Goal: Task Accomplishment & Management: Use online tool/utility

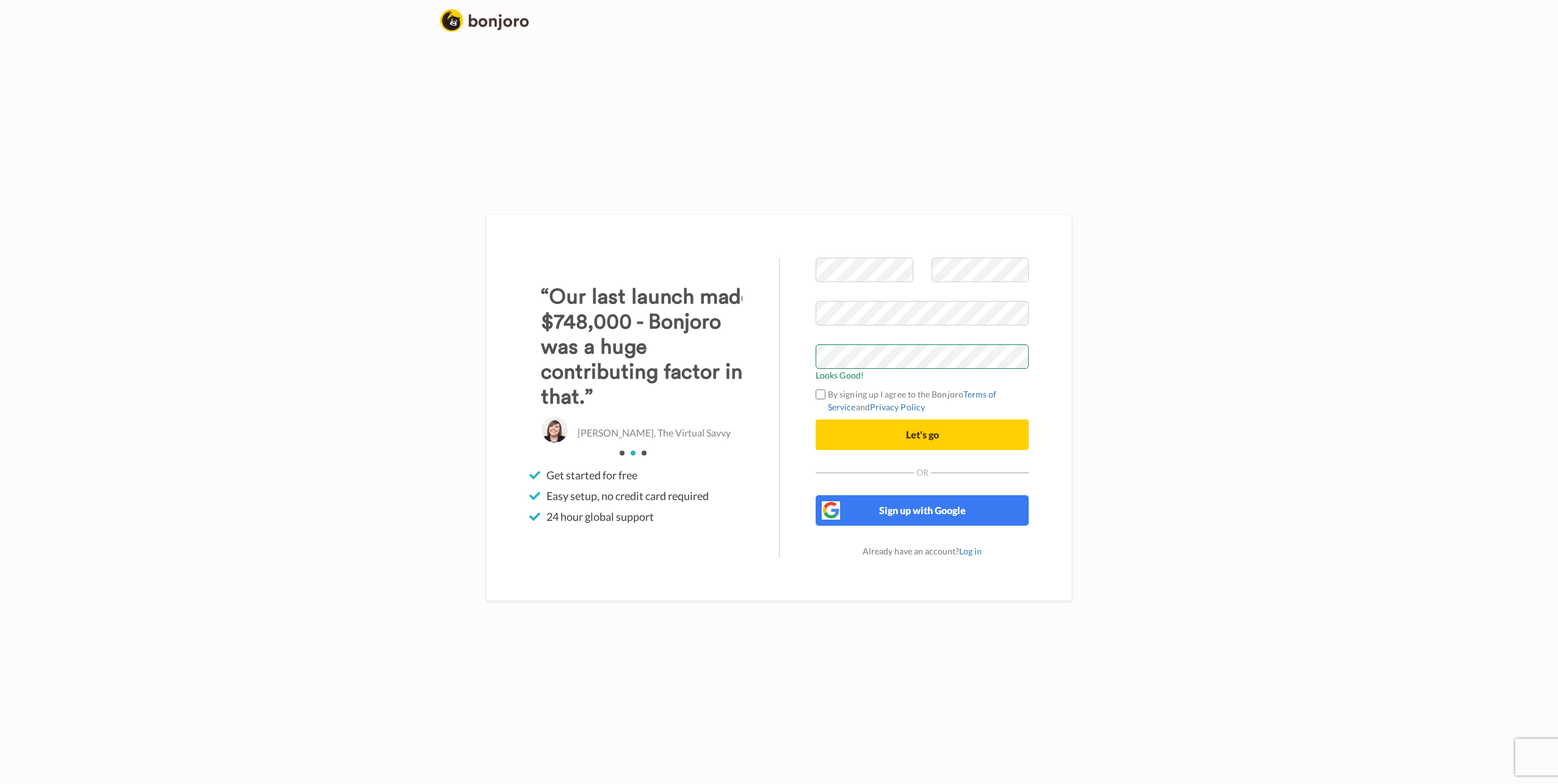
click at [844, 397] on label "By signing up I agree to the Bonjoro Terms of Service and Privacy Policy" at bounding box center [922, 401] width 213 height 26
drag, startPoint x: 886, startPoint y: 432, endPoint x: 903, endPoint y: 434, distance: 17.1
click at [887, 432] on button "Let's go" at bounding box center [922, 435] width 213 height 30
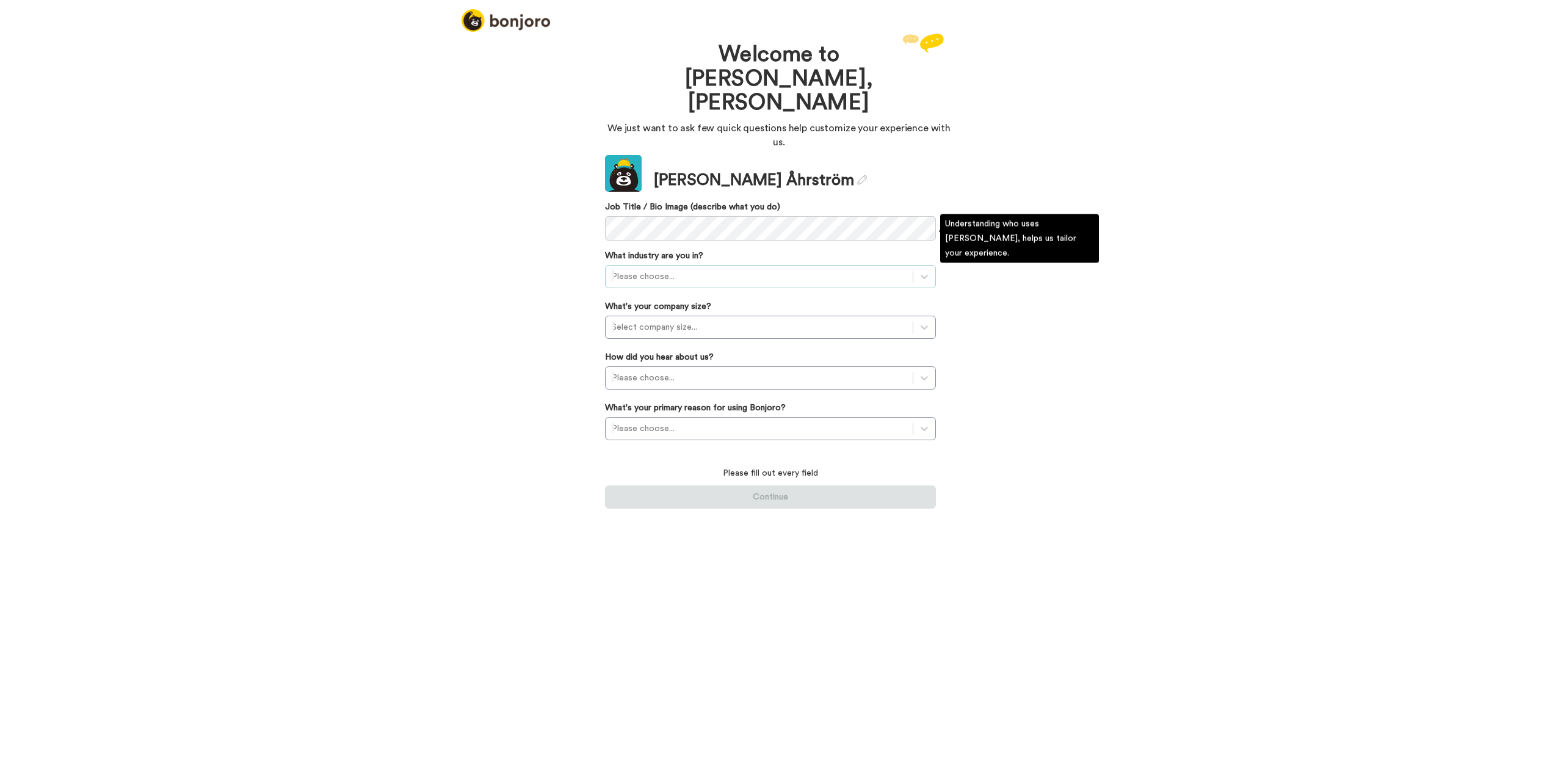
click at [708, 269] on div at bounding box center [759, 276] width 295 height 14
click at [756, 381] on div "SaaS / Startups" at bounding box center [771, 392] width 331 height 22
click at [705, 266] on div "SaaS / Startups" at bounding box center [759, 276] width 307 height 19
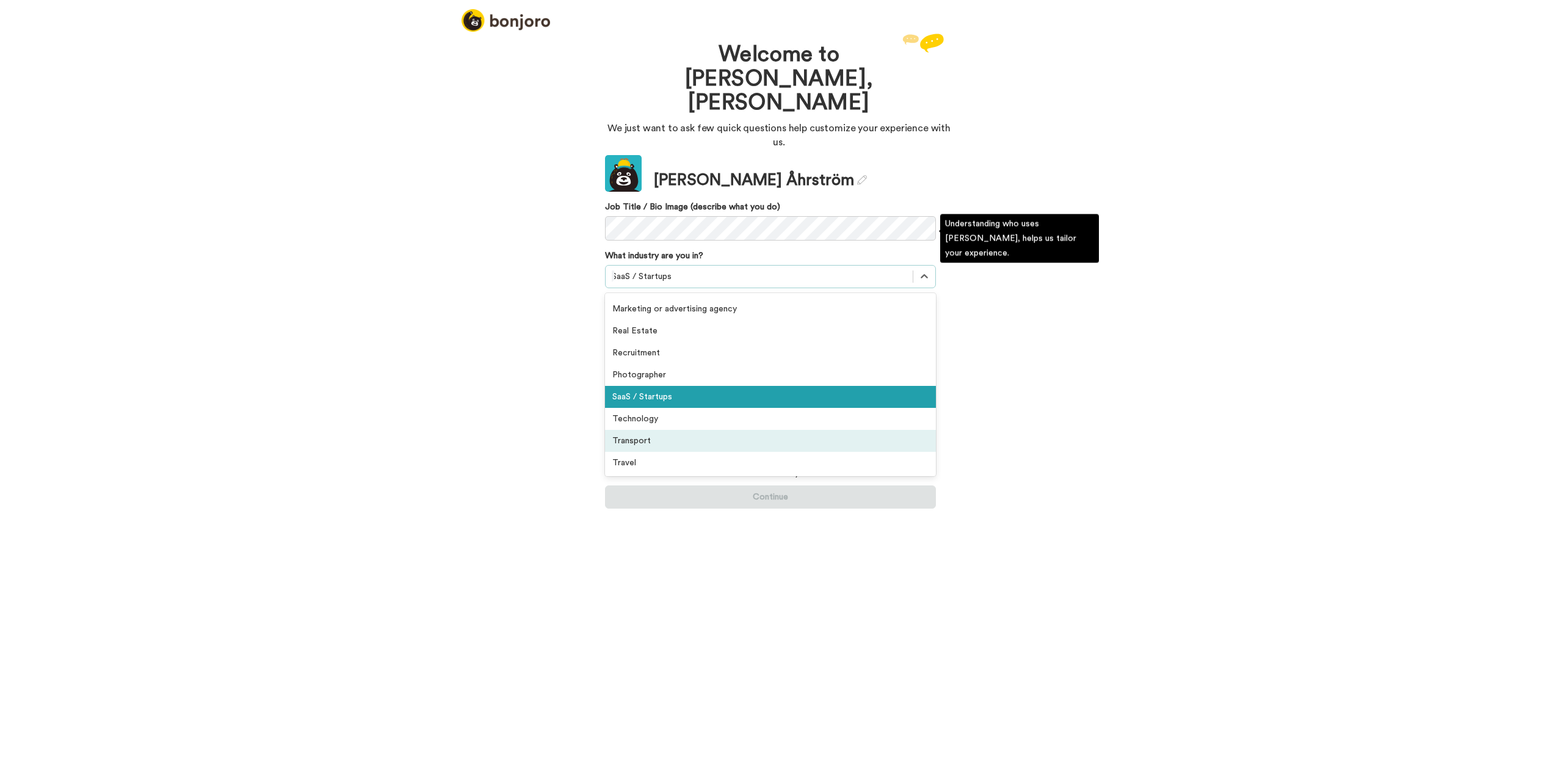
scroll to position [283, 0]
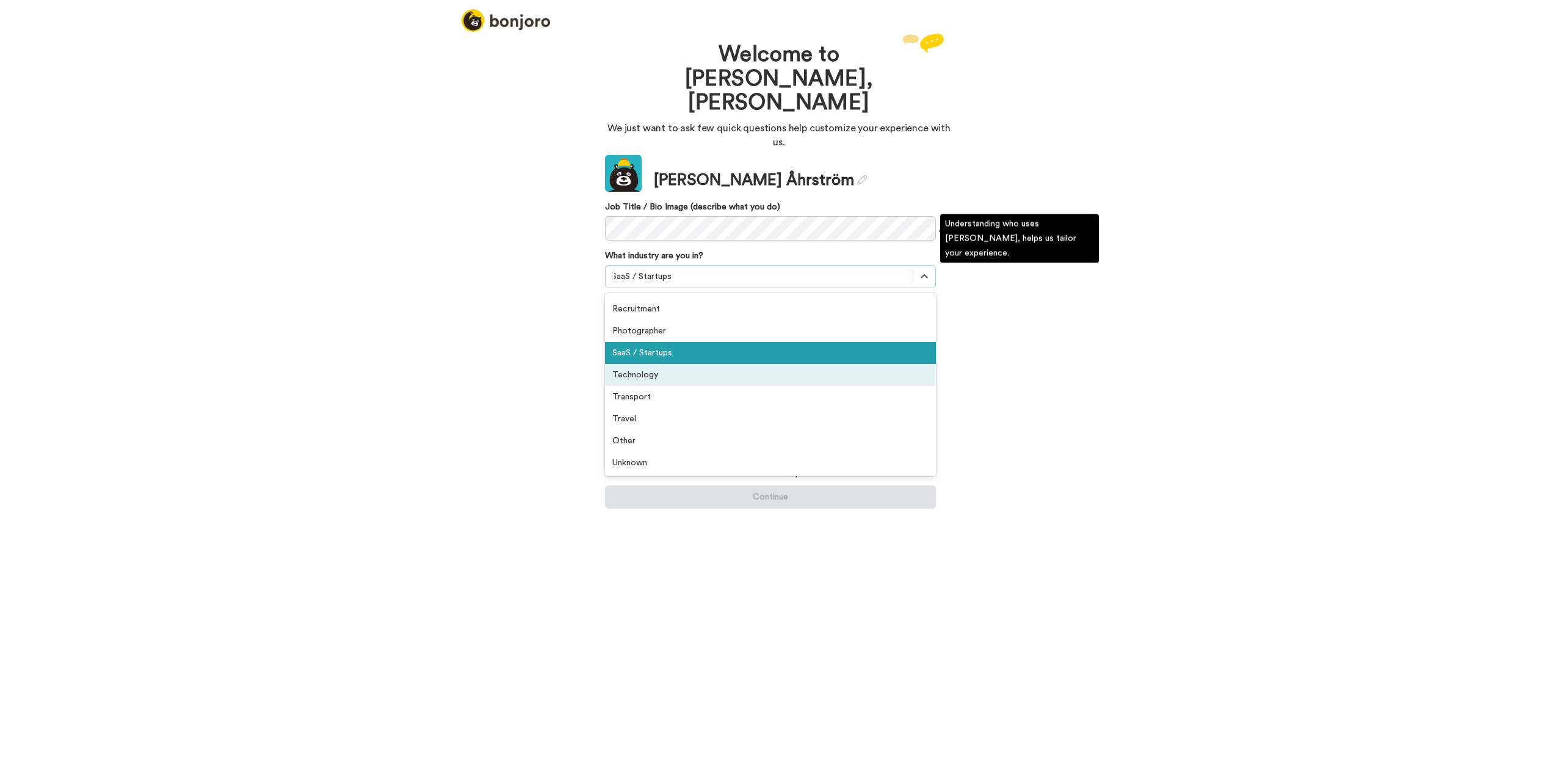
drag, startPoint x: 711, startPoint y: 341, endPoint x: 607, endPoint y: 319, distance: 106.3
click at [712, 364] on div "Technology" at bounding box center [771, 375] width 331 height 22
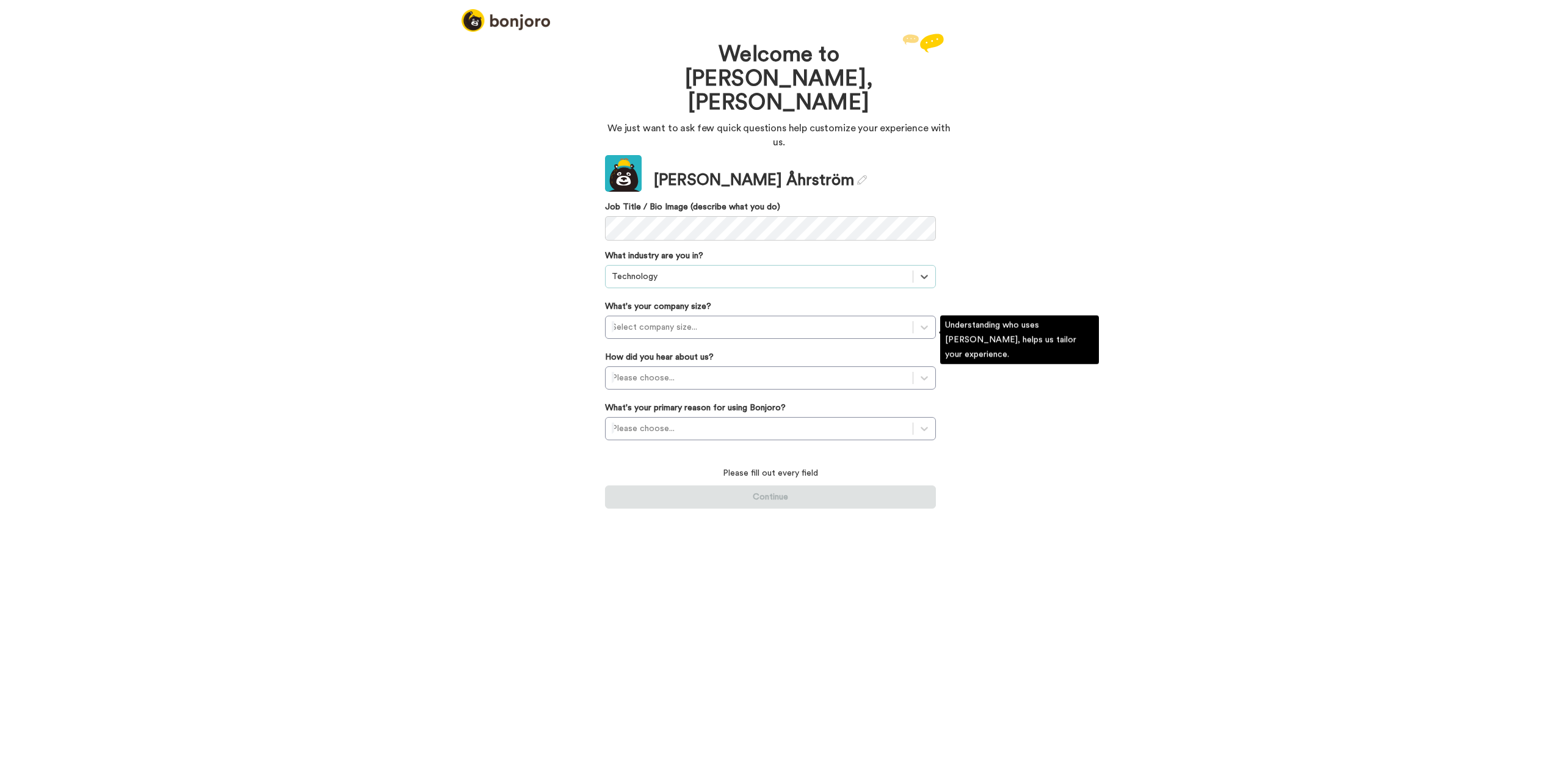
click at [458, 285] on div "Welcome to Bonjoro, Georg We just want to ask few quick questions help customiz…" at bounding box center [779, 406] width 1558 height 753
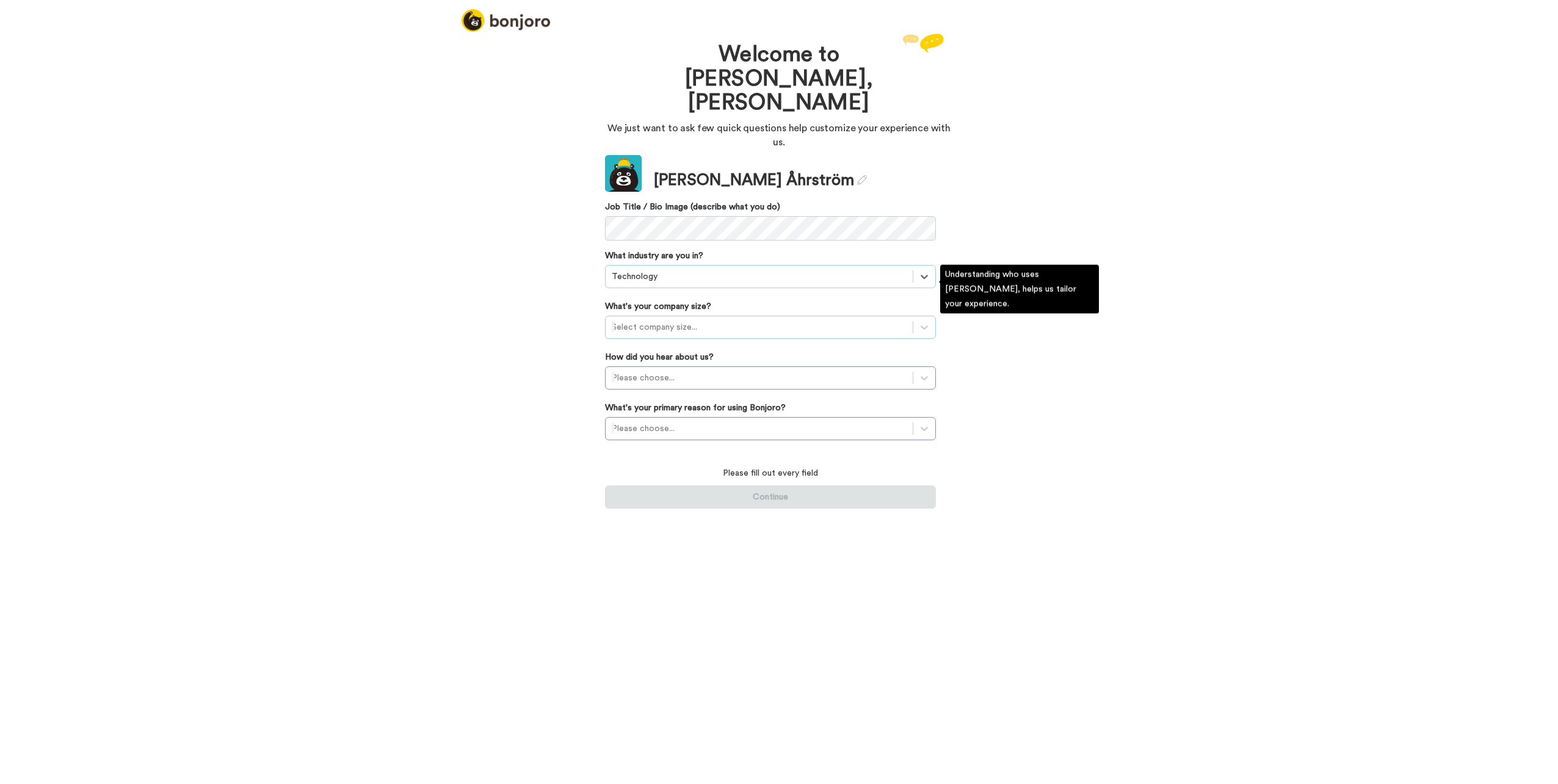
click at [700, 320] on div at bounding box center [759, 327] width 295 height 14
click at [688, 368] on div "11-50 employees" at bounding box center [771, 379] width 331 height 22
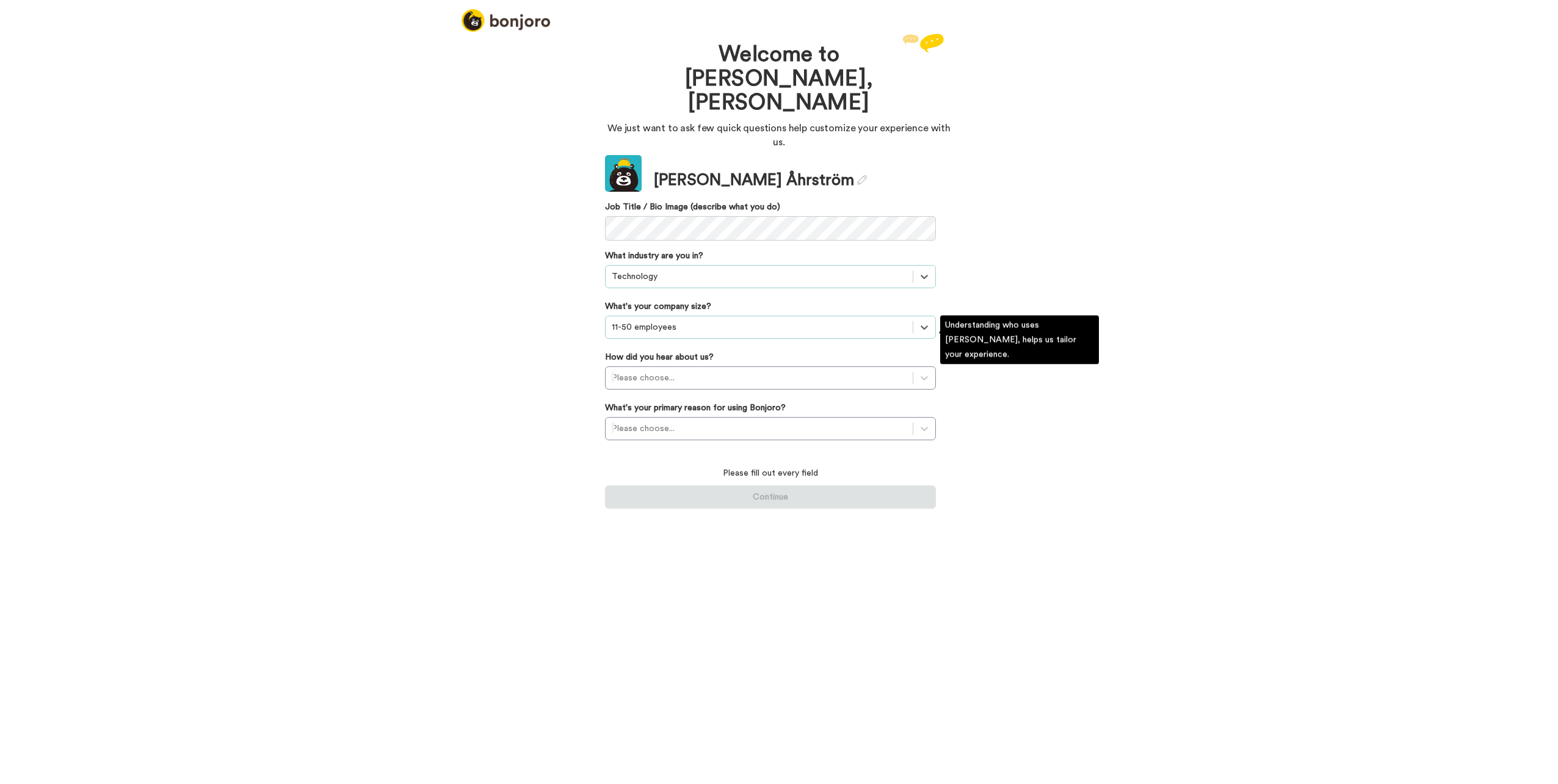
click at [514, 305] on div "Welcome to Bonjoro, Georg We just want to ask few quick questions help customiz…" at bounding box center [779, 406] width 1558 height 753
click at [685, 370] on div at bounding box center [759, 378] width 295 height 14
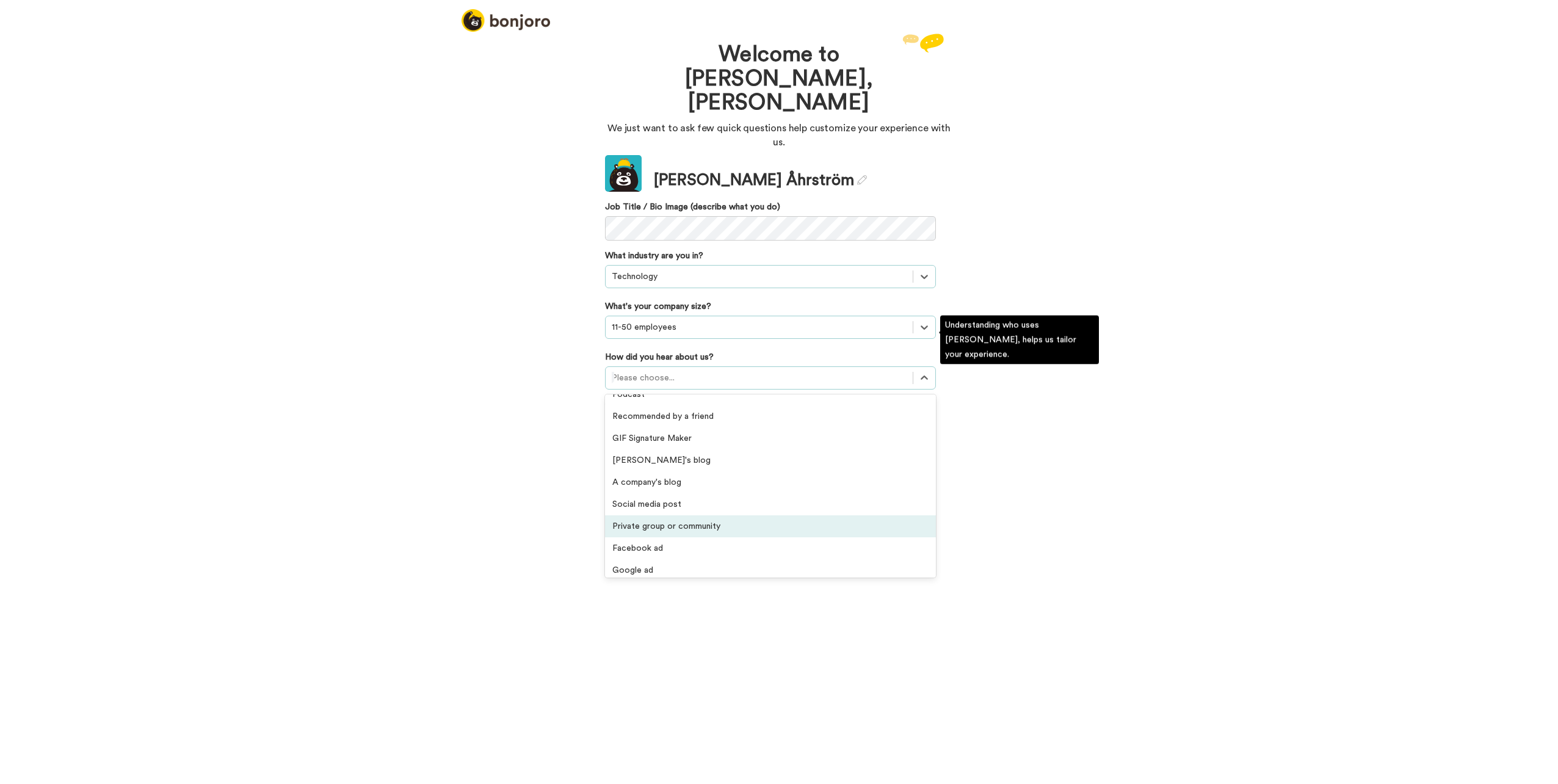
scroll to position [0, 0]
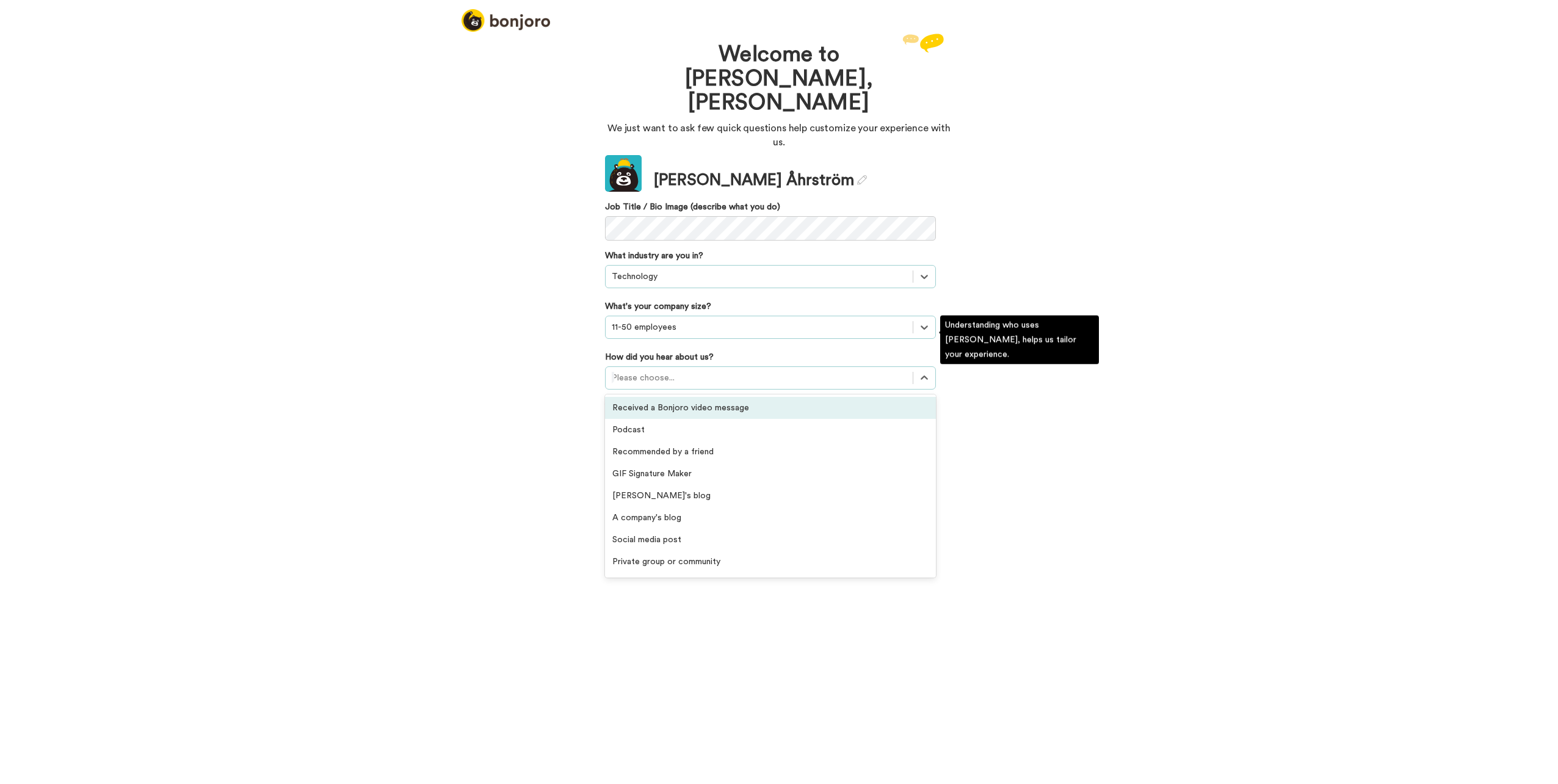
drag, startPoint x: 753, startPoint y: 372, endPoint x: 732, endPoint y: 378, distance: 21.8
click at [751, 397] on div "Received a Bonjoro video message" at bounding box center [771, 408] width 331 height 22
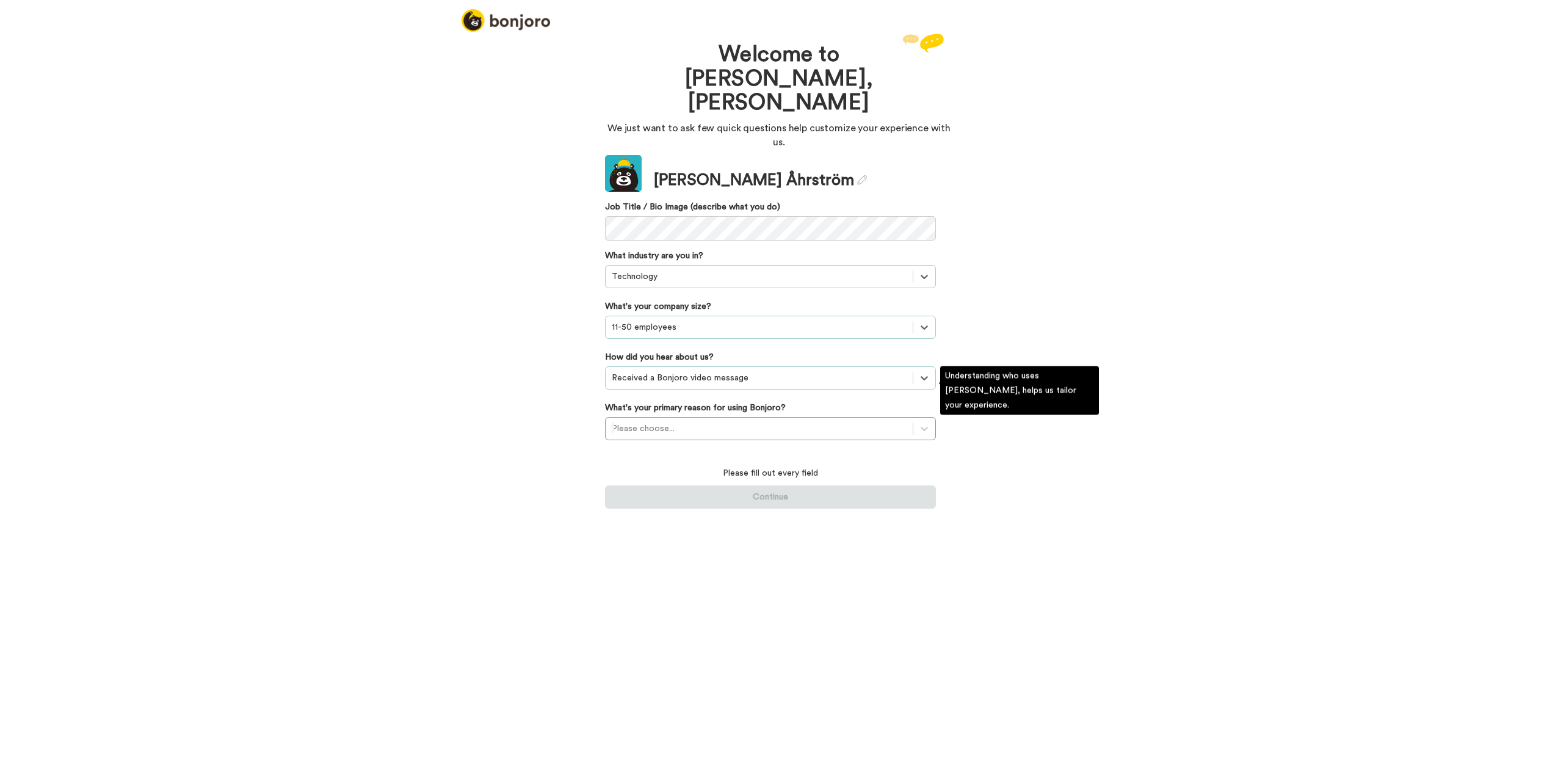
click at [557, 356] on div "Welcome to Bonjoro, Georg We just want to ask few quick questions help customiz…" at bounding box center [779, 406] width 1558 height 753
click at [692, 421] on div at bounding box center [759, 428] width 295 height 14
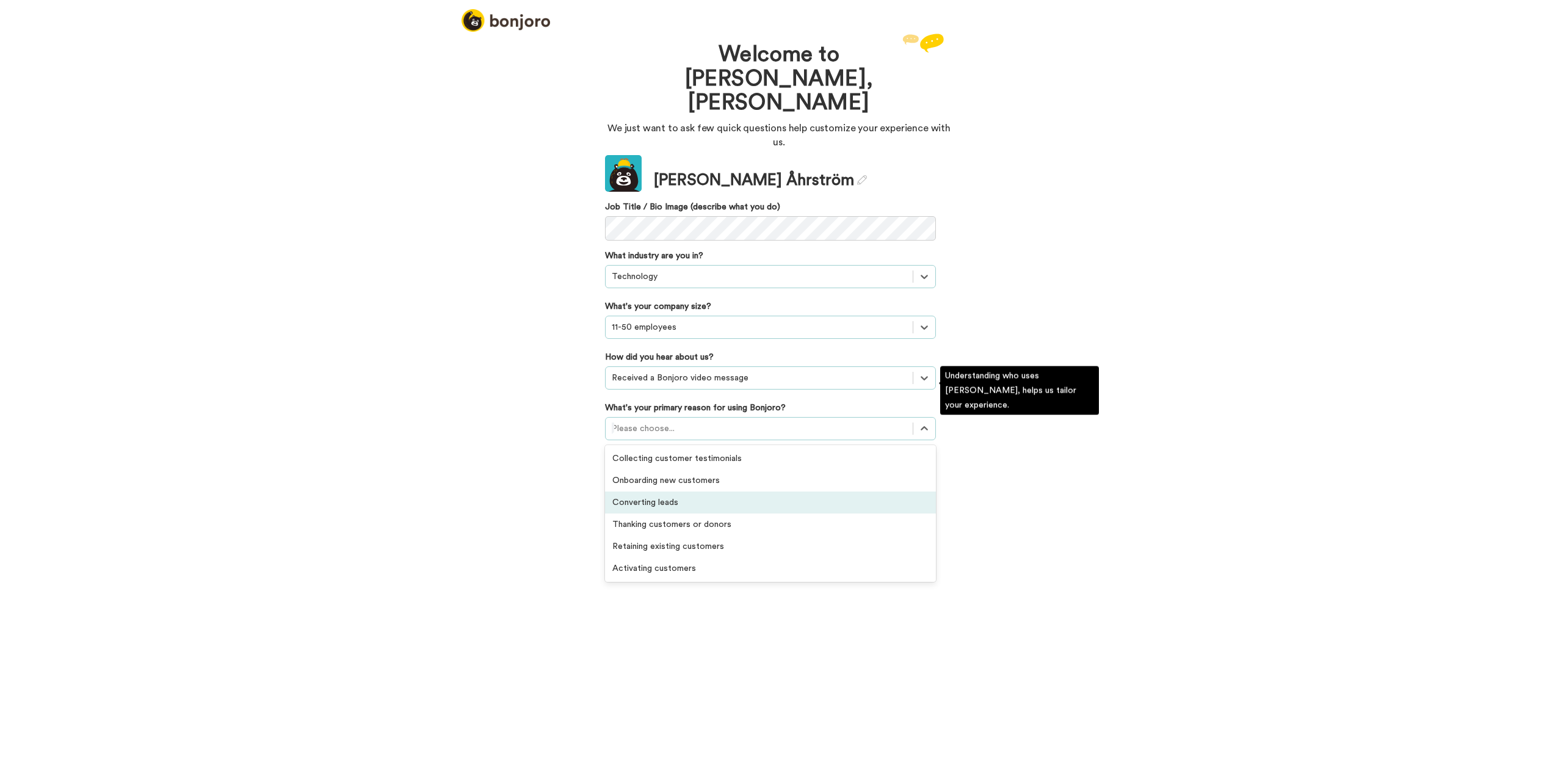
drag, startPoint x: 737, startPoint y: 464, endPoint x: 575, endPoint y: 445, distance: 163.1
click at [737, 492] on div "Converting leads" at bounding box center [771, 502] width 331 height 22
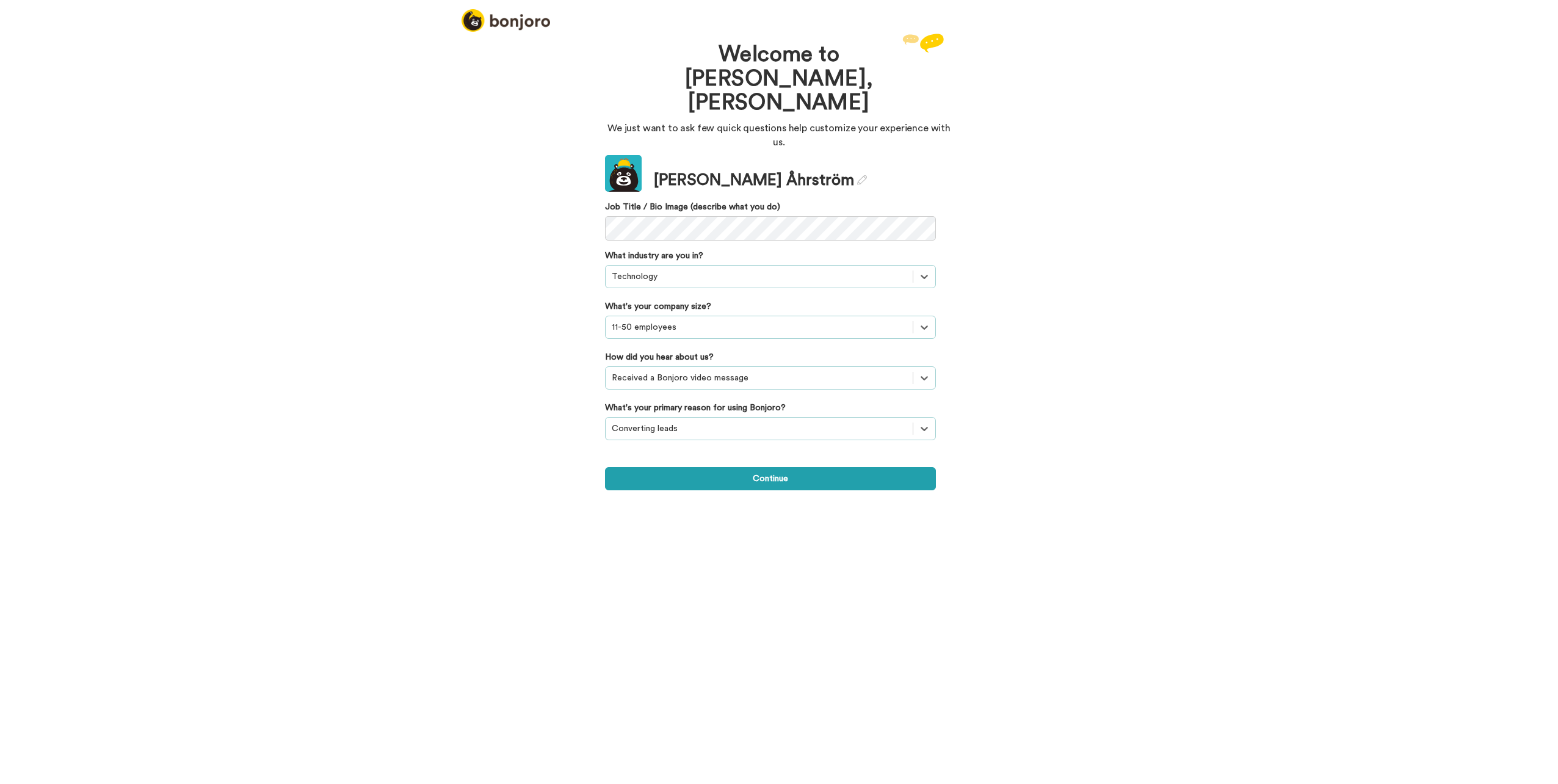
drag, startPoint x: 486, startPoint y: 423, endPoint x: 520, endPoint y: 427, distance: 34.2
click at [488, 422] on div "Welcome to Bonjoro, Georg We just want to ask few quick questions help customiz…" at bounding box center [779, 406] width 1558 height 753
click at [715, 467] on button "Continue" at bounding box center [771, 479] width 331 height 23
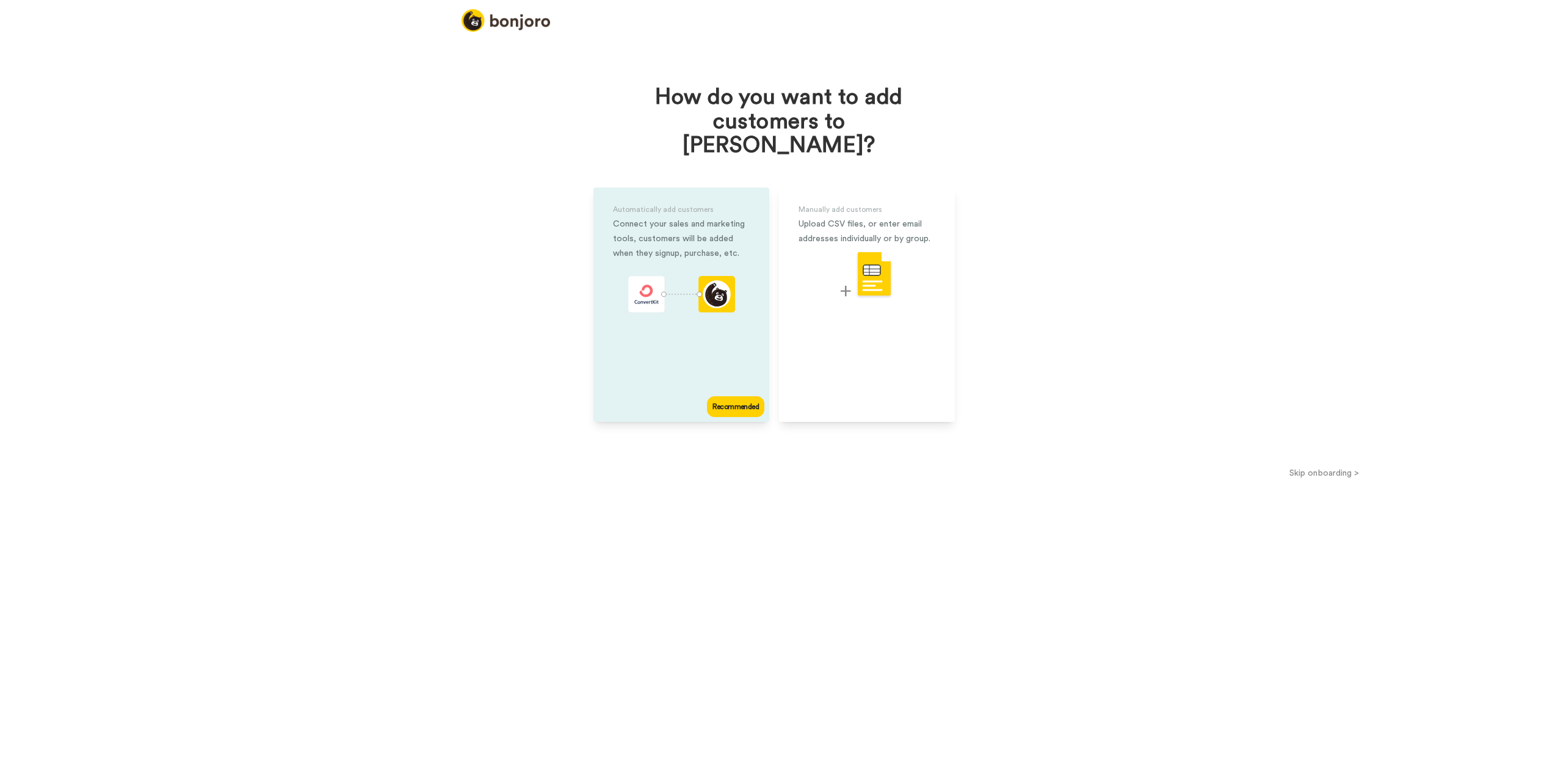
click at [693, 217] on div "Connect your sales and marketing tools, customers will be added when they signu…" at bounding box center [681, 238] width 137 height 44
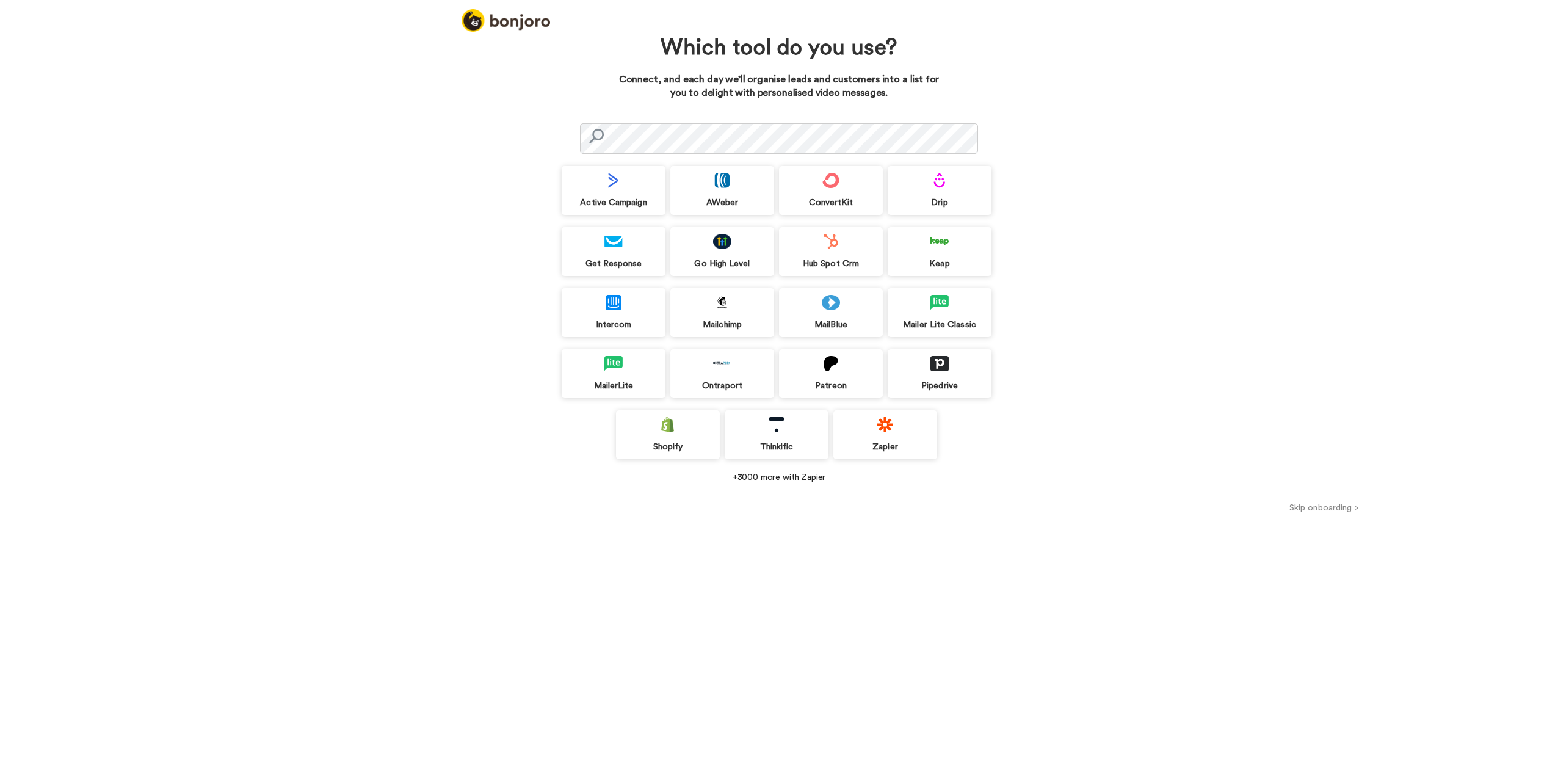
click at [626, 306] on div "Intercom" at bounding box center [614, 313] width 104 height 49
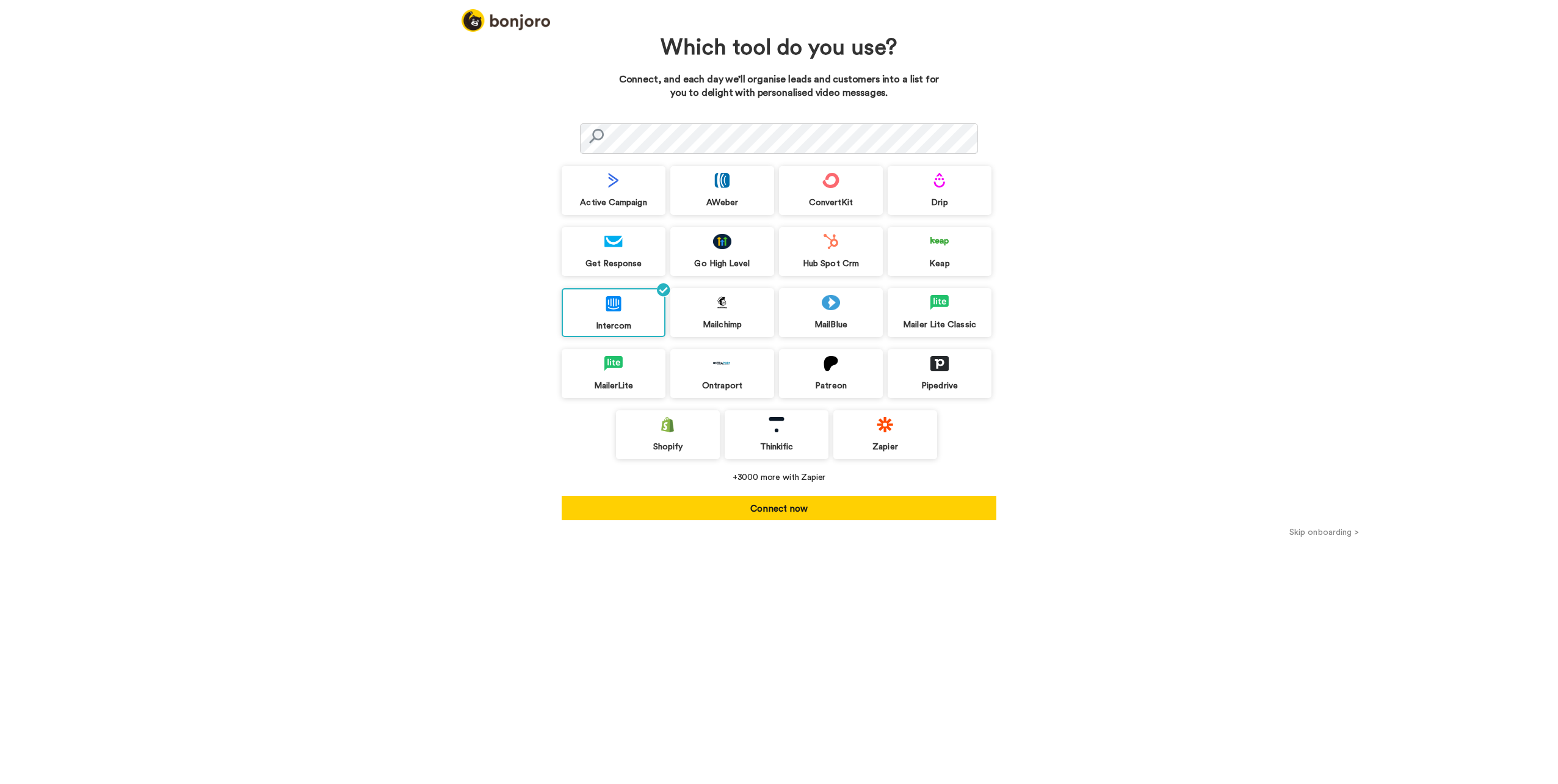
click at [1304, 533] on button "Skip onboarding >" at bounding box center [1325, 532] width 468 height 13
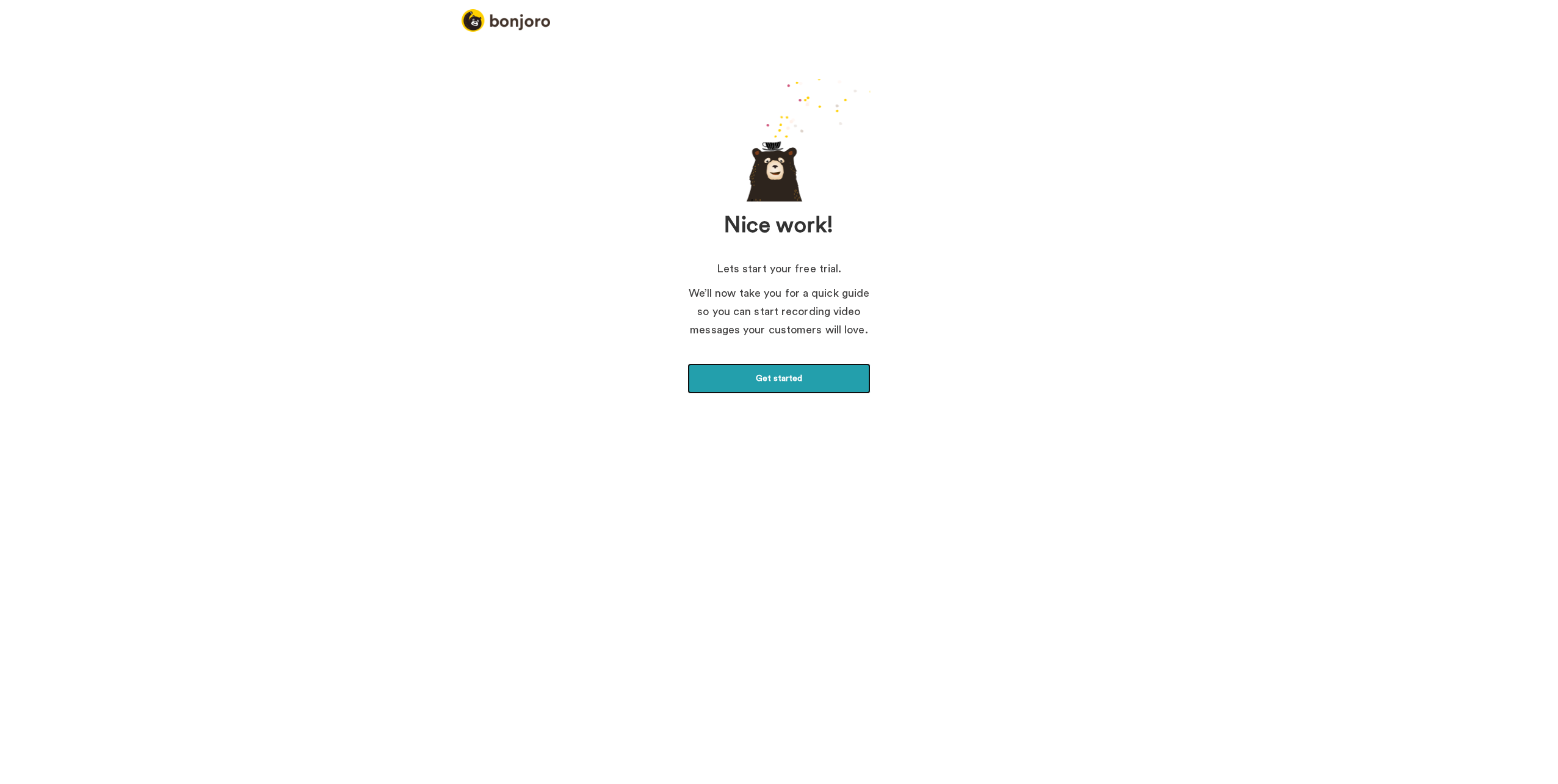
click at [830, 373] on link "Get started" at bounding box center [779, 378] width 183 height 30
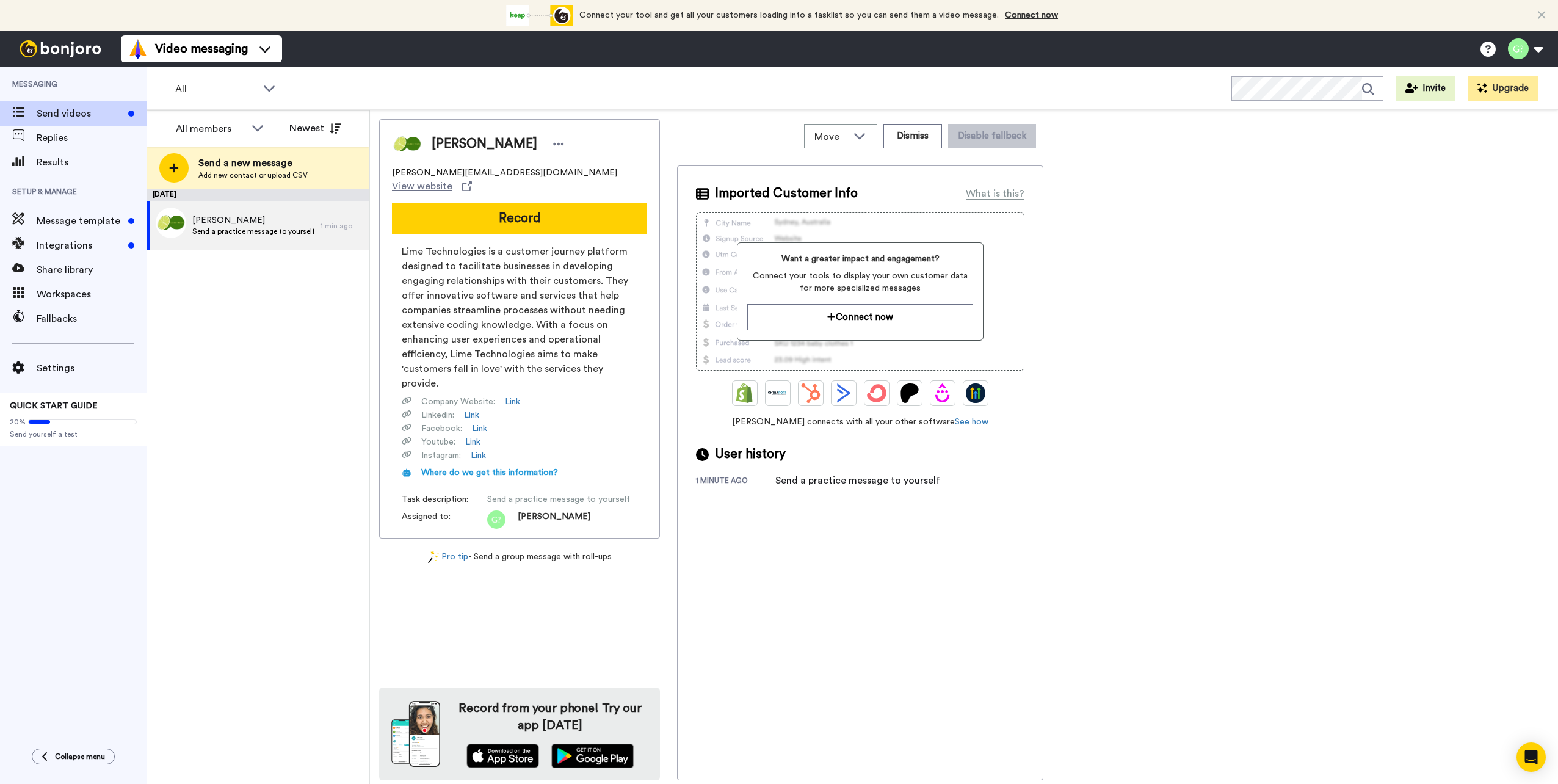
click at [1163, 217] on div "Georg Ahrstrom georg.ahrstrom@lime.tech View website Record Lime Technologies i…" at bounding box center [964, 450] width 1170 height 661
click at [1270, 205] on div "Georg Ahrstrom georg.ahrstrom@lime.tech View website Record Lime Technologies i…" at bounding box center [964, 450] width 1170 height 661
click at [1167, 365] on div "Georg Ahrstrom georg.ahrstrom@lime.tech View website Record Lime Technologies i…" at bounding box center [964, 450] width 1170 height 661
click at [1226, 256] on div "Georg Ahrstrom georg.ahrstrom@lime.tech View website Record Lime Technologies i…" at bounding box center [964, 450] width 1170 height 661
click at [1083, 548] on div "Georg Ahrstrom georg.ahrstrom@lime.tech View website Record Lime Technologies i…" at bounding box center [964, 450] width 1170 height 661
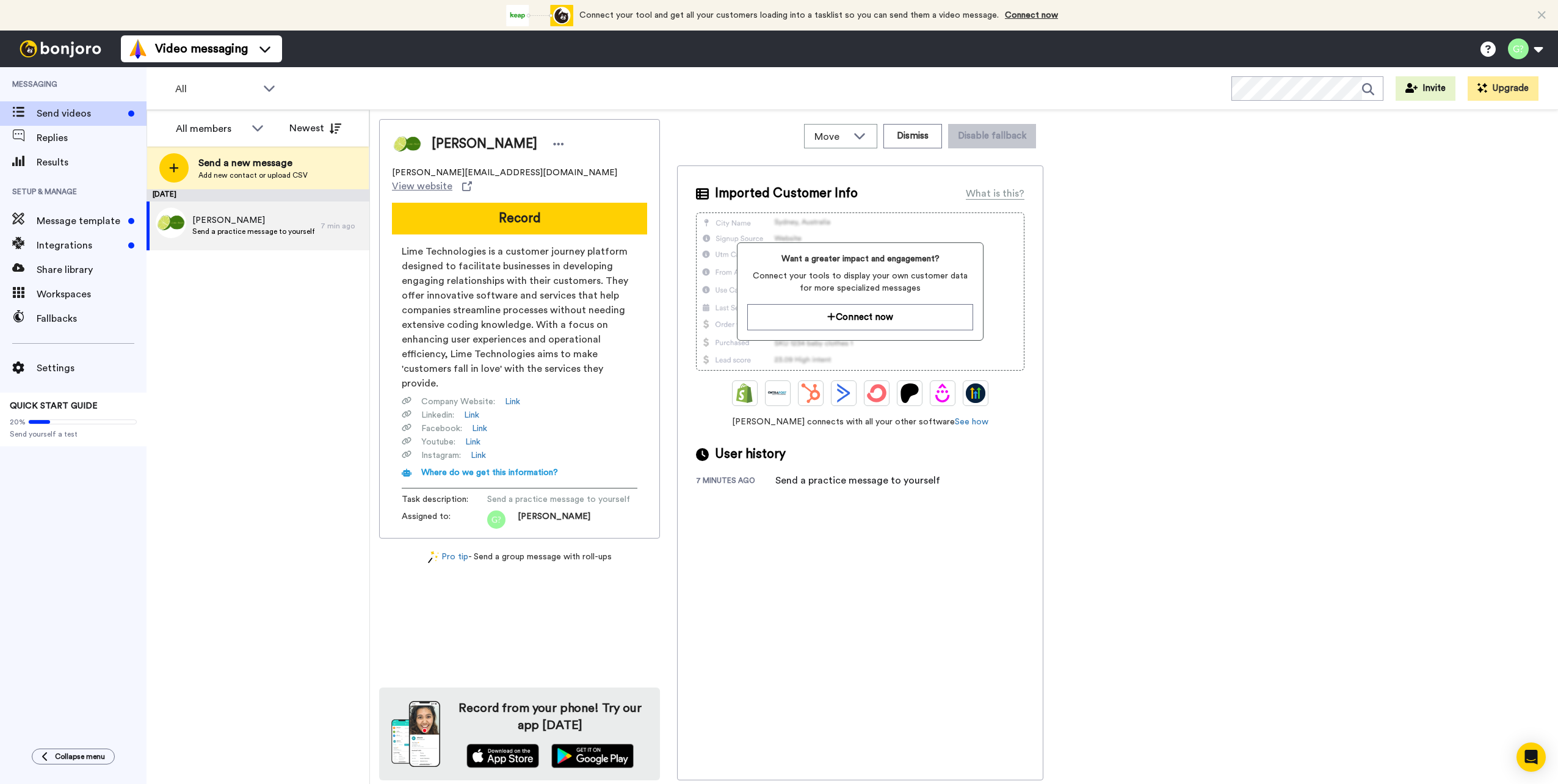
click at [1167, 380] on div "Georg Ahrstrom georg.ahrstrom@lime.tech View website Record Lime Technologies i…" at bounding box center [964, 450] width 1170 height 661
drag, startPoint x: 1151, startPoint y: 258, endPoint x: 1143, endPoint y: 256, distance: 8.2
click at [1151, 258] on div "Georg Ahrstrom georg.ahrstrom@lime.tech View website Record Lime Technologies i…" at bounding box center [964, 450] width 1170 height 661
click at [1265, 346] on div "Georg Ahrstrom georg.ahrstrom@lime.tech View website Record Lime Technologies i…" at bounding box center [964, 450] width 1170 height 661
click at [1169, 207] on div "Georg Ahrstrom georg.ahrstrom@lime.tech View website Record Lime Technologies i…" at bounding box center [964, 450] width 1170 height 661
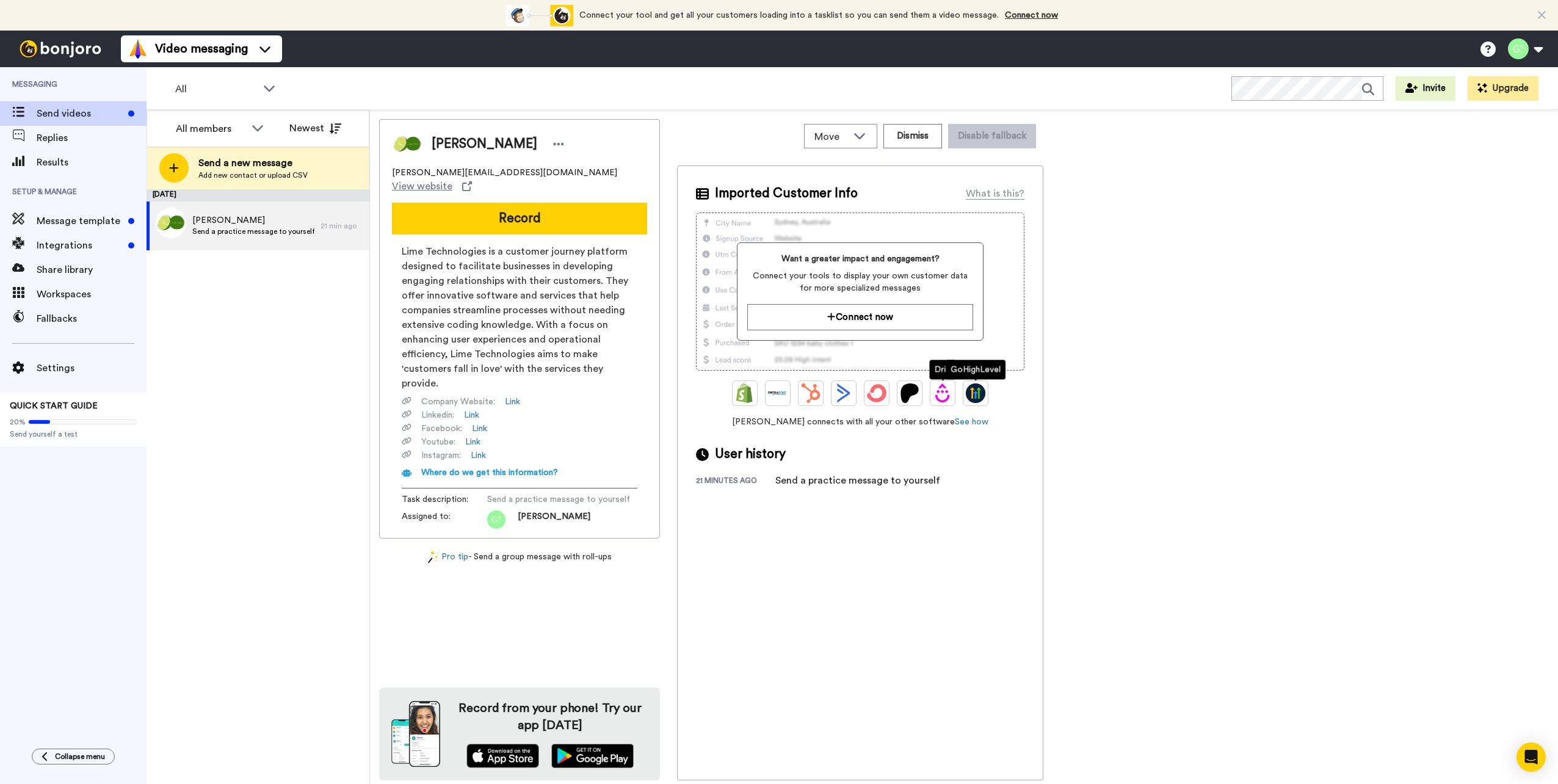
click at [1265, 313] on div "Georg Ahrstrom georg.ahrstrom@lime.tech View website Record Lime Technologies i…" at bounding box center [964, 450] width 1170 height 661
click at [280, 301] on div "September 25 Georg Ahrstrom Send a practice message to yourself 21 min ago" at bounding box center [258, 486] width 223 height 594
click at [79, 250] on span "Integrations" at bounding box center [80, 245] width 87 height 14
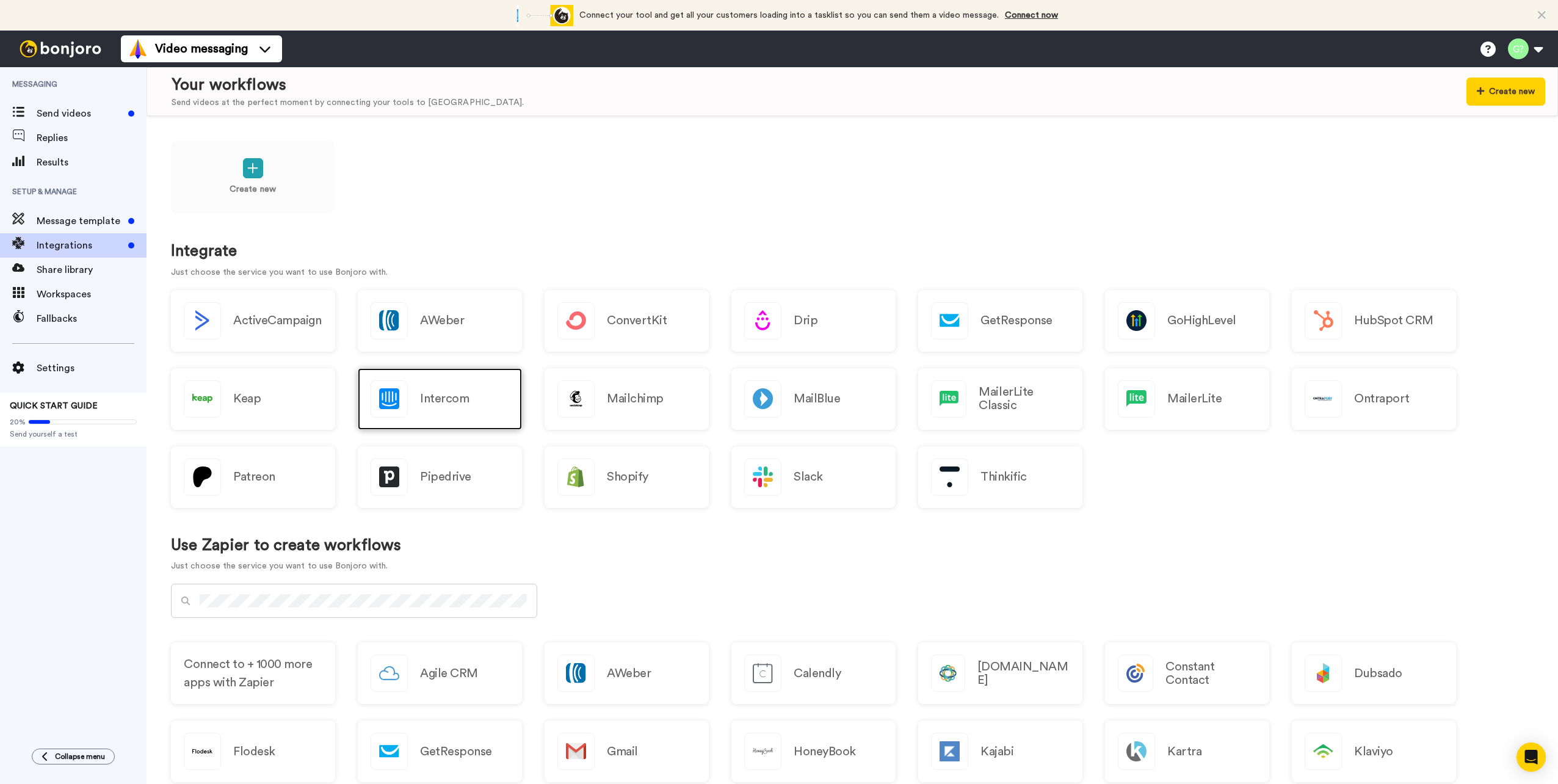
click at [438, 399] on h2 "Intercom" at bounding box center [445, 398] width 49 height 14
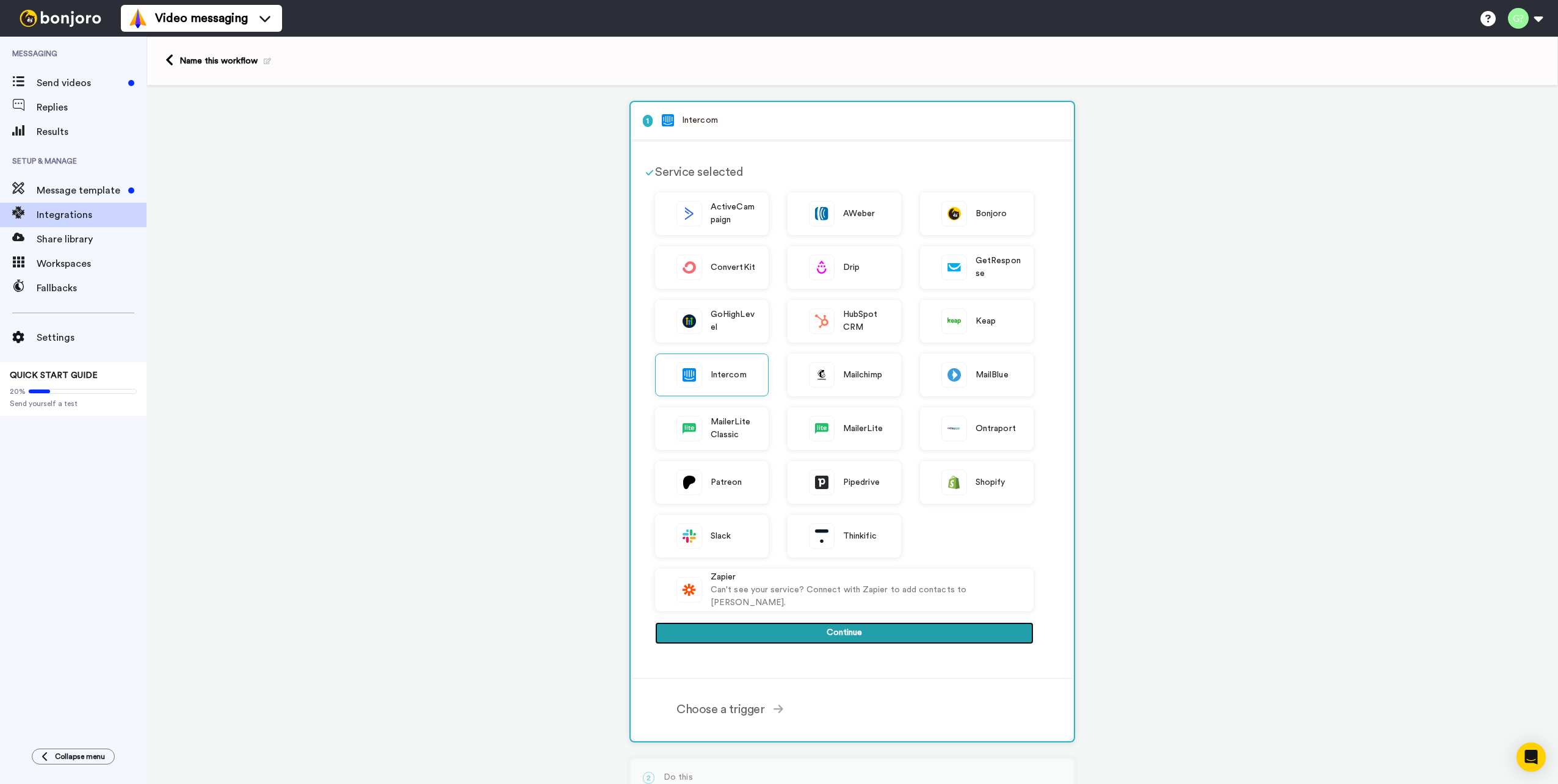
click at [895, 638] on button "Continue" at bounding box center [844, 632] width 378 height 22
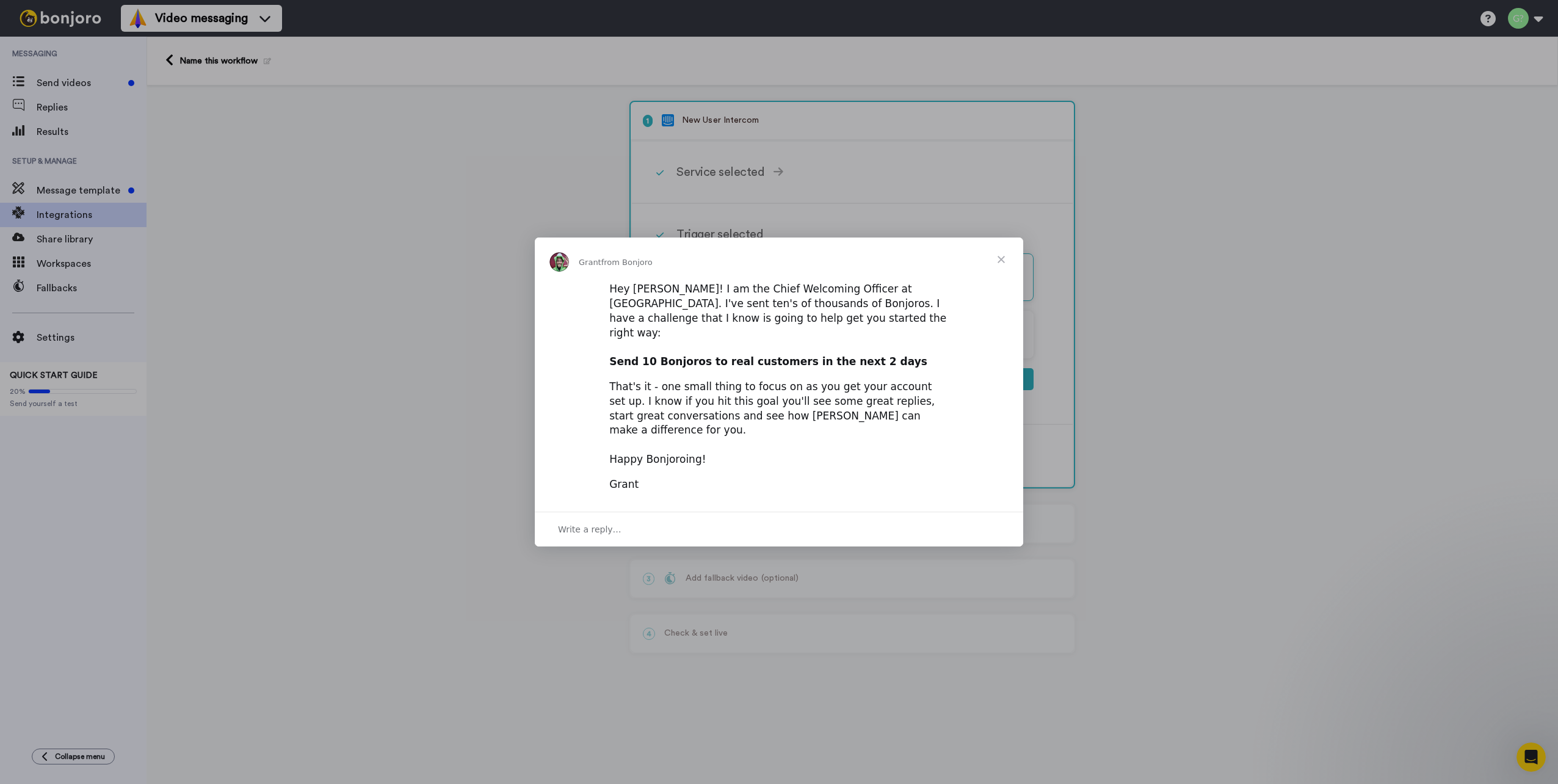
click at [1003, 271] on span "Close" at bounding box center [1001, 259] width 44 height 44
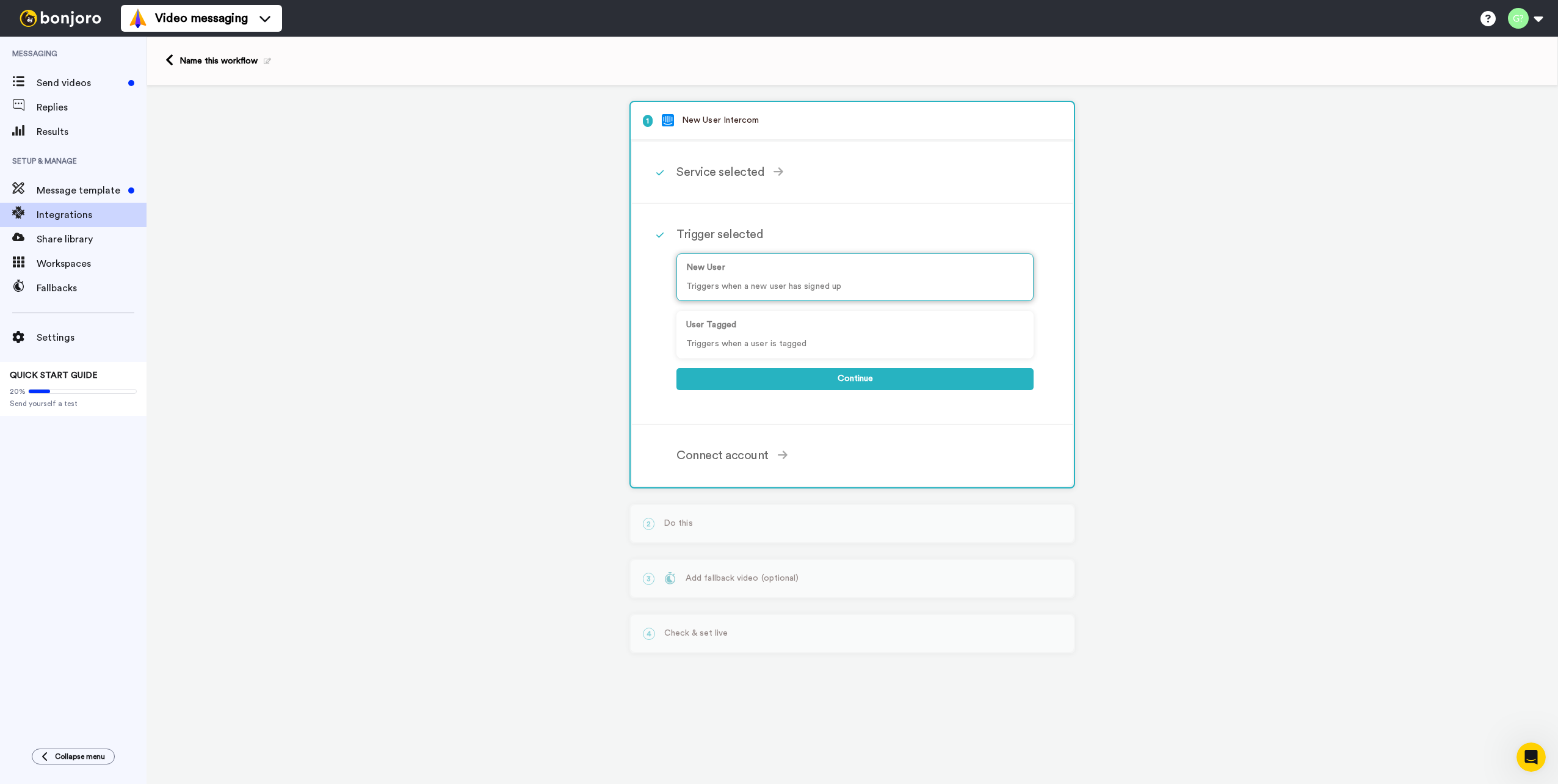
click at [895, 276] on div "New User Triggers when a new user has signed up" at bounding box center [855, 277] width 358 height 48
click at [867, 377] on button "Continue" at bounding box center [855, 379] width 358 height 22
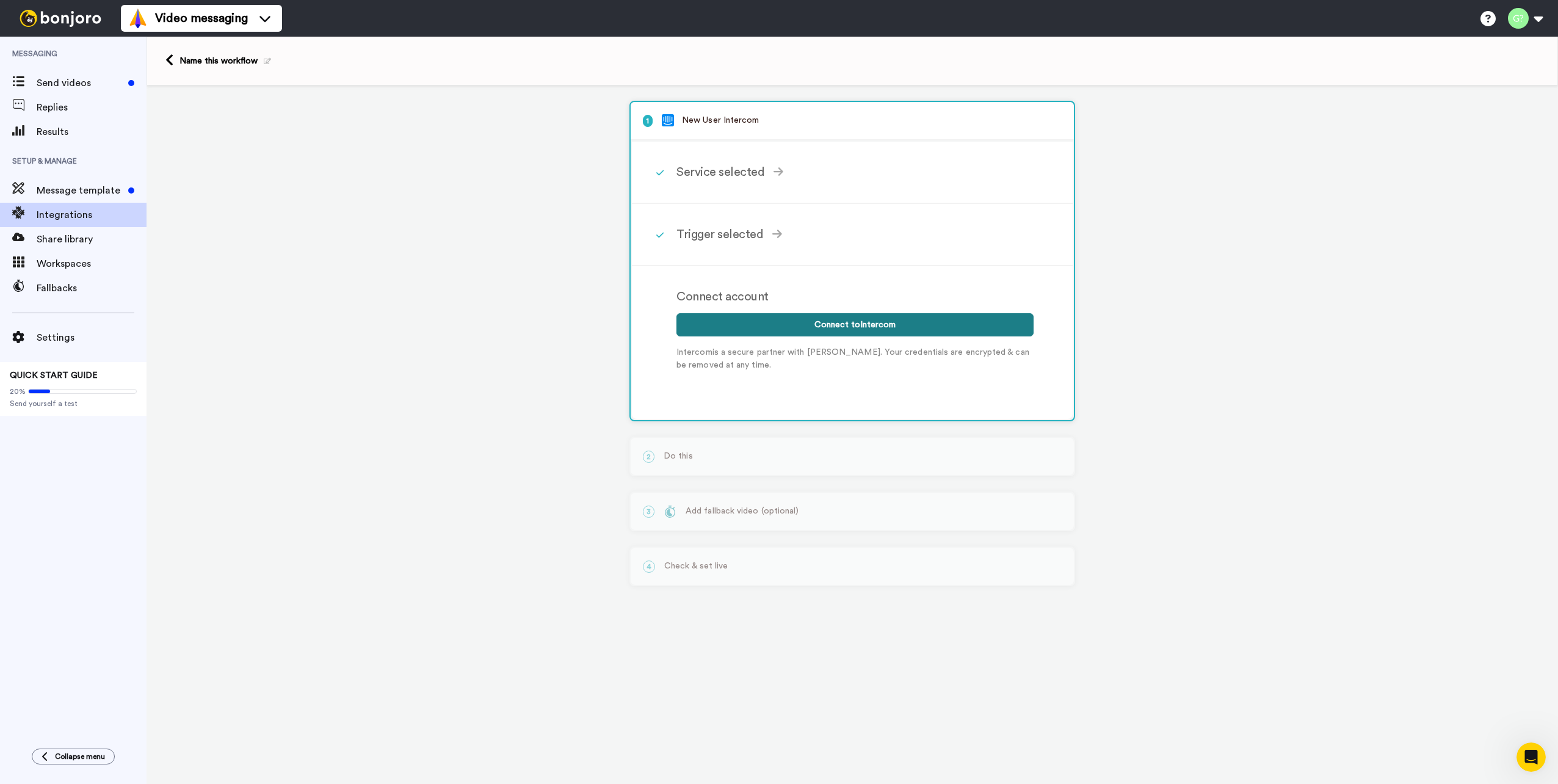
click at [857, 321] on button "Connect to Intercom" at bounding box center [855, 325] width 358 height 23
click at [859, 331] on button "Connect to Intercom" at bounding box center [855, 325] width 358 height 23
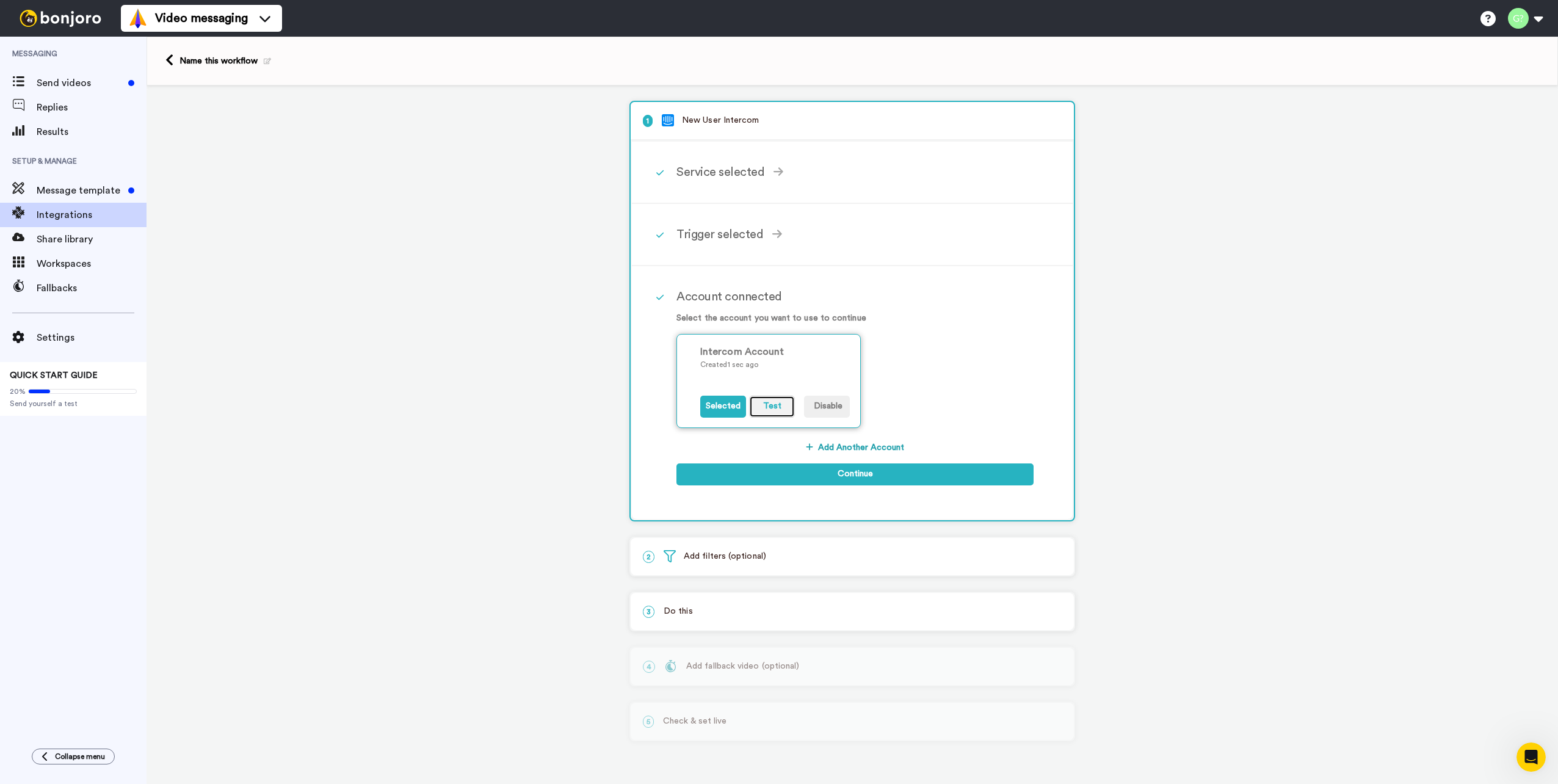
click at [772, 401] on button "Test" at bounding box center [771, 406] width 46 height 22
click at [793, 360] on p "Created 1 sec ago" at bounding box center [775, 364] width 150 height 11
click at [821, 467] on button "Continue" at bounding box center [855, 474] width 358 height 22
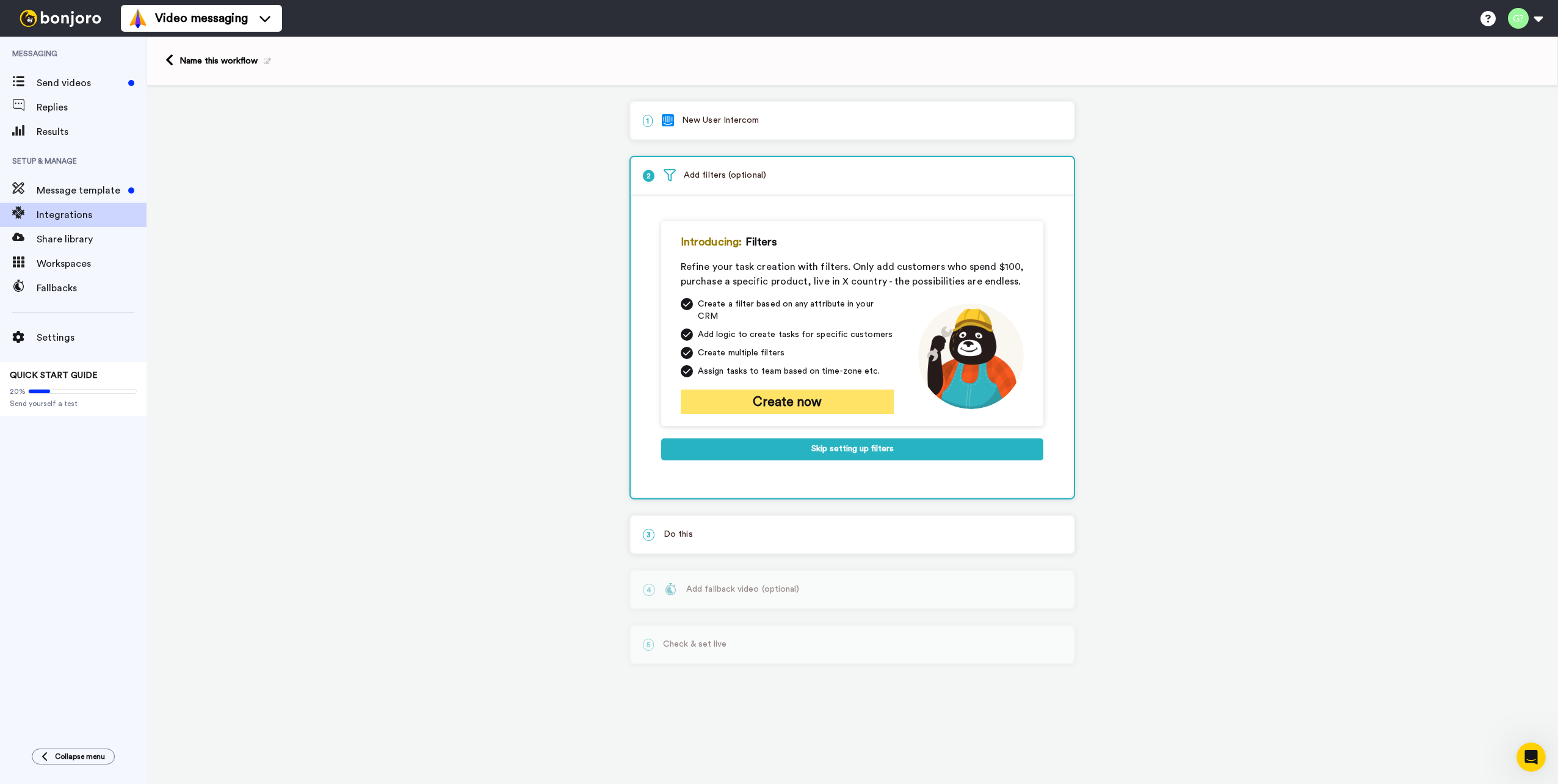
click at [819, 389] on button "Create now" at bounding box center [787, 401] width 213 height 25
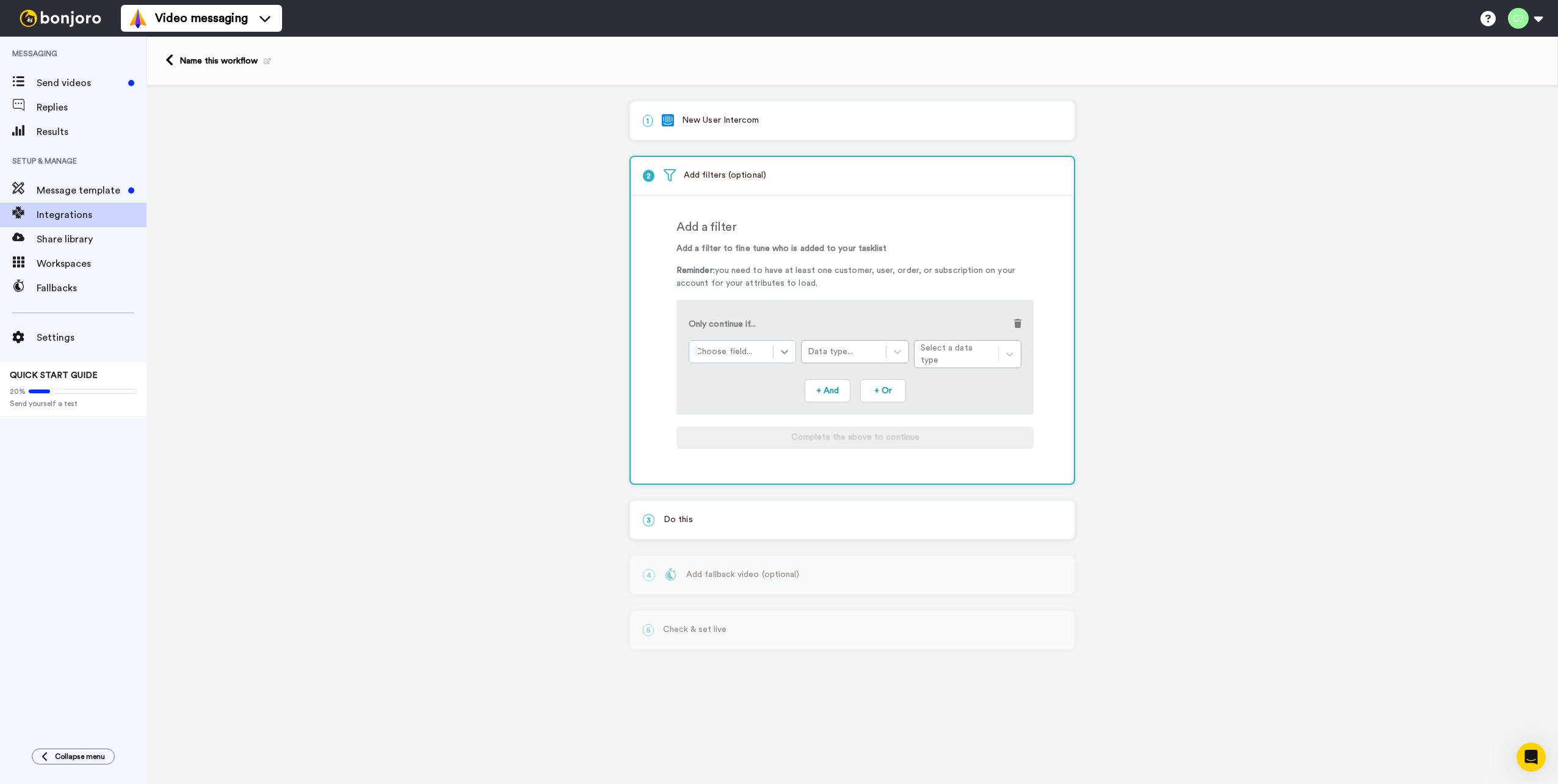
click at [784, 352] on icon at bounding box center [784, 352] width 12 height 12
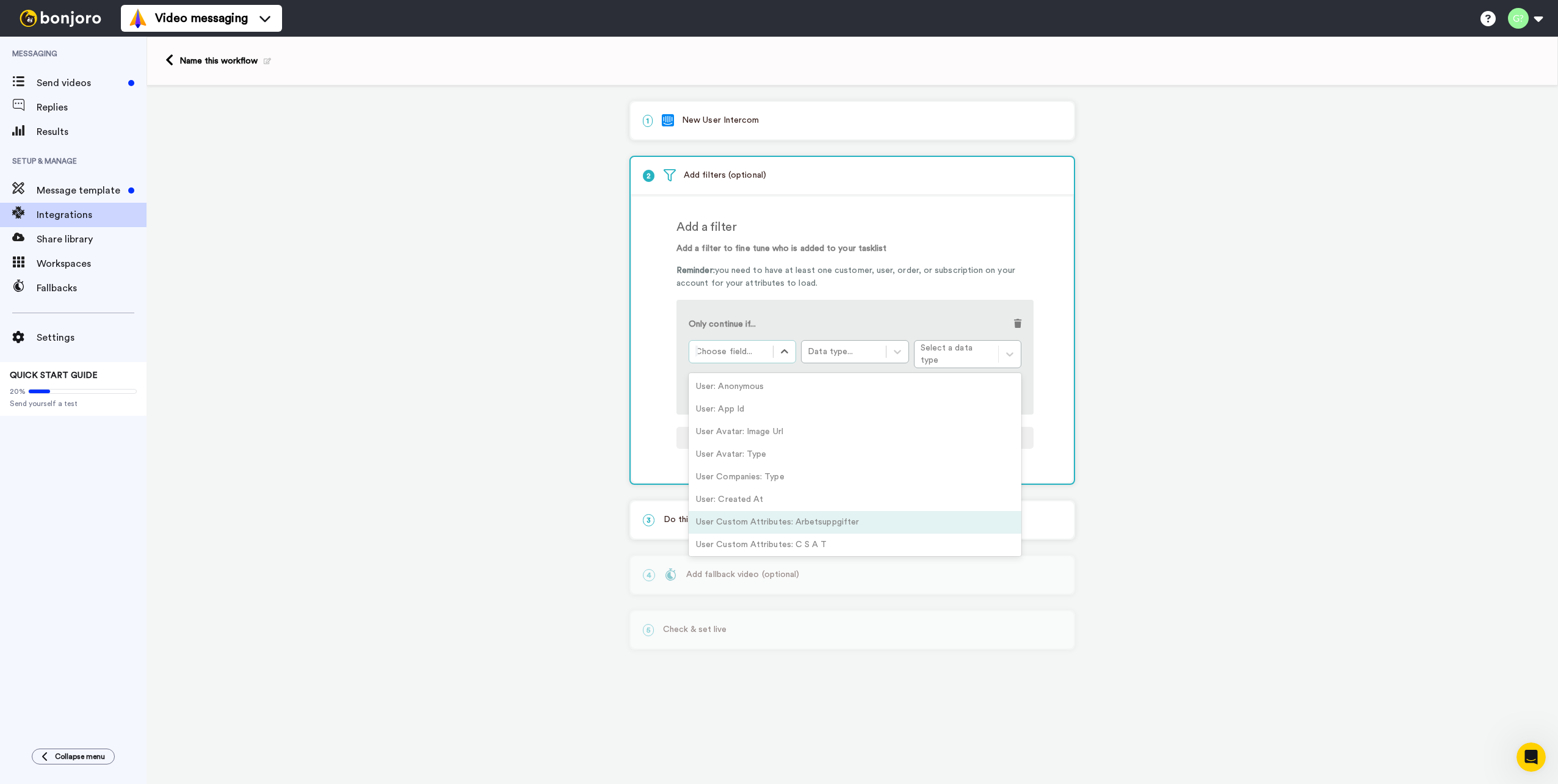
scroll to position [305, 0]
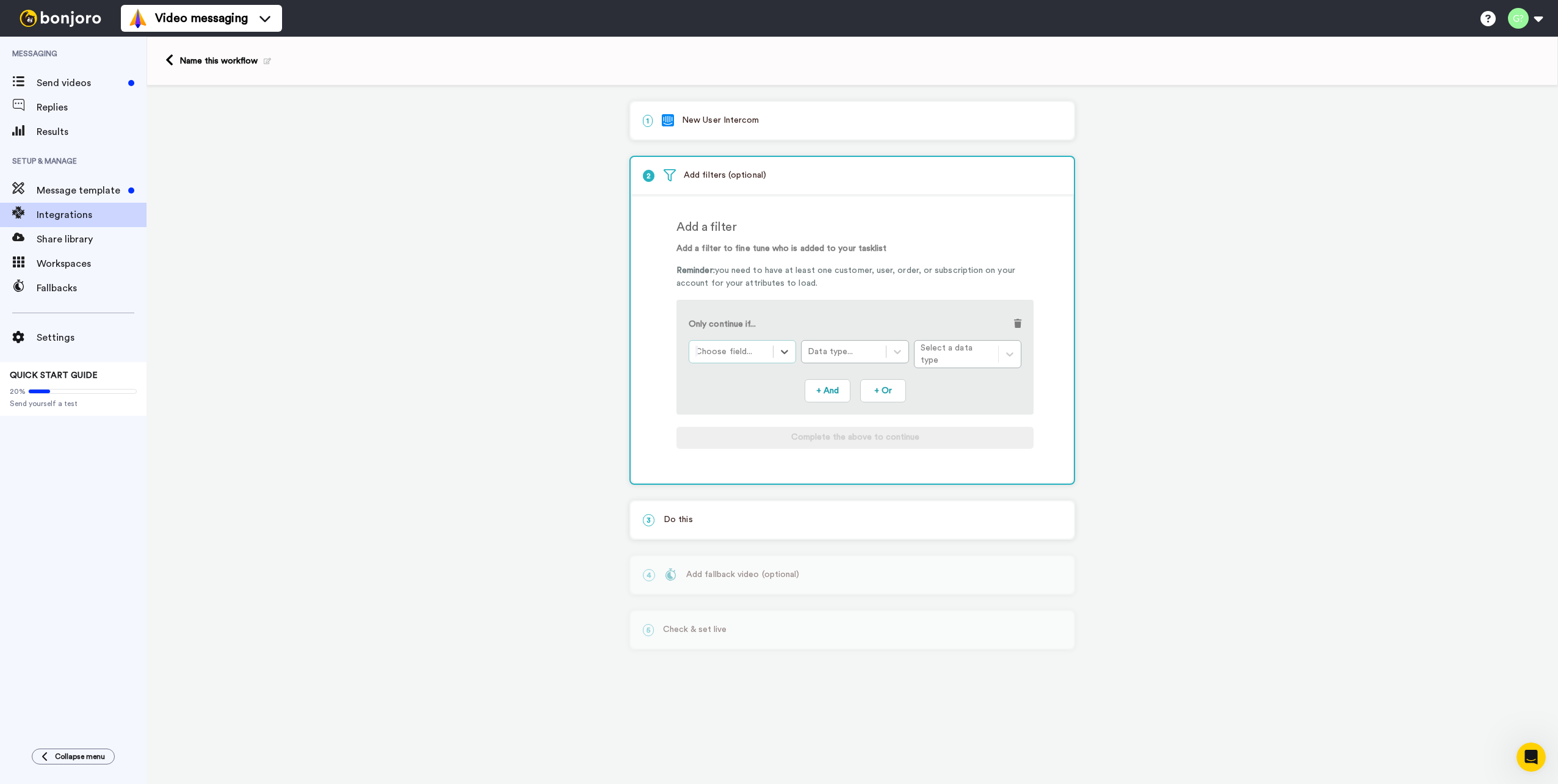
click at [747, 346] on div at bounding box center [731, 352] width 72 height 14
click at [844, 381] on div "User Custom Attributes: Lime Product" at bounding box center [855, 386] width 333 height 22
click at [899, 353] on icon at bounding box center [897, 352] width 12 height 12
click at [792, 353] on div at bounding box center [784, 352] width 22 height 22
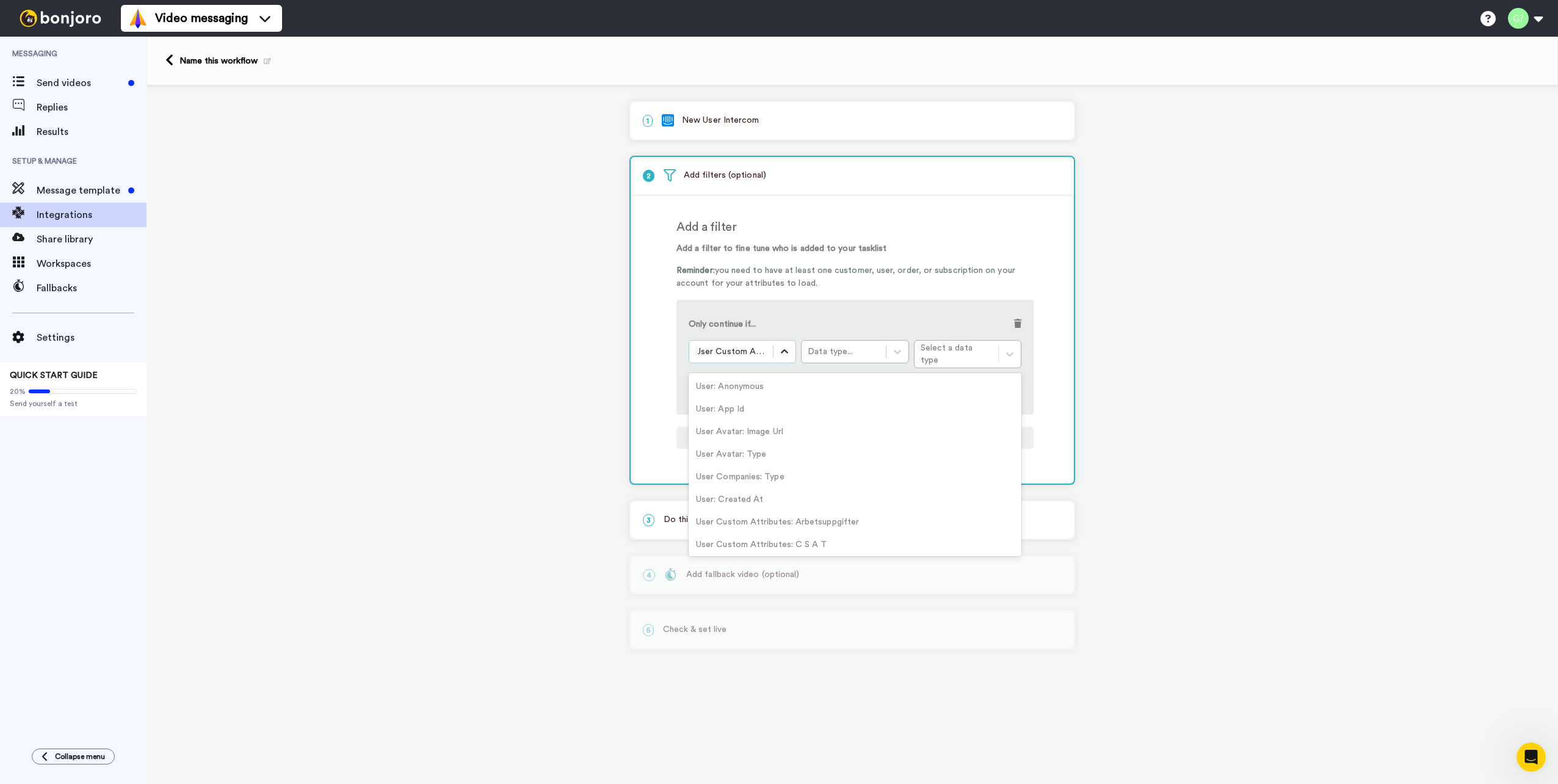
scroll to position [1204, 0]
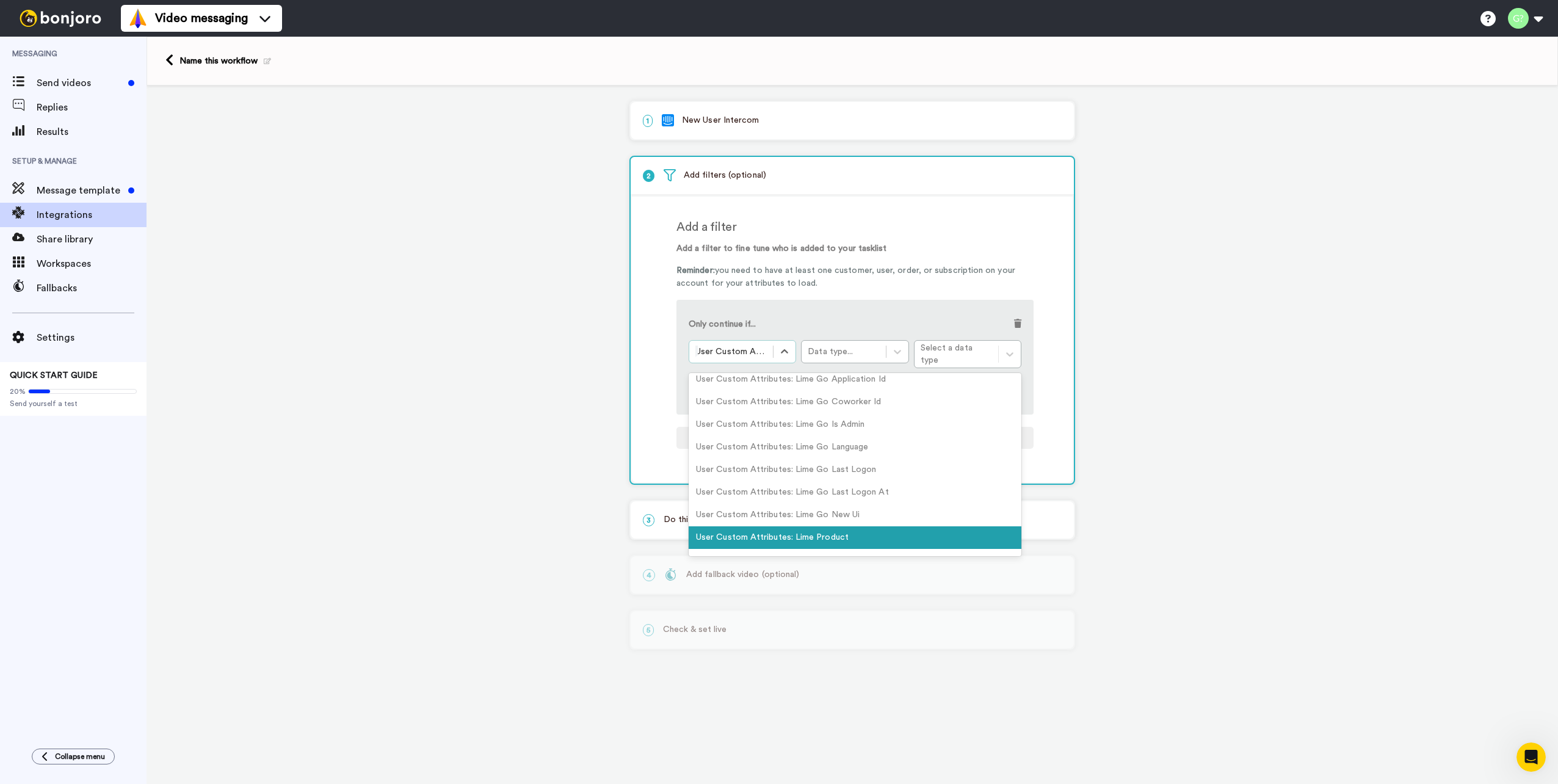
click at [792, 353] on div at bounding box center [784, 352] width 22 height 22
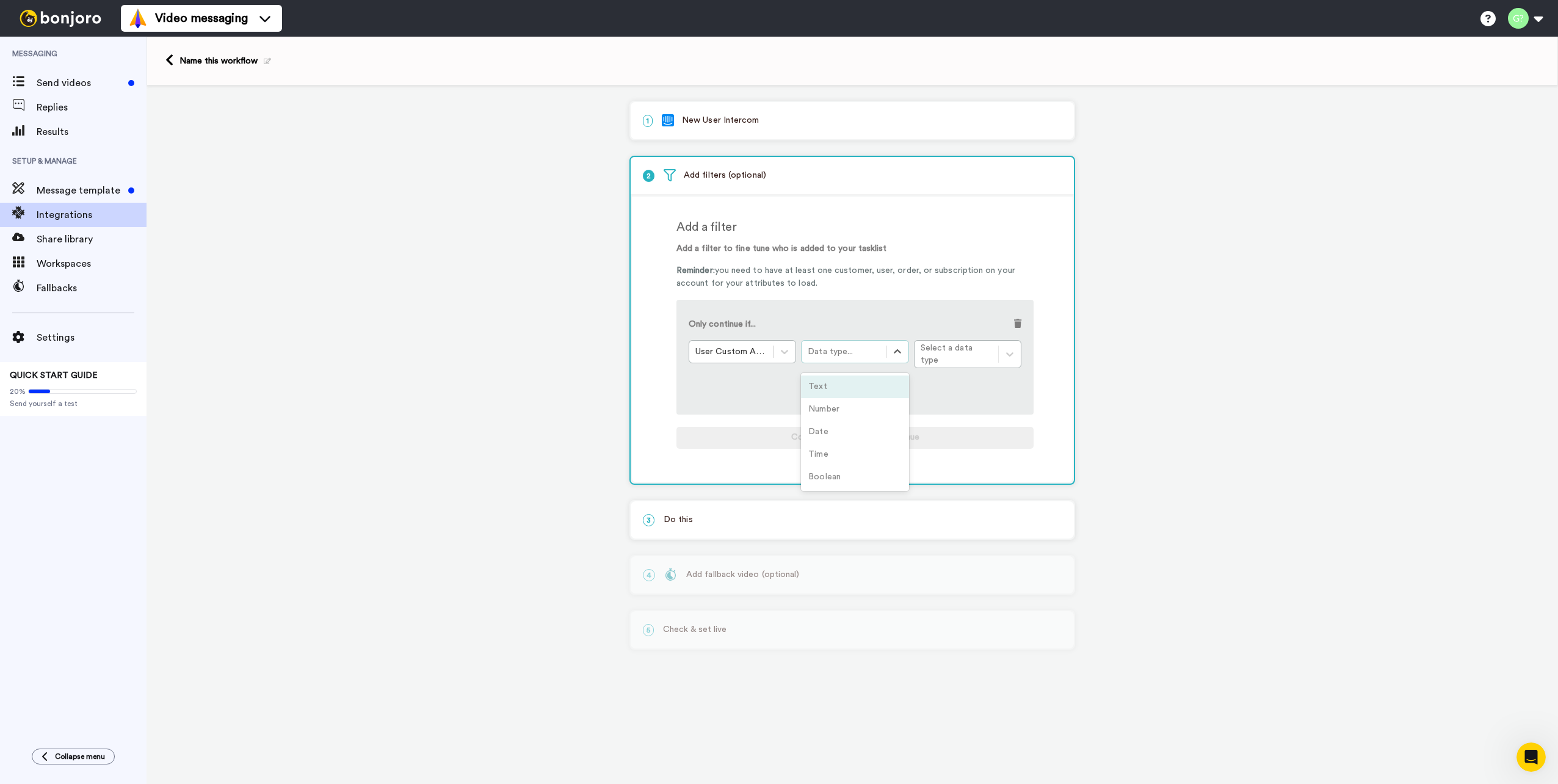
click at [852, 352] on div "Data type..." at bounding box center [843, 352] width 72 height 12
click at [947, 346] on div "User Custom Attributes: Lime Product option Text focused, 1 of 5. 5 results ava…" at bounding box center [855, 354] width 333 height 28
click at [953, 350] on div "User Custom Attributes: Lime Product Data type... Select a data type" at bounding box center [855, 354] width 333 height 28
click at [988, 350] on div "User Custom Attributes: Lime Product Data type... Select a data type" at bounding box center [855, 354] width 333 height 28
click at [1006, 349] on div "User Custom Attributes: Lime Product Data type... Select a data type" at bounding box center [855, 354] width 333 height 28
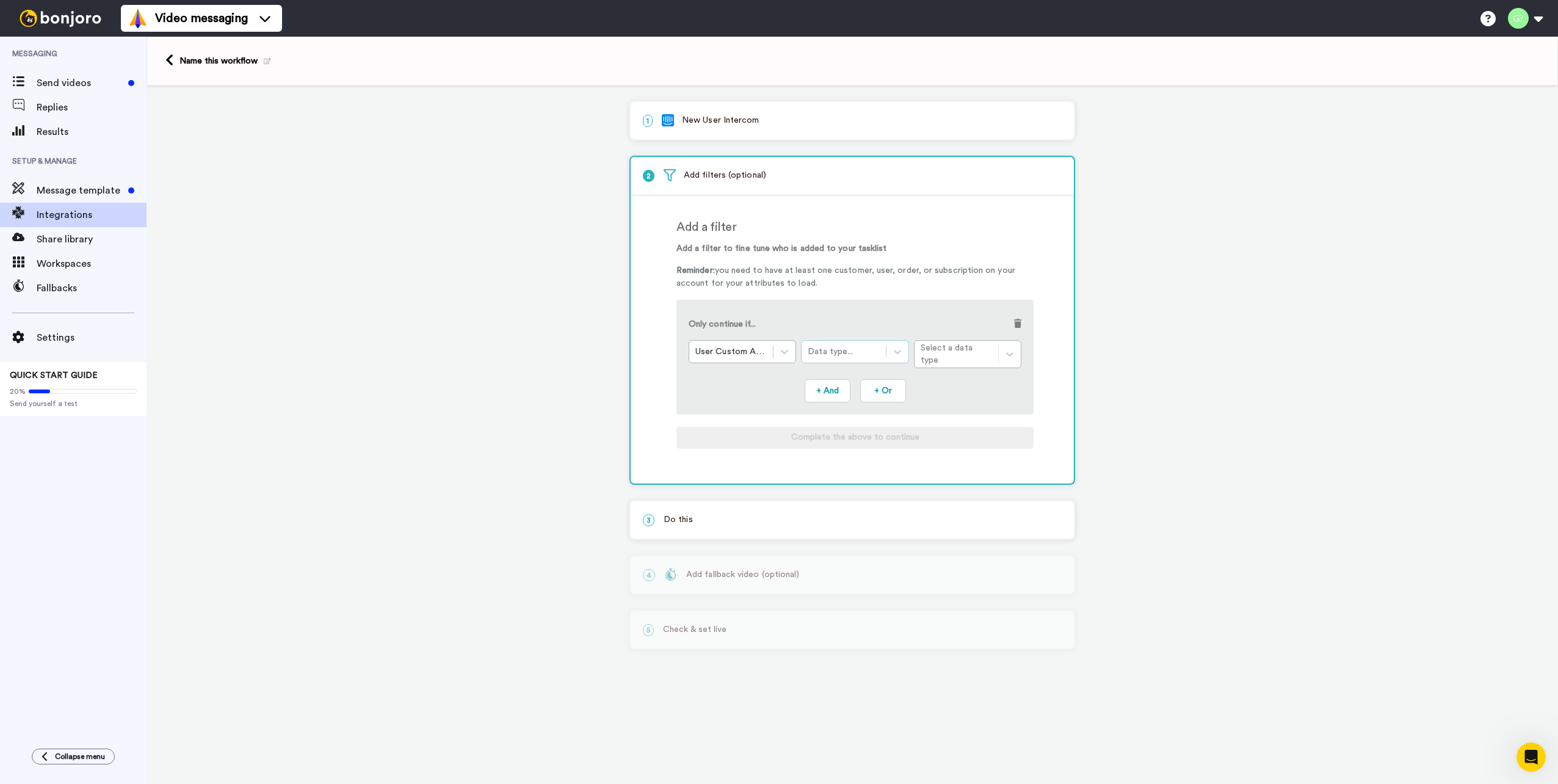
click at [850, 346] on div "Data type..." at bounding box center [843, 352] width 72 height 12
click at [869, 377] on div "Text" at bounding box center [854, 386] width 108 height 22
click at [982, 349] on div "Condition..." at bounding box center [956, 352] width 72 height 12
click at [958, 382] on div "Contains" at bounding box center [968, 381] width 108 height 22
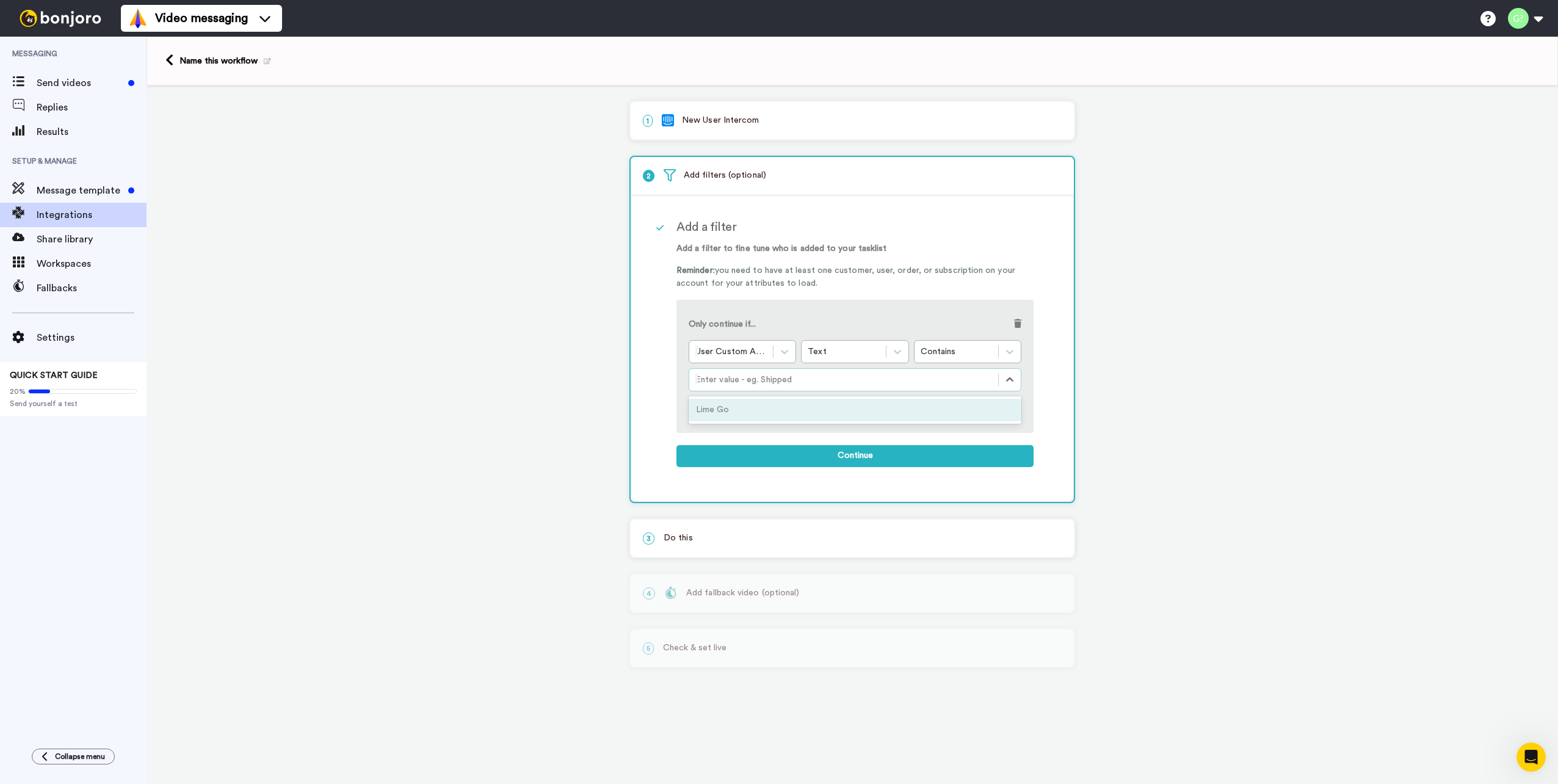
click at [930, 376] on div at bounding box center [844, 380] width 297 height 14
click at [787, 411] on div "Lime Go" at bounding box center [855, 409] width 333 height 22
click at [828, 409] on button "+ And" at bounding box center [827, 409] width 46 height 23
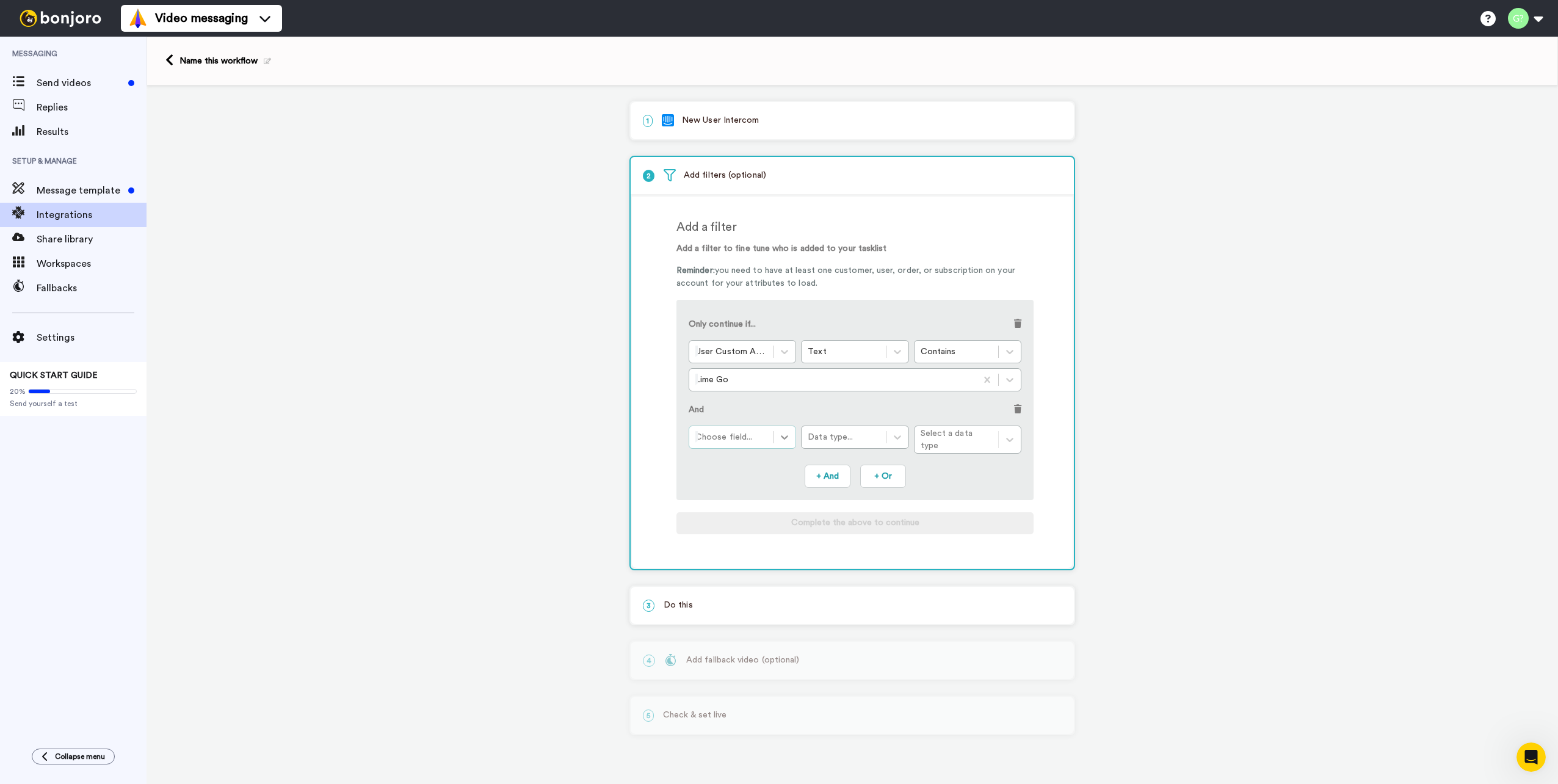
click at [787, 435] on icon at bounding box center [784, 437] width 12 height 12
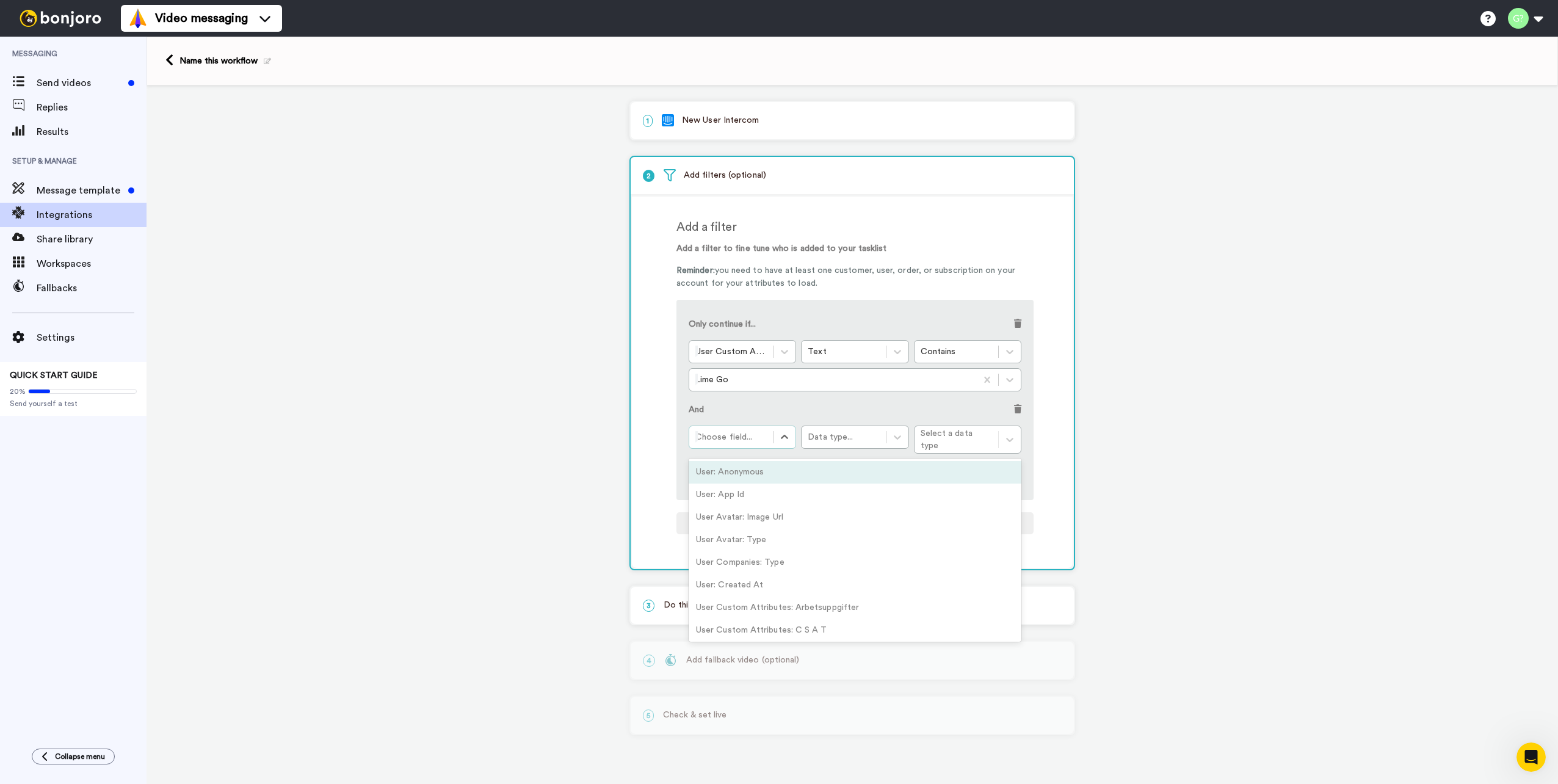
click at [773, 444] on div "Choose field..." at bounding box center [731, 437] width 84 height 19
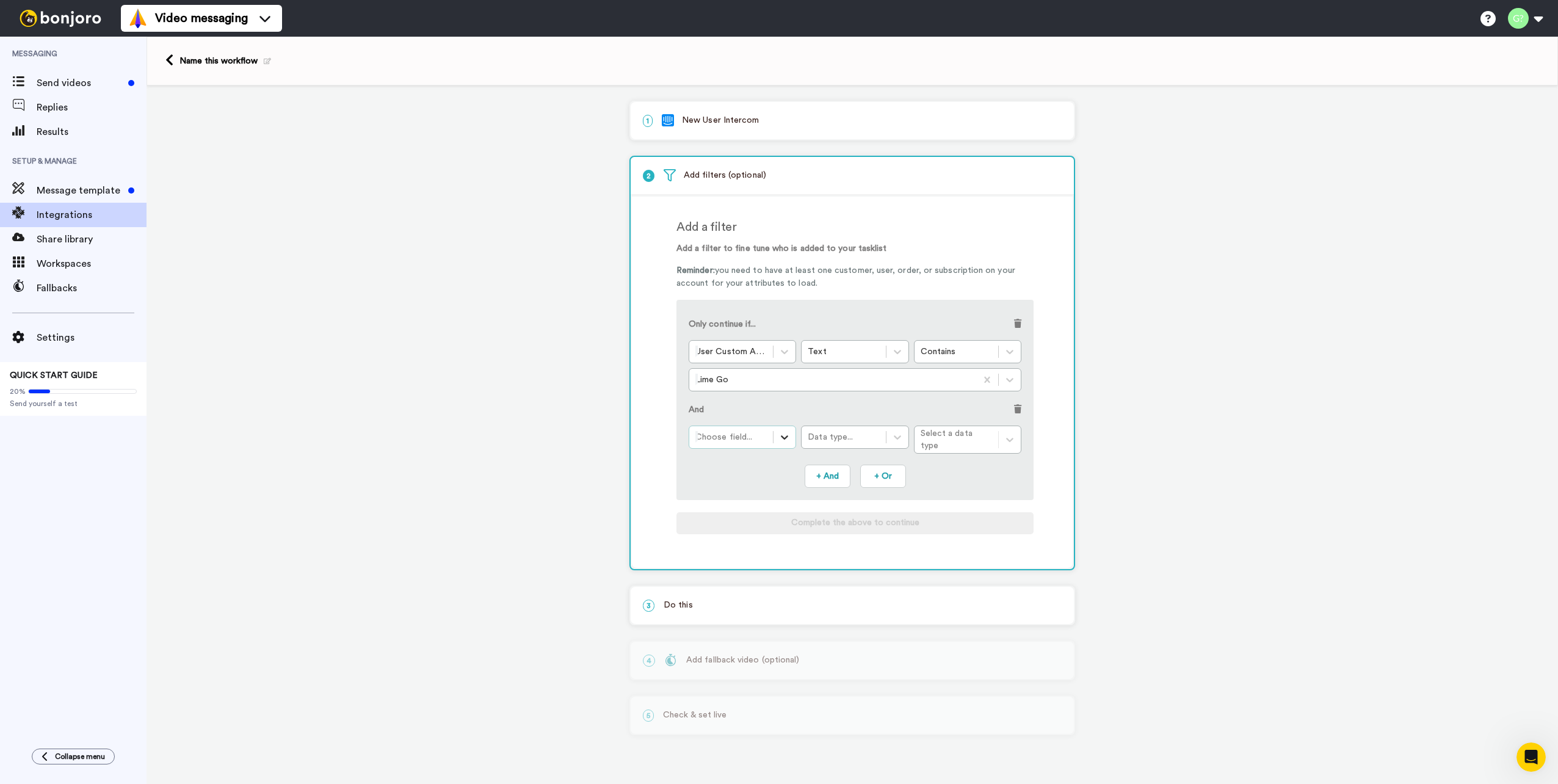
click at [784, 437] on icon at bounding box center [784, 437] width 12 height 12
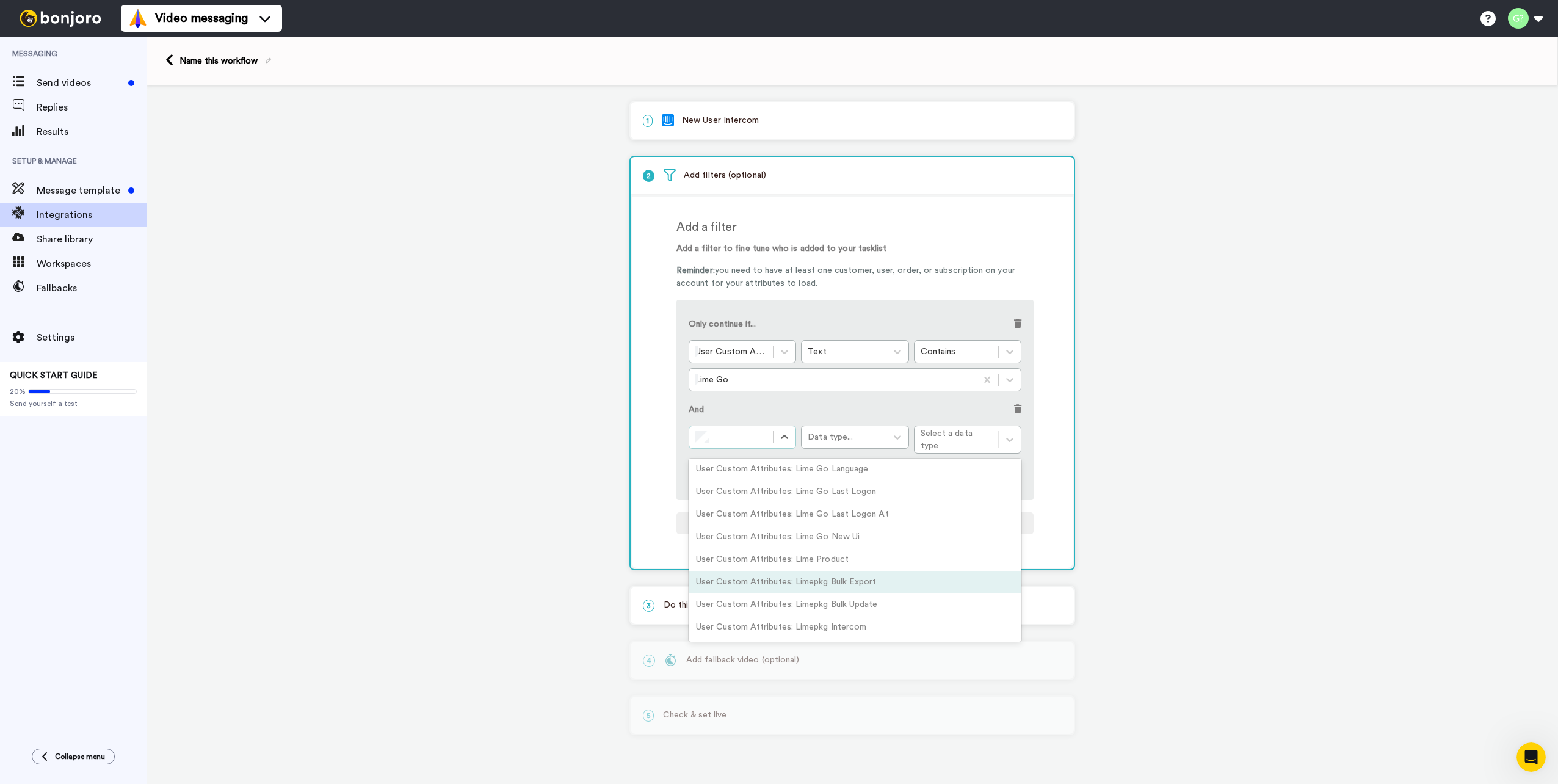
scroll to position [838, 0]
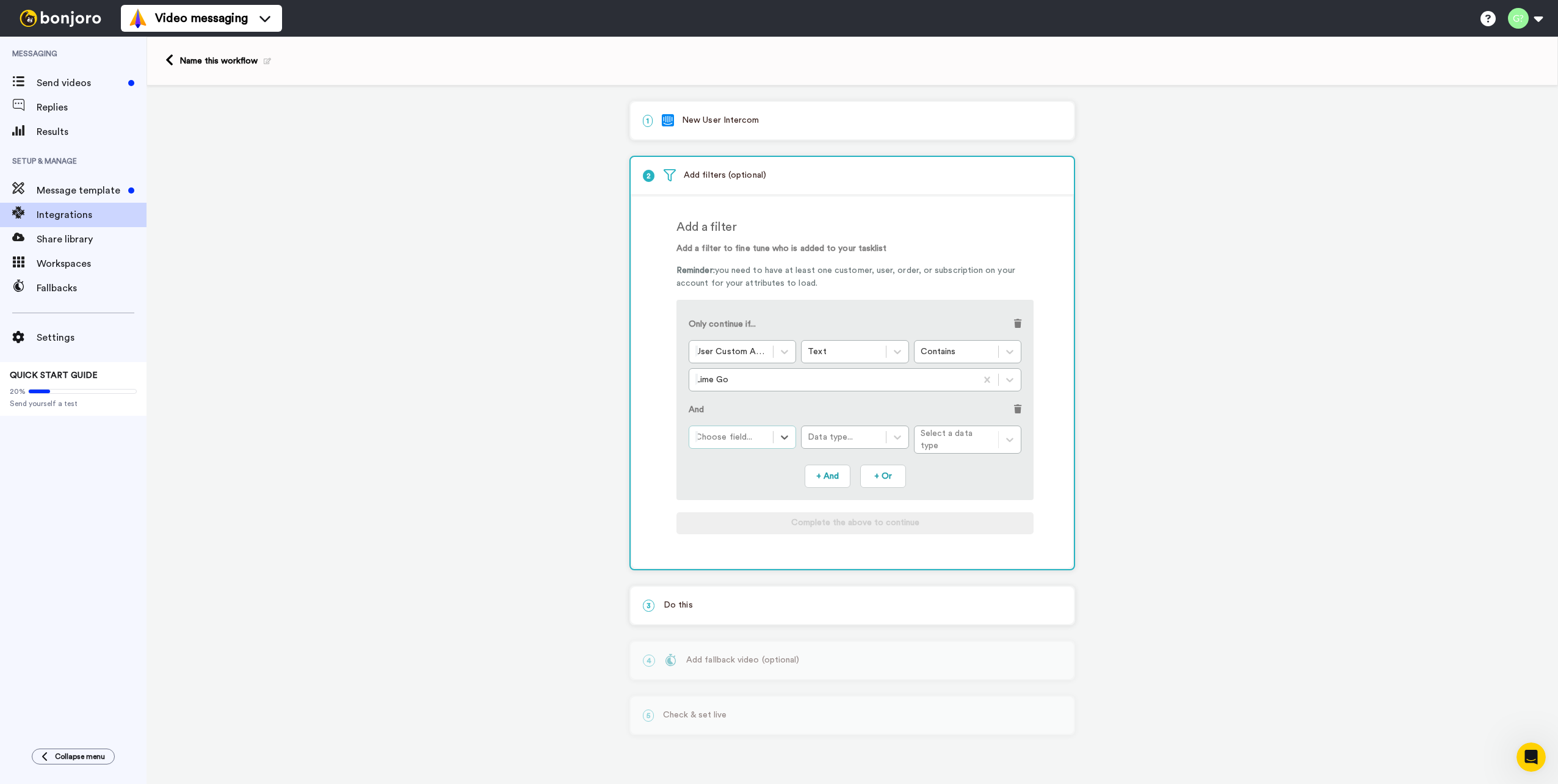
click at [741, 436] on div at bounding box center [731, 437] width 72 height 14
click at [651, 429] on div "Add a filter Add a filter to fine tune who is added to your tasklist Reminder: …" at bounding box center [852, 382] width 441 height 371
click at [751, 435] on div at bounding box center [731, 437] width 72 height 14
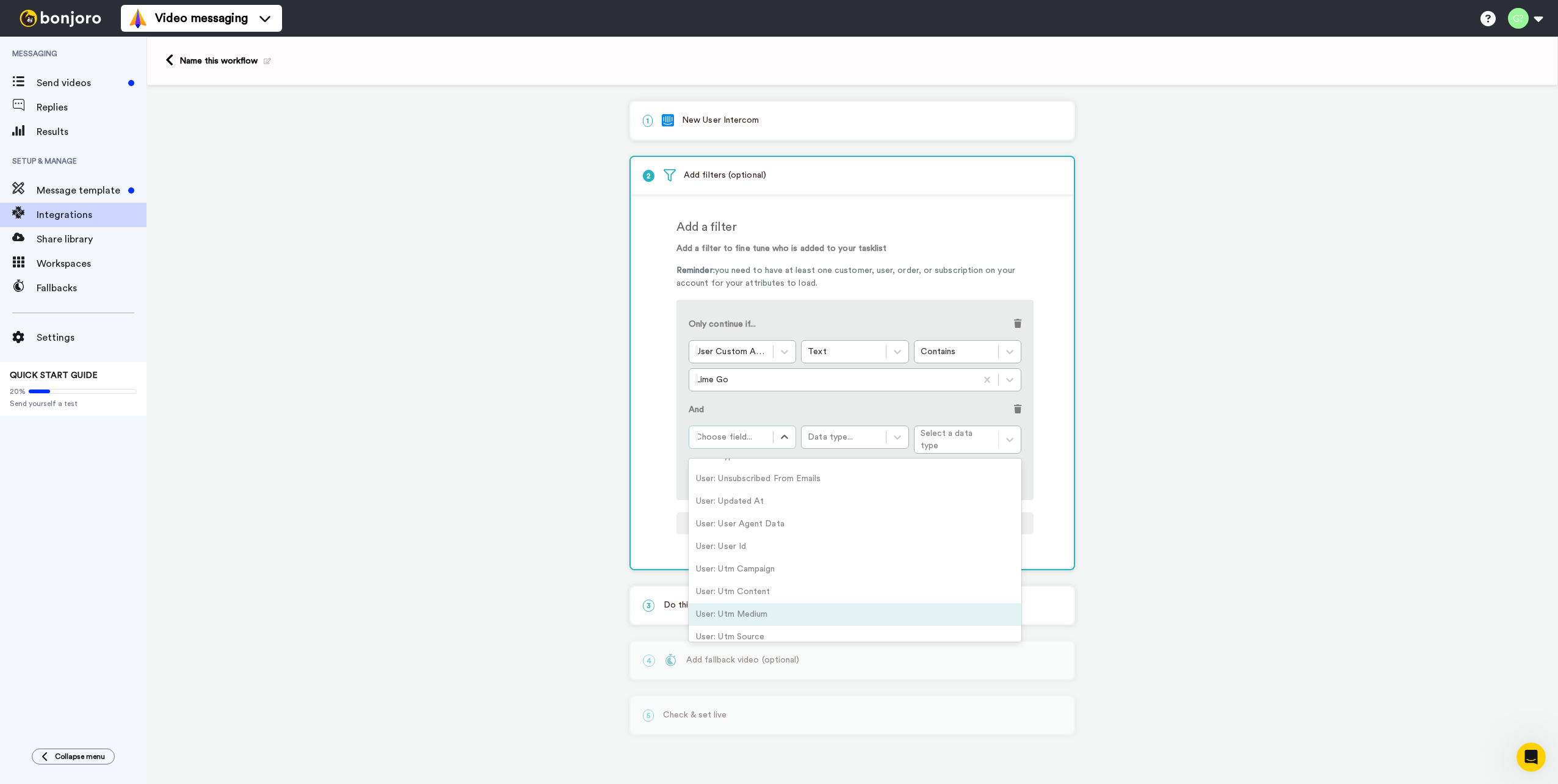
scroll to position [2351, 0]
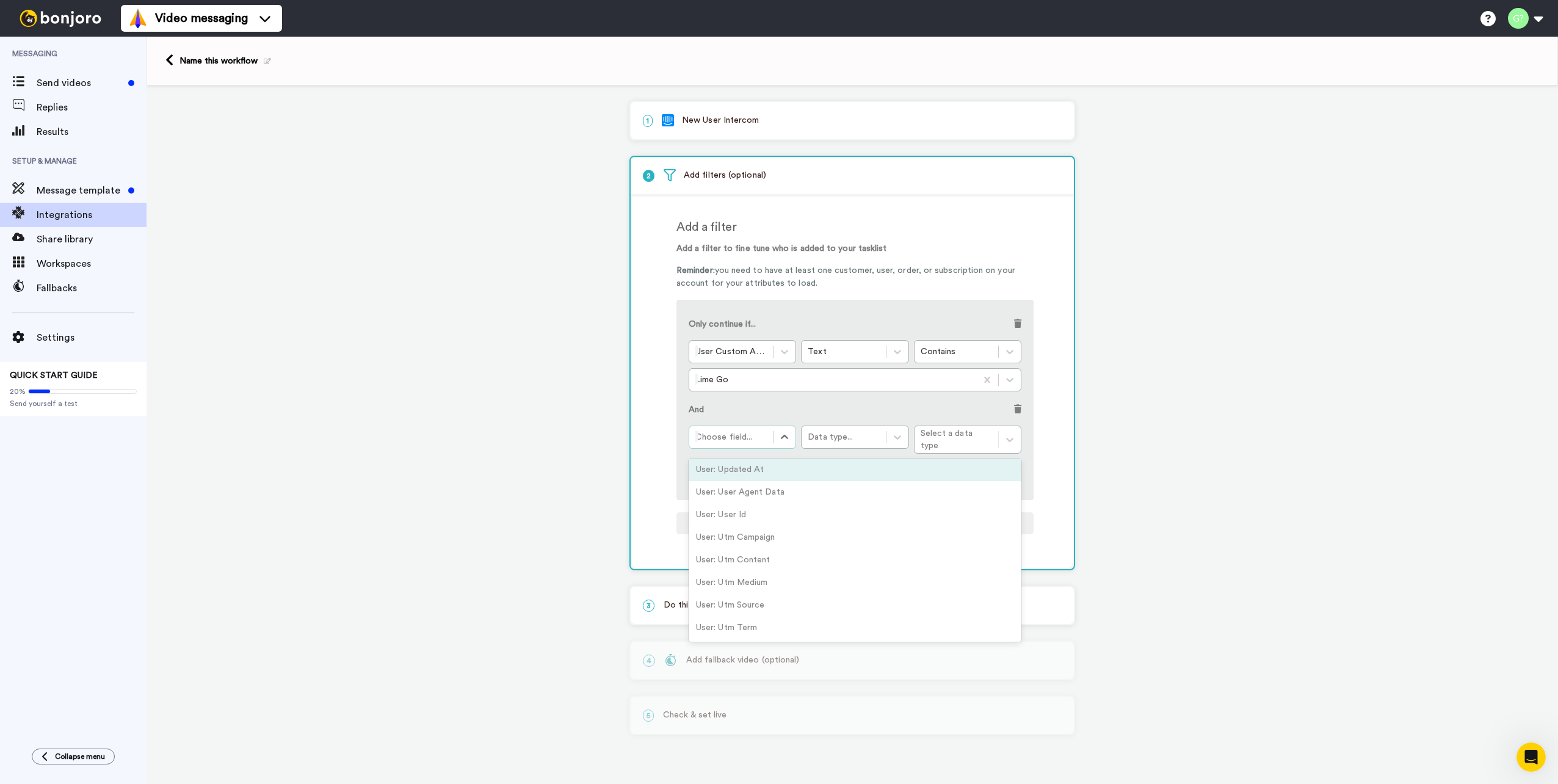
click at [1223, 271] on div "1 New User Intercom Service selected ActiveCampaign AWeber Bonjoro ConvertKit D…" at bounding box center [852, 425] width 1412 height 680
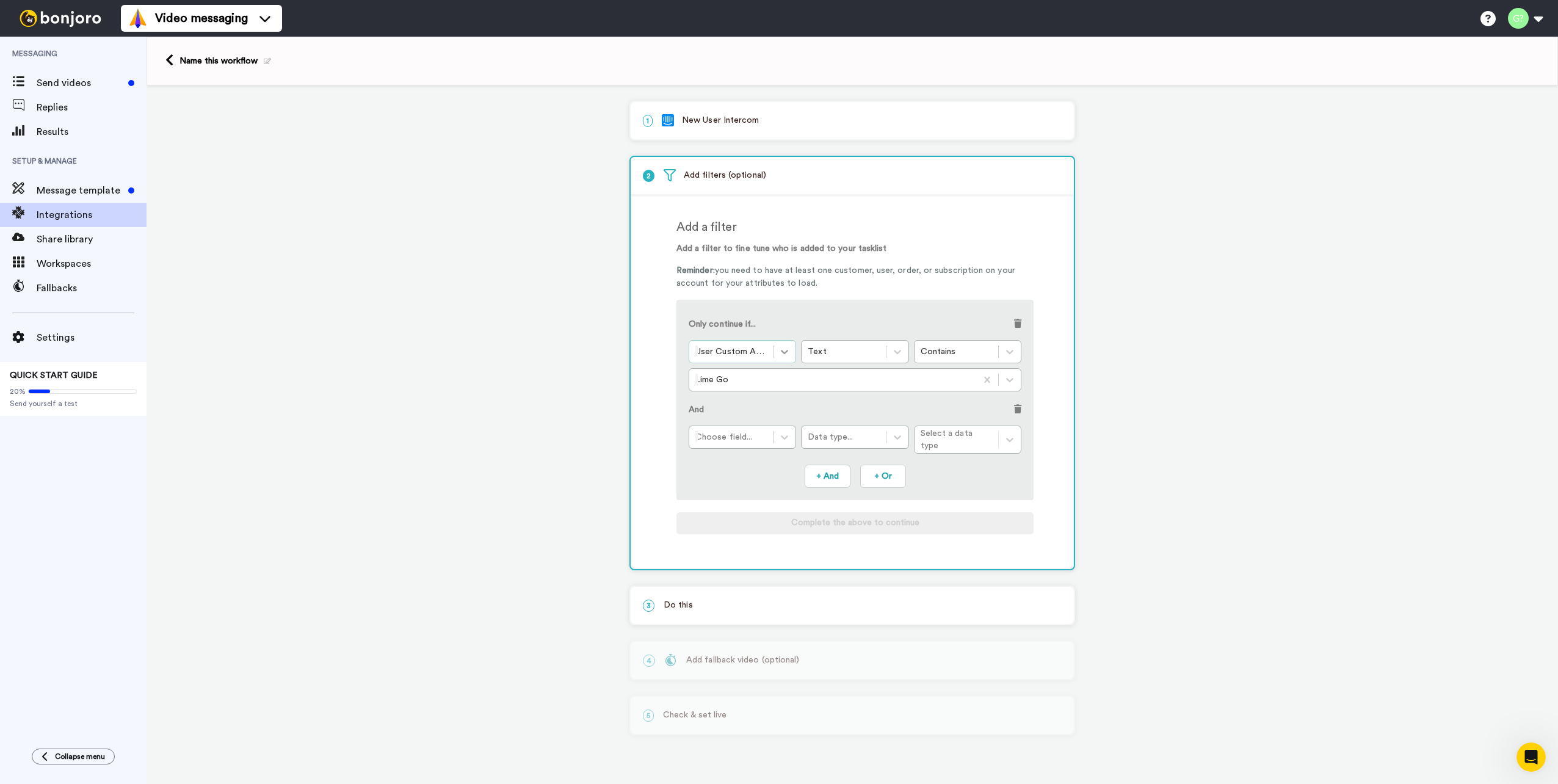
click at [784, 349] on icon at bounding box center [784, 352] width 12 height 12
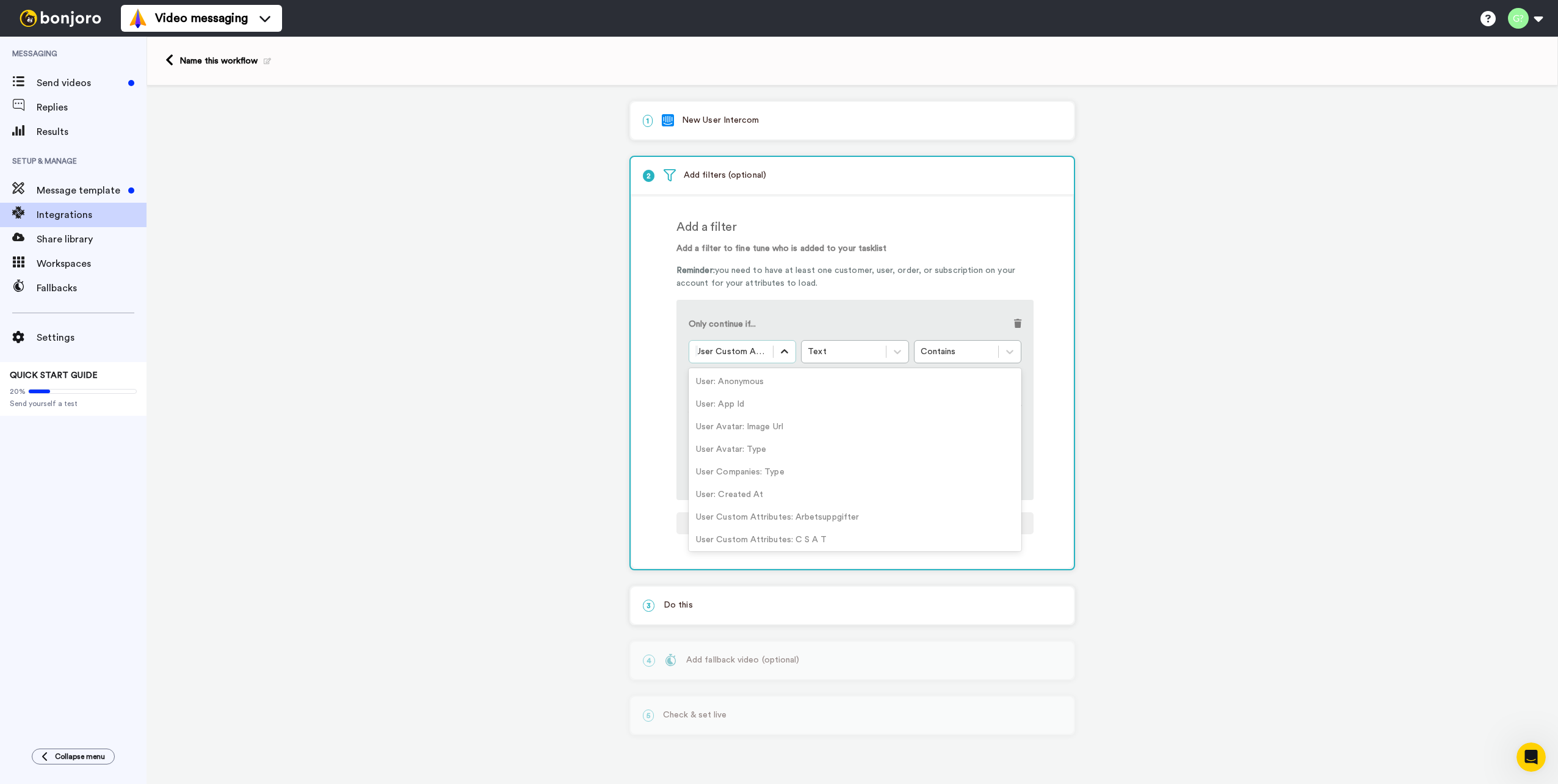
scroll to position [1204, 0]
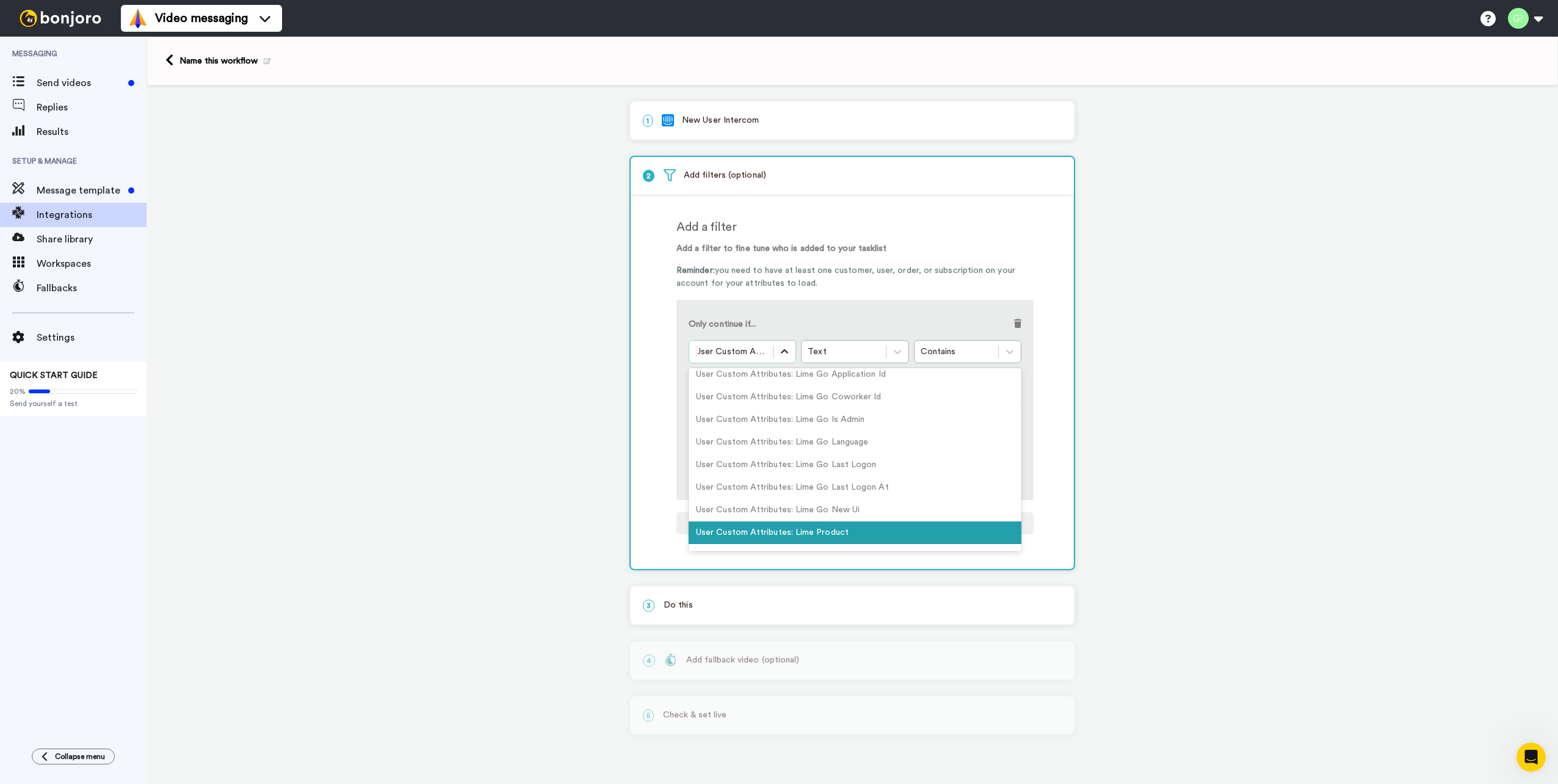
click at [784, 349] on icon at bounding box center [785, 352] width 7 height 4
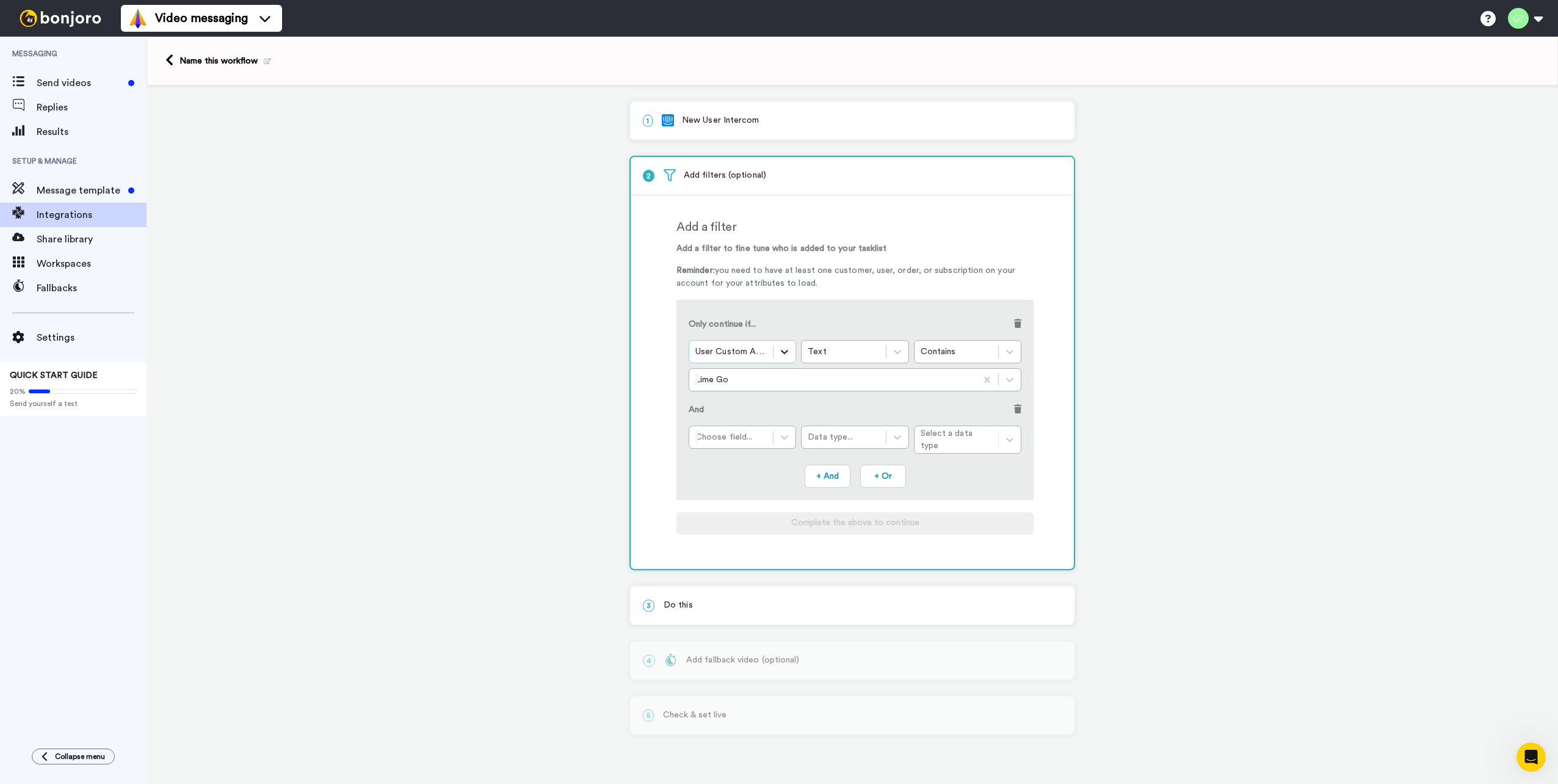
click at [787, 348] on icon at bounding box center [784, 352] width 12 height 12
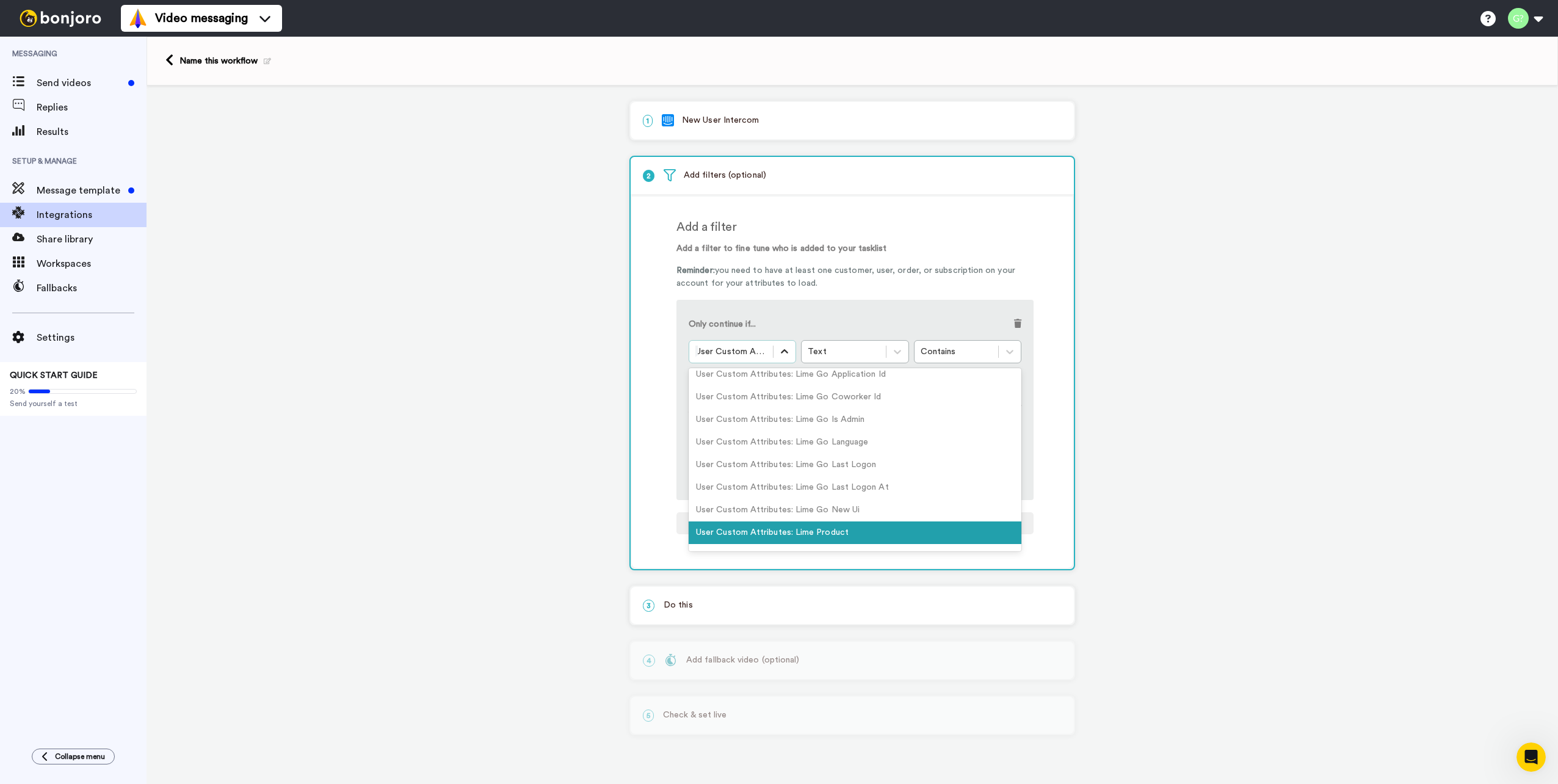
click at [787, 348] on icon at bounding box center [784, 352] width 12 height 12
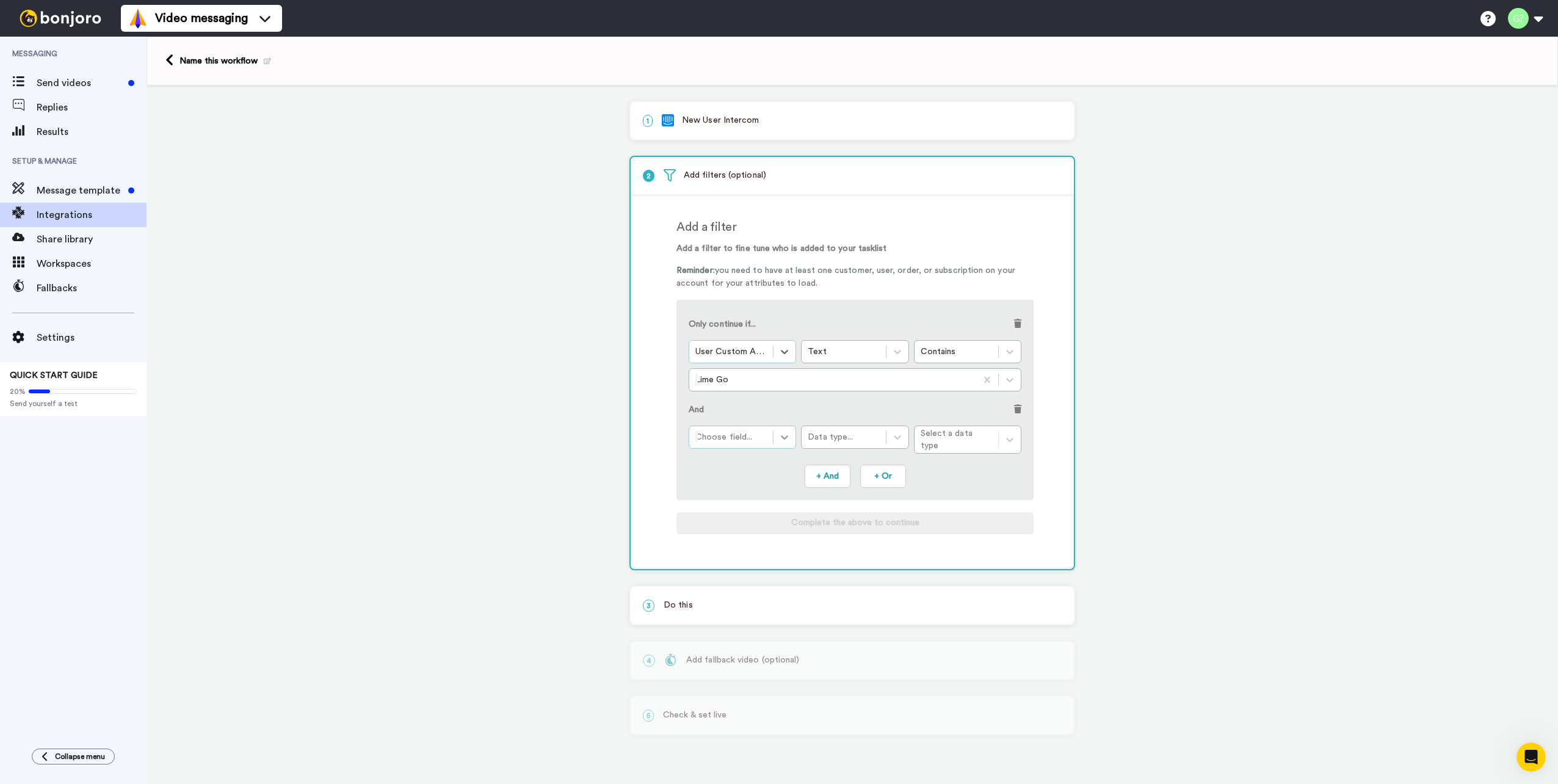
click at [791, 438] on icon at bounding box center [784, 437] width 12 height 12
click at [791, 432] on div at bounding box center [784, 437] width 22 height 22
click at [780, 440] on icon at bounding box center [784, 437] width 12 height 12
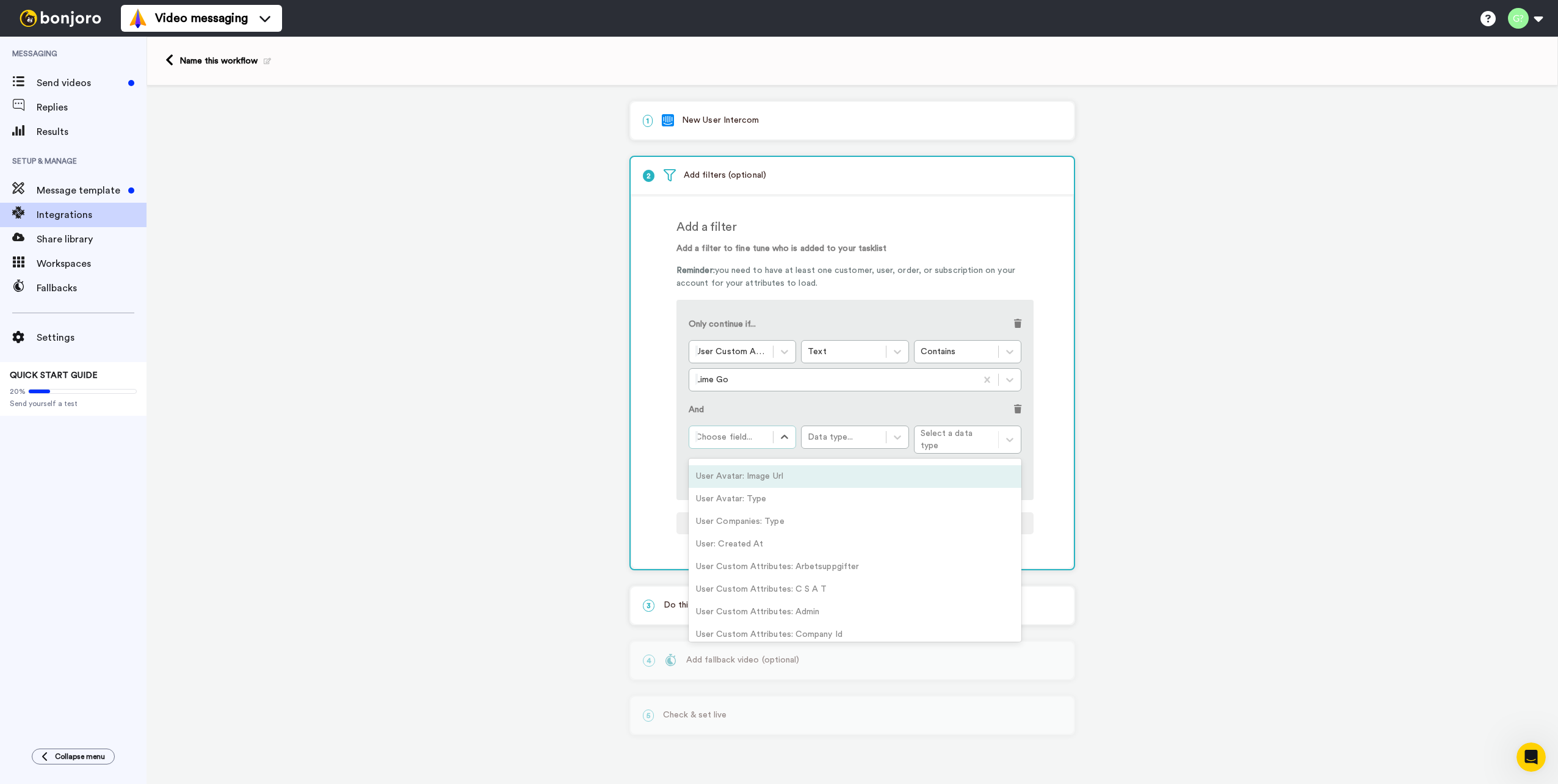
scroll to position [61, 0]
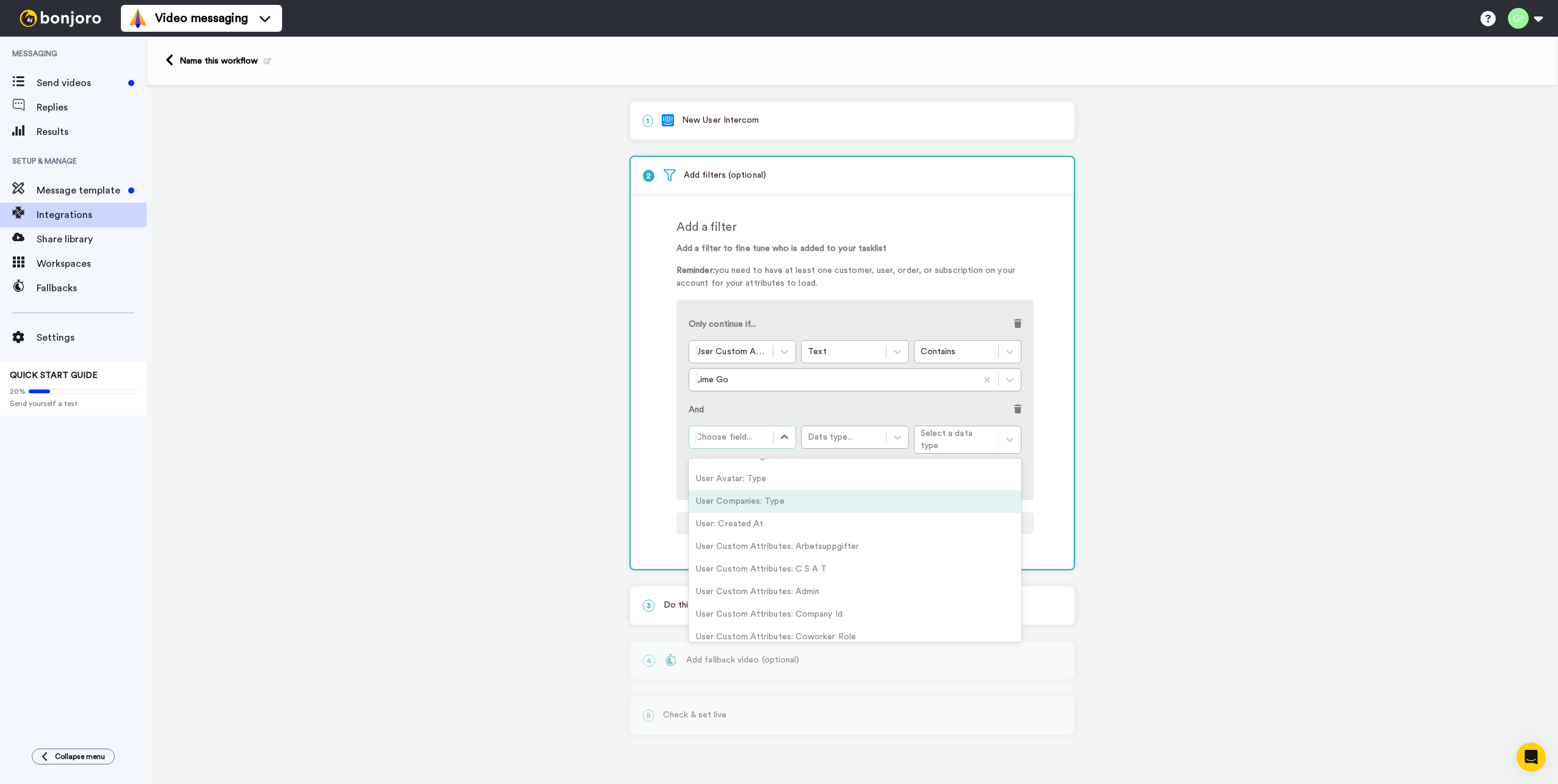
click at [834, 494] on div "User Companies: Type" at bounding box center [855, 501] width 333 height 22
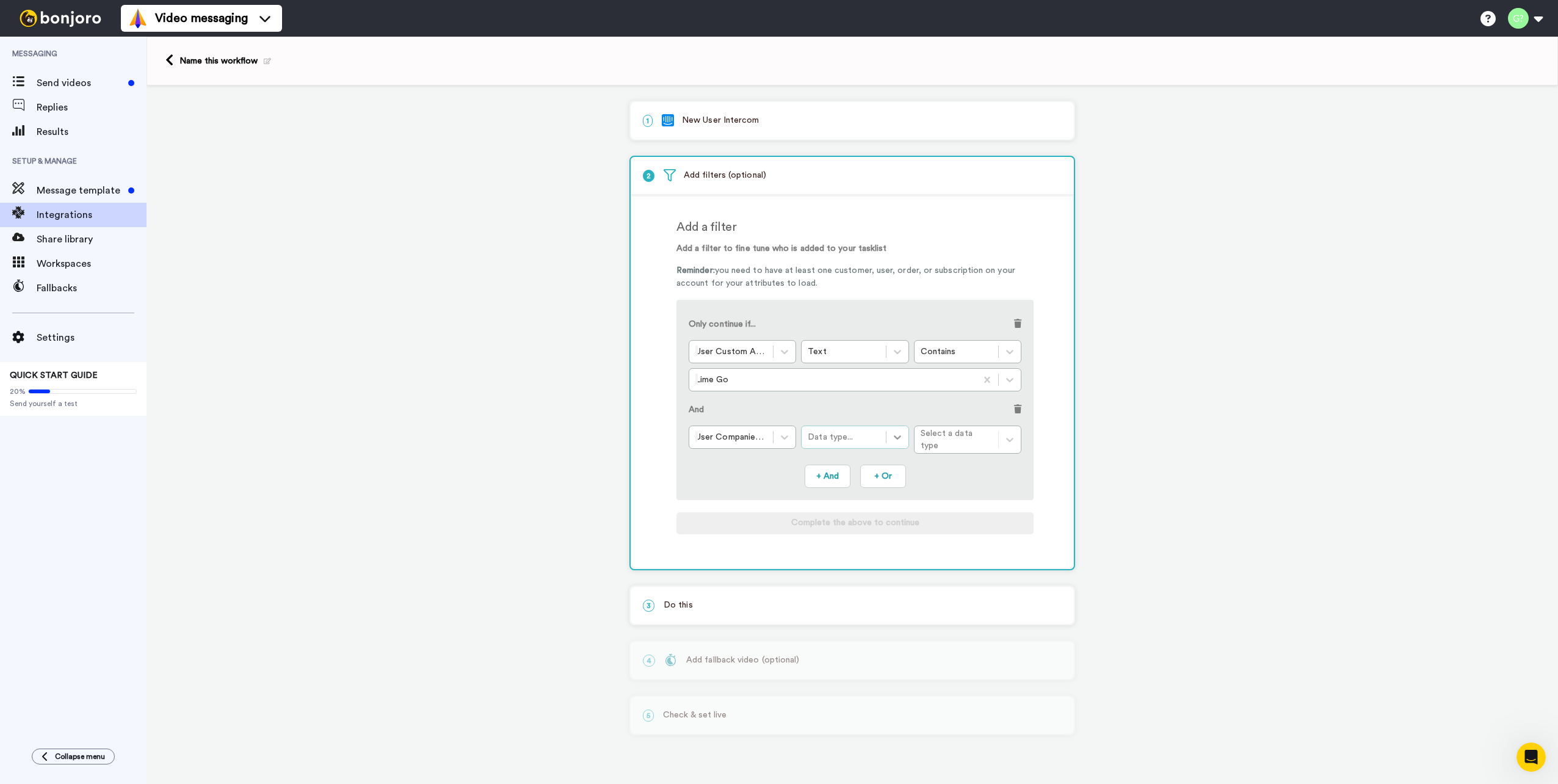
click at [905, 431] on div at bounding box center [898, 437] width 22 height 22
click at [871, 466] on div "Text" at bounding box center [854, 471] width 108 height 22
click at [981, 436] on div "Condition..." at bounding box center [956, 437] width 72 height 12
click at [975, 468] on div "Contains" at bounding box center [968, 467] width 108 height 22
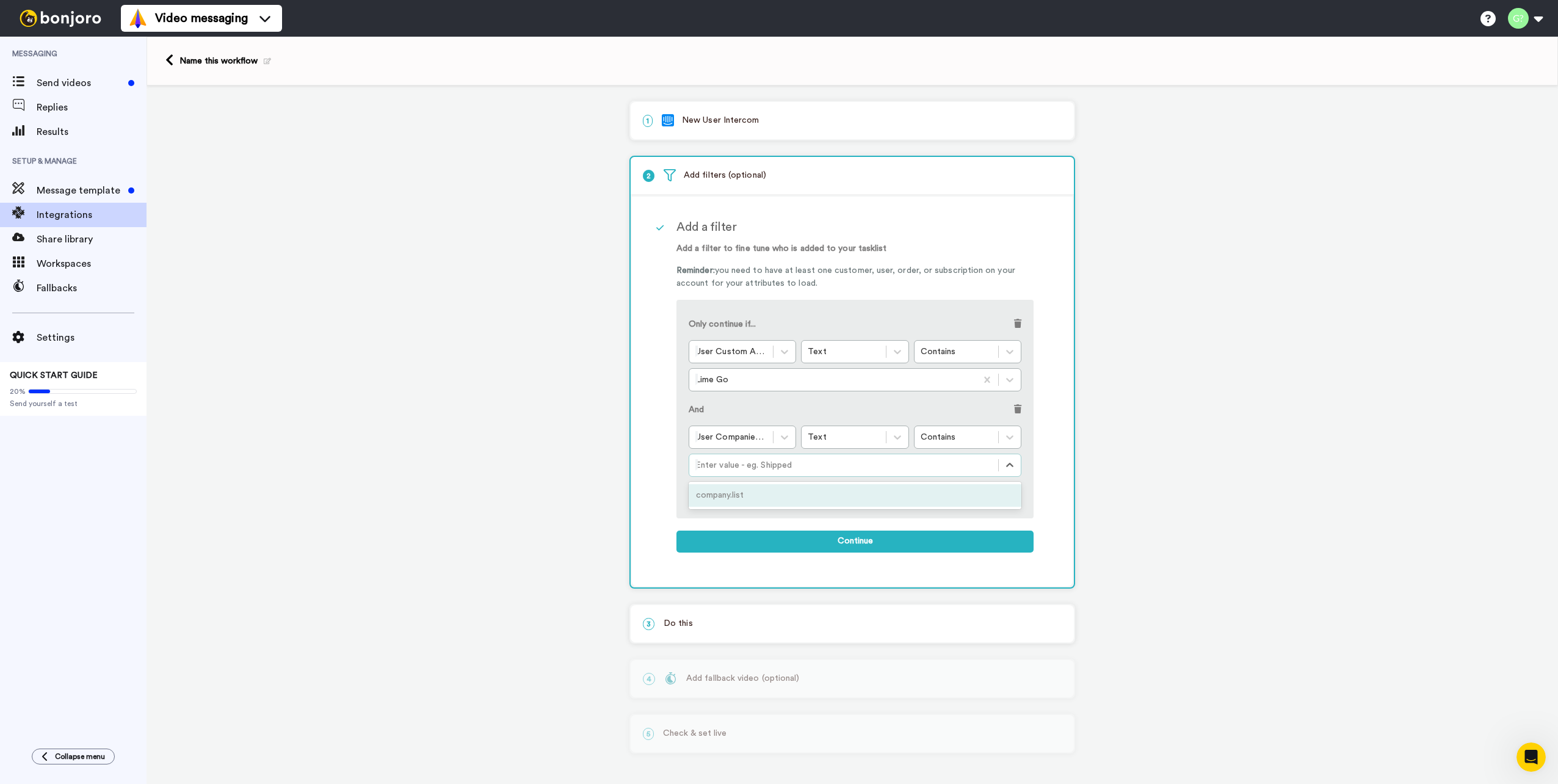
click at [918, 464] on div at bounding box center [844, 465] width 297 height 14
click at [787, 437] on icon at bounding box center [784, 437] width 12 height 12
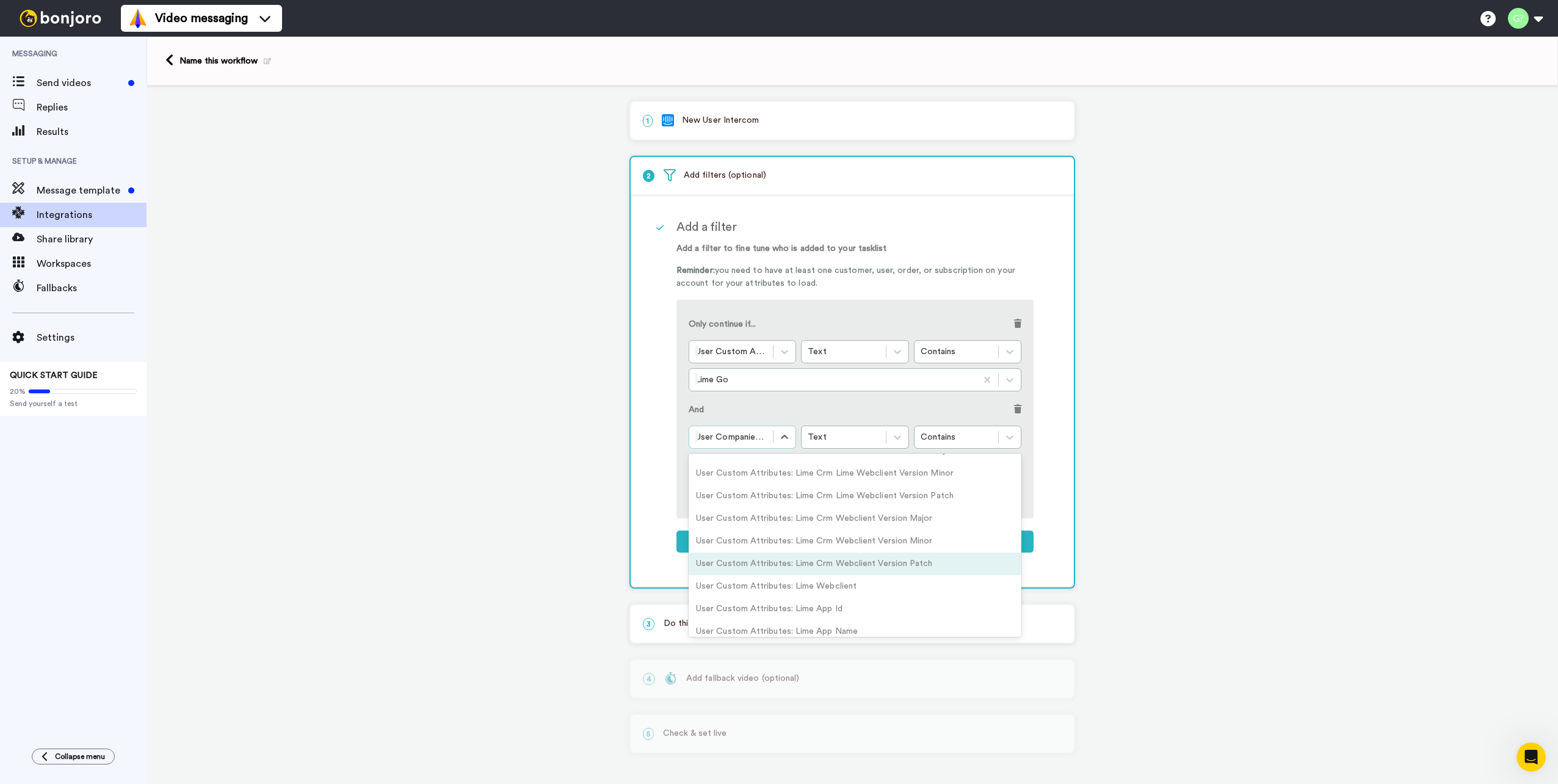
scroll to position [732, 0]
click at [1212, 523] on div "1 New User Intercom Service selected ActiveCampaign AWeber Bonjoro ConvertKit D…" at bounding box center [852, 434] width 1412 height 698
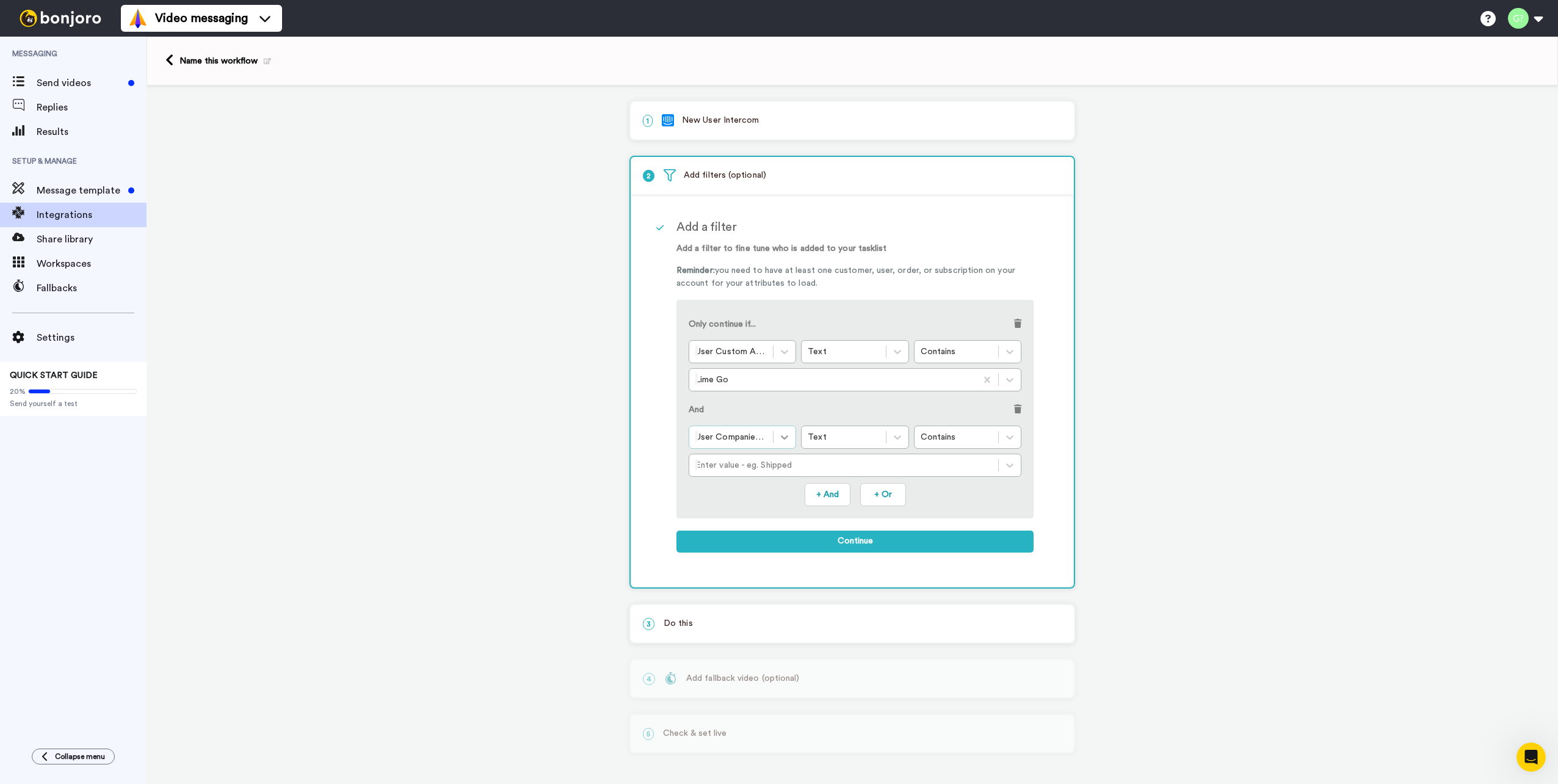
click at [785, 438] on icon at bounding box center [785, 437] width 7 height 4
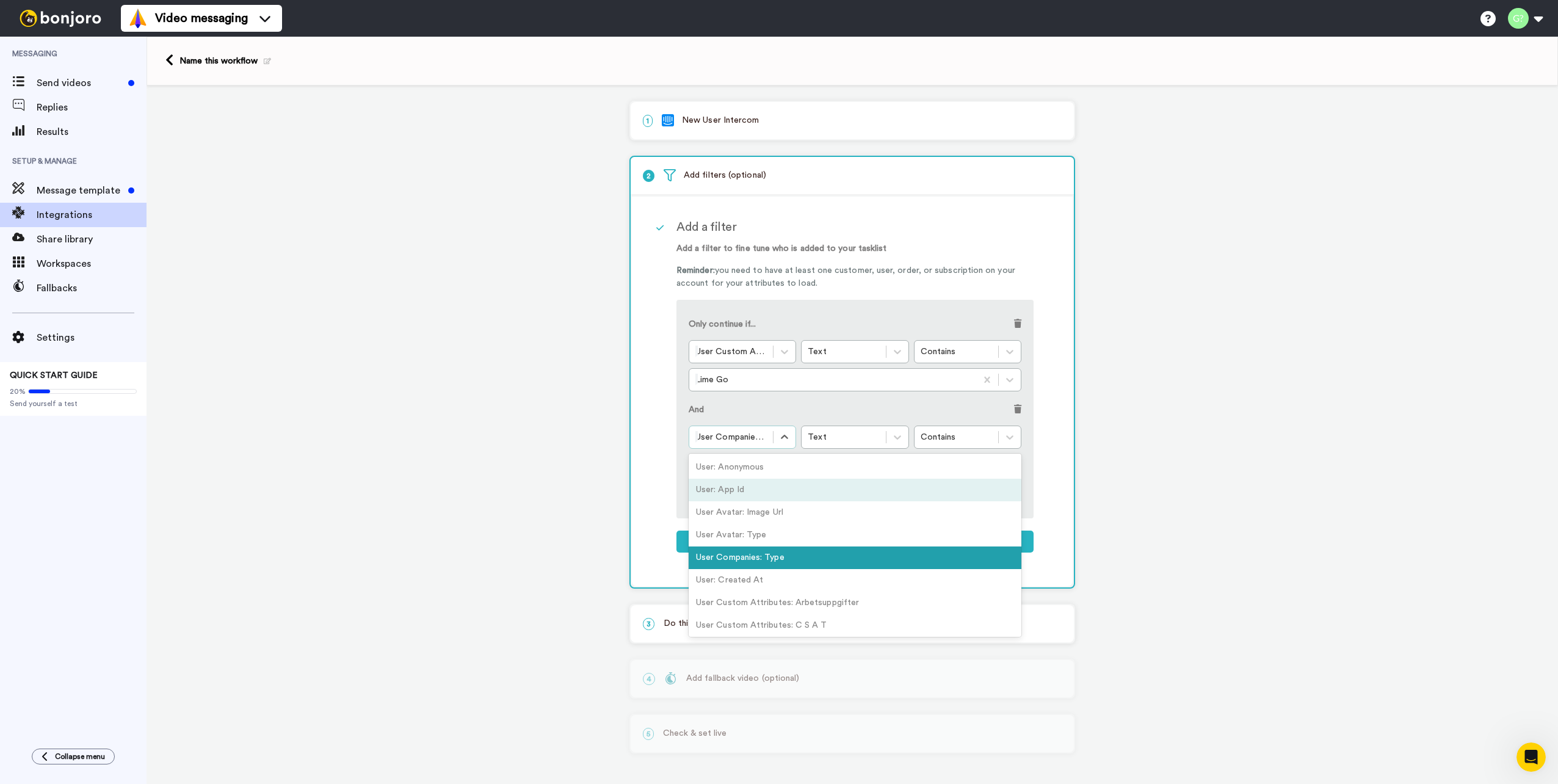
scroll to position [244, 0]
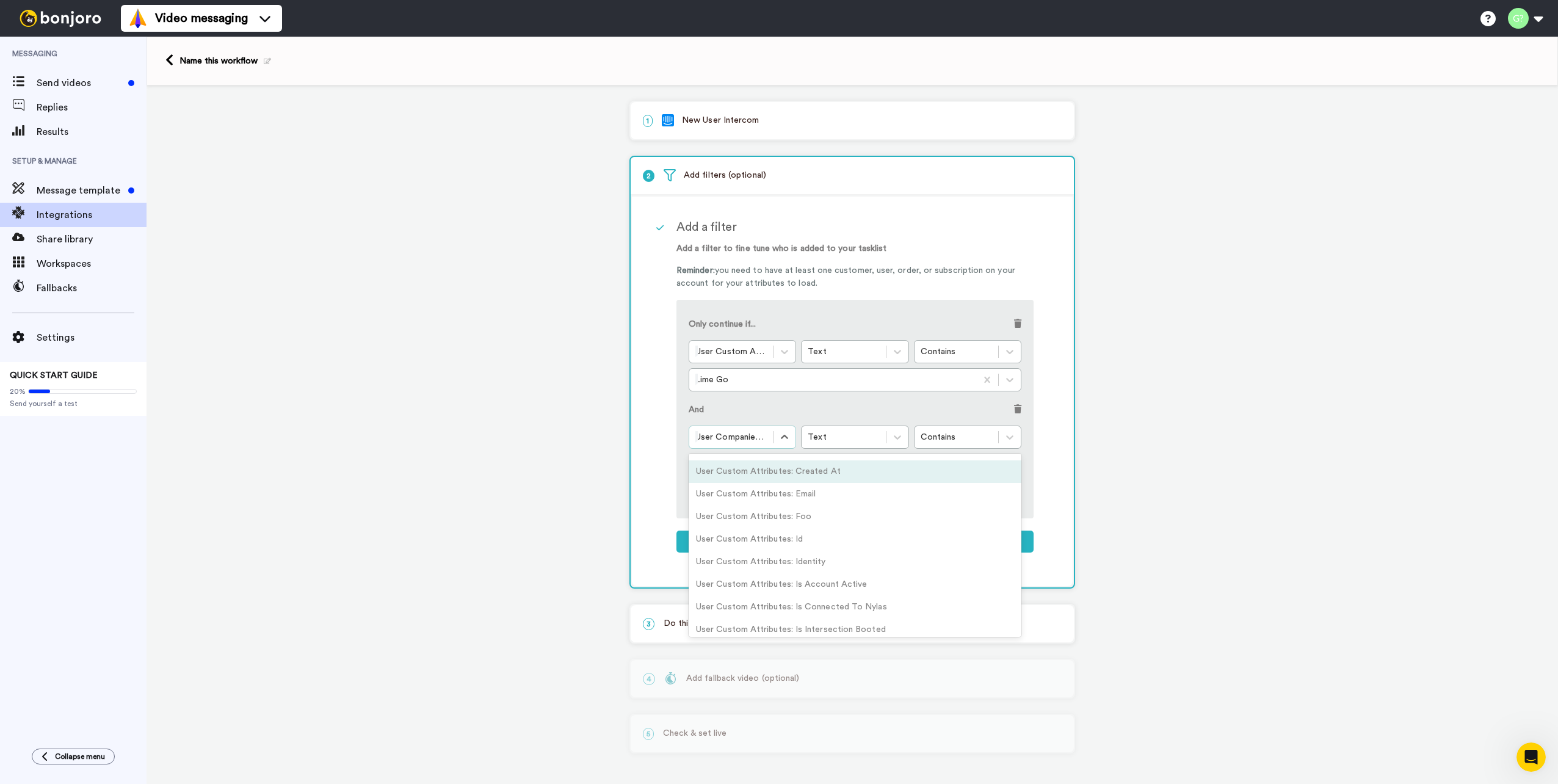
click at [1144, 443] on div "1 New User Intercom Service selected ActiveCampaign AWeber Bonjoro ConvertKit D…" at bounding box center [852, 434] width 1412 height 698
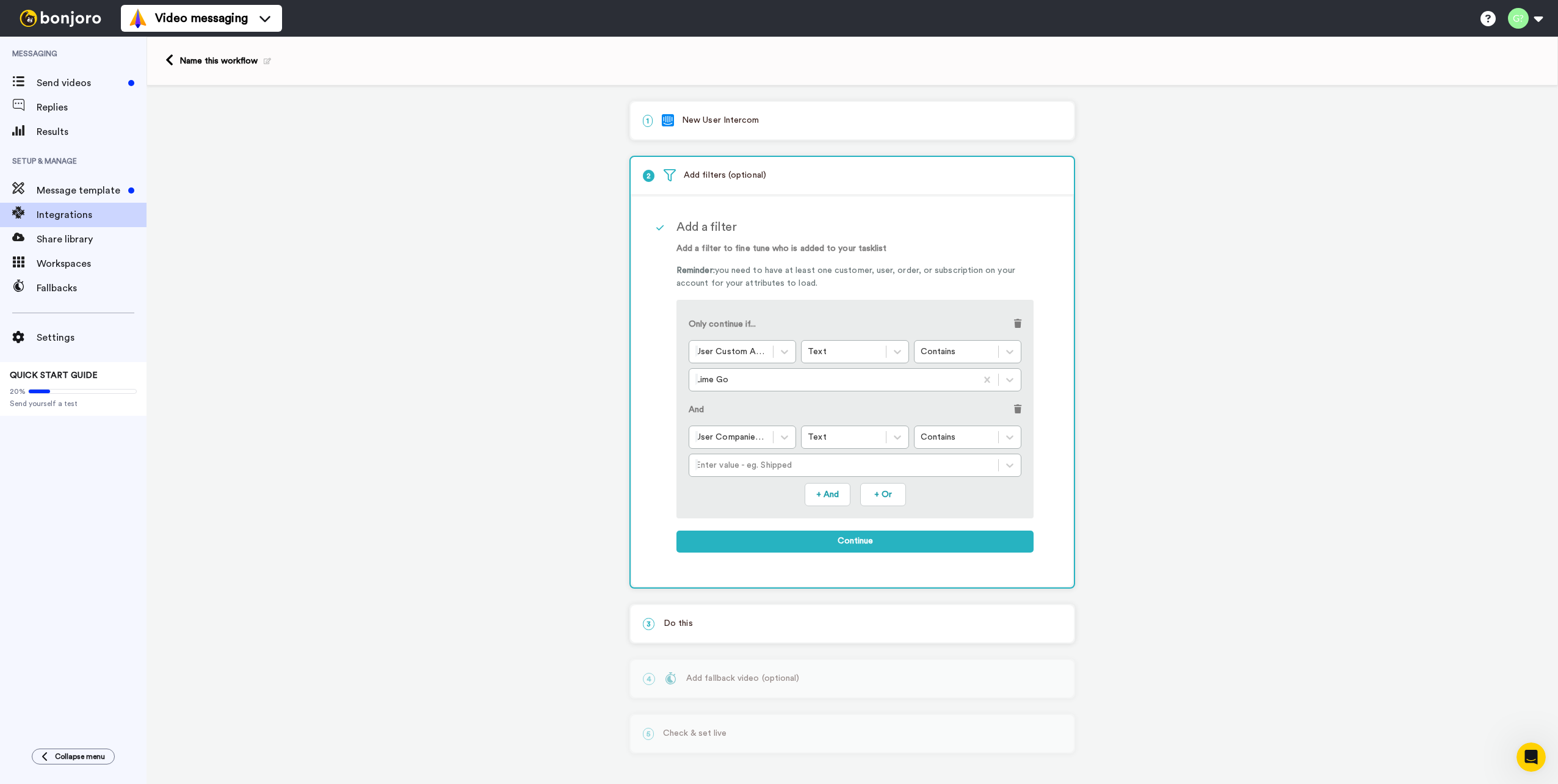
click at [1019, 412] on span at bounding box center [1018, 409] width 7 height 9
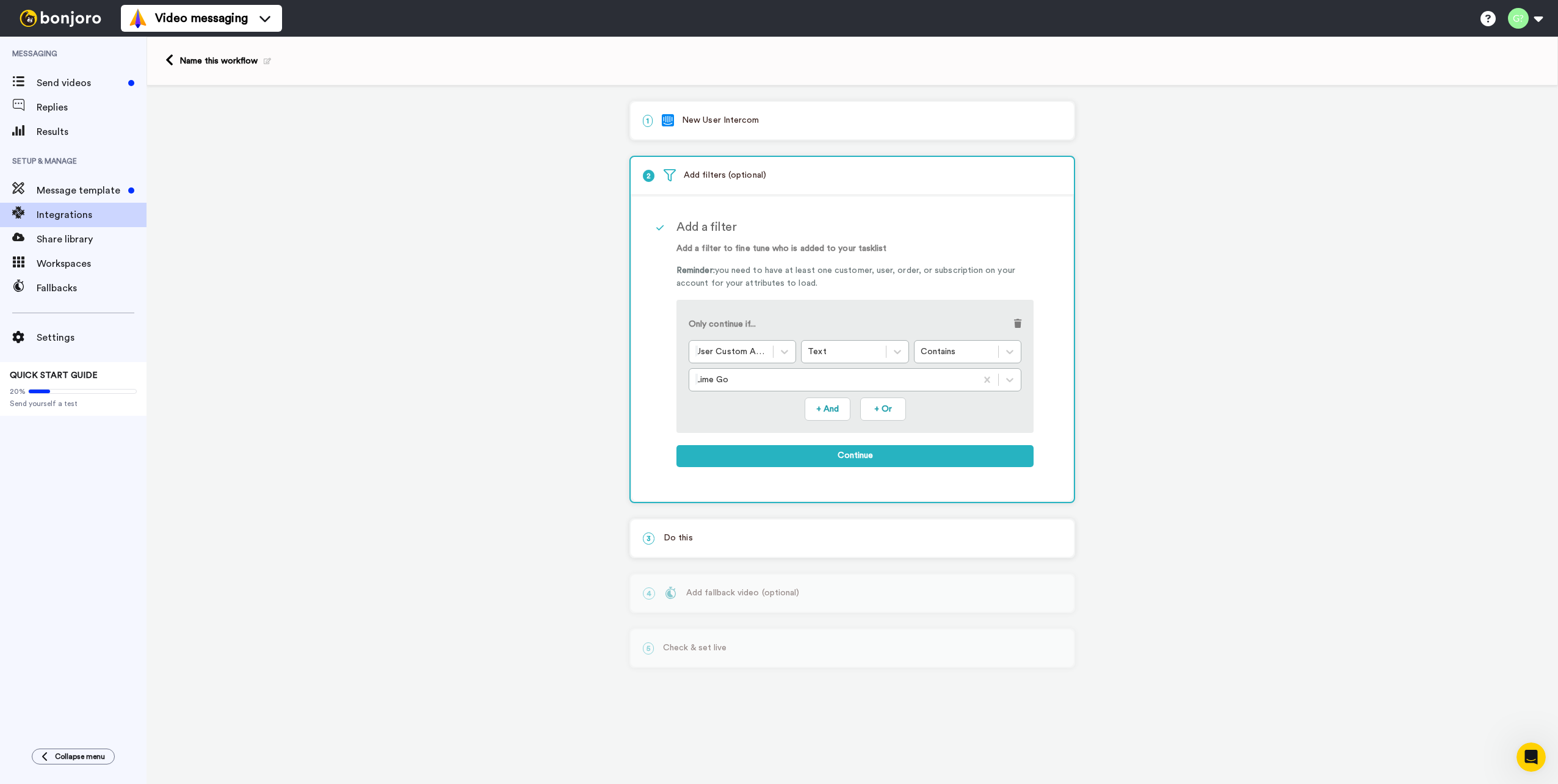
click at [1109, 417] on div "1 New User Intercom Service selected ActiveCampaign AWeber Bonjoro ConvertKit D…" at bounding box center [852, 391] width 1412 height 613
click at [834, 410] on button "+ And" at bounding box center [827, 409] width 46 height 23
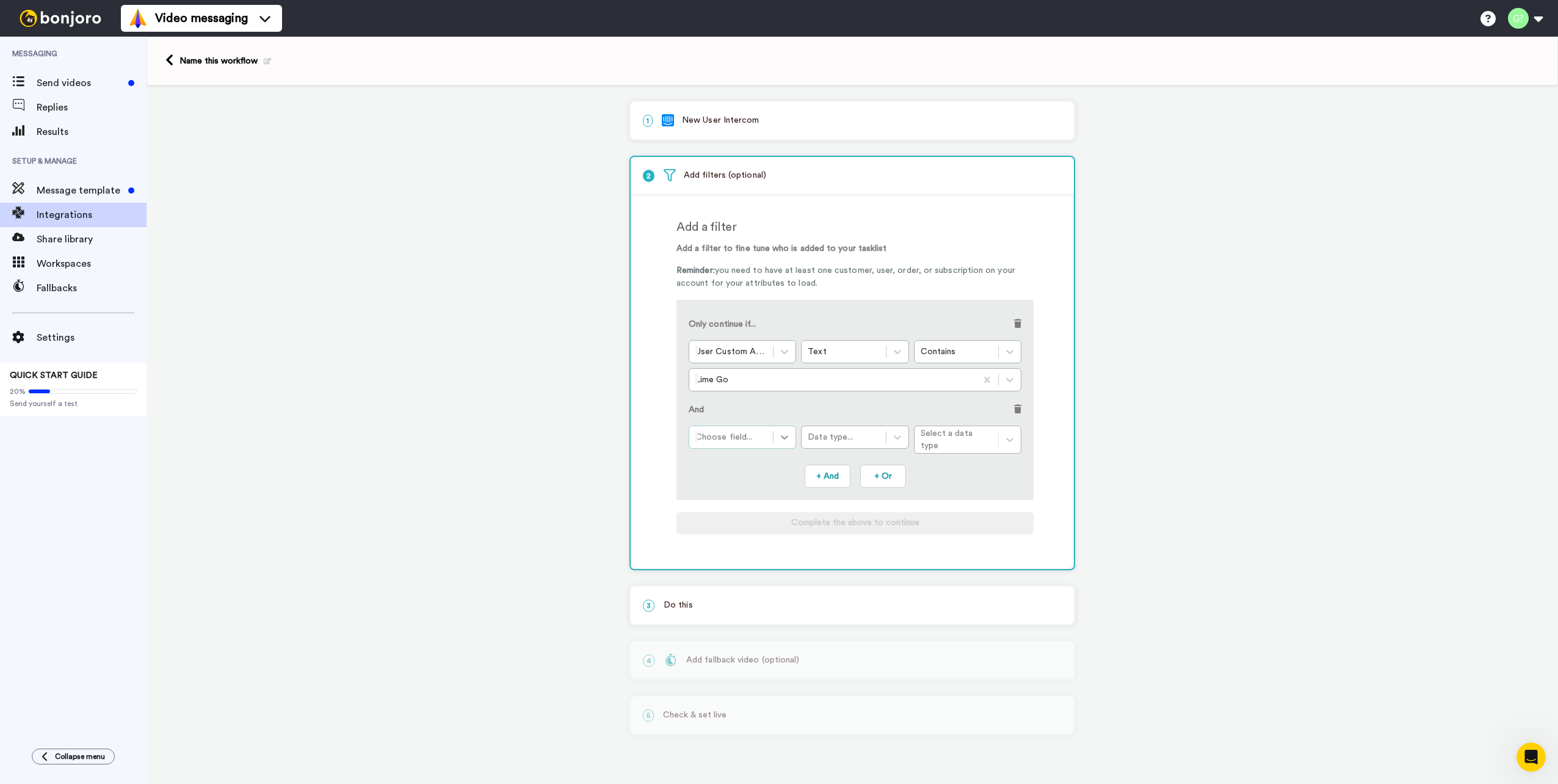
click at [790, 444] on div at bounding box center [784, 437] width 22 height 22
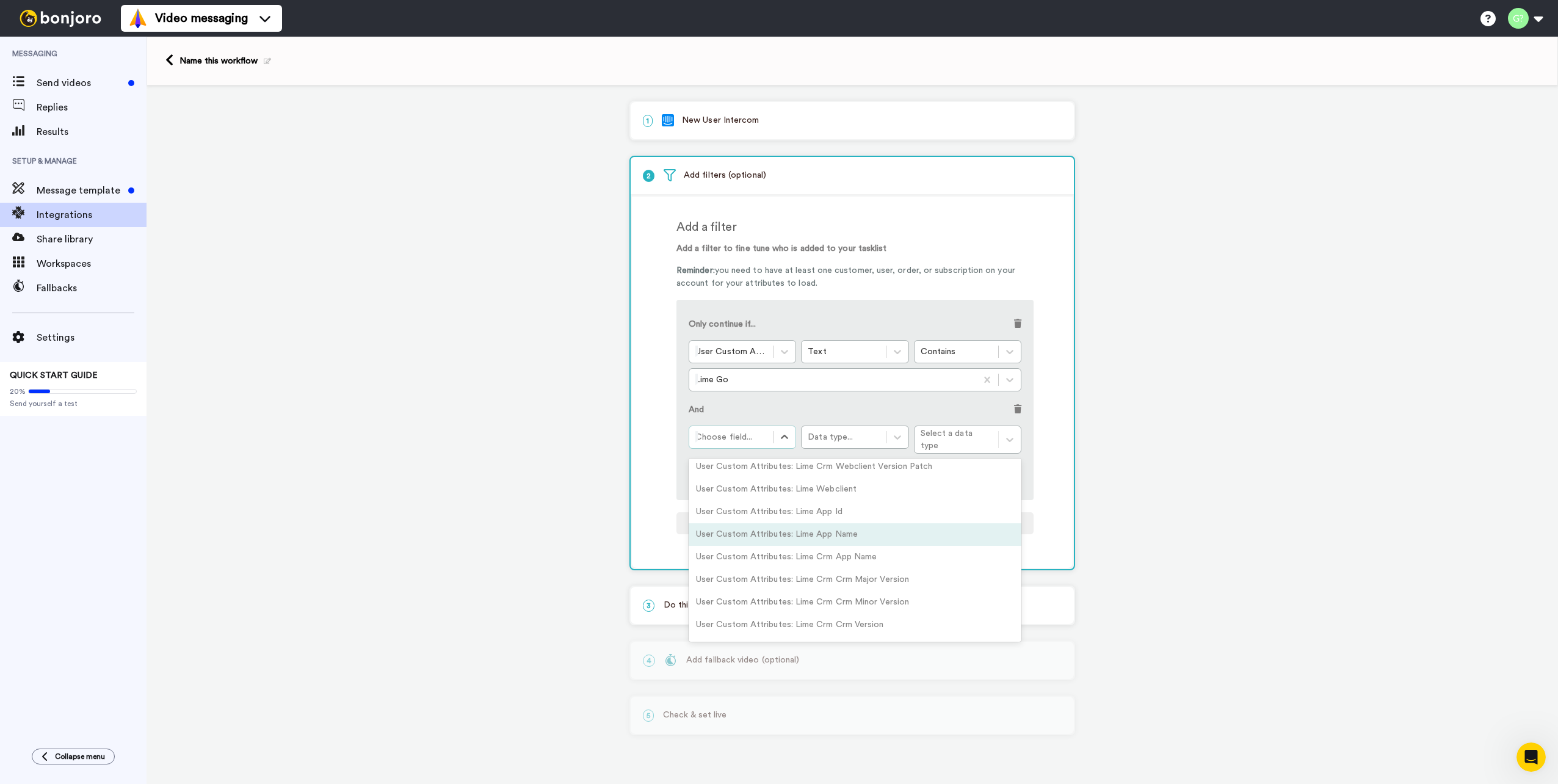
scroll to position [793, 0]
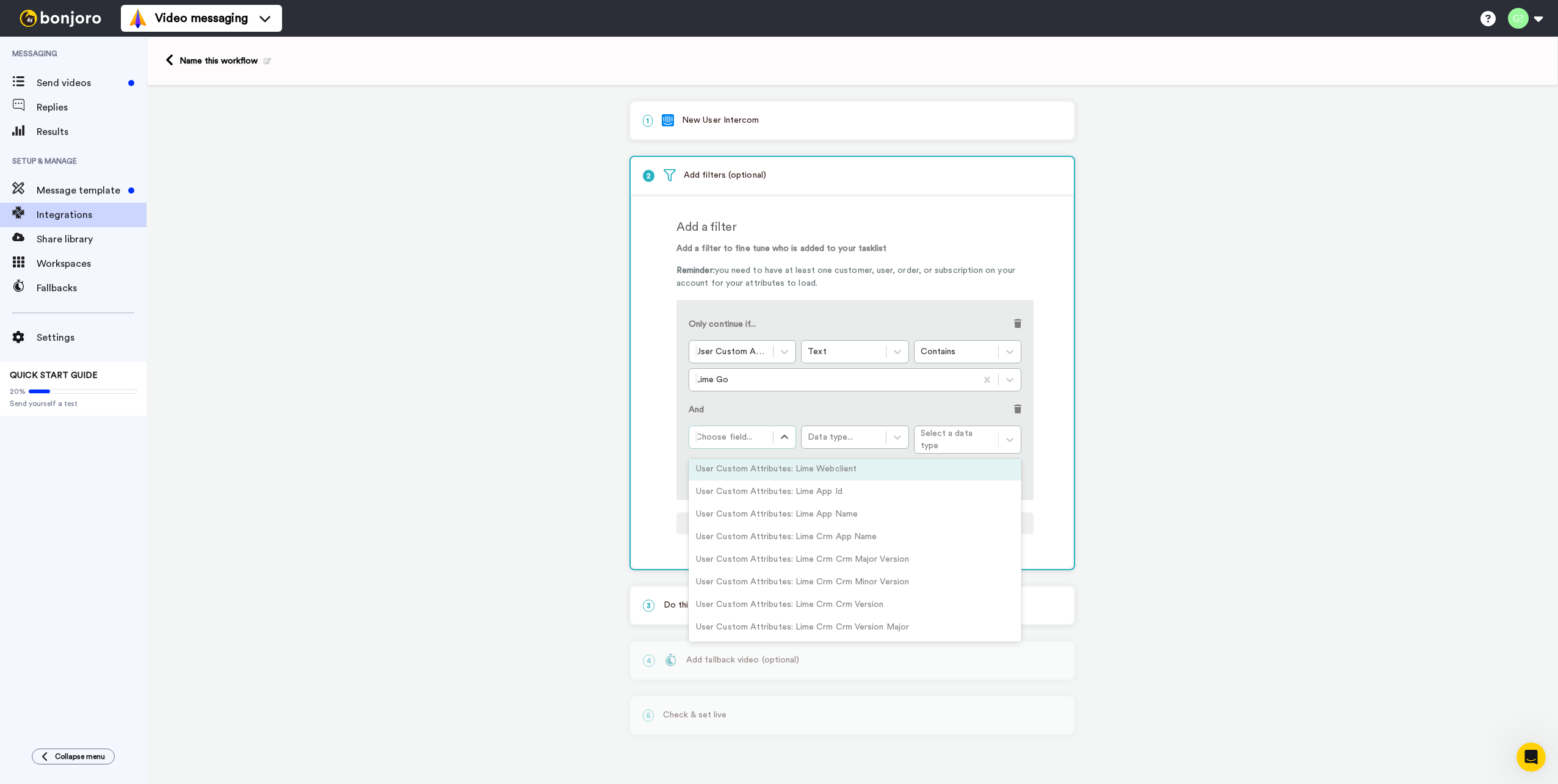
click at [1177, 438] on div "1 New User Intercom Service selected ActiveCampaign AWeber Bonjoro ConvertKit D…" at bounding box center [852, 425] width 1412 height 680
click at [780, 434] on icon at bounding box center [784, 437] width 12 height 12
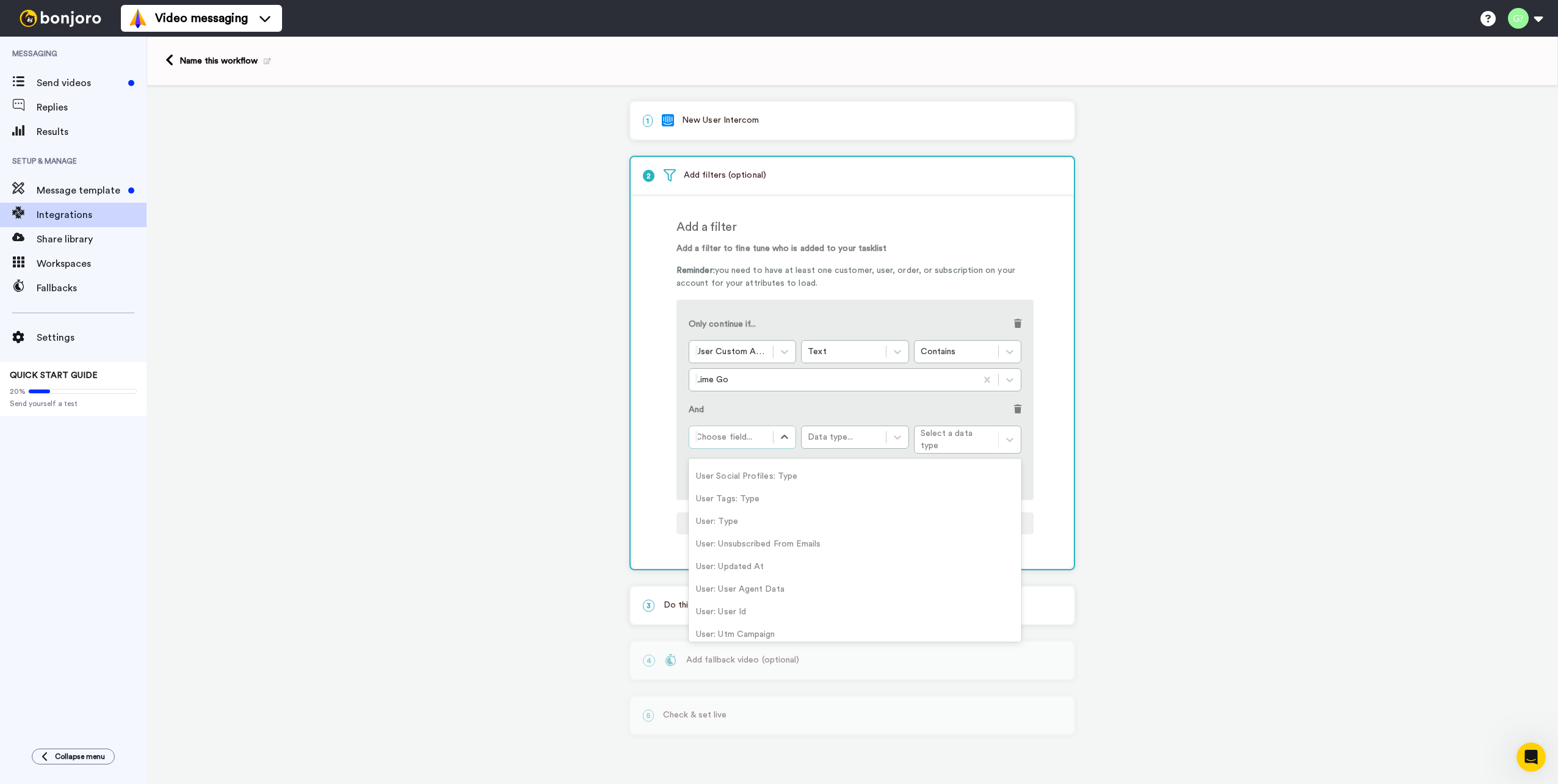
scroll to position [2229, 0]
click at [776, 520] on div "User Tags: Type" at bounding box center [855, 523] width 333 height 22
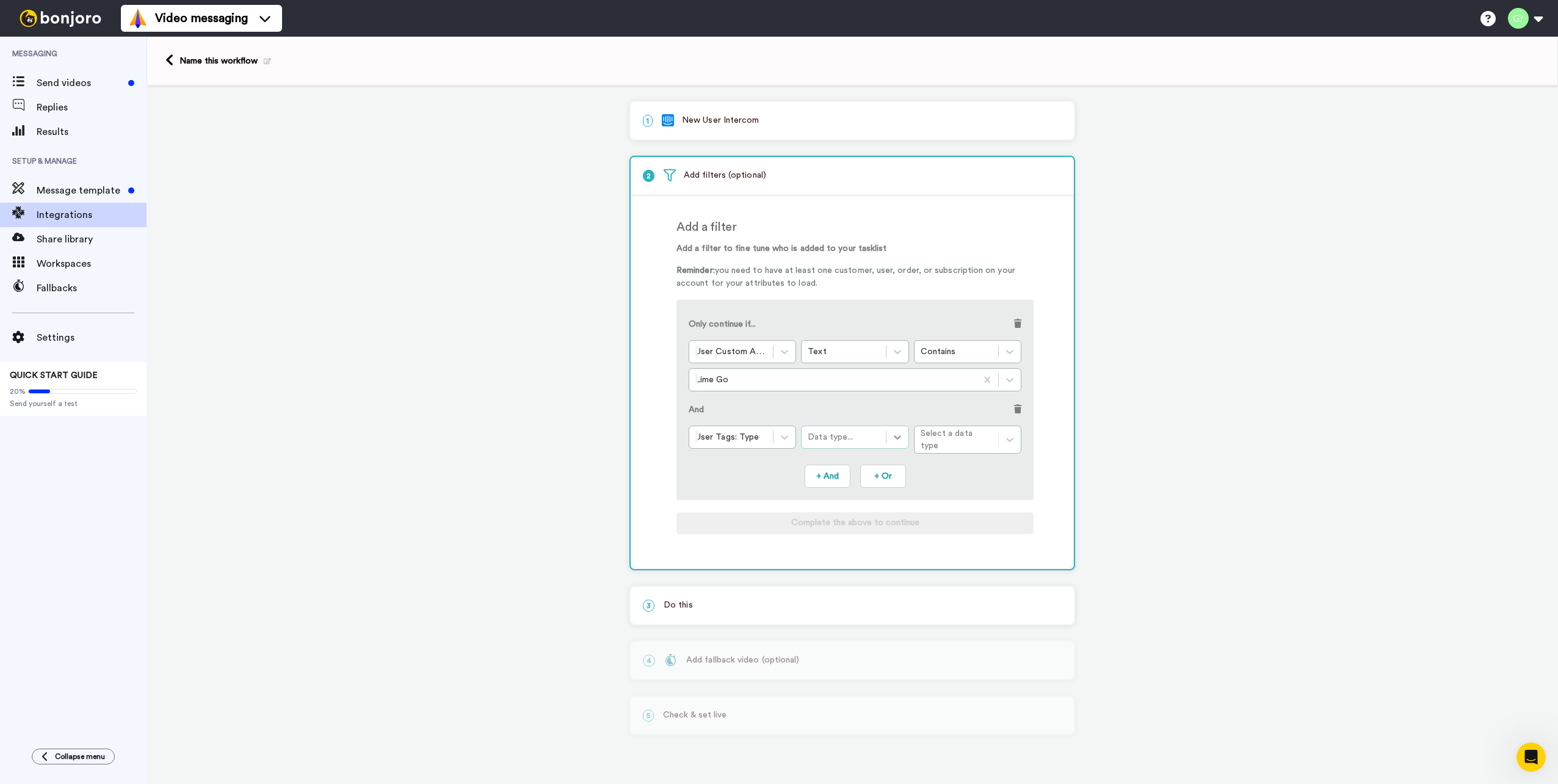
click at [895, 437] on icon at bounding box center [898, 437] width 7 height 4
click at [868, 471] on div "Text" at bounding box center [854, 471] width 108 height 22
click at [980, 464] on div "Contains" at bounding box center [968, 467] width 108 height 22
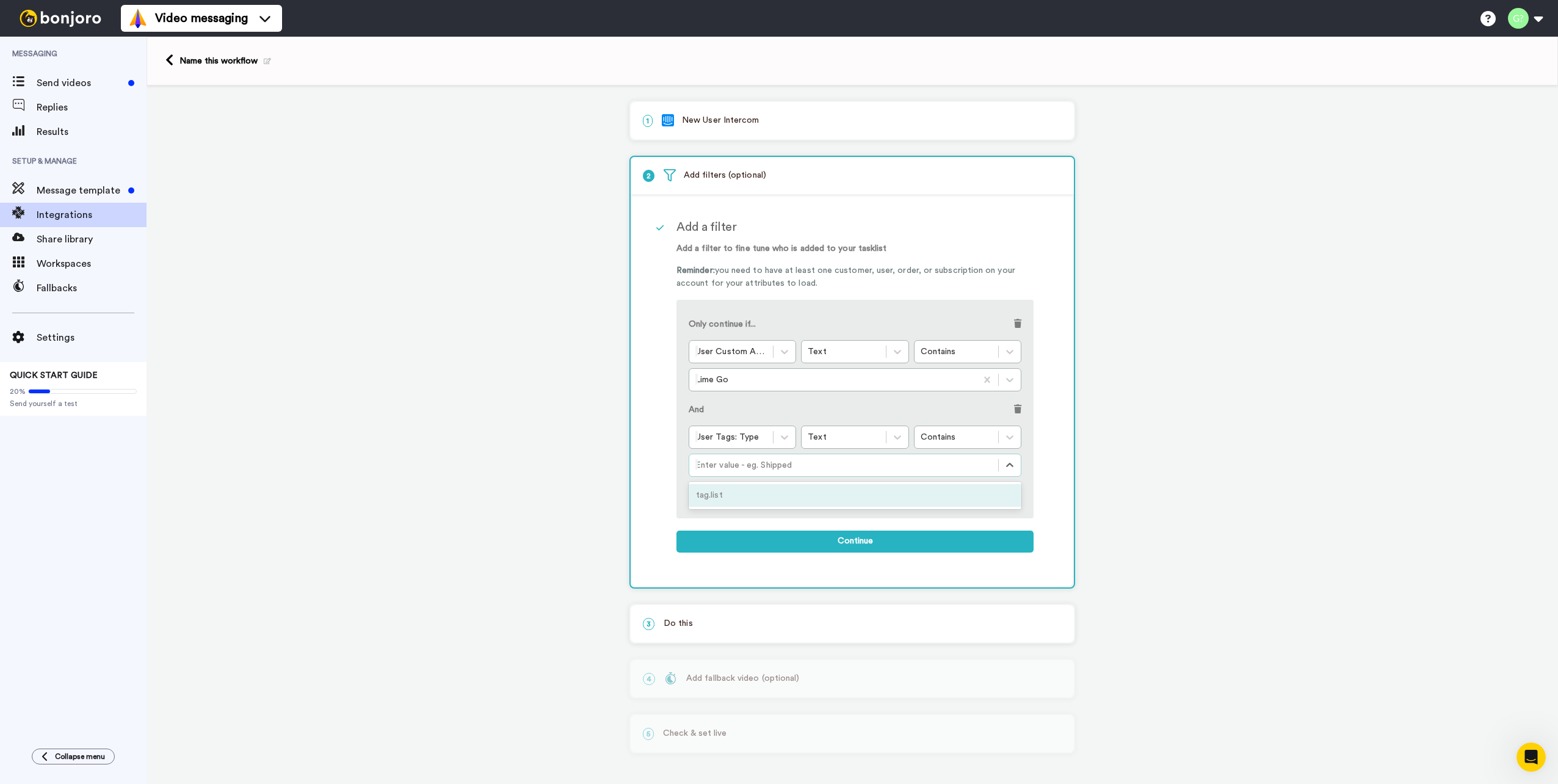
click at [901, 470] on div at bounding box center [844, 465] width 297 height 14
click at [951, 467] on div at bounding box center [844, 465] width 297 height 14
click at [784, 437] on icon at bounding box center [785, 437] width 7 height 4
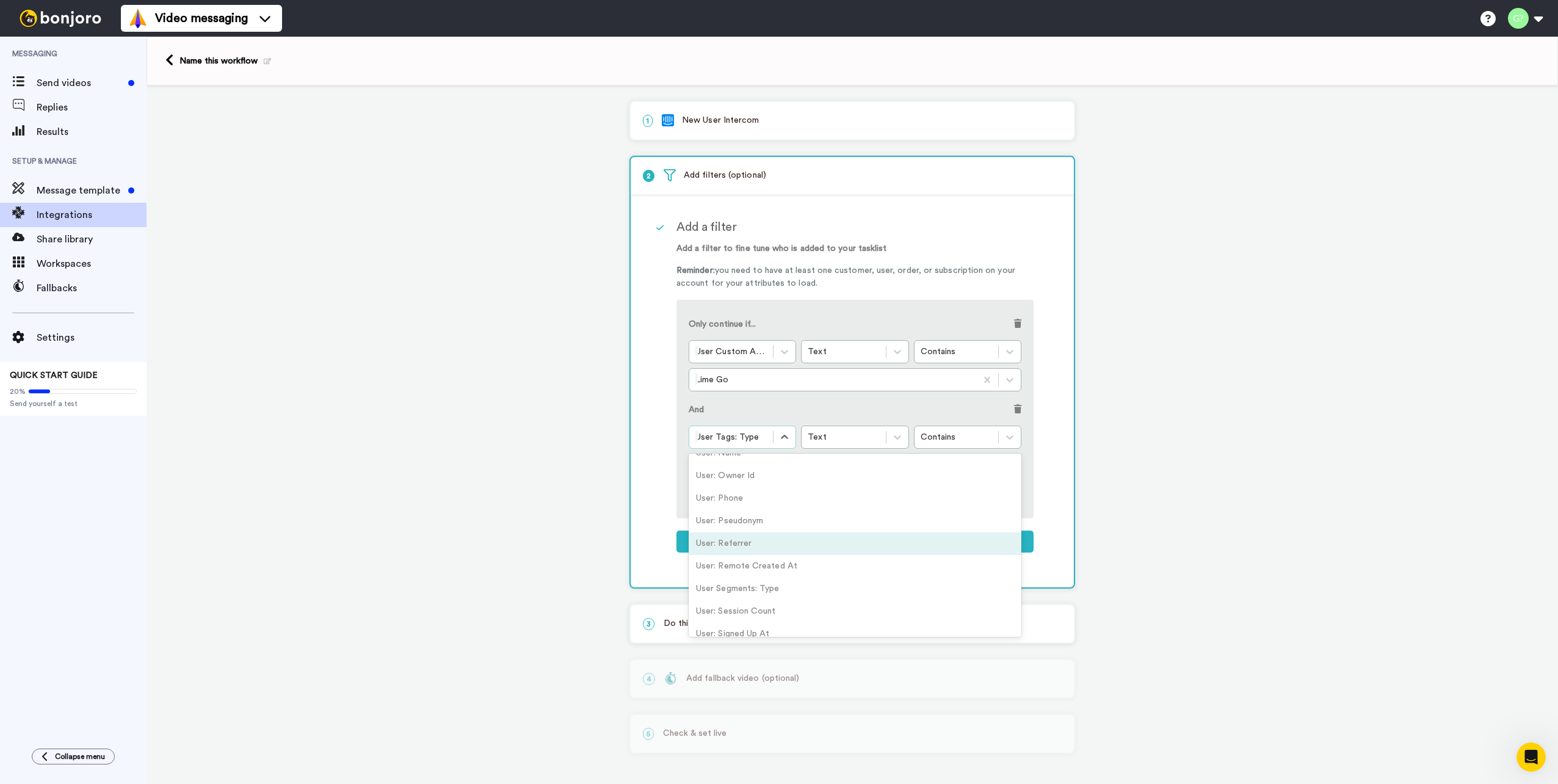
scroll to position [2008, 0]
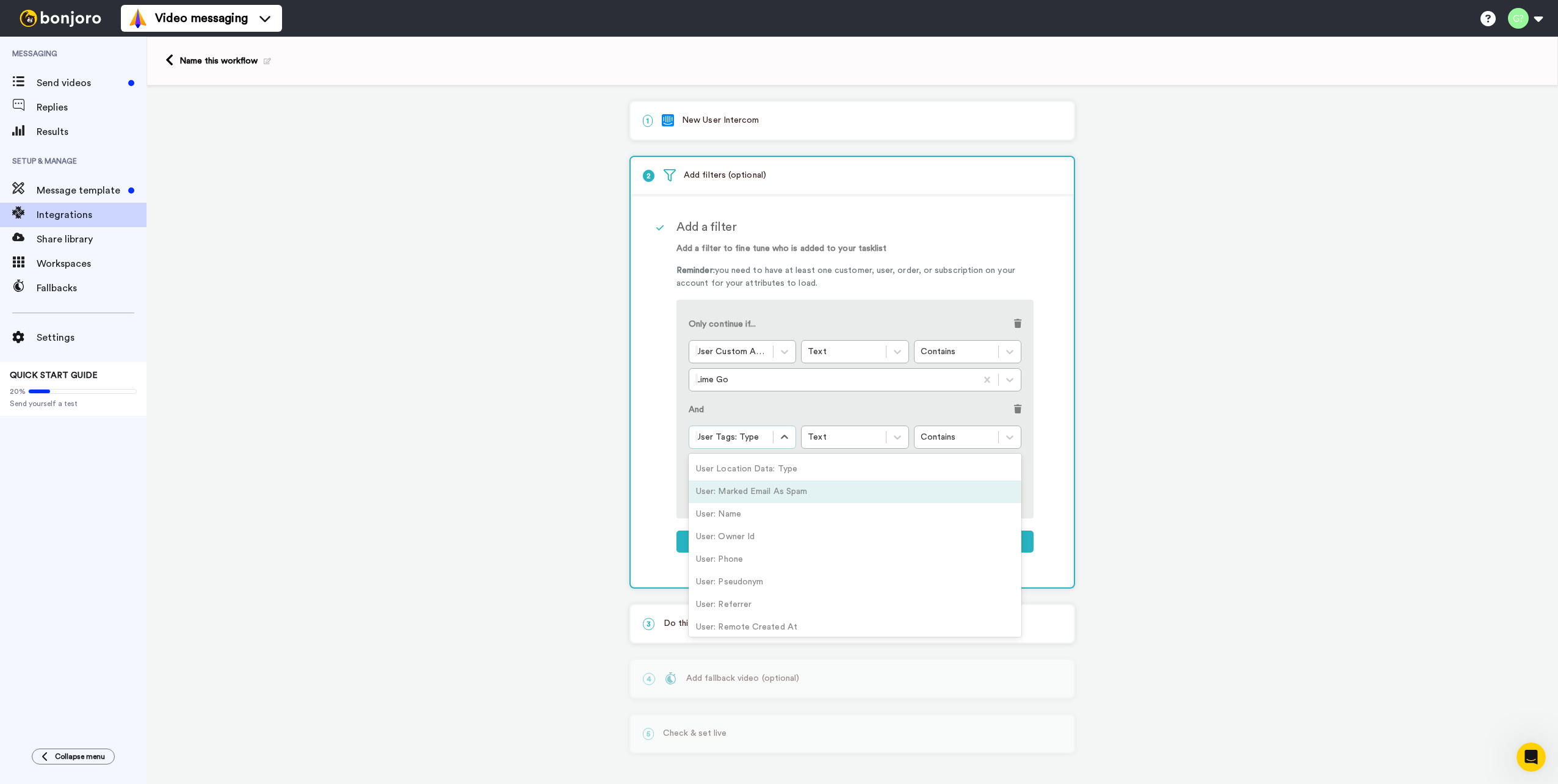
click at [1172, 401] on div "1 New User Intercom Service selected ActiveCampaign AWeber Bonjoro ConvertKit D…" at bounding box center [852, 434] width 1412 height 698
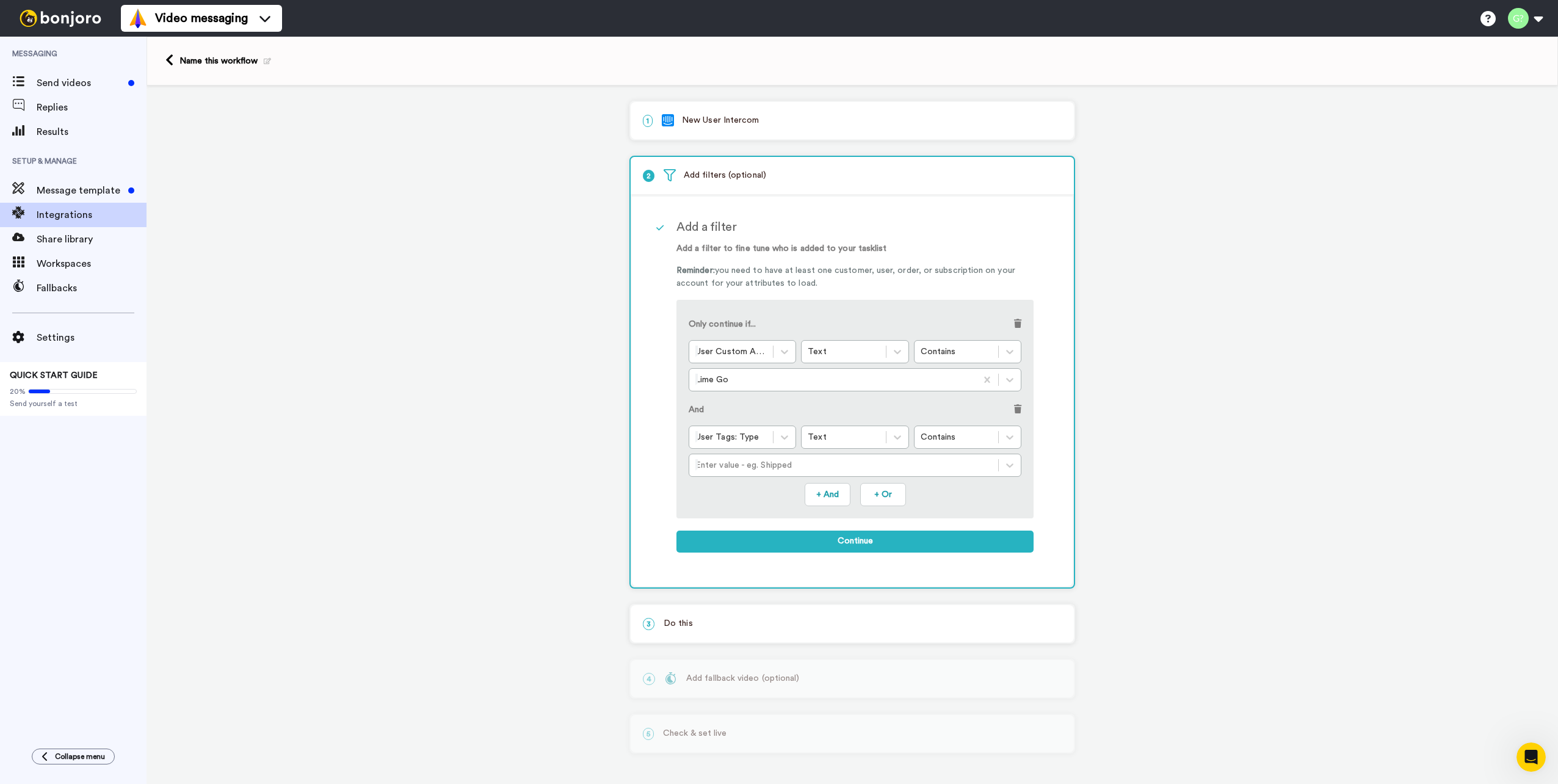
drag, startPoint x: 1172, startPoint y: 391, endPoint x: 1169, endPoint y: 399, distance: 8.5
click at [1169, 397] on div "1 New User Intercom Service selected ActiveCampaign AWeber Bonjoro ConvertKit D…" at bounding box center [852, 434] width 1412 height 698
click at [1018, 411] on span at bounding box center [1018, 409] width 7 height 9
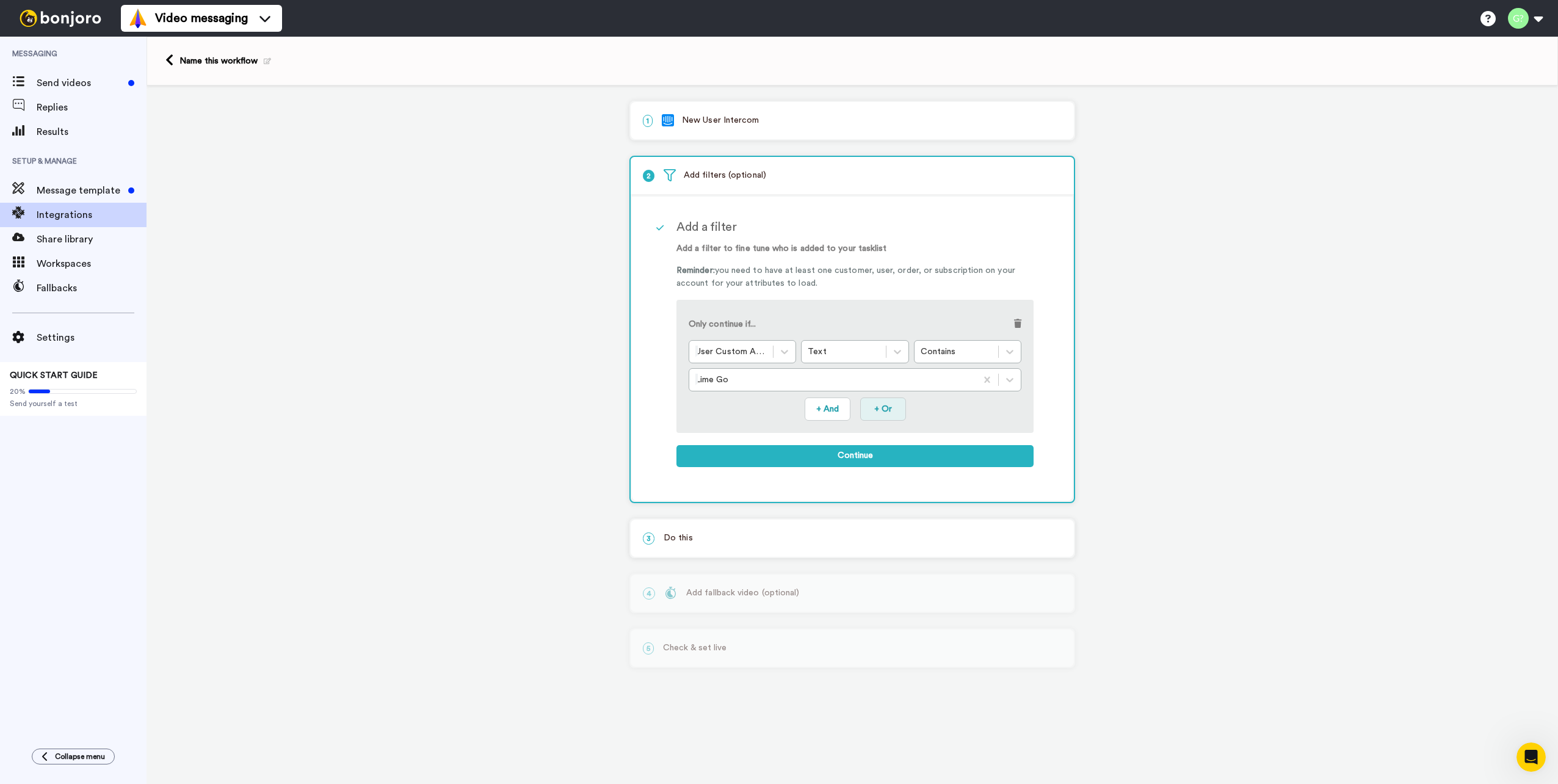
click at [878, 411] on button "+ Or" at bounding box center [883, 409] width 46 height 23
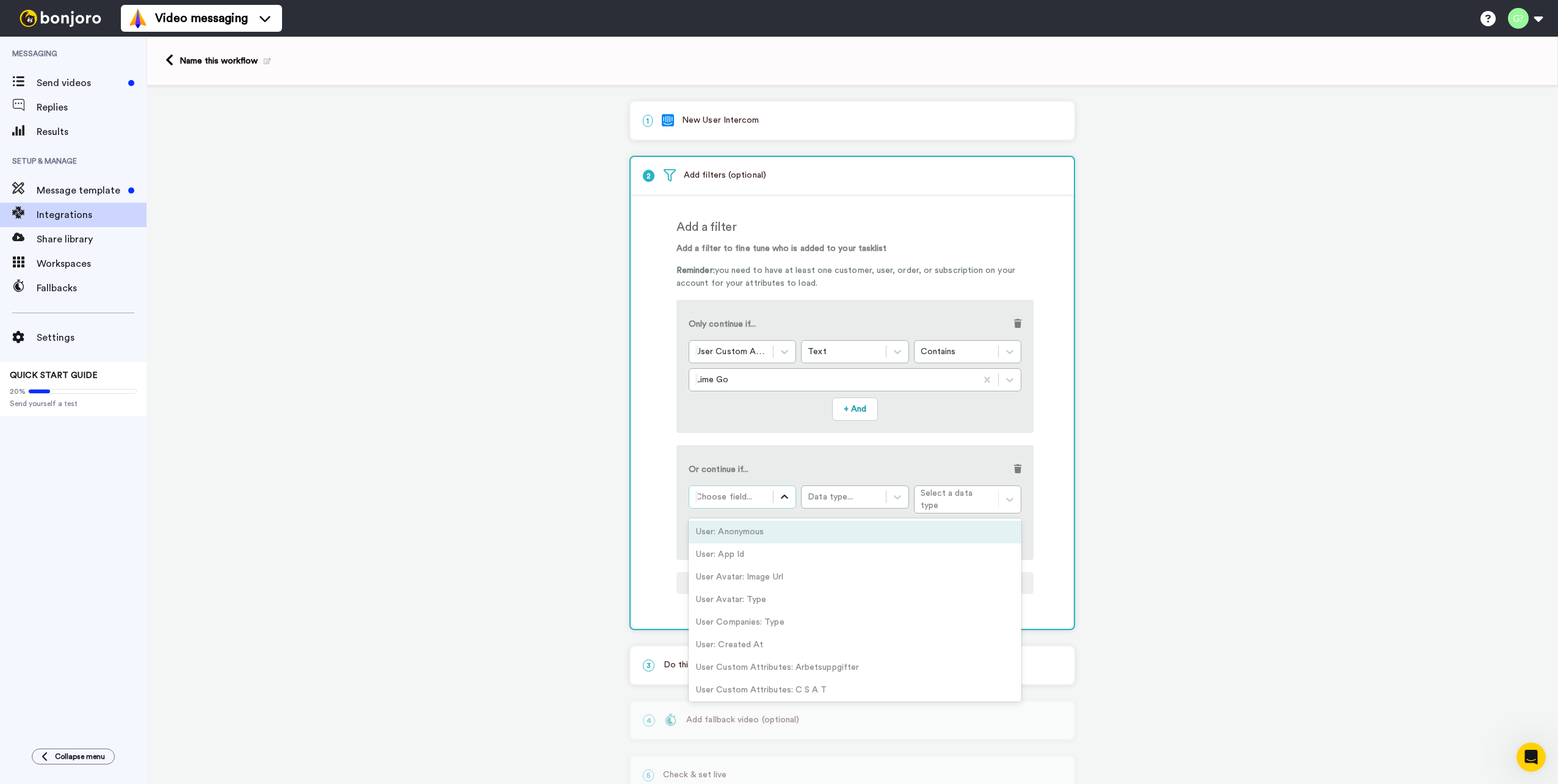
click at [774, 500] on div at bounding box center [784, 497] width 22 height 22
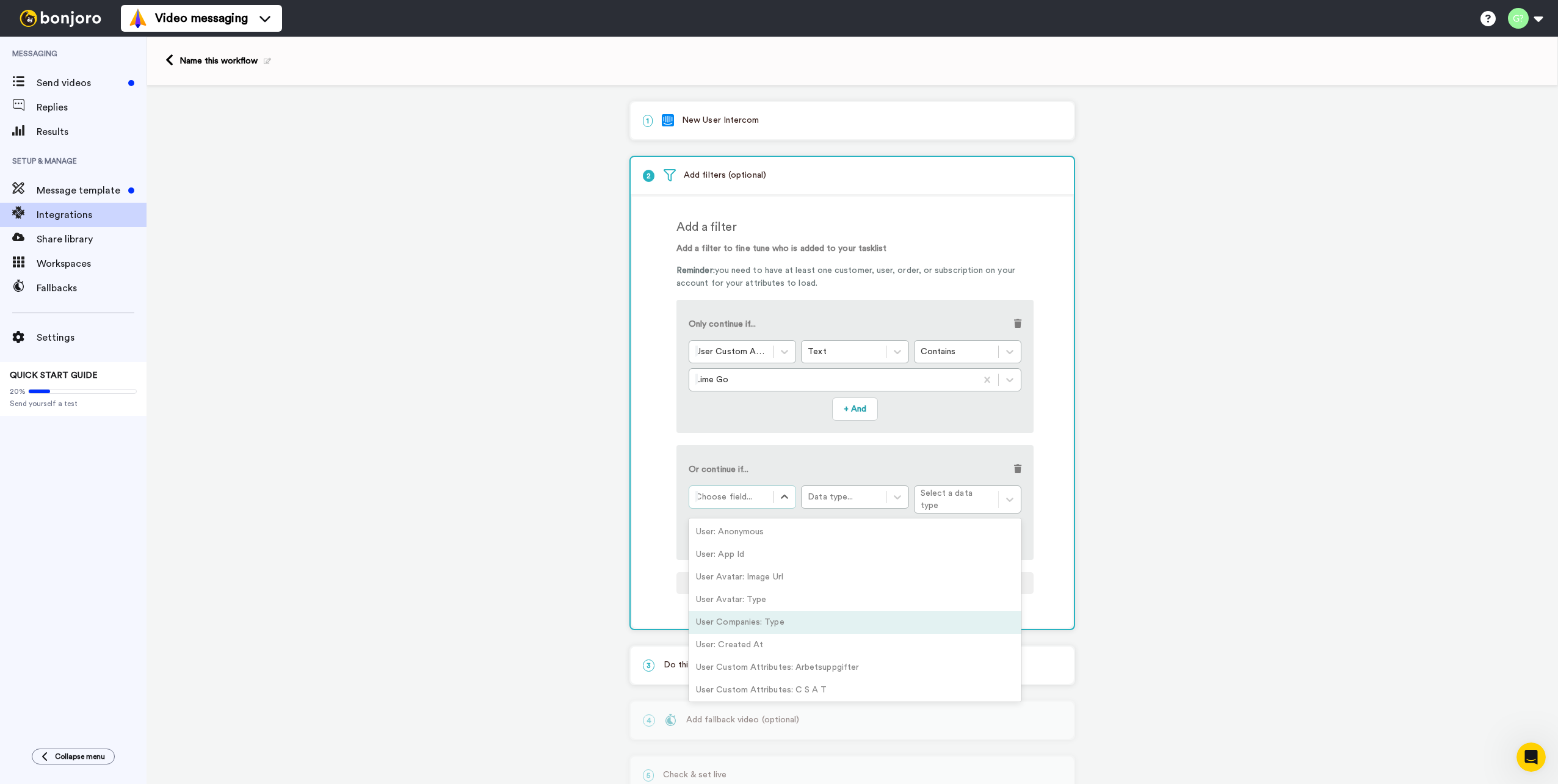
click at [819, 617] on div "User Companies: Type" at bounding box center [855, 622] width 333 height 22
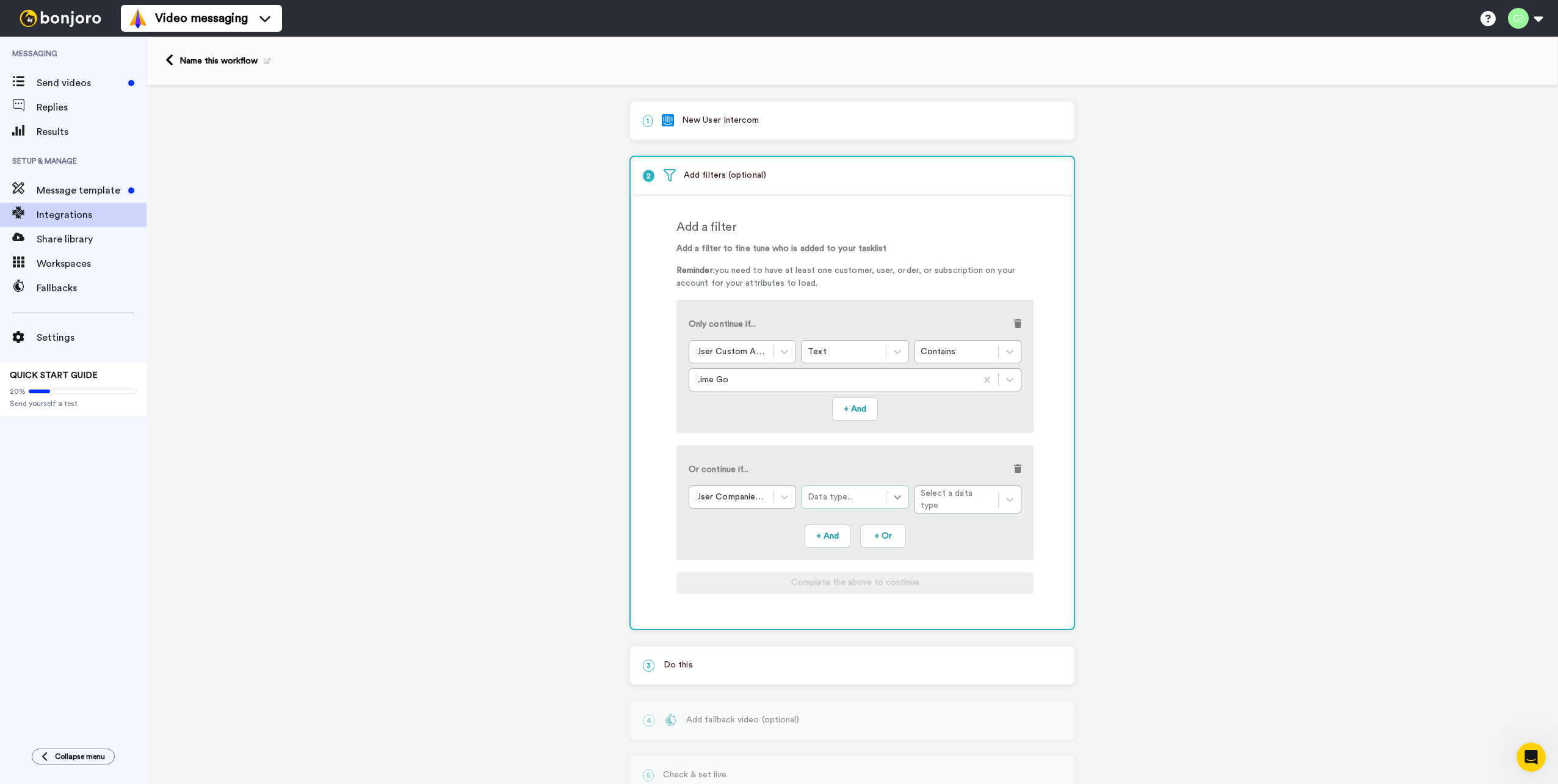
click at [895, 490] on div at bounding box center [898, 497] width 22 height 22
click at [865, 521] on div "Text" at bounding box center [854, 531] width 108 height 22
click at [977, 495] on div "Condition..." at bounding box center [956, 497] width 72 height 12
click at [970, 526] on div "Contains" at bounding box center [968, 526] width 108 height 22
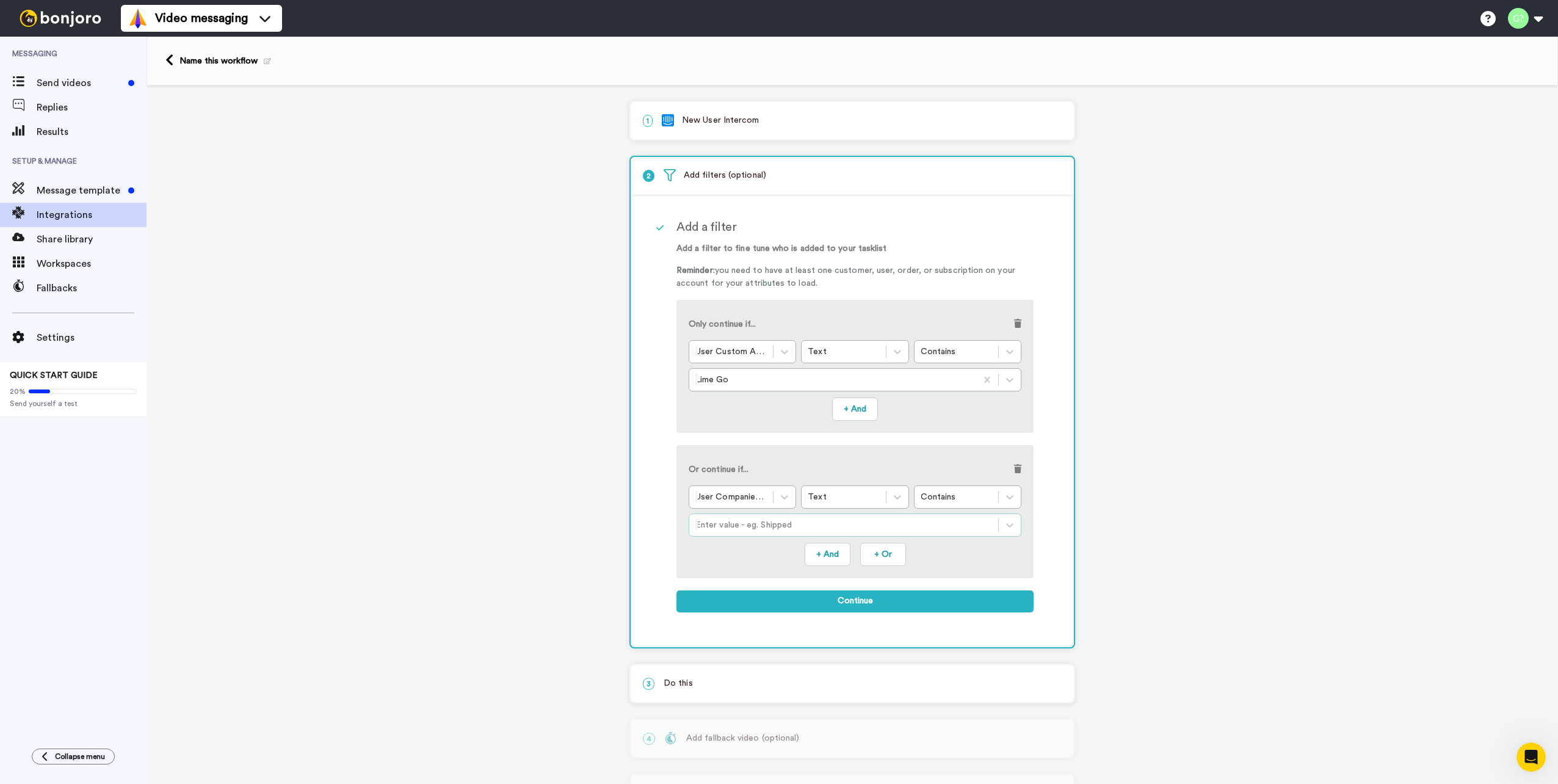
click at [831, 536] on div "Or continue if... User Companies: Type Text Contains Enter value - eg. Shipped …" at bounding box center [855, 511] width 358 height 133
drag, startPoint x: 831, startPoint y: 536, endPoint x: 804, endPoint y: 527, distance: 28.5
click at [804, 527] on div at bounding box center [844, 525] width 297 height 14
click at [803, 523] on div at bounding box center [844, 525] width 297 height 14
click at [1079, 511] on div "1 New User Intercom Service selected ActiveCampaign AWeber Bonjoro ConvertKit D…" at bounding box center [852, 464] width 1412 height 758
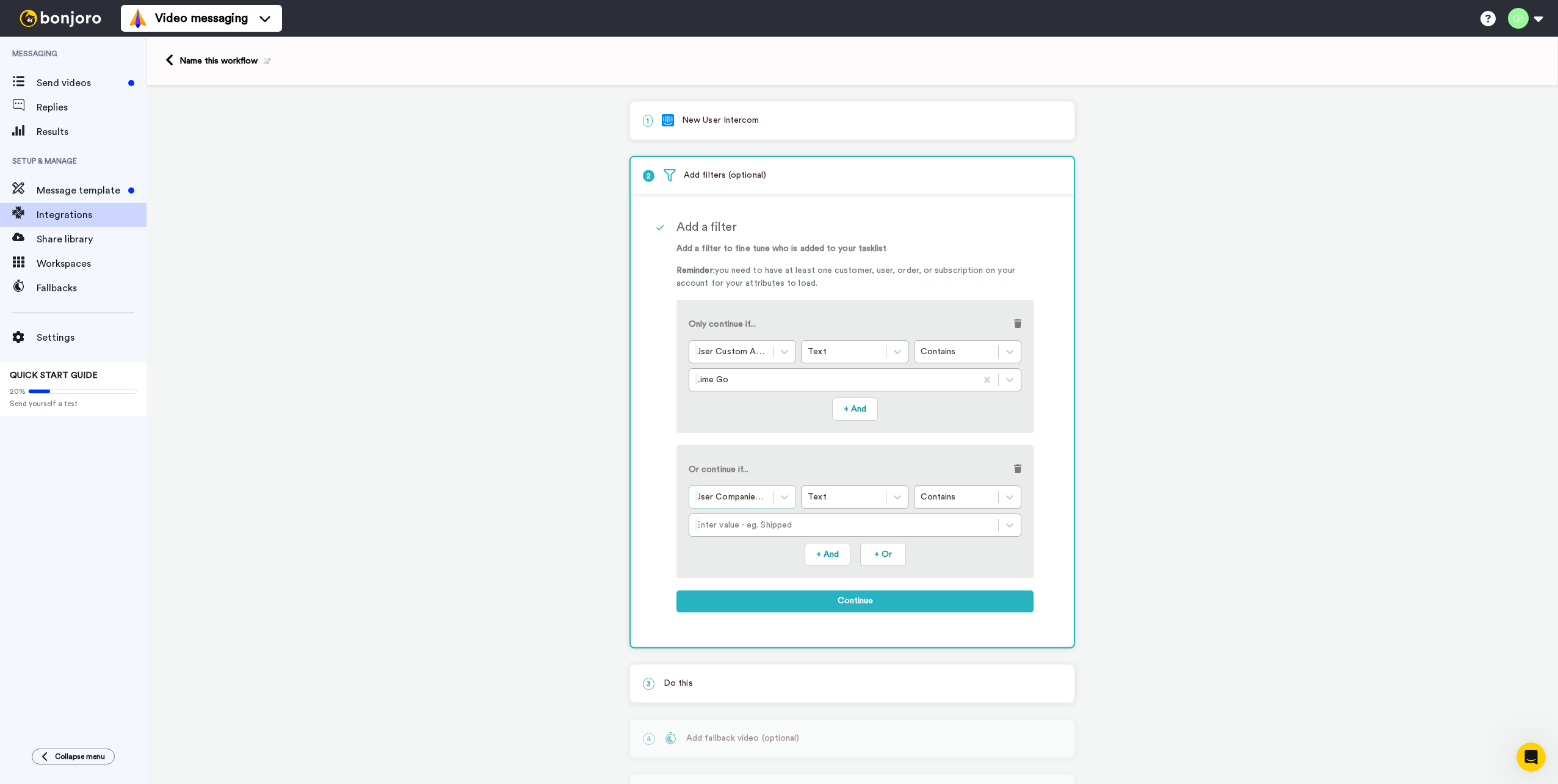
click at [761, 495] on div at bounding box center [731, 497] width 72 height 14
click at [746, 487] on div "User Companies: Type" at bounding box center [743, 497] width 108 height 23
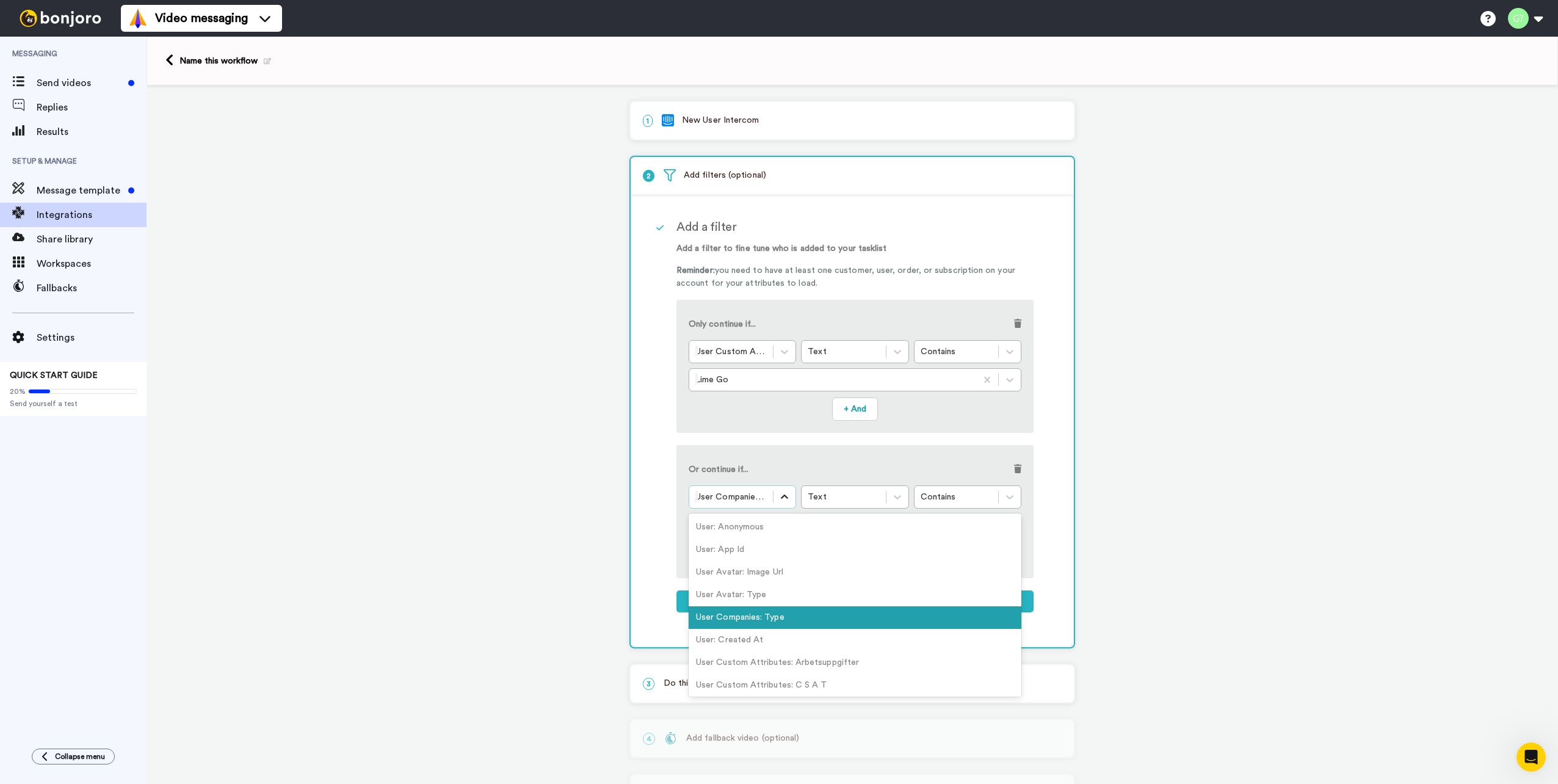
click at [782, 494] on icon at bounding box center [784, 497] width 12 height 12
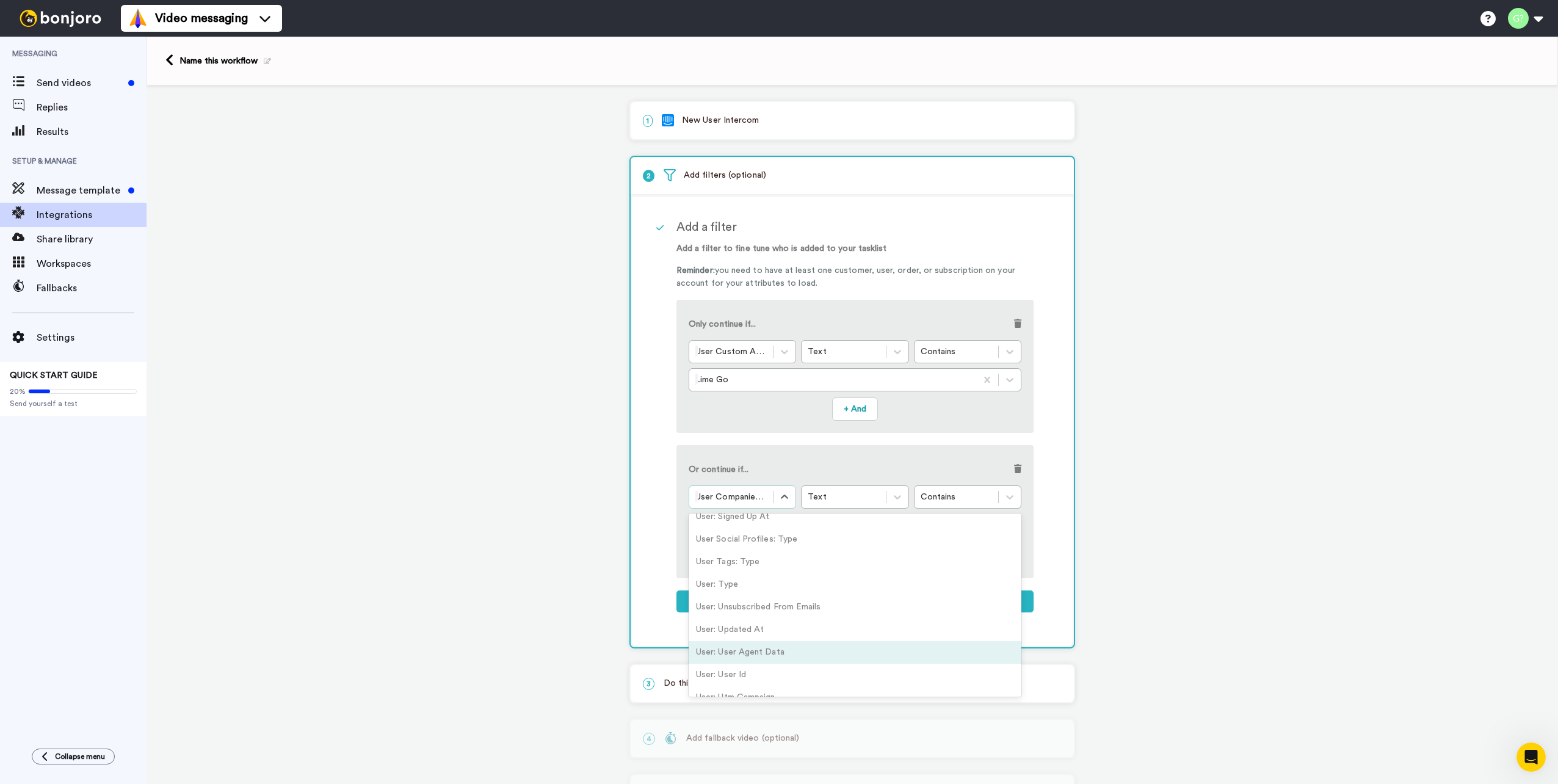
scroll to position [2229, 0]
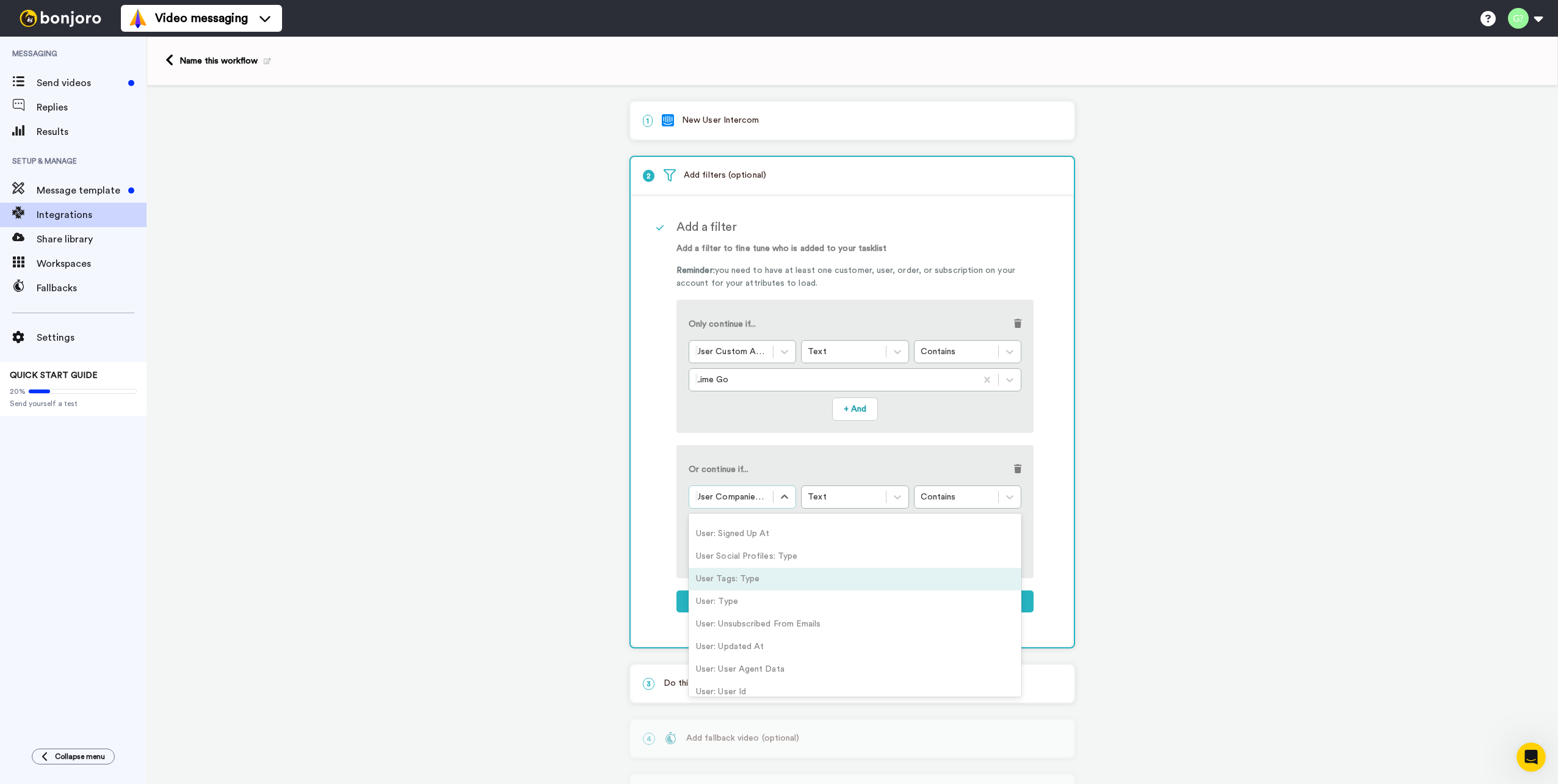
click at [722, 578] on div "User Tags: Type" at bounding box center [855, 578] width 333 height 22
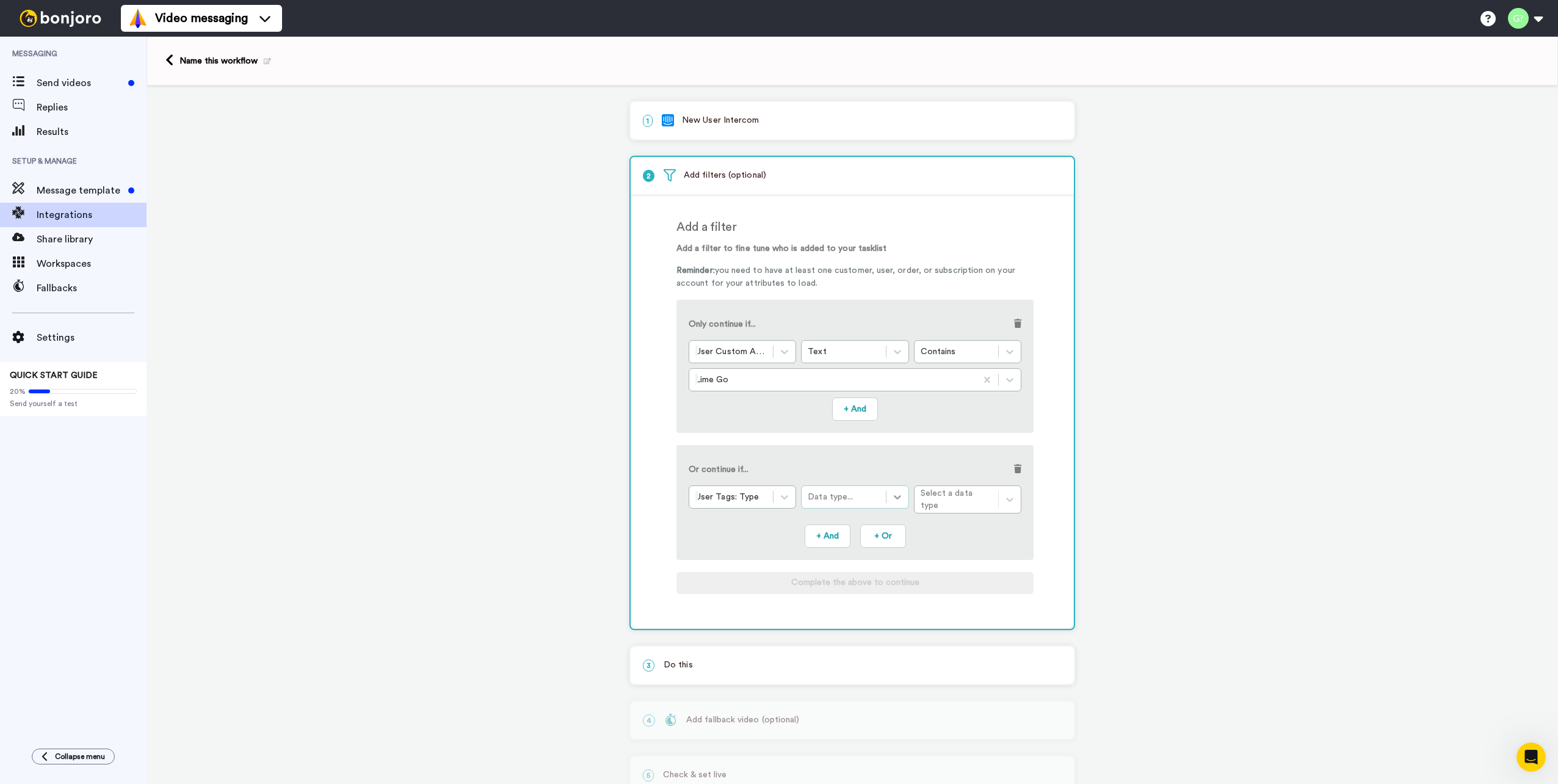
click at [895, 493] on icon at bounding box center [897, 497] width 12 height 12
click at [865, 523] on div "Text" at bounding box center [854, 531] width 108 height 22
click at [1006, 497] on icon at bounding box center [1010, 497] width 7 height 4
click at [978, 523] on div "Contains" at bounding box center [968, 526] width 108 height 22
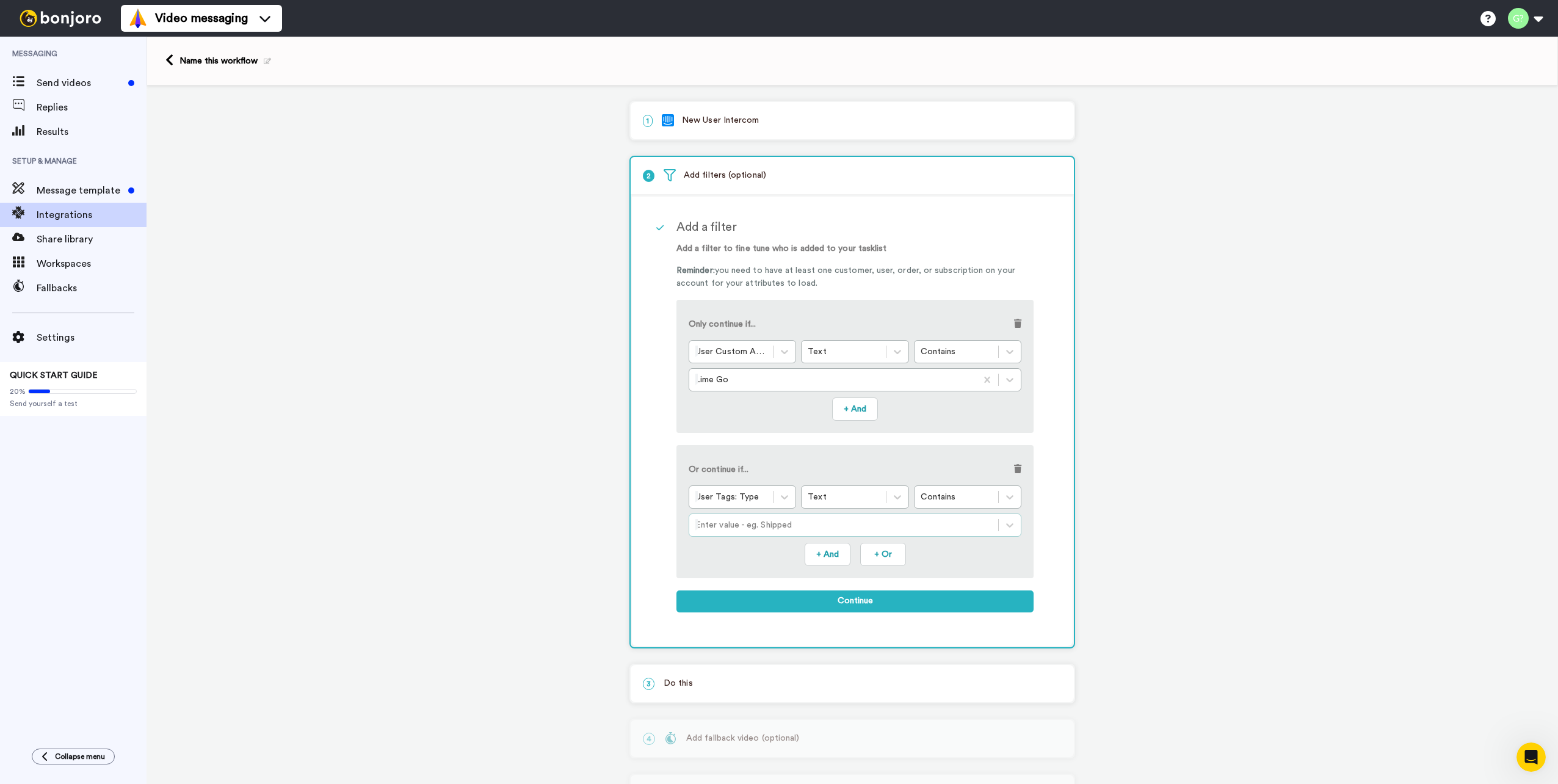
click at [806, 526] on div at bounding box center [844, 525] width 297 height 14
click at [858, 523] on div at bounding box center [844, 525] width 297 height 14
click at [827, 606] on button "Continue" at bounding box center [855, 601] width 358 height 22
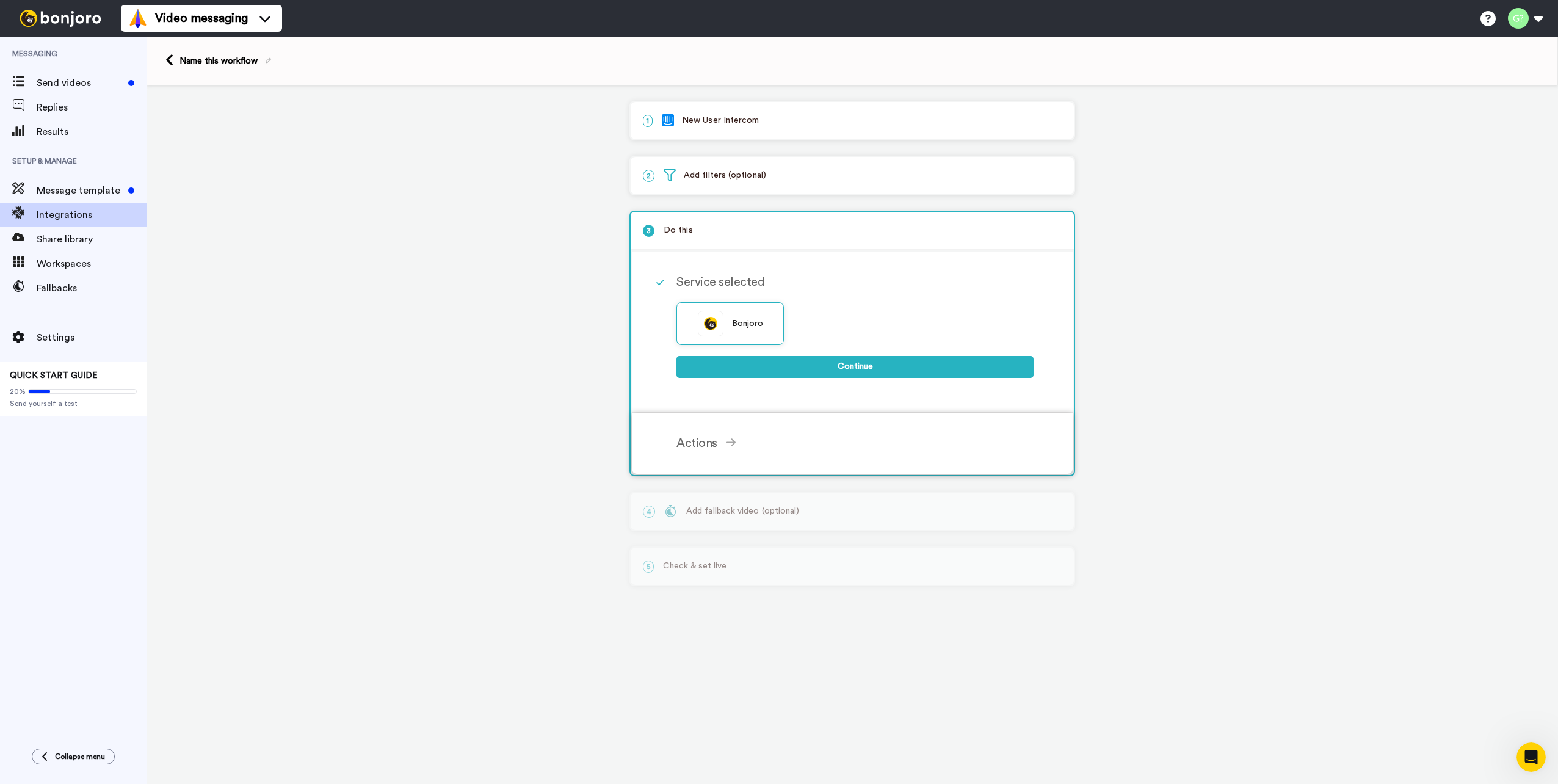
click at [731, 443] on icon at bounding box center [732, 443] width 10 height 9
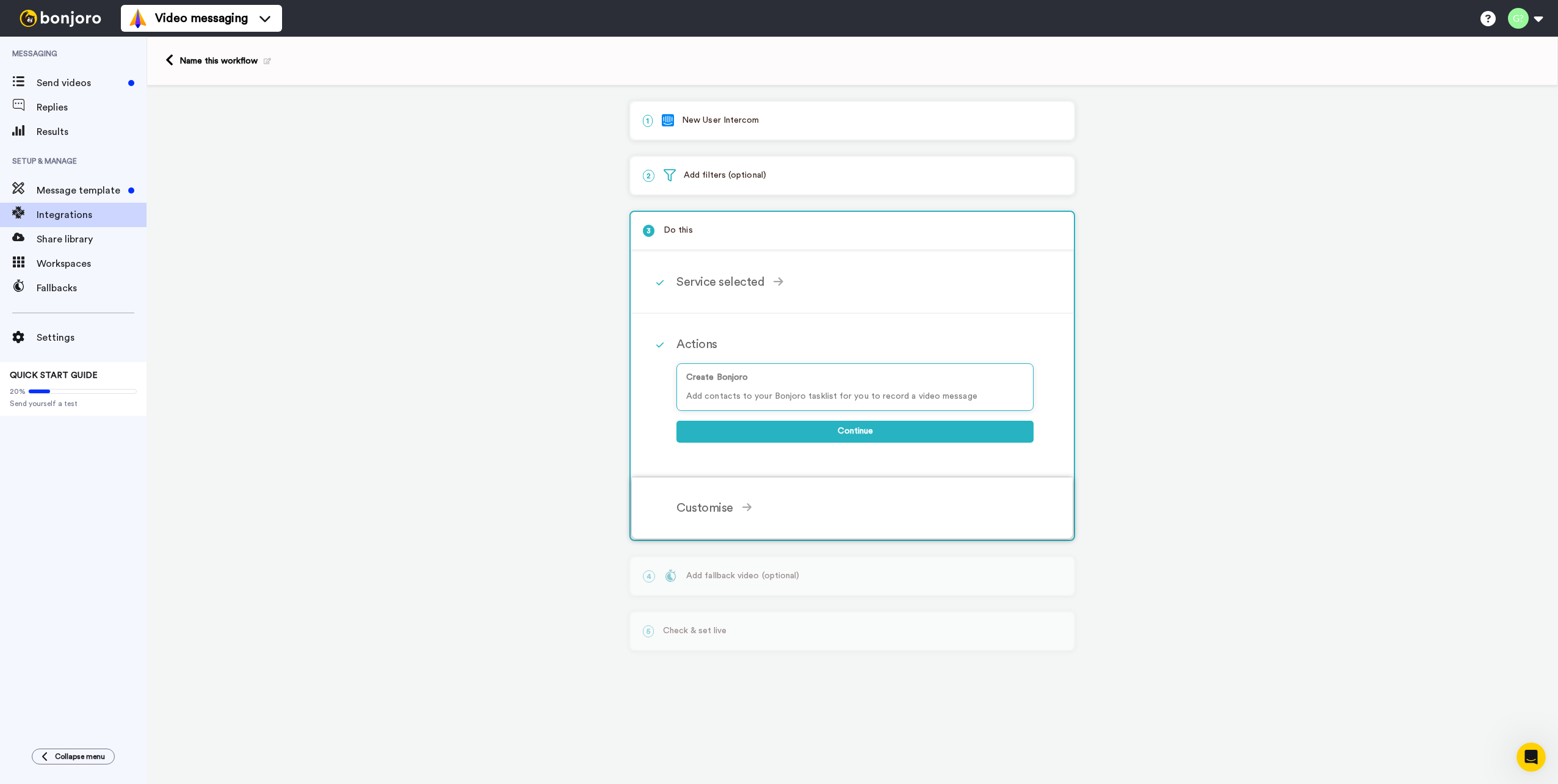
click at [737, 496] on div "Customise Add fields Start typing to add a Custom Field... What are custom fiel…" at bounding box center [869, 508] width 384 height 37
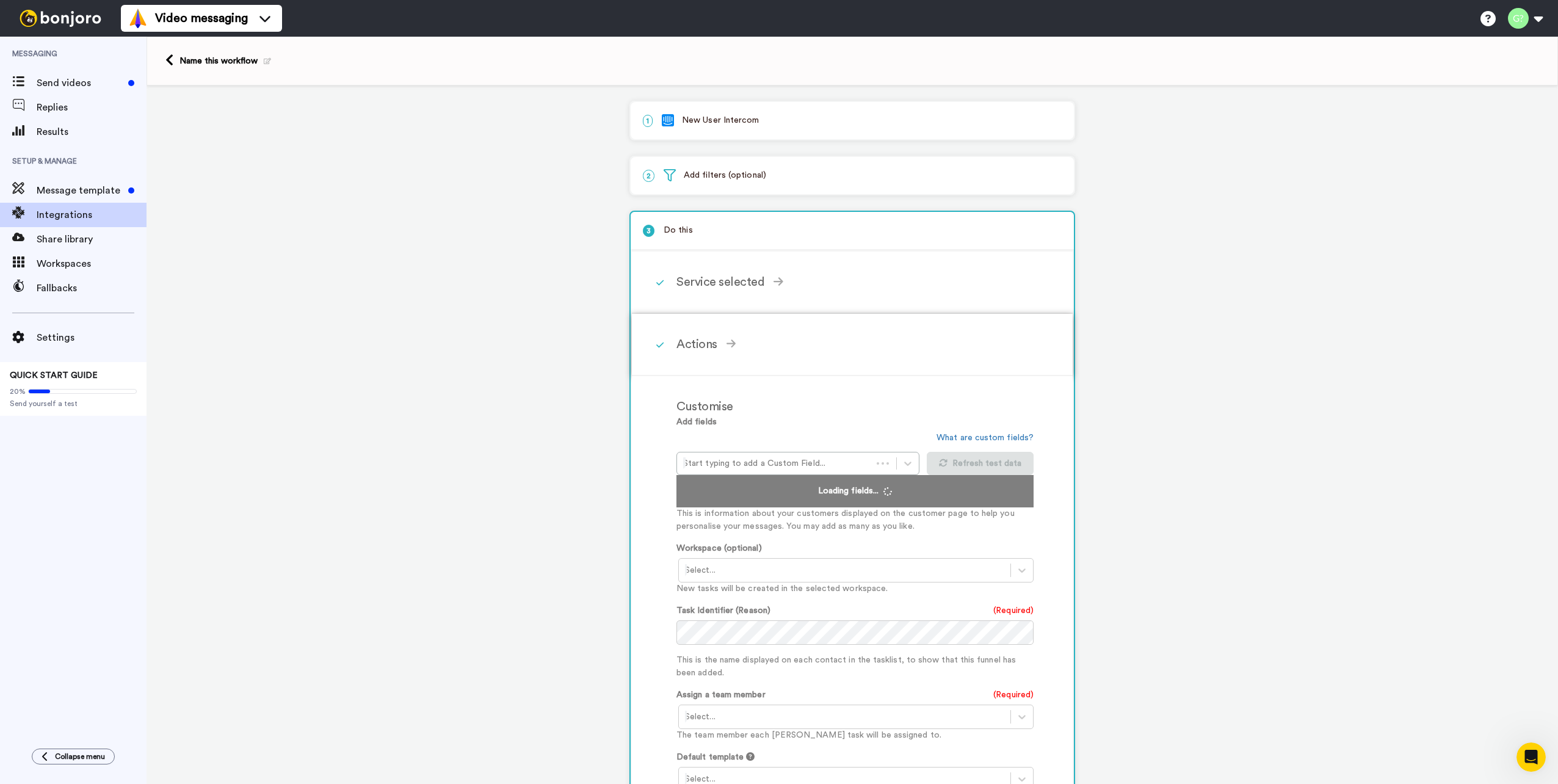
click at [729, 352] on div "Actions" at bounding box center [855, 344] width 358 height 18
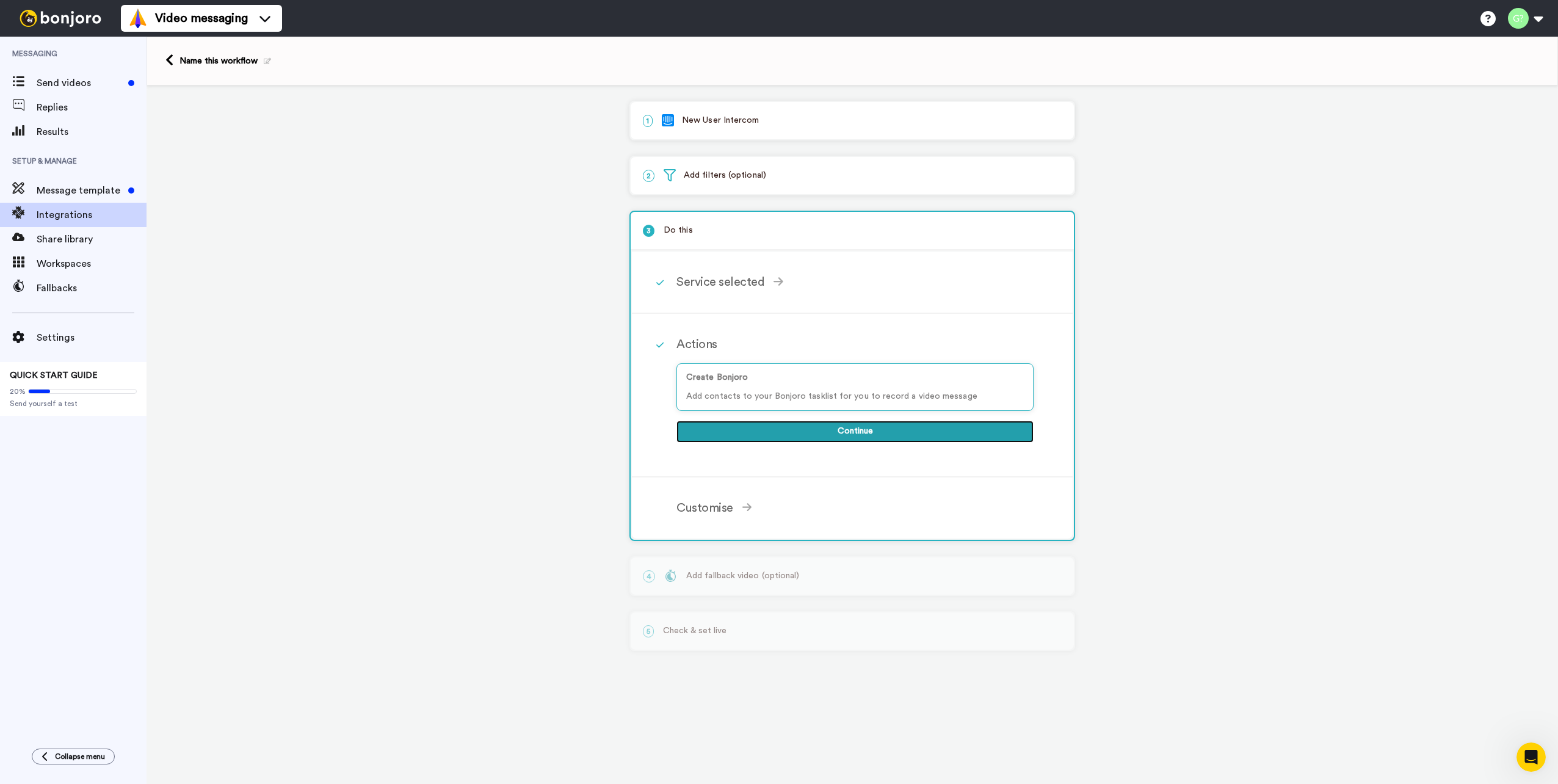
click at [919, 432] on button "Continue" at bounding box center [855, 431] width 358 height 22
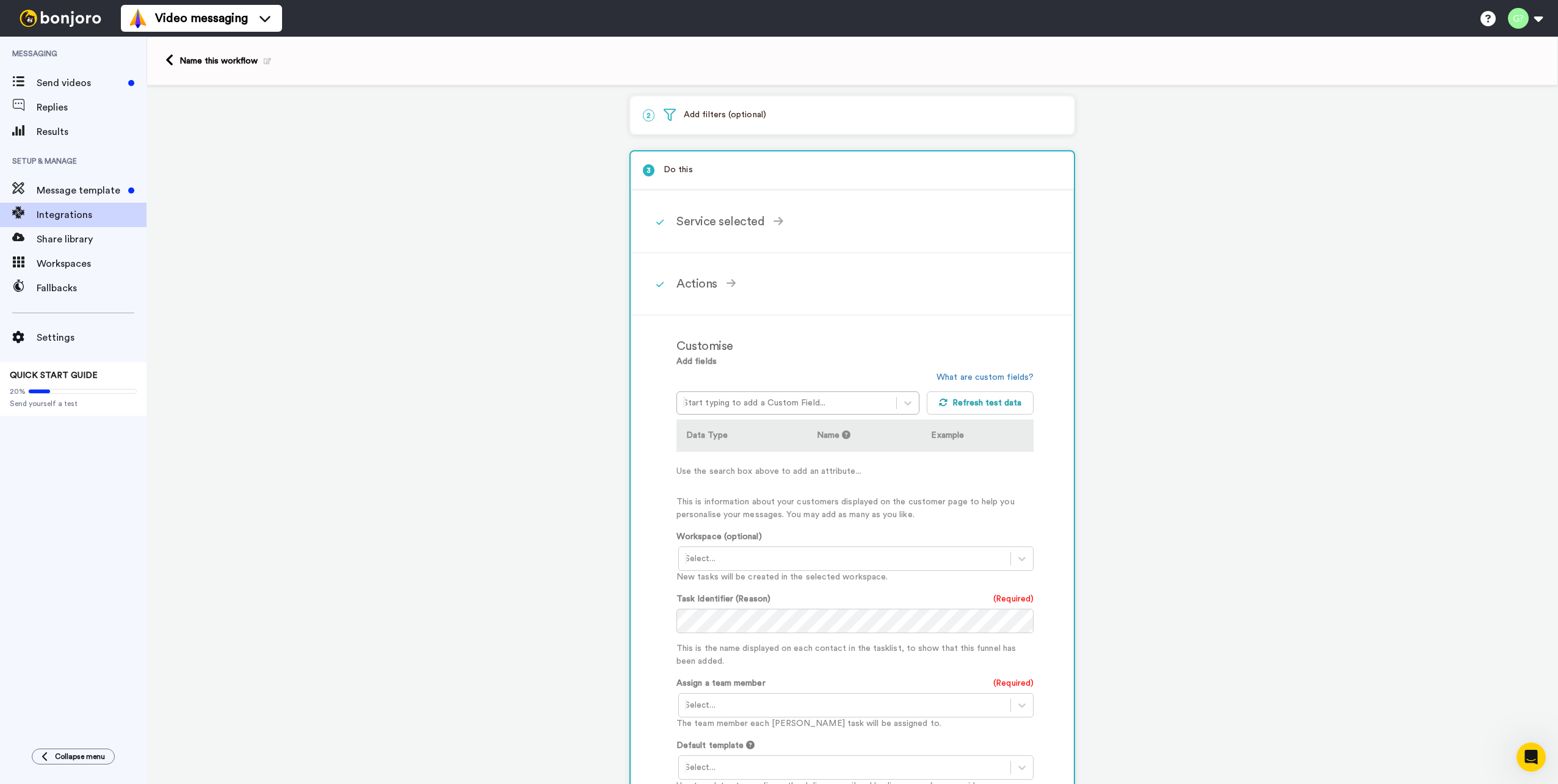
scroll to position [61, 0]
click at [904, 398] on icon at bounding box center [908, 402] width 12 height 12
click at [852, 374] on div "option User: Anonymous focused, 1 of 112. 112 results available. Use Up and Dow…" at bounding box center [802, 392] width 251 height 43
click at [972, 401] on button "Refresh test data" at bounding box center [980, 402] width 108 height 23
click at [942, 405] on icon at bounding box center [943, 401] width 8 height 7
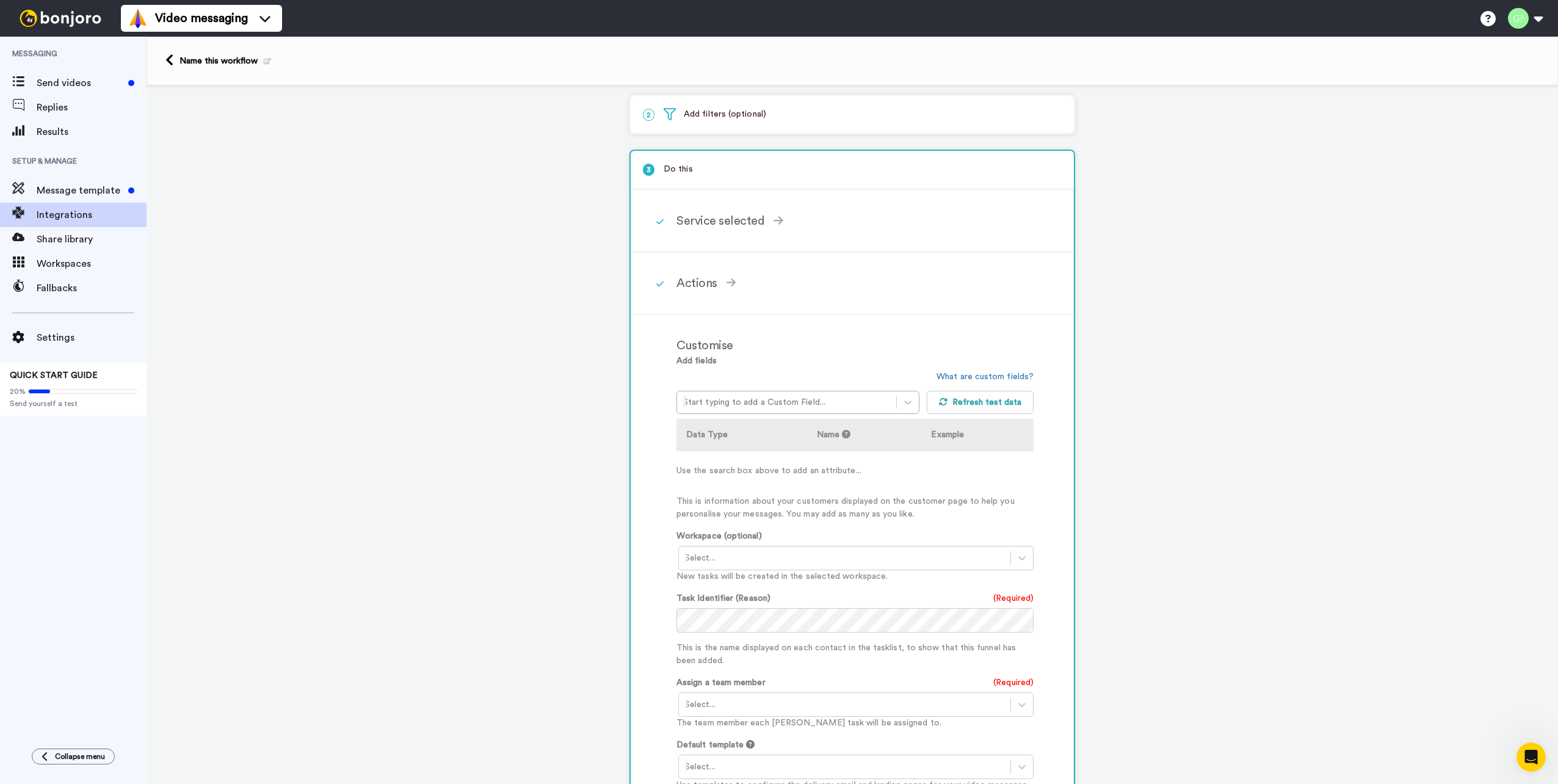
click at [847, 559] on div at bounding box center [845, 558] width 319 height 14
click at [800, 586] on div "Task List <Default>" at bounding box center [857, 583] width 358 height 22
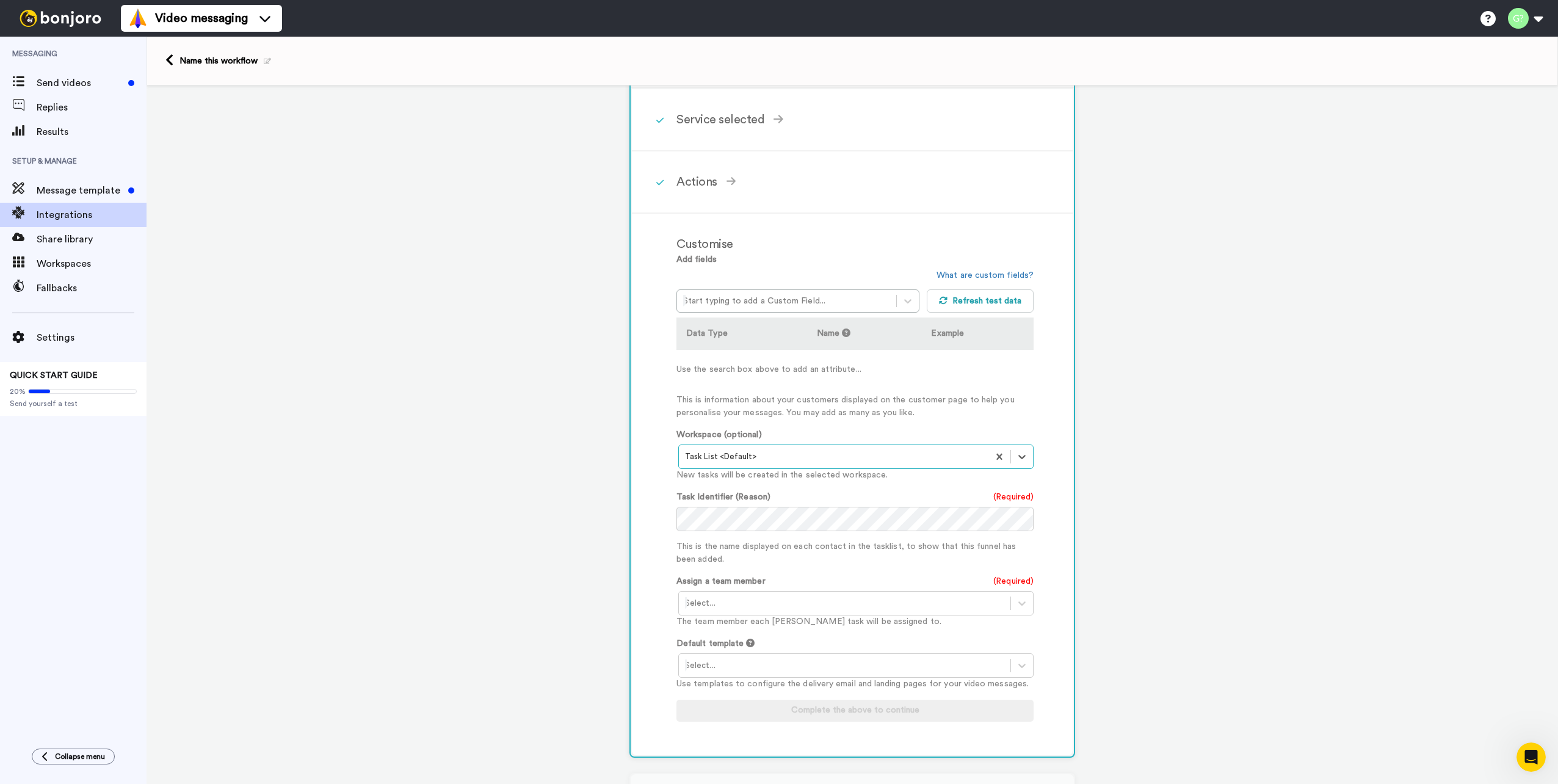
scroll to position [244, 0]
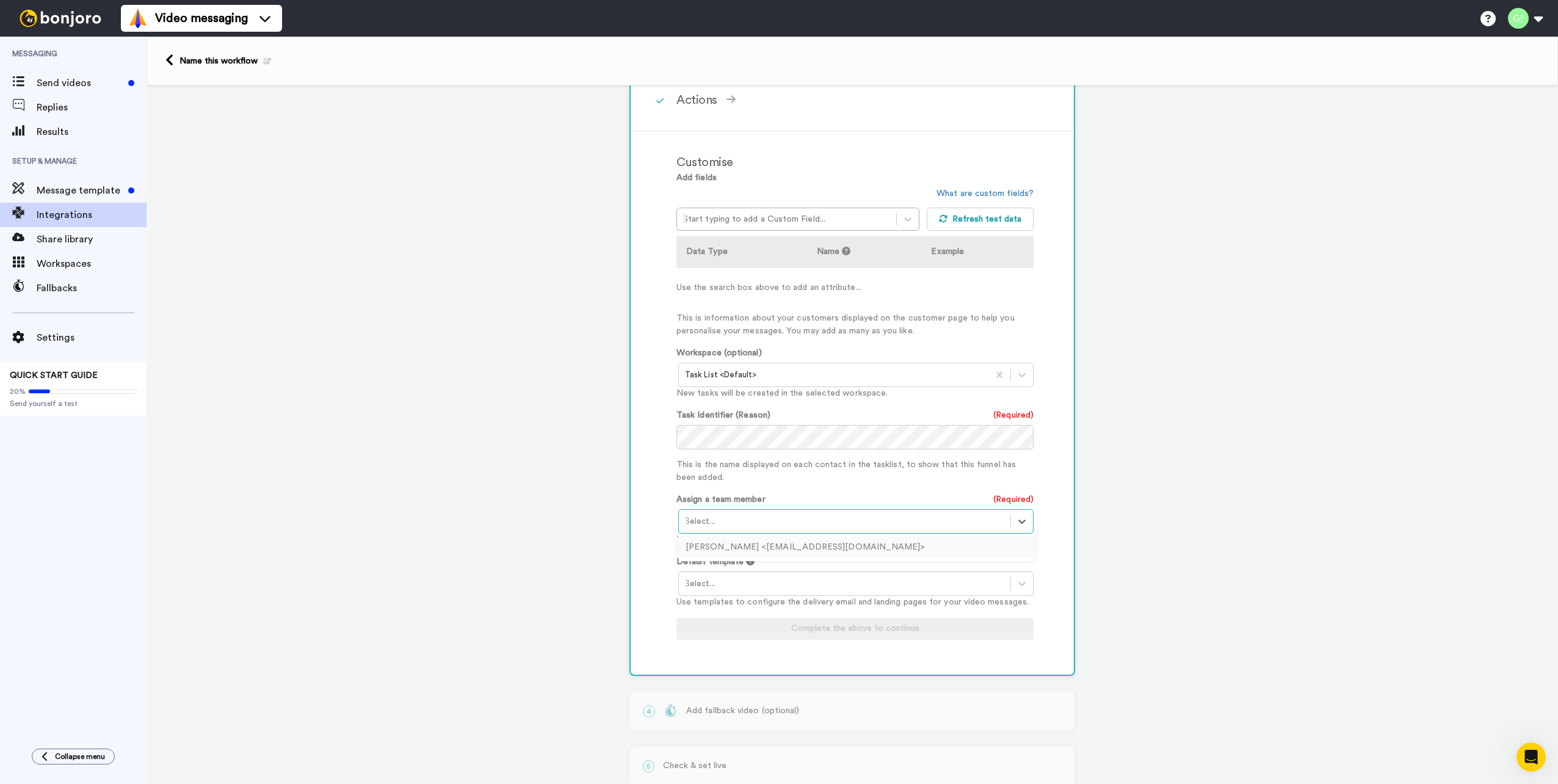
click at [747, 518] on div at bounding box center [845, 521] width 319 height 14
click at [750, 539] on div "Georg Åhrström <georg.ahrstrom@lime.tech>" at bounding box center [857, 546] width 358 height 22
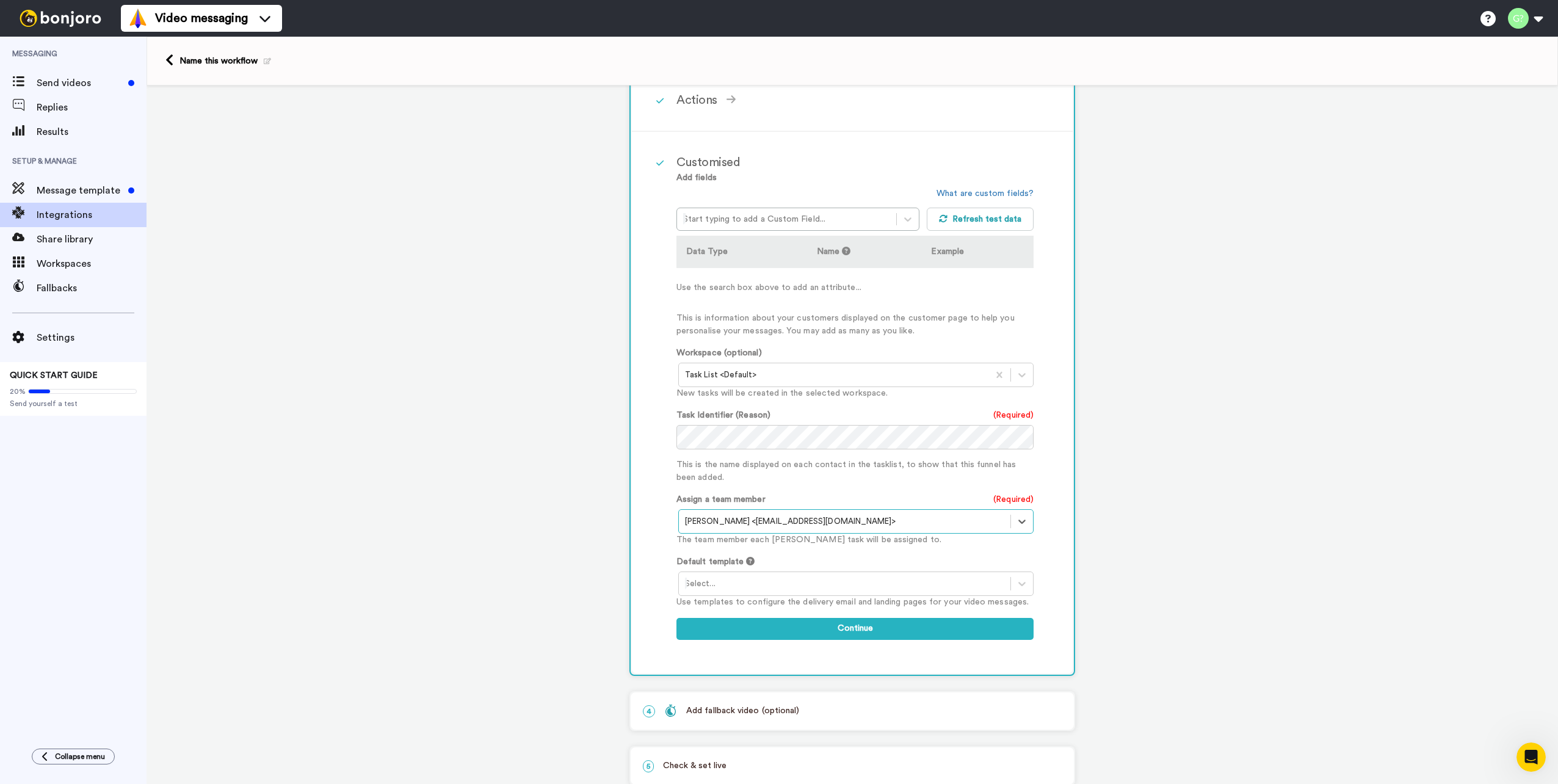
click at [642, 554] on div "Customised Add fields Start typing to add a Custom Field... What are custom fie…" at bounding box center [852, 403] width 441 height 541
click at [719, 586] on div at bounding box center [845, 583] width 319 height 14
click at [724, 605] on div "Bonjoro branded template" at bounding box center [857, 609] width 358 height 22
click at [670, 588] on div "Customised Add fields Start typing to add a Custom Field... What are custom fie…" at bounding box center [852, 403] width 441 height 541
click at [762, 627] on button "Continue" at bounding box center [855, 629] width 358 height 22
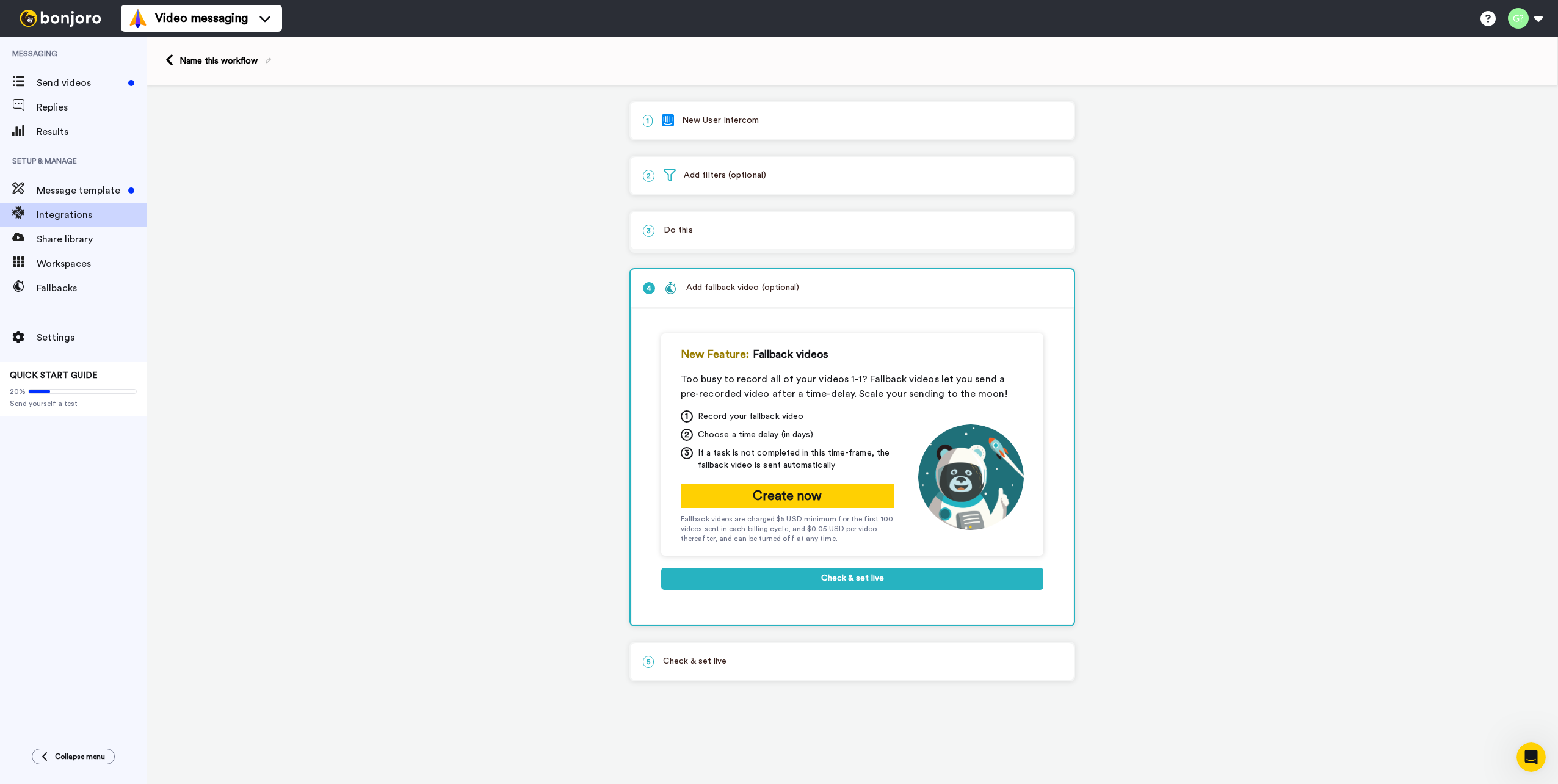
scroll to position [0, 0]
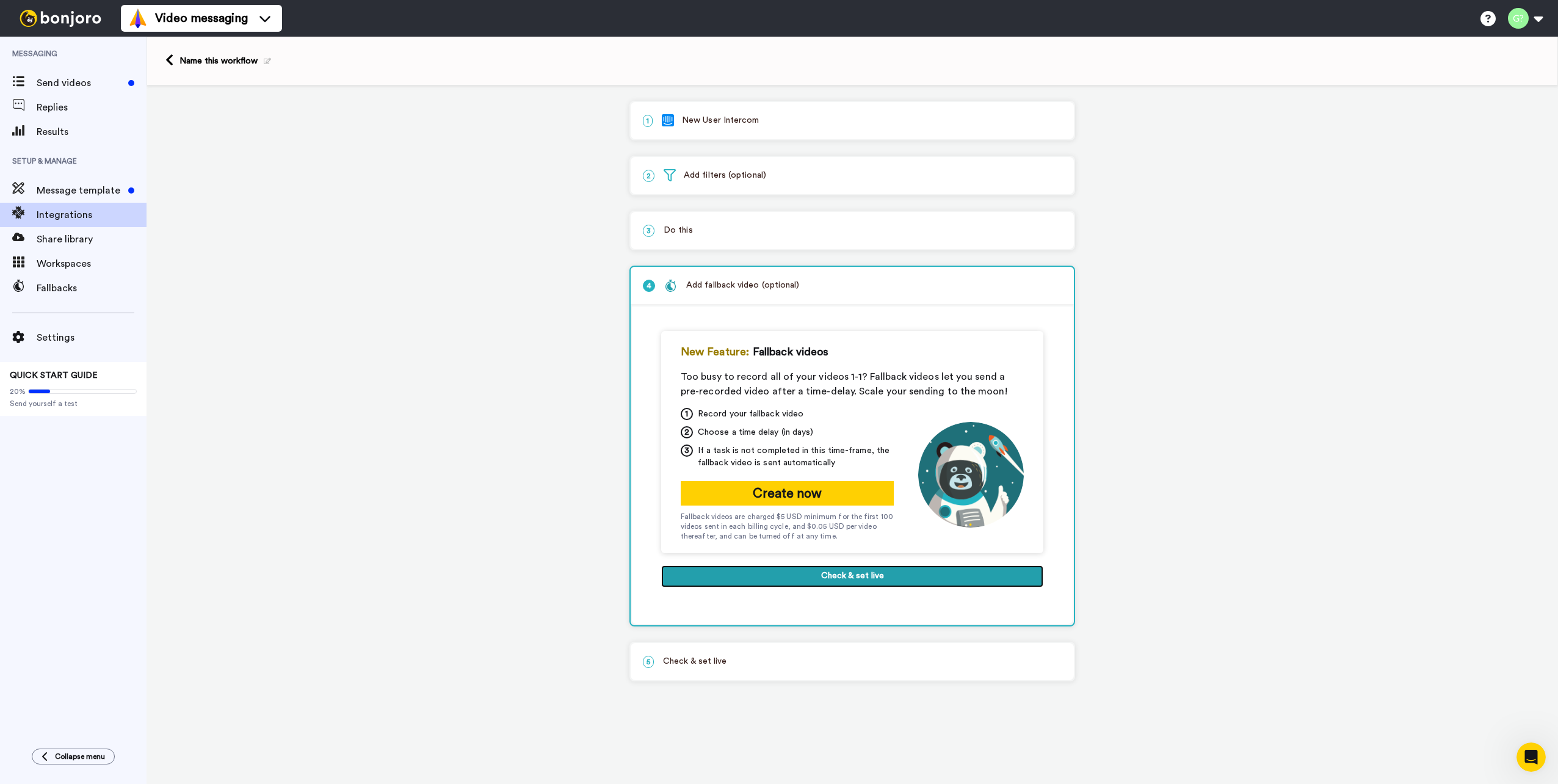
click at [899, 575] on button "Check & set live" at bounding box center [852, 576] width 382 height 22
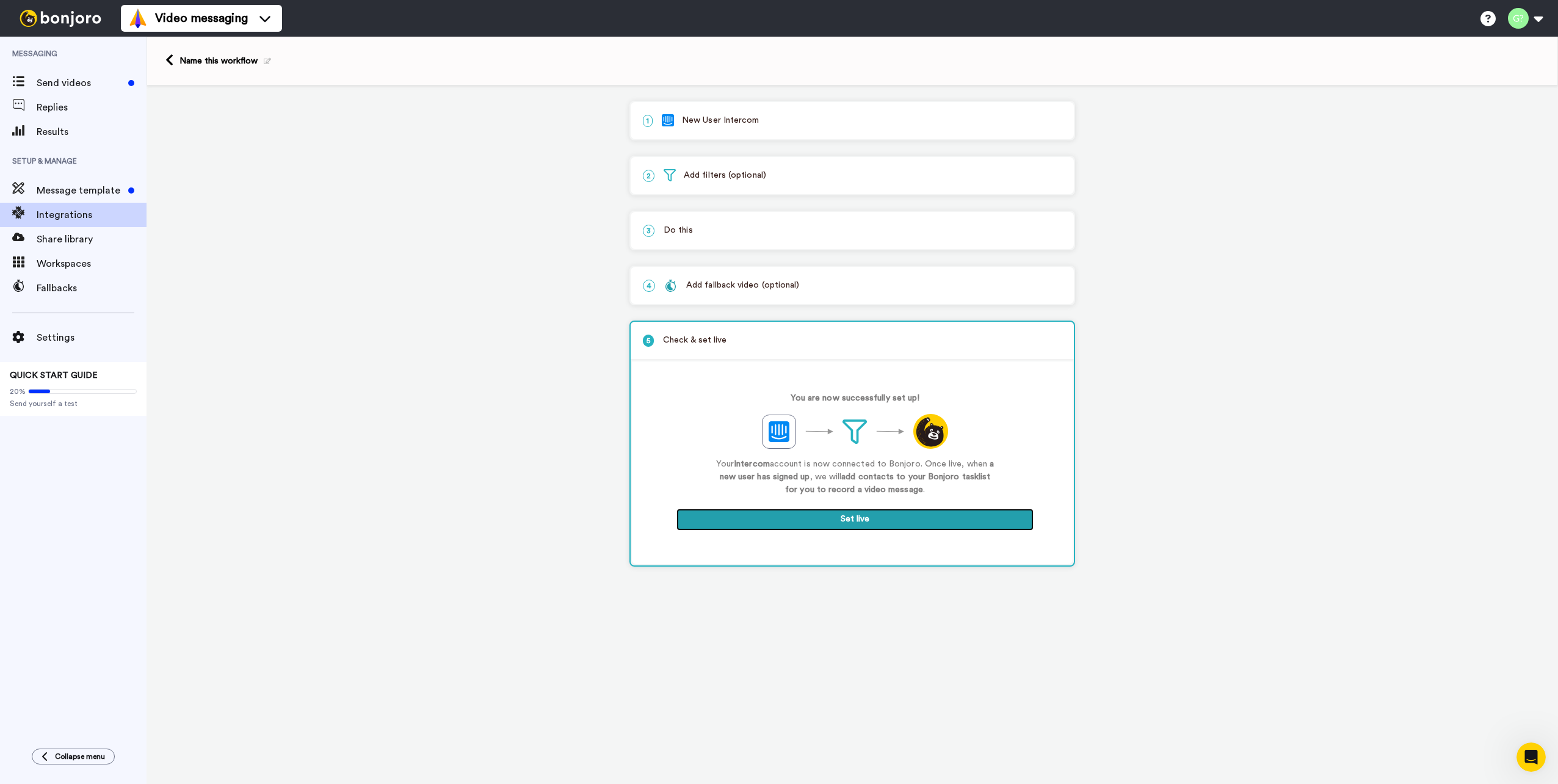
click at [898, 519] on button "Set live" at bounding box center [855, 519] width 358 height 22
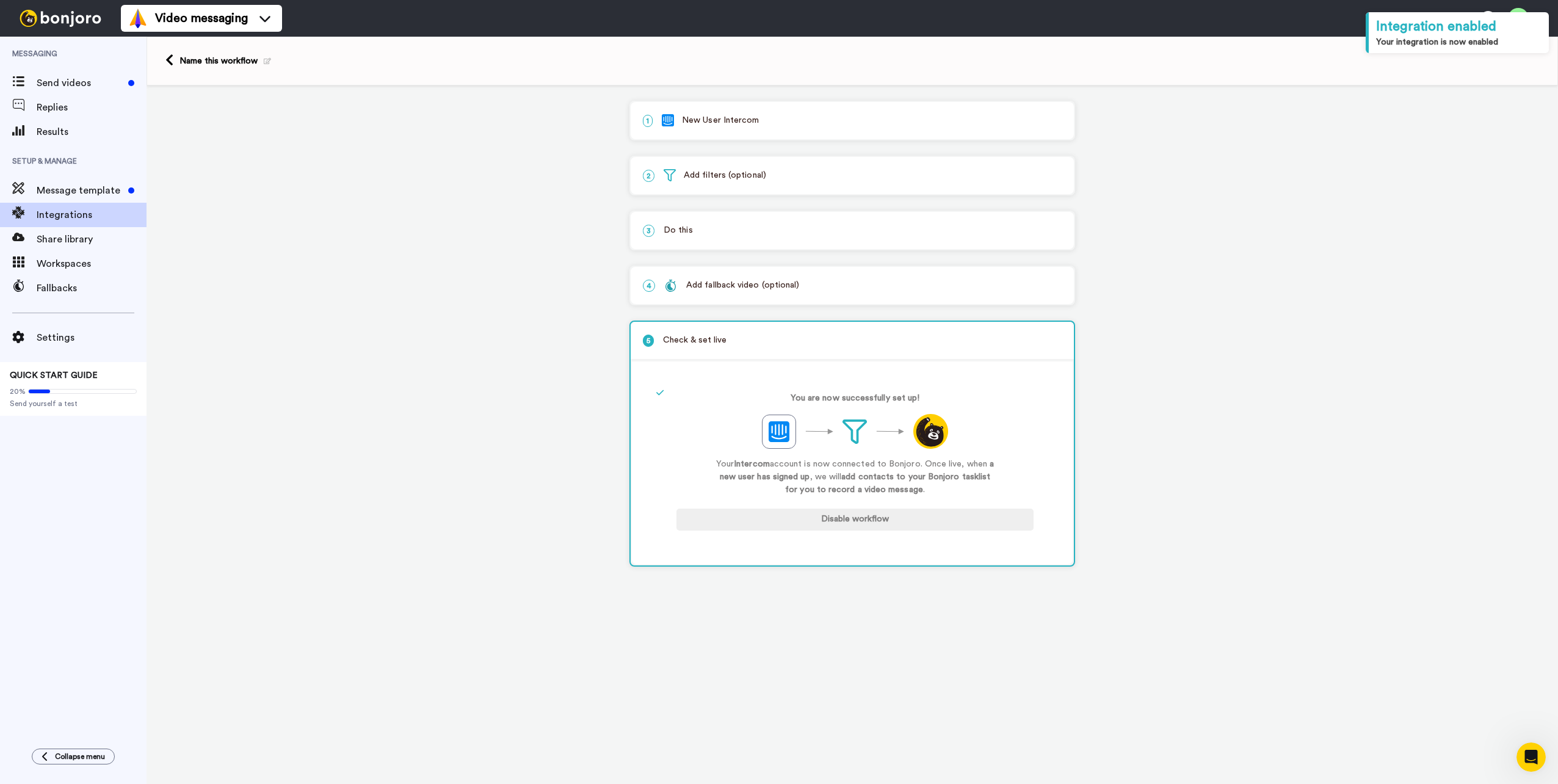
click at [1258, 215] on div "1 New User Intercom Service selected ActiveCampaign AWeber Bonjoro ConvertKit D…" at bounding box center [852, 341] width 1412 height 511
click at [85, 191] on span "Message template" at bounding box center [80, 191] width 87 height 14
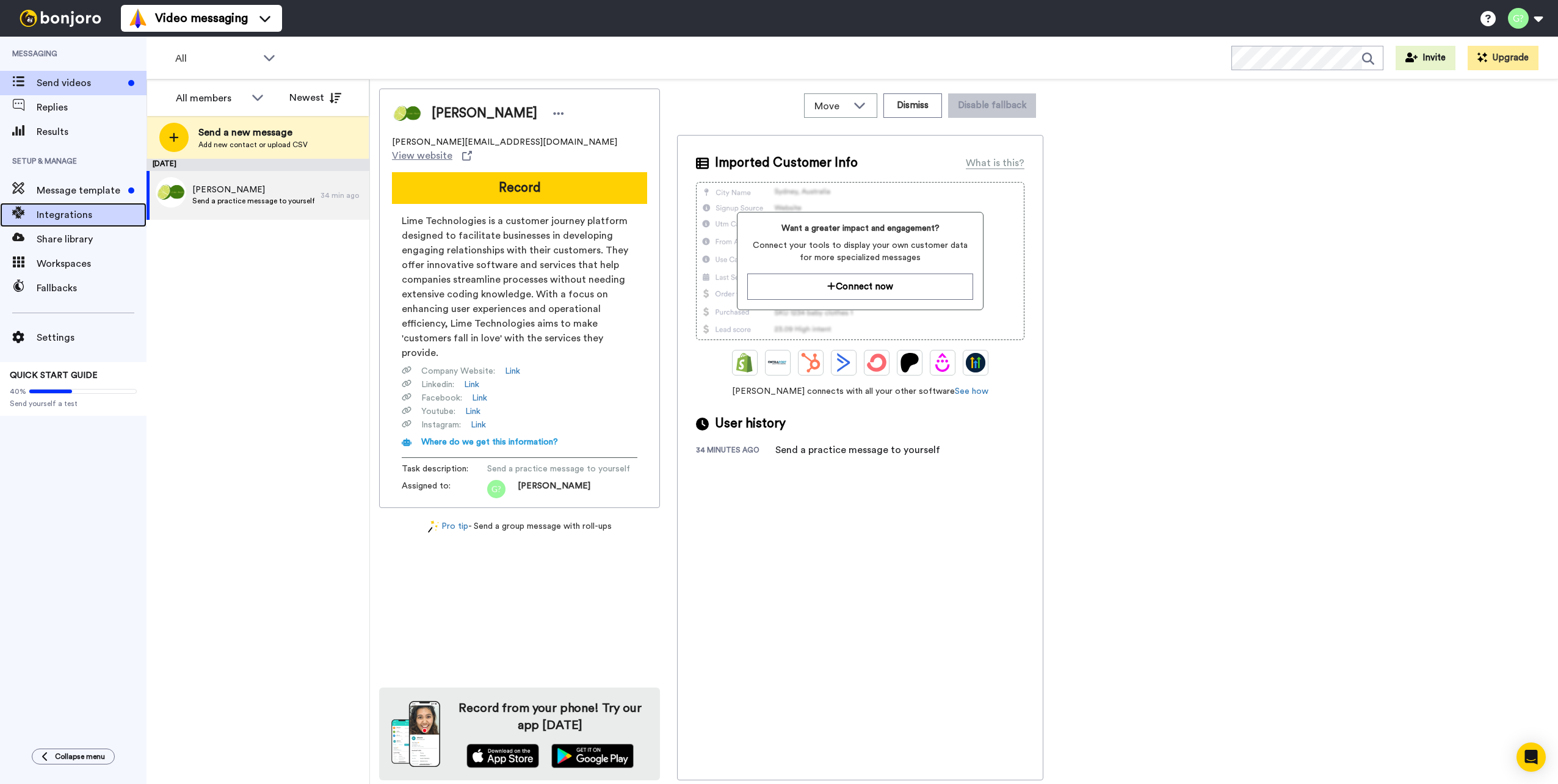
click at [98, 217] on span "Integrations" at bounding box center [92, 214] width 110 height 14
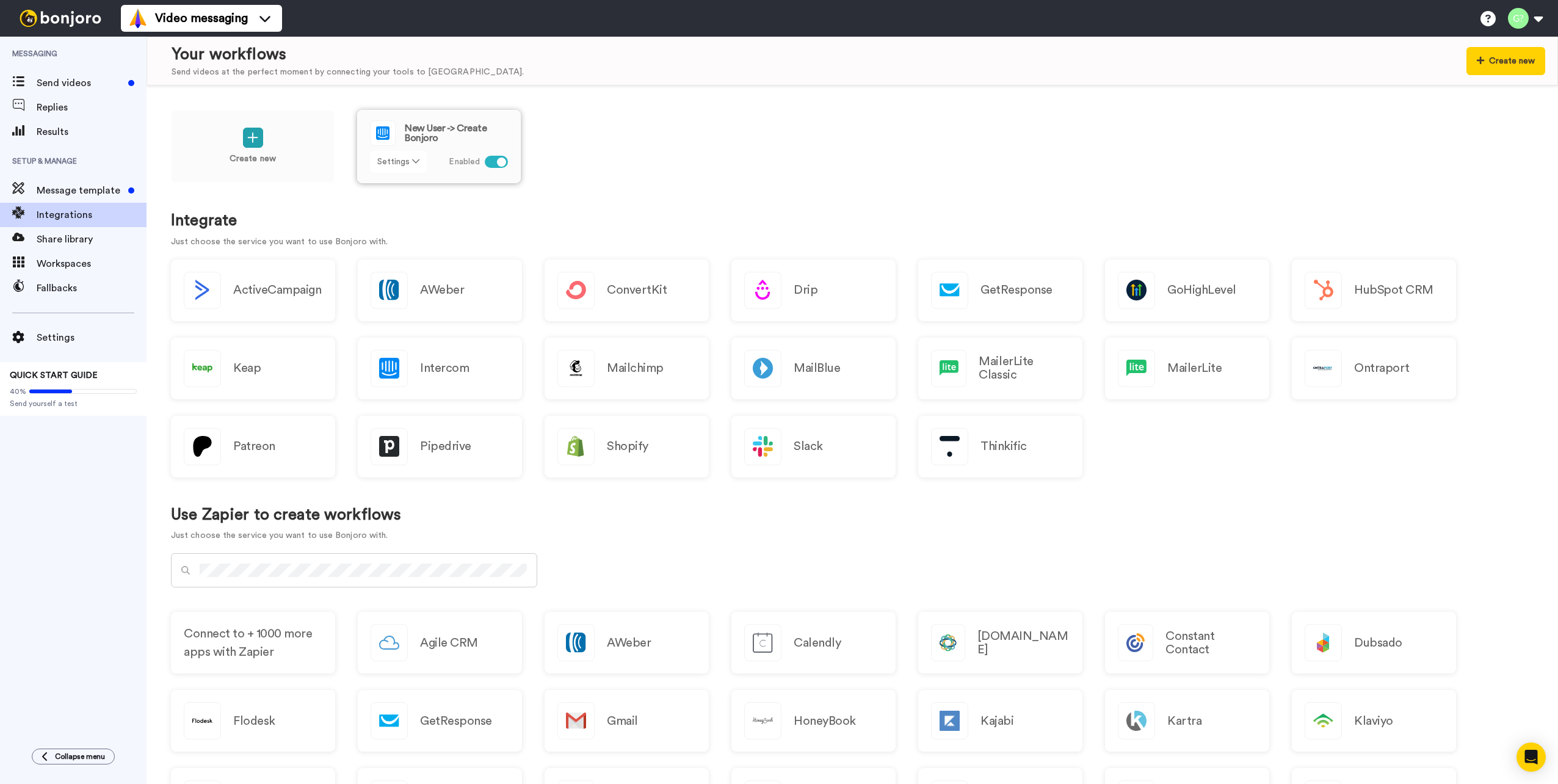
click at [413, 159] on icon at bounding box center [416, 161] width 7 height 9
click at [656, 141] on div "Create new New User -> Create Bonjoro Settings Enabled" at bounding box center [852, 154] width 1363 height 90
click at [908, 199] on div "Create new New User -> Create Bonjoro Settings Enabled Integrate Just choose th…" at bounding box center [852, 434] width 1412 height 698
click at [906, 199] on div "Create new New User -> Create Bonjoro Settings Enabled Integrate Just choose th…" at bounding box center [852, 434] width 1412 height 698
click at [905, 199] on div "Create new New User -> Create Bonjoro Settings Enabled Integrate Just choose th…" at bounding box center [852, 434] width 1412 height 698
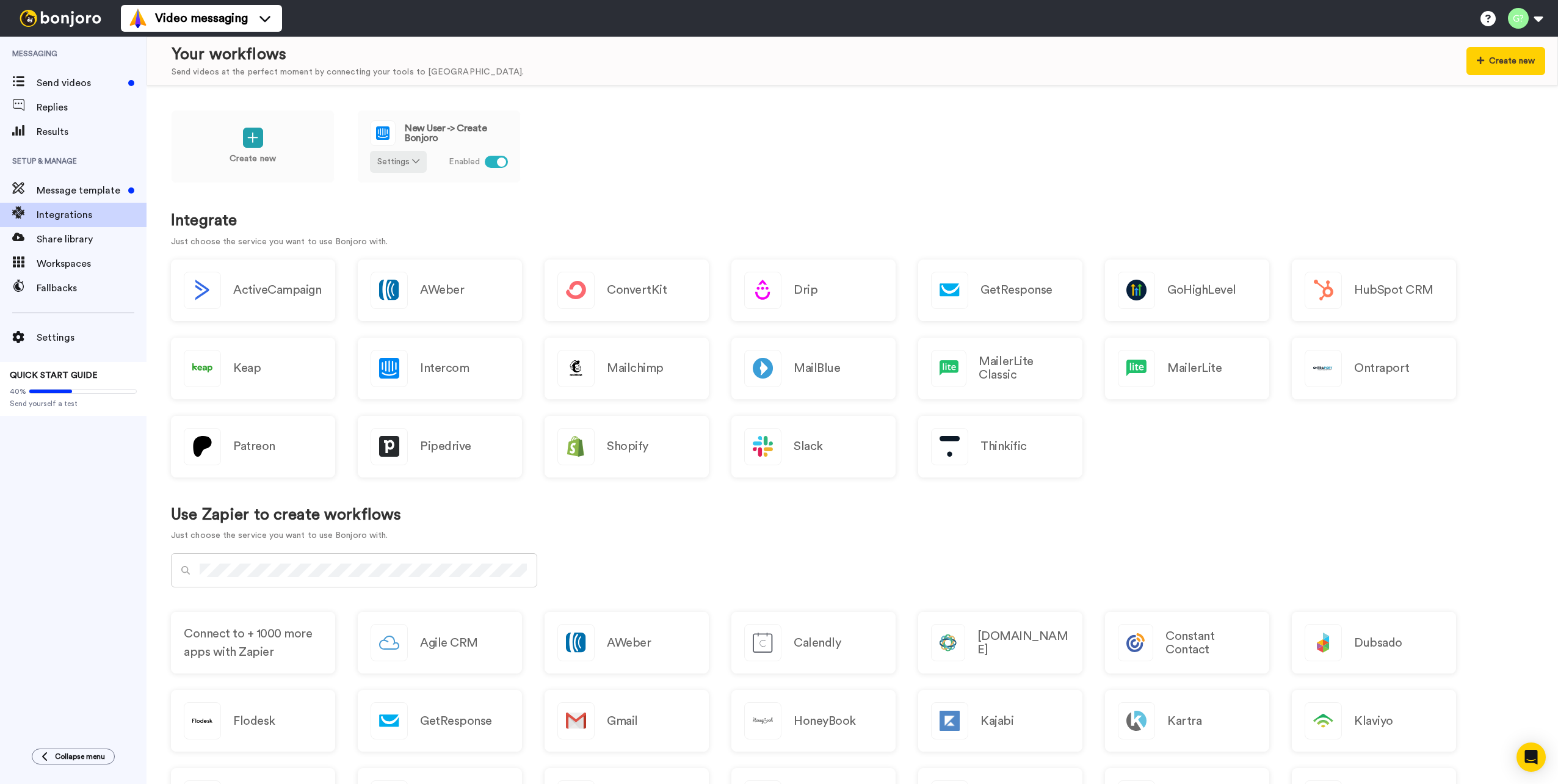
click at [905, 199] on div "Create new New User -> Create Bonjoro Settings Enabled Integrate Just choose th…" at bounding box center [852, 434] width 1412 height 698
click at [89, 258] on span "Workspaces" at bounding box center [92, 263] width 110 height 14
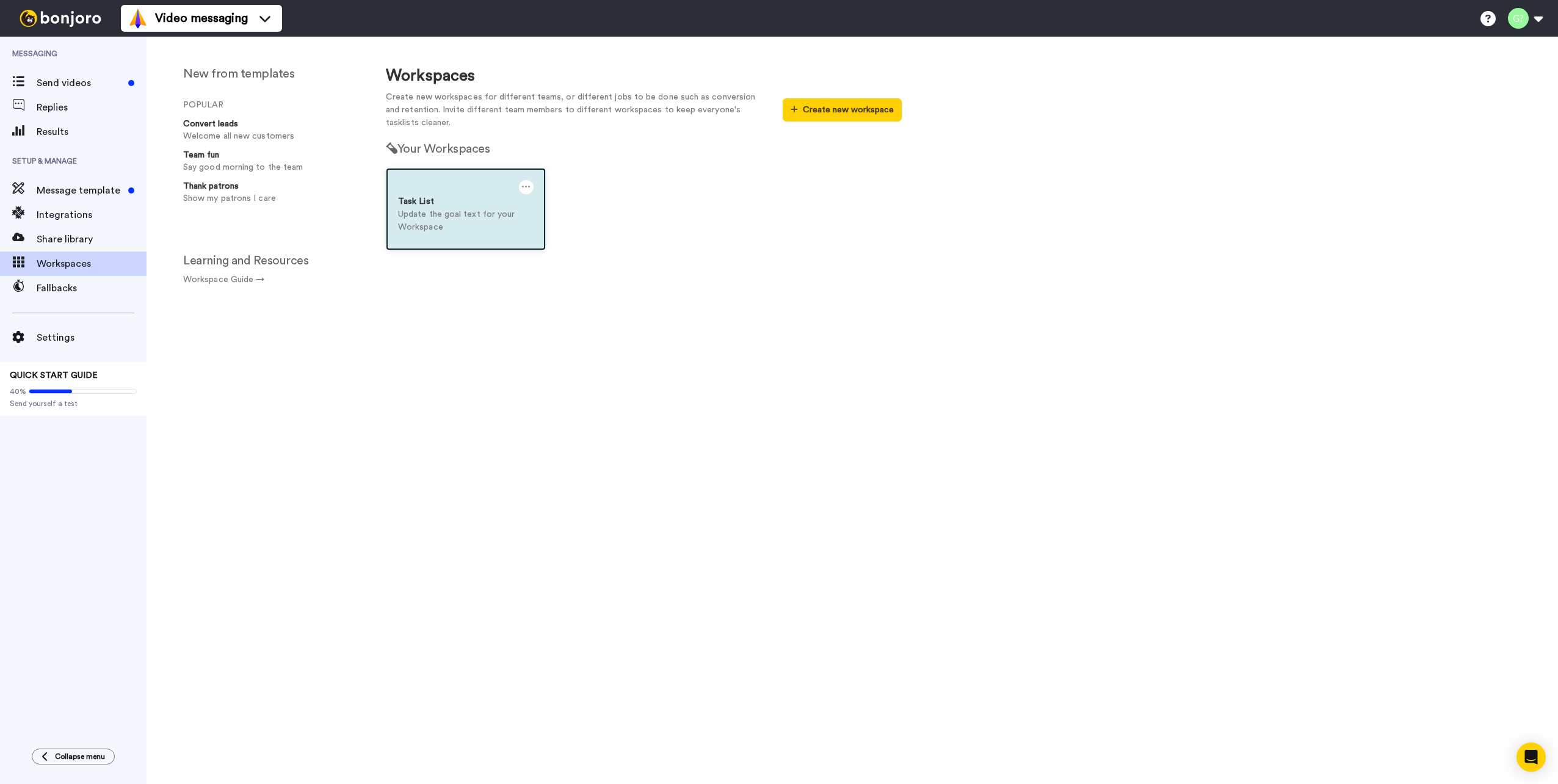
click at [505, 214] on p "Update the goal text for your Workspace" at bounding box center [466, 221] width 136 height 26
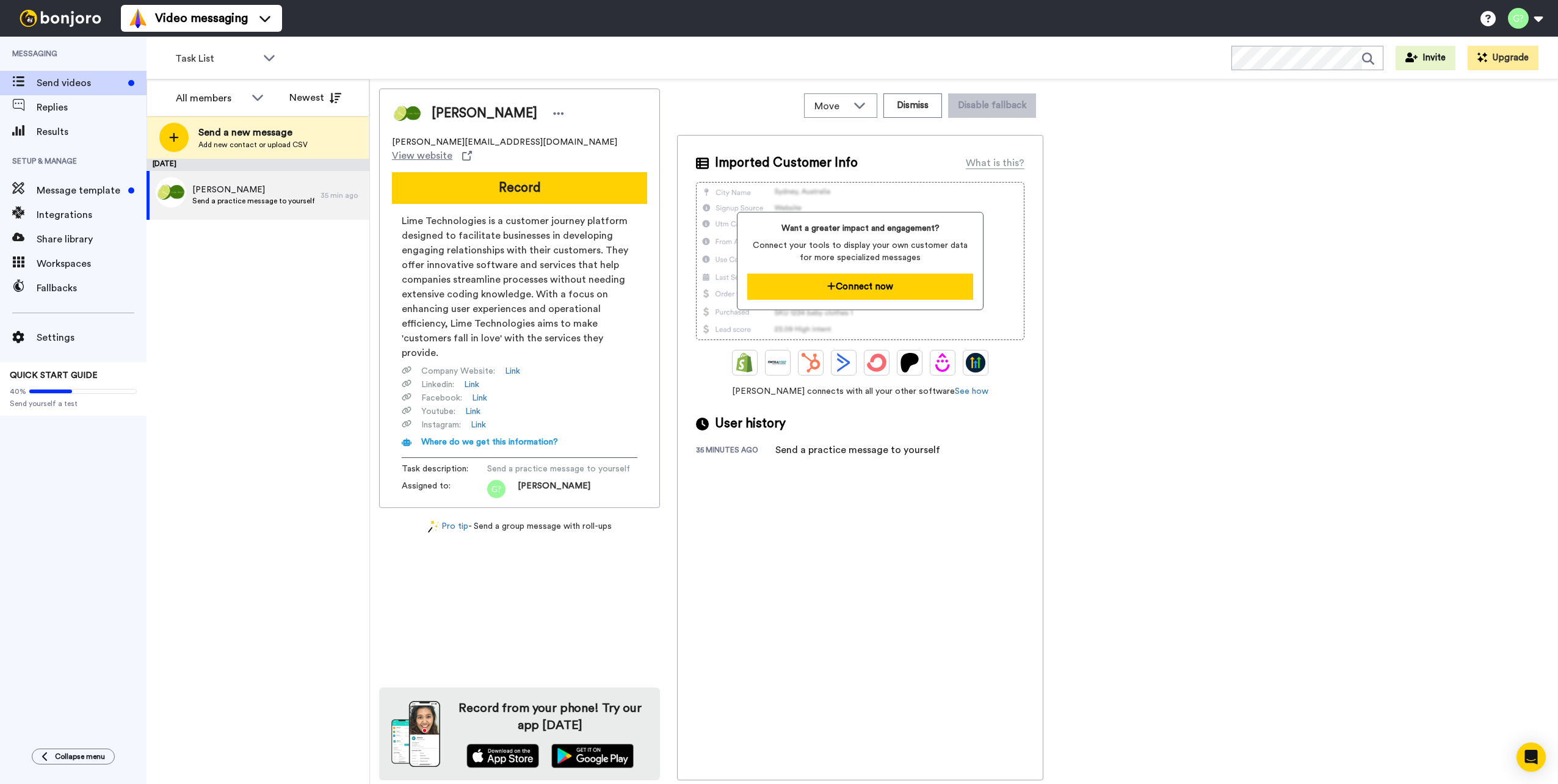
click at [887, 282] on button "Connect now" at bounding box center [860, 287] width 225 height 26
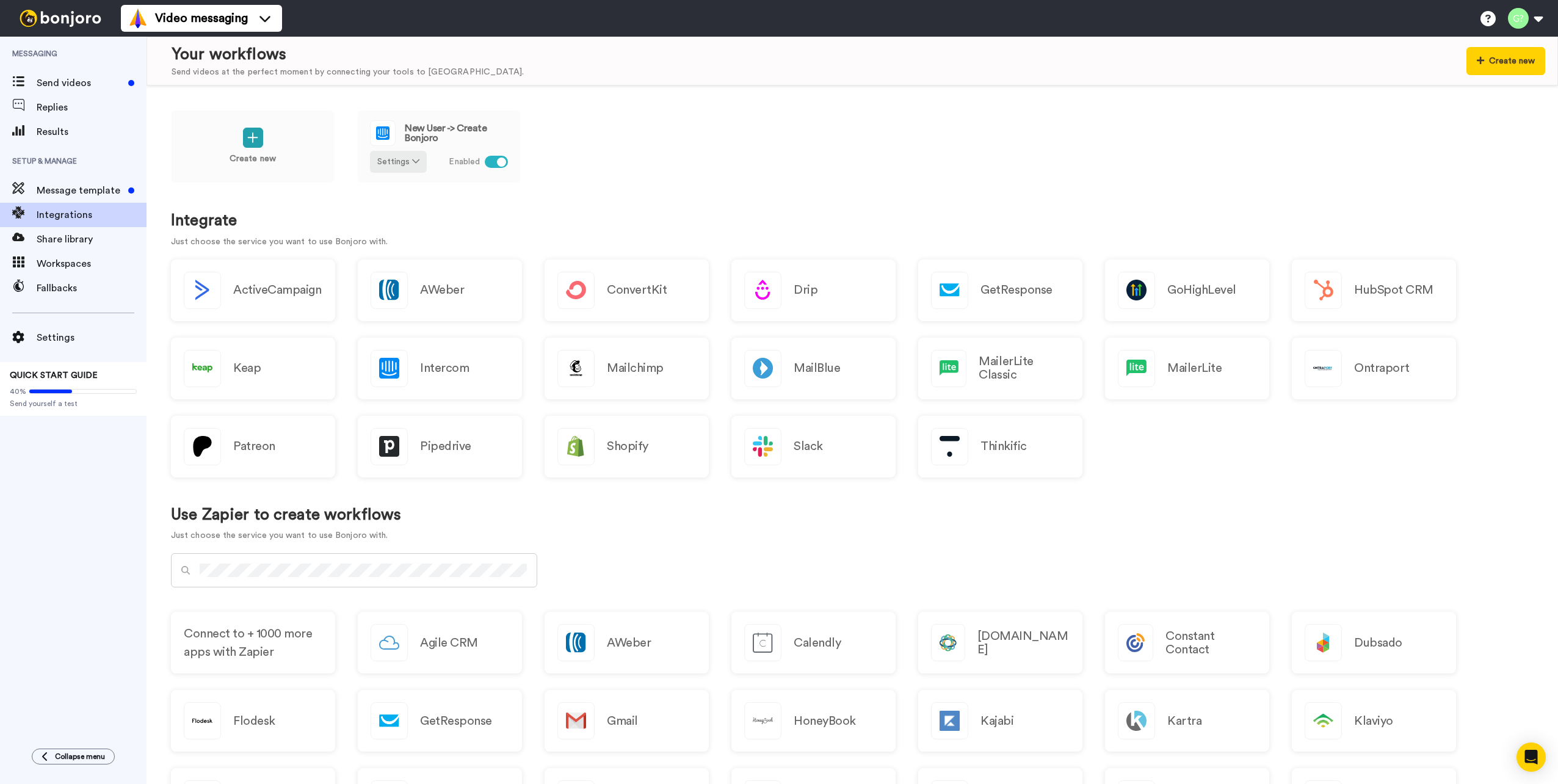
click at [660, 170] on div "Create new New User -> Create Bonjoro Settings Enabled" at bounding box center [852, 154] width 1363 height 90
click at [487, 131] on span "New User -> Create Bonjoro" at bounding box center [456, 133] width 103 height 19
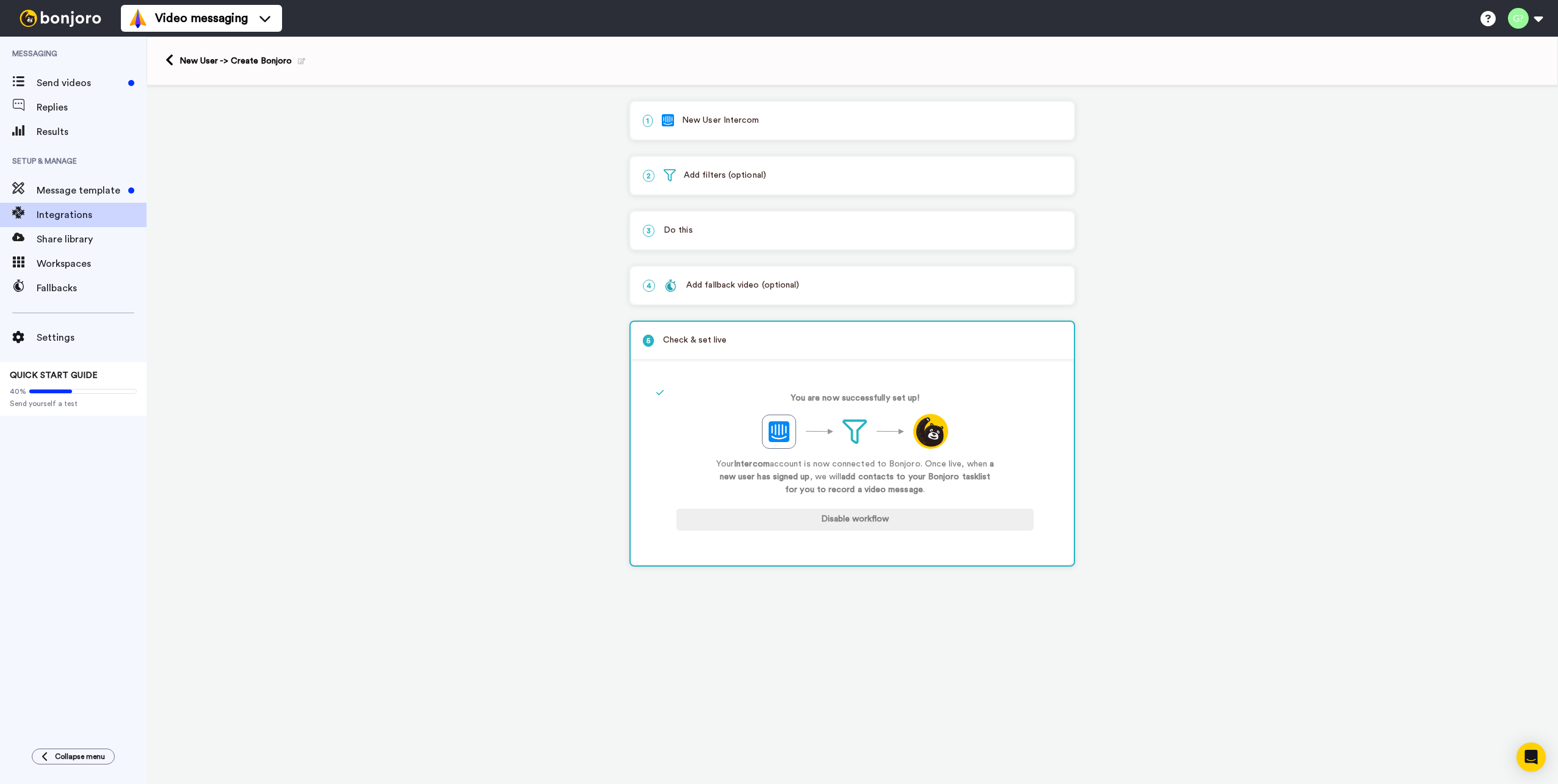
click at [527, 445] on div "1 New User Intercom Service selected ActiveCampaign AWeber Bonjoro ConvertKit D…" at bounding box center [852, 341] width 1412 height 511
click at [95, 106] on span "Replies" at bounding box center [92, 108] width 110 height 14
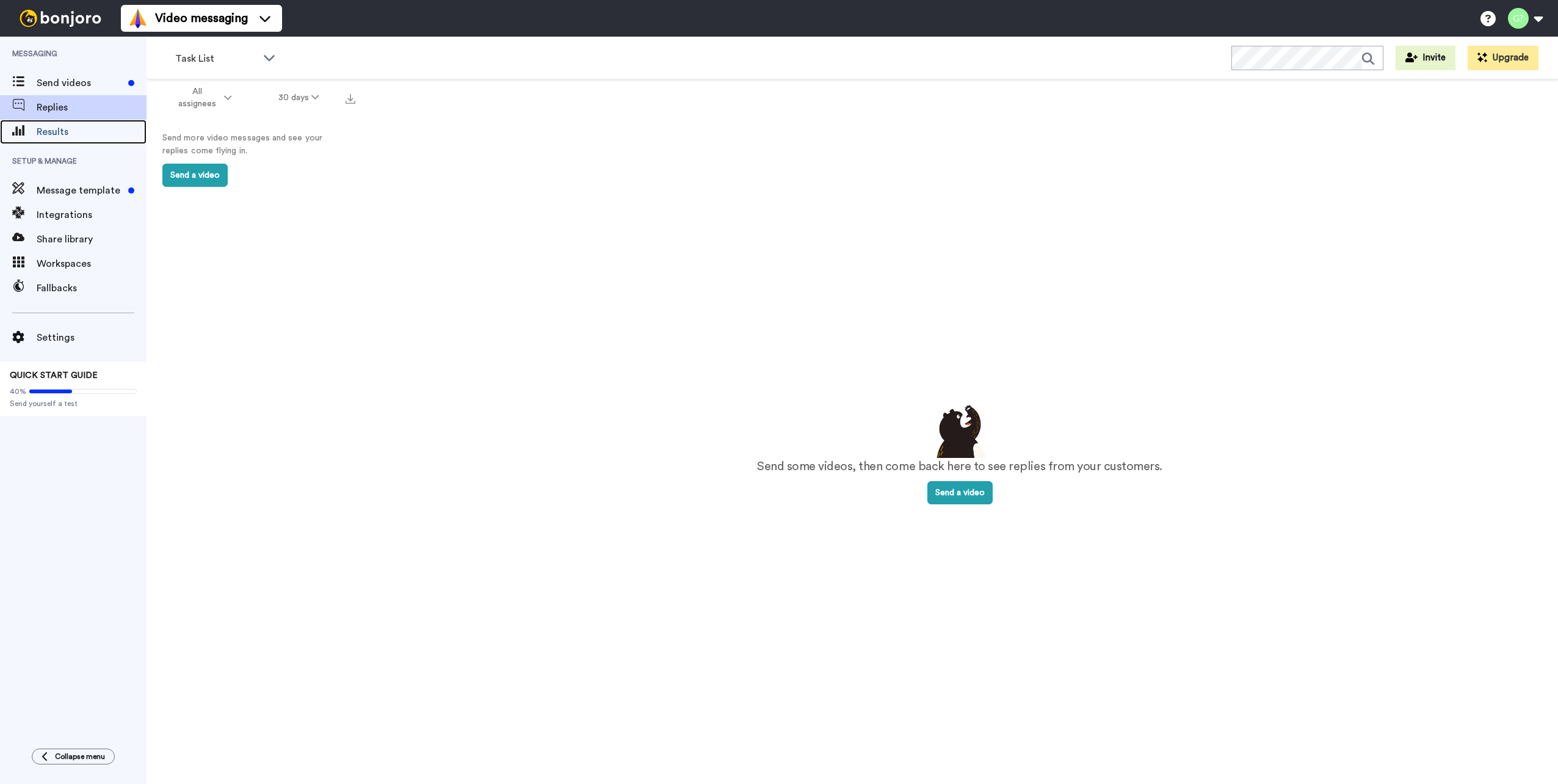
click at [77, 131] on span "Results" at bounding box center [92, 131] width 110 height 14
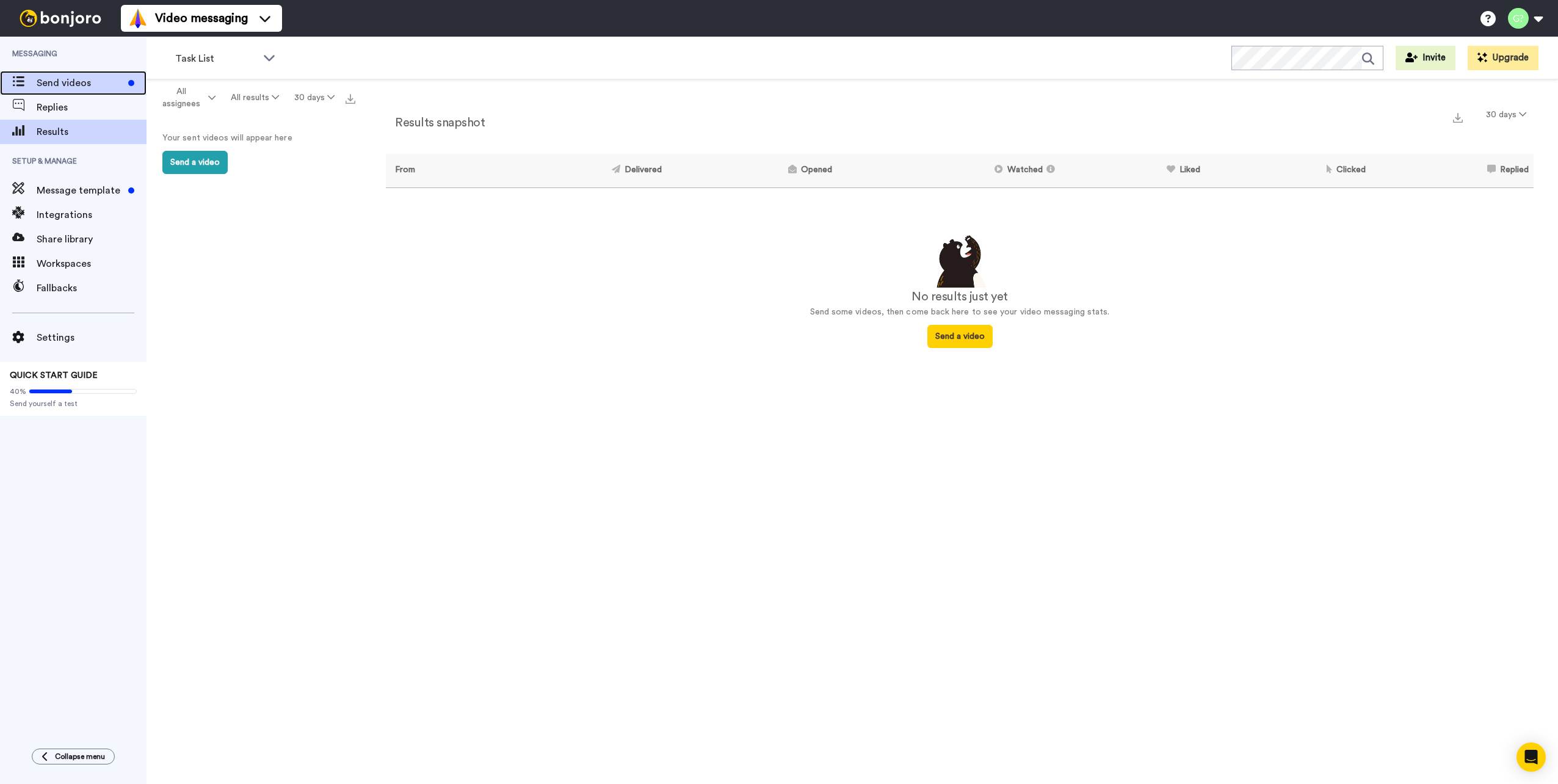
click at [85, 82] on span "Send videos" at bounding box center [80, 83] width 87 height 14
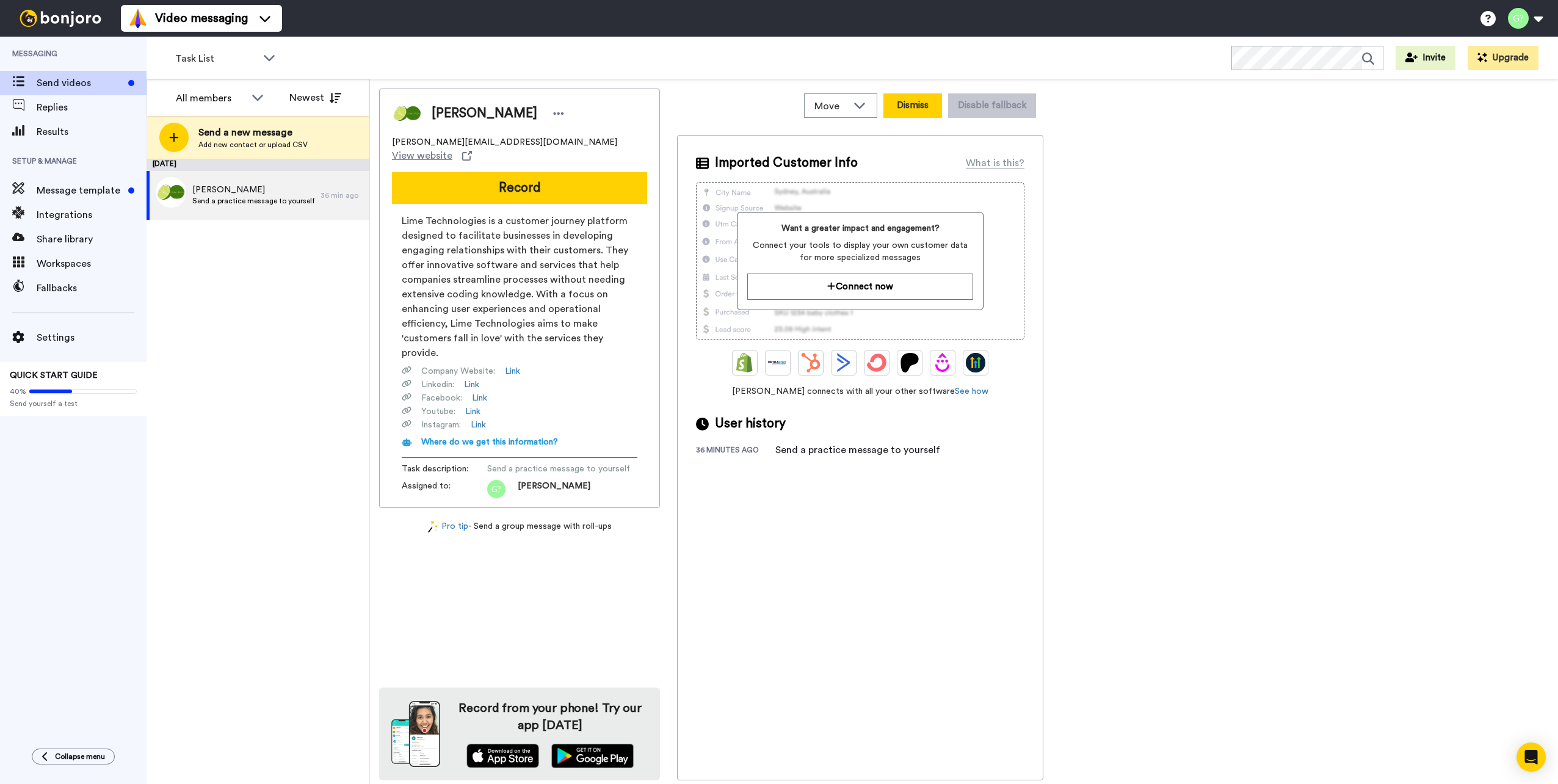
click at [917, 105] on button "Dismiss" at bounding box center [912, 105] width 59 height 25
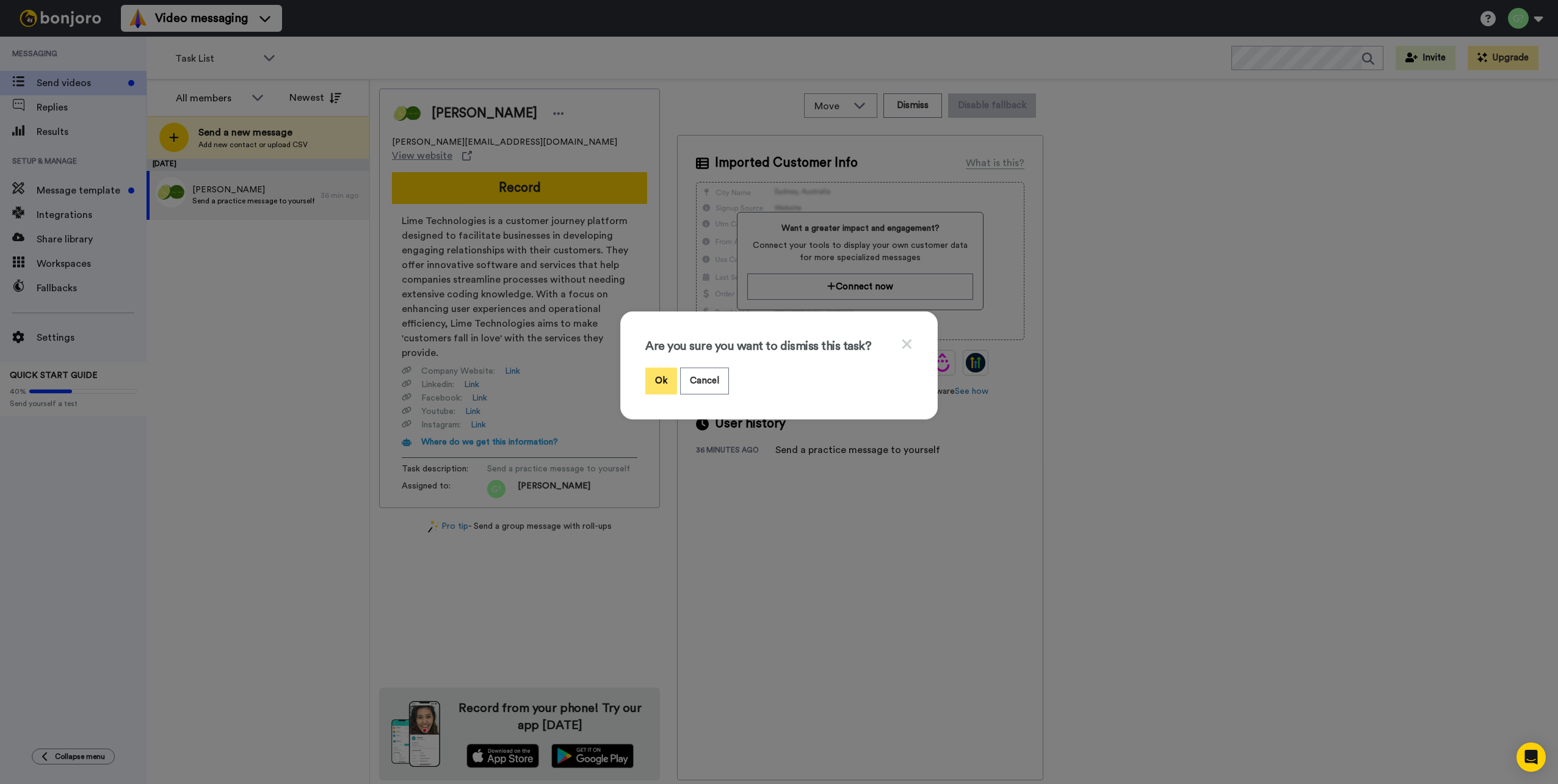
click at [665, 373] on button "Ok" at bounding box center [662, 380] width 32 height 26
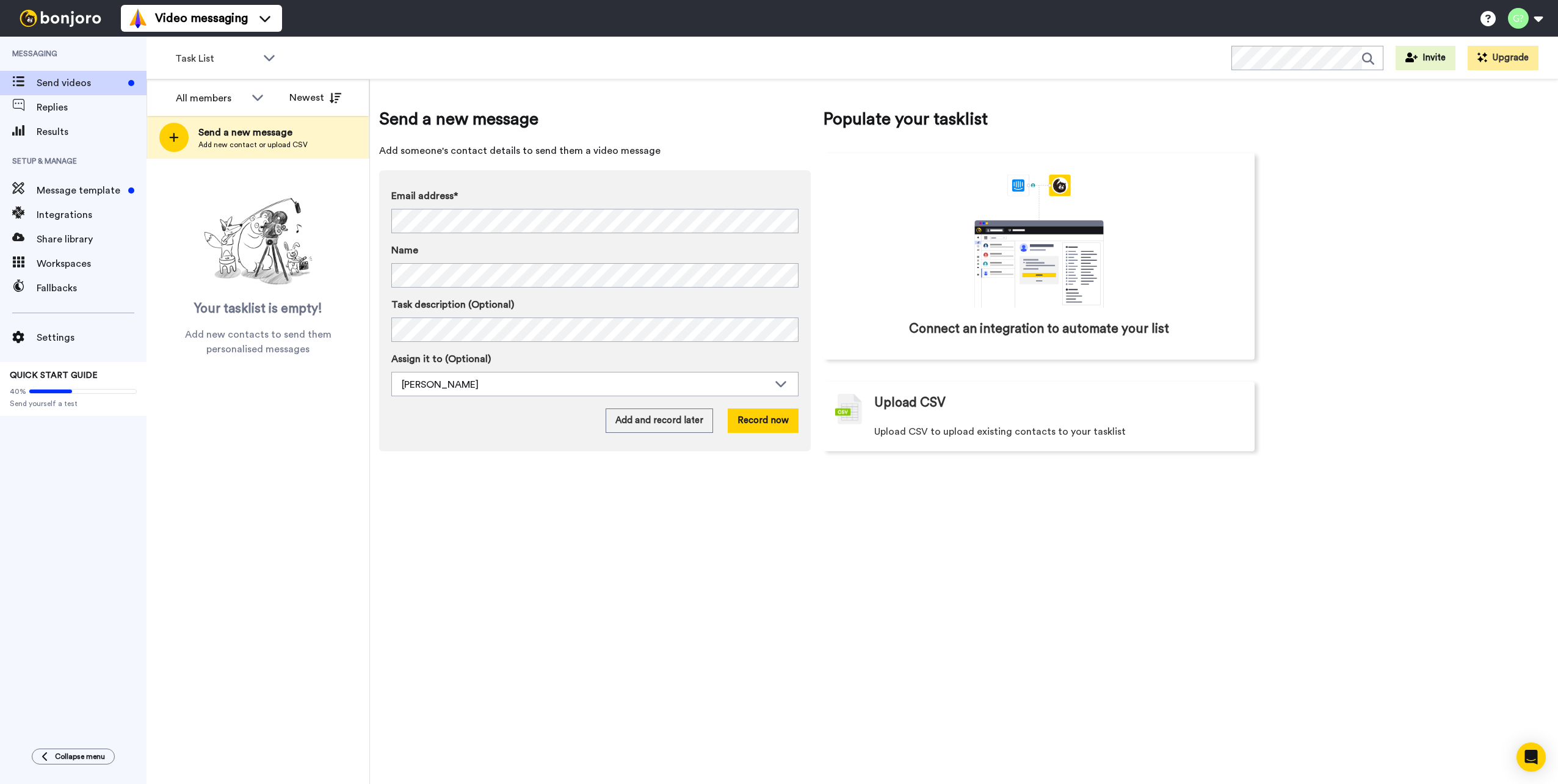
click at [1364, 292] on div "Send a new message Add someone's contact details to send them a video message E…" at bounding box center [964, 432] width 1188 height 705
click at [96, 184] on span "Message template" at bounding box center [80, 191] width 87 height 14
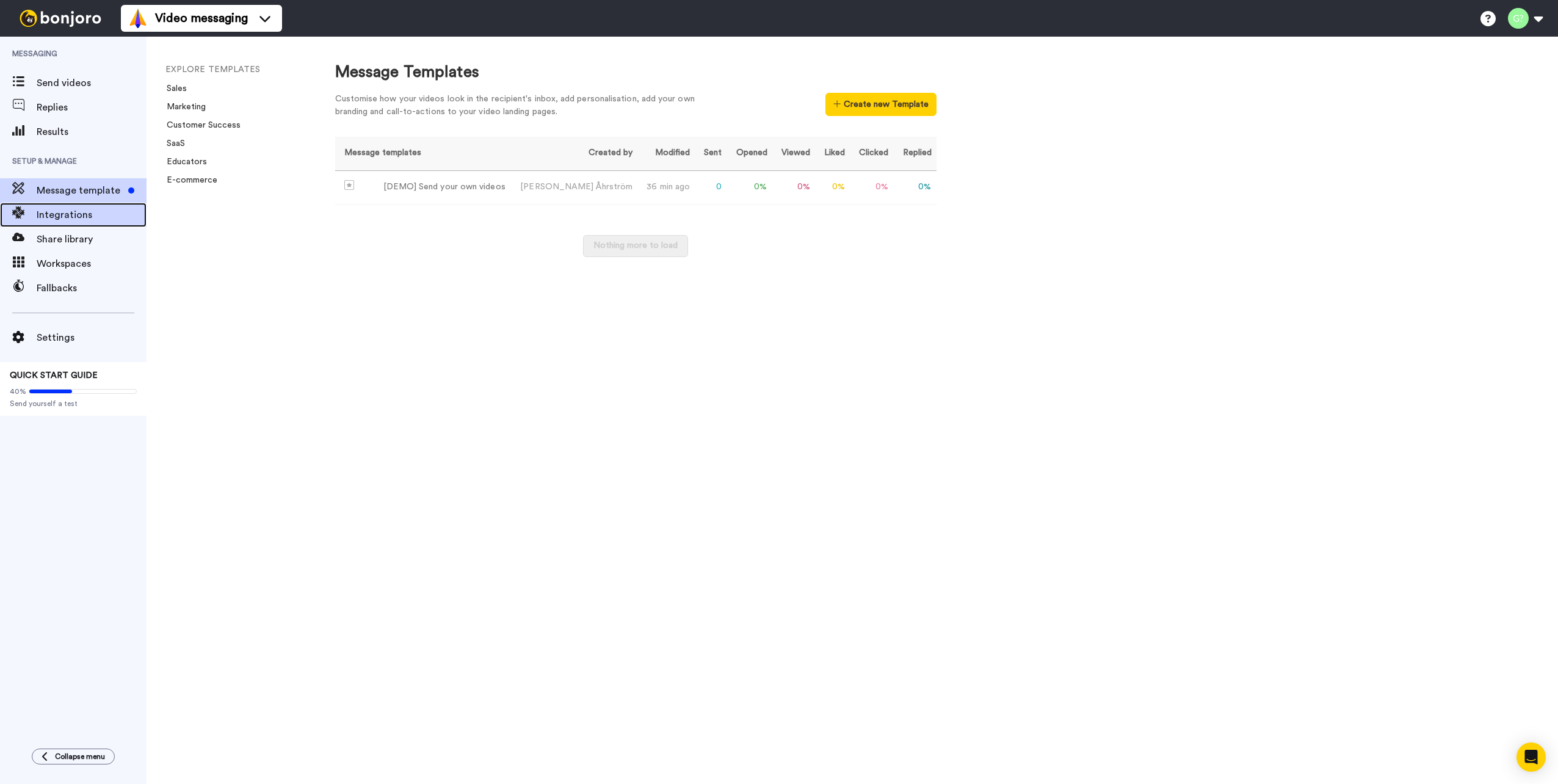
click at [79, 213] on span "Integrations" at bounding box center [92, 214] width 110 height 14
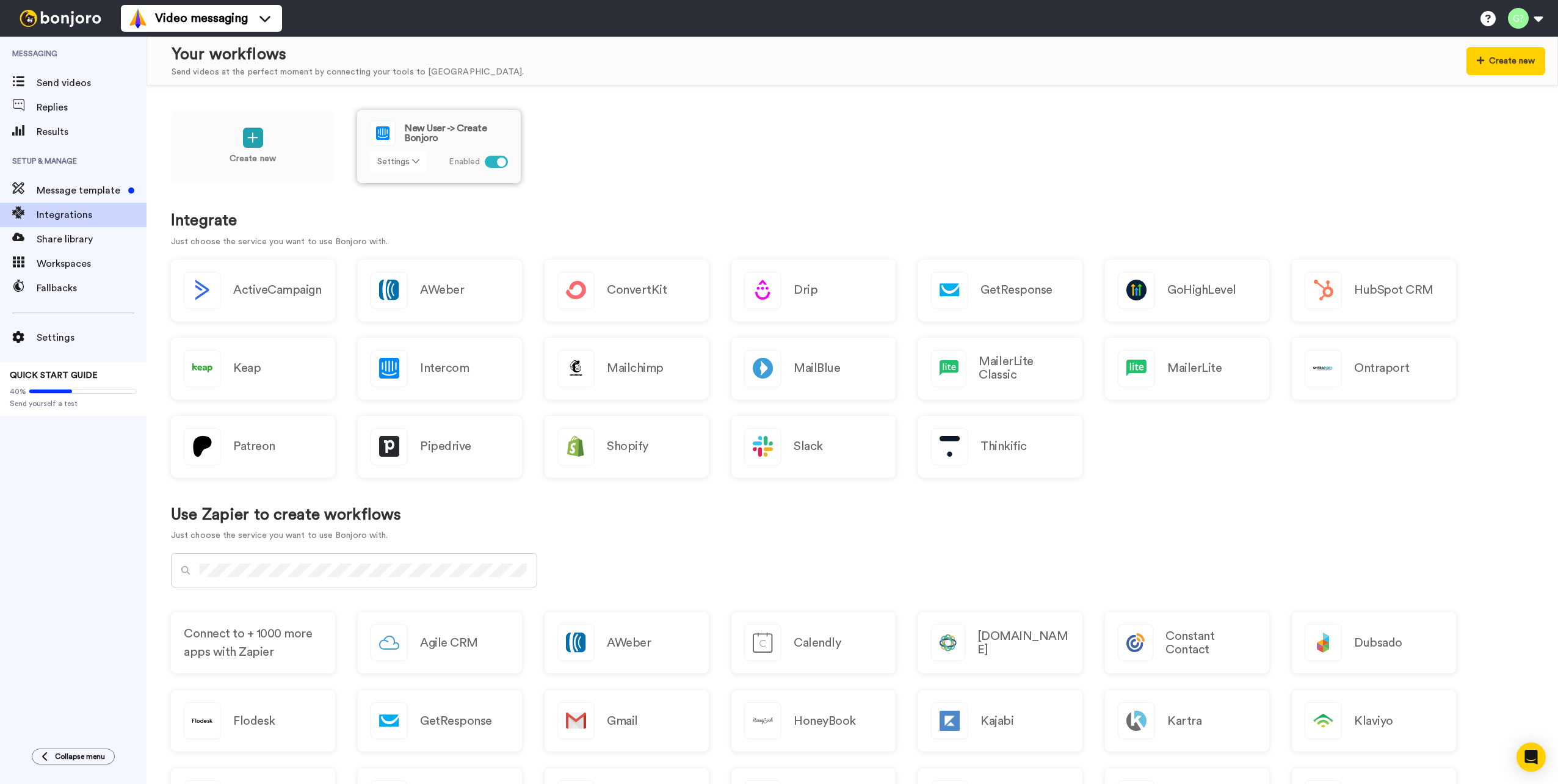
click at [418, 160] on icon at bounding box center [416, 161] width 7 height 9
click at [406, 183] on link "Edit" at bounding box center [399, 188] width 54 height 22
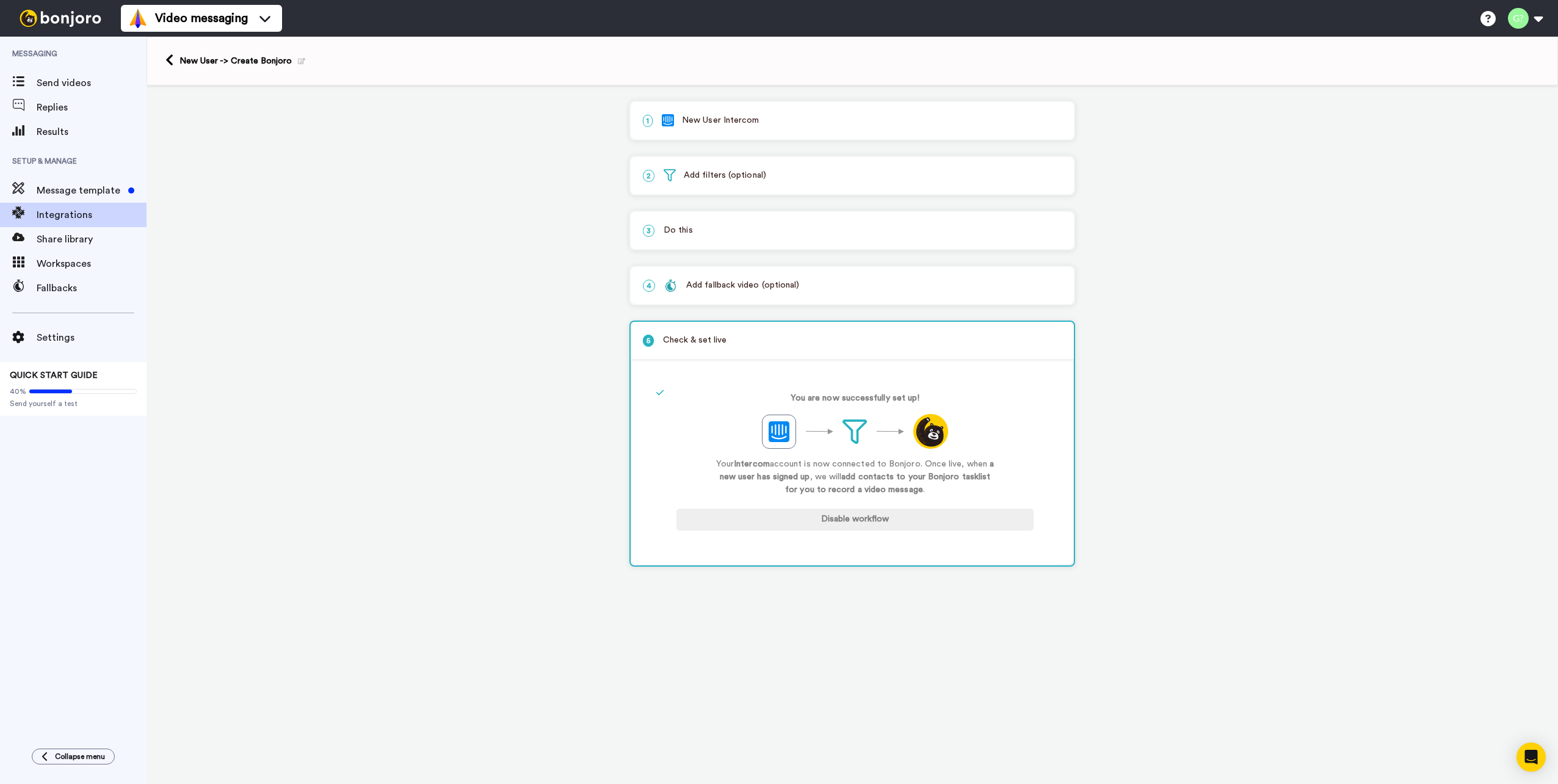
click at [782, 173] on p "2 Add filters (optional)" at bounding box center [852, 175] width 419 height 13
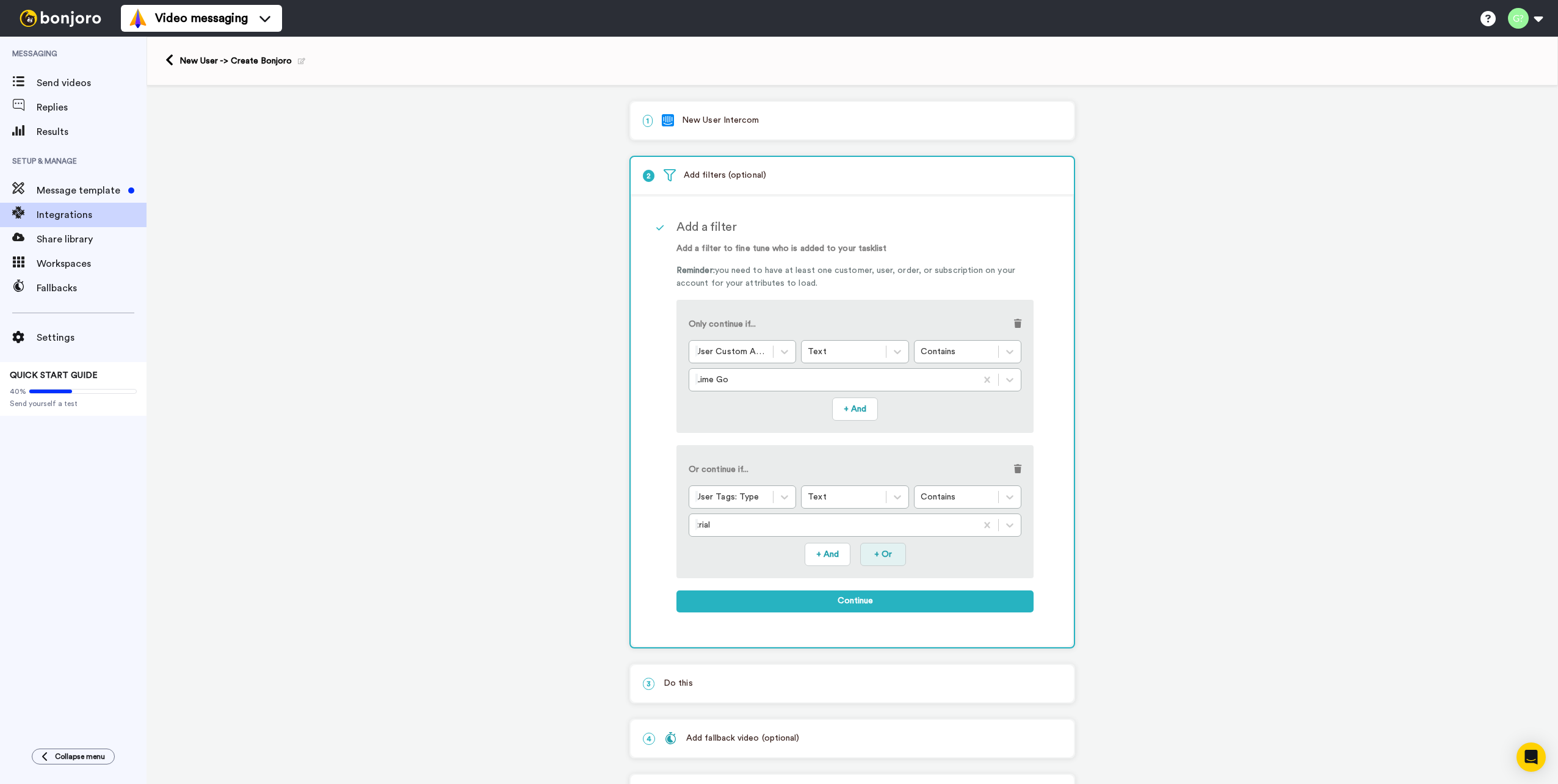
click at [868, 558] on button "+ Or" at bounding box center [883, 554] width 46 height 23
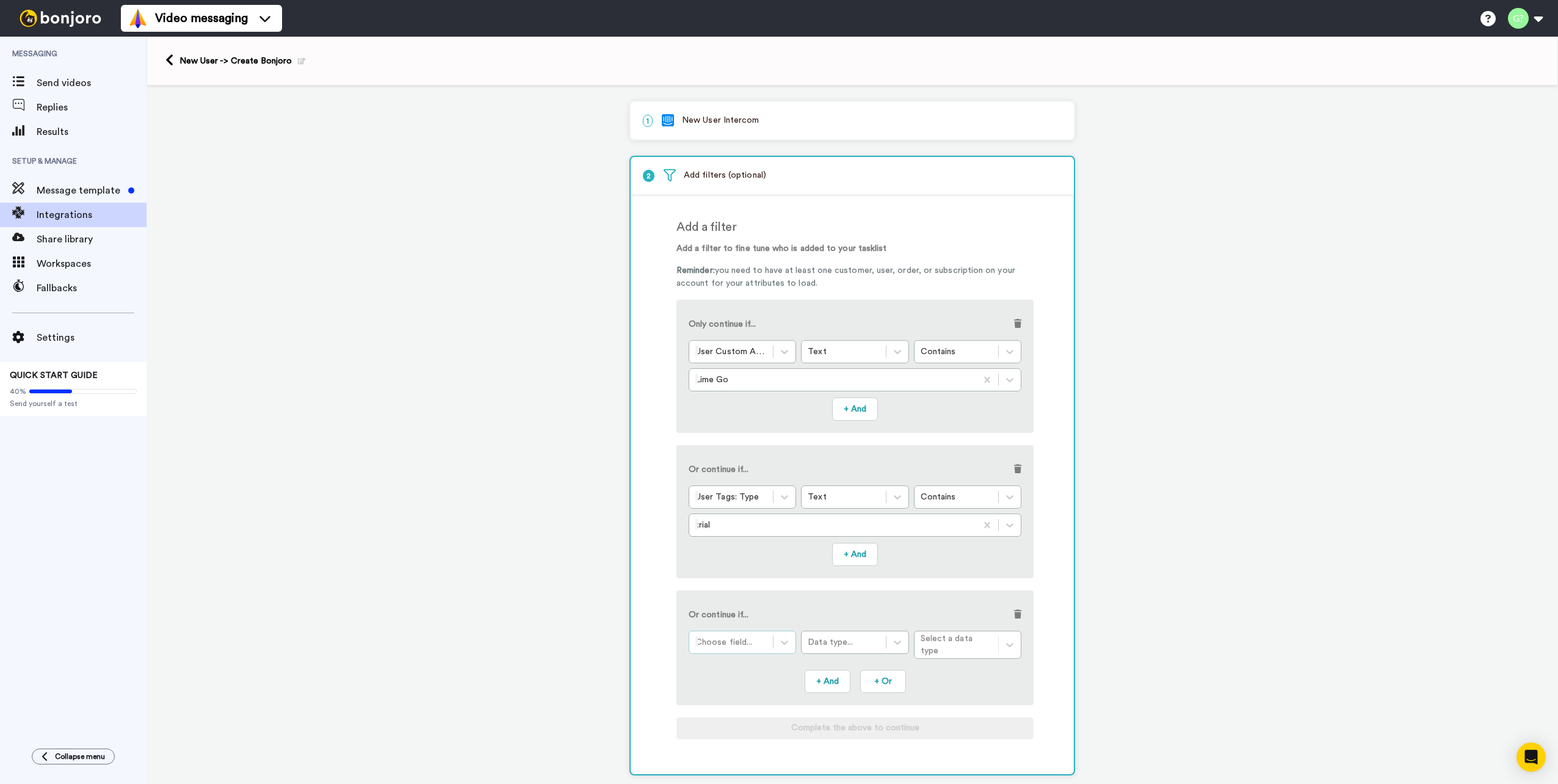
click at [743, 648] on div at bounding box center [731, 642] width 72 height 14
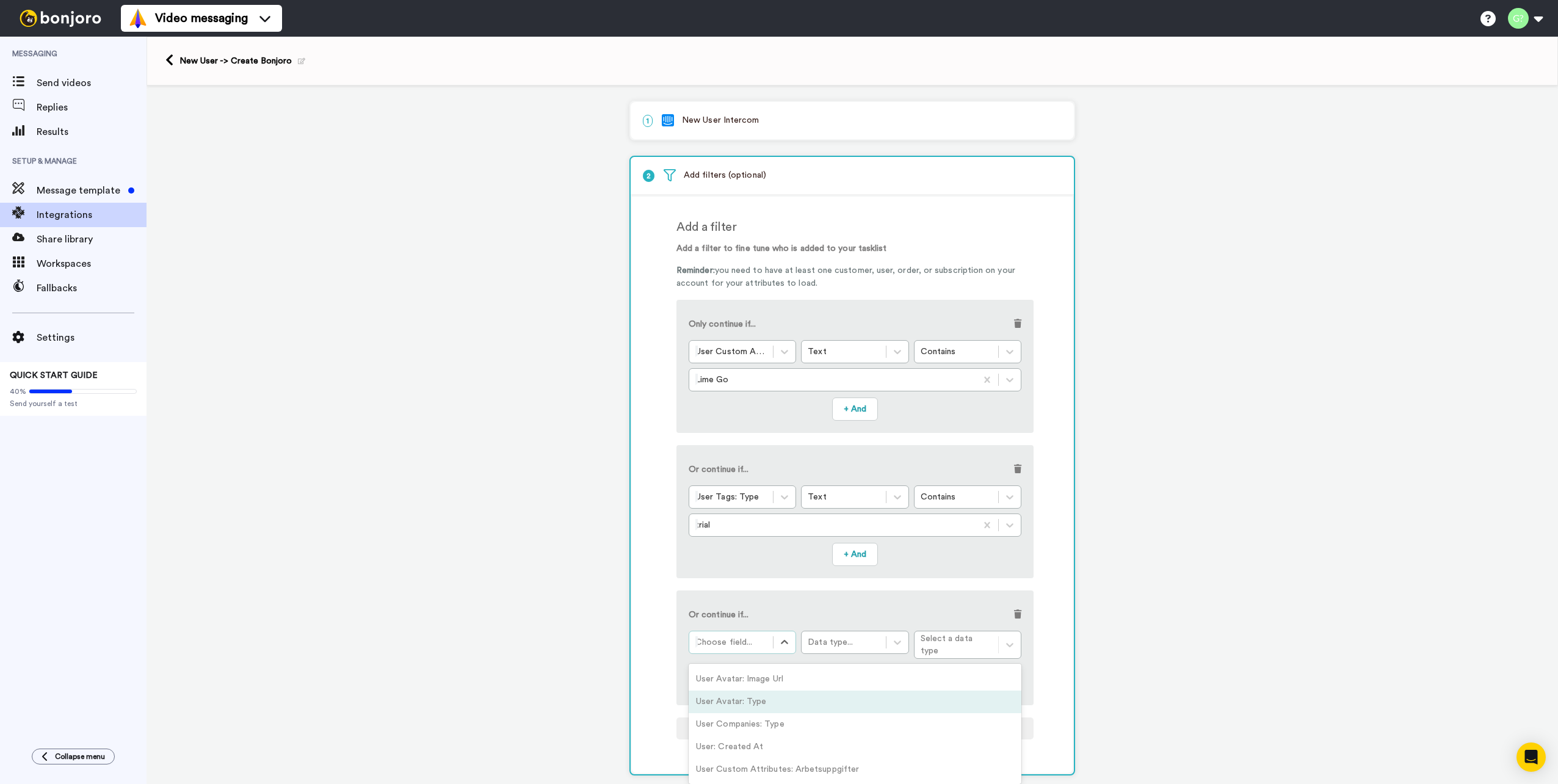
scroll to position [61, 0]
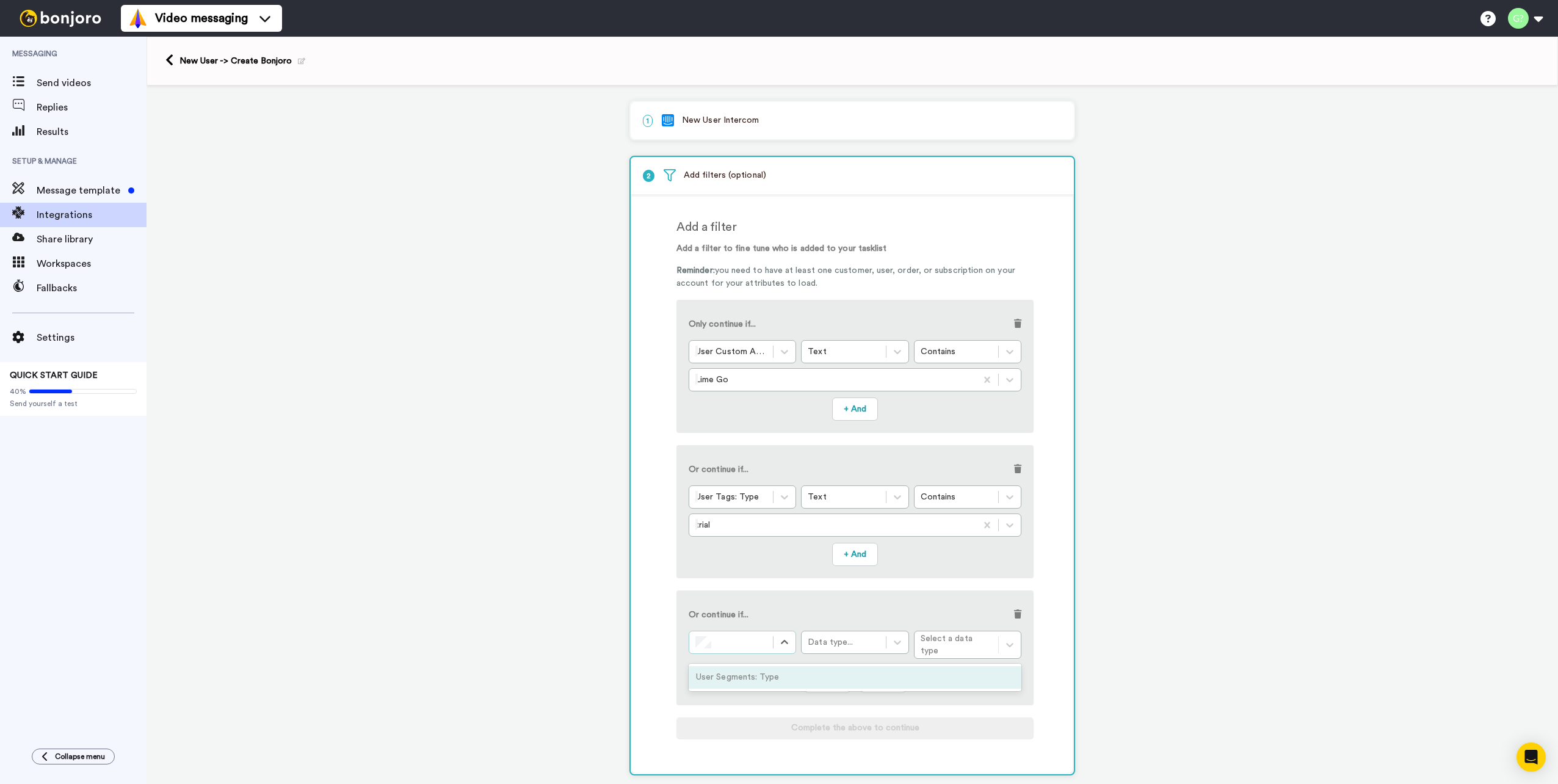
click at [754, 670] on div "User Segments: Type" at bounding box center [855, 676] width 333 height 22
click at [860, 636] on div "Data type..." at bounding box center [843, 642] width 72 height 12
click at [855, 674] on div "Text" at bounding box center [854, 676] width 108 height 22
click at [961, 651] on div "Condition..." at bounding box center [968, 642] width 108 height 23
click at [958, 671] on div "Contains" at bounding box center [968, 672] width 108 height 22
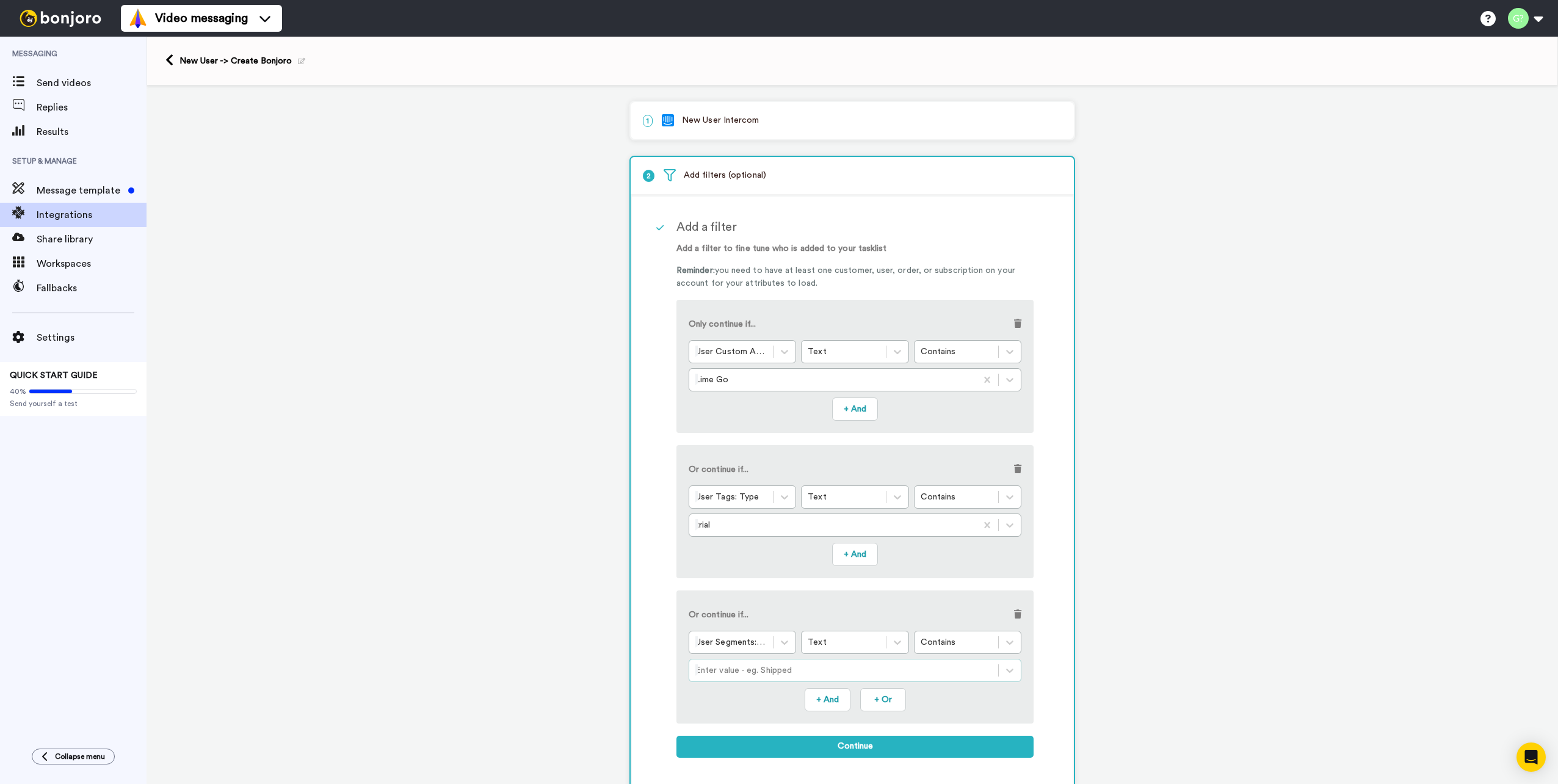
click at [817, 668] on div at bounding box center [844, 670] width 297 height 14
click at [816, 668] on div at bounding box center [844, 670] width 297 height 14
click at [808, 668] on div at bounding box center [844, 670] width 297 height 14
click at [853, 409] on button "+ And" at bounding box center [854, 409] width 46 height 23
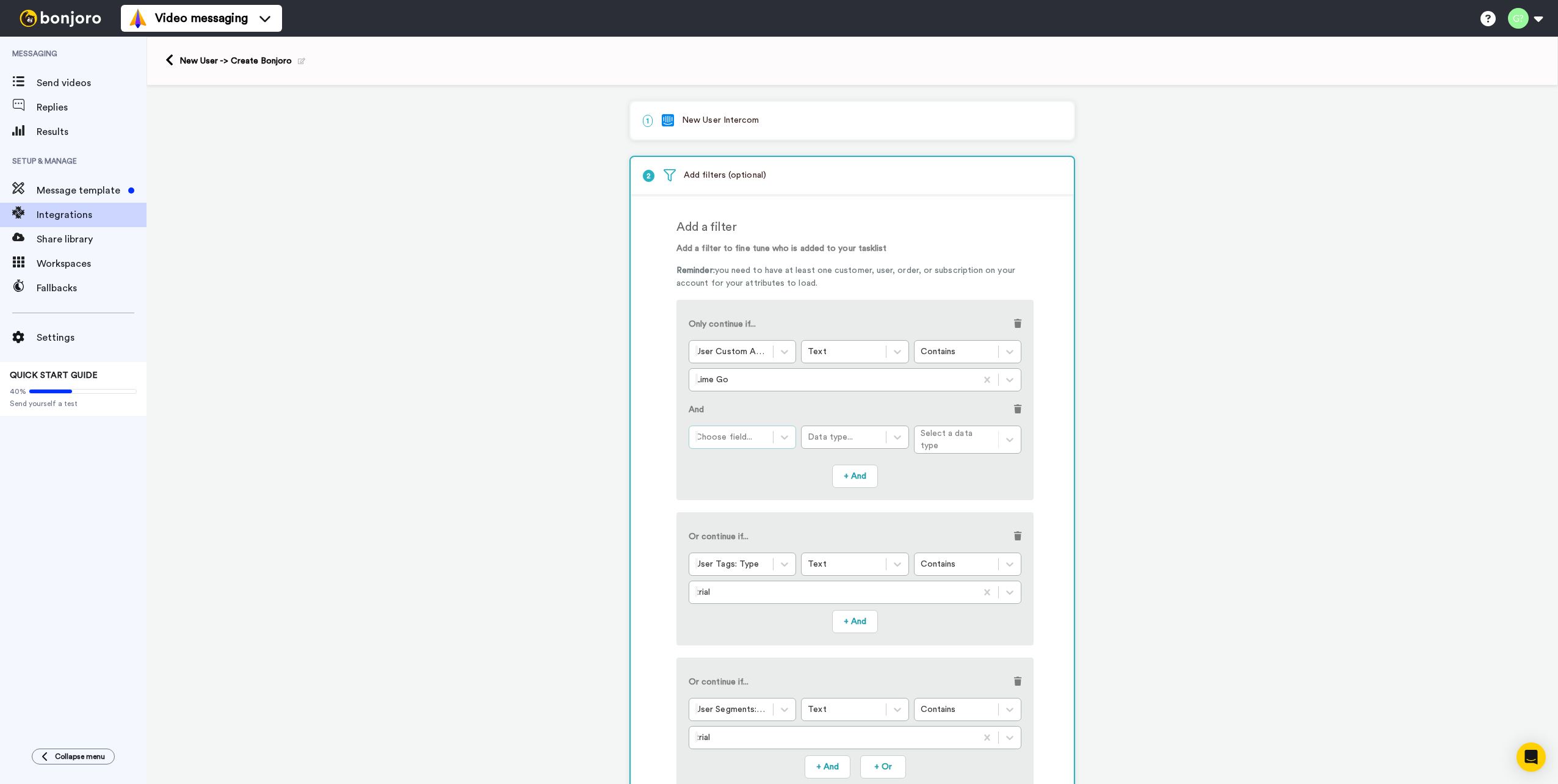
click at [735, 440] on div at bounding box center [731, 437] width 72 height 14
click at [788, 467] on div "User Tags: Type" at bounding box center [855, 471] width 333 height 22
click at [872, 435] on div "Data type..." at bounding box center [843, 437] width 72 height 12
click at [850, 468] on div "Text" at bounding box center [854, 471] width 108 height 22
click at [993, 432] on div "Condition..." at bounding box center [956, 437] width 84 height 14
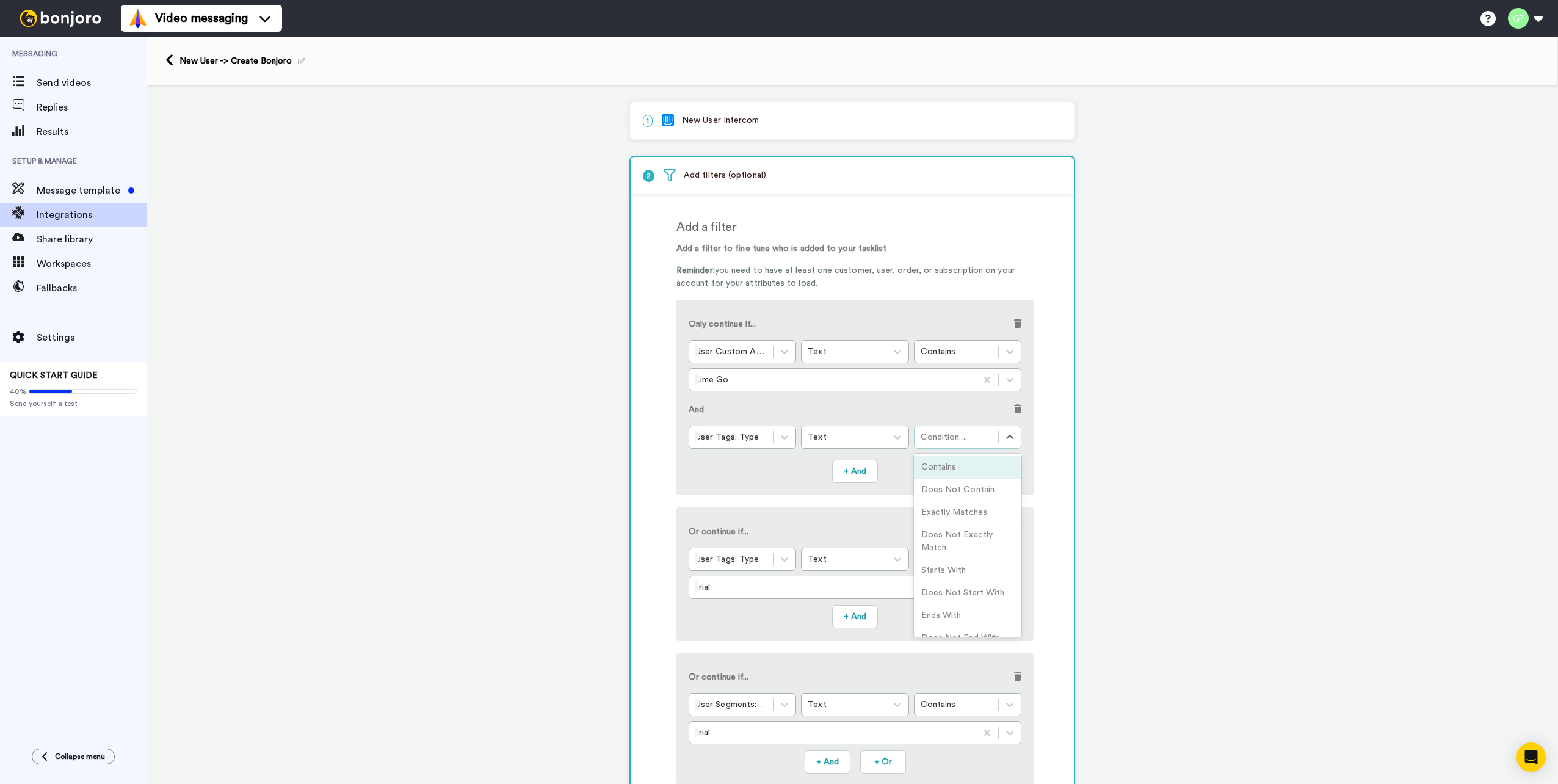
click at [958, 464] on div "Contains" at bounding box center [968, 467] width 108 height 22
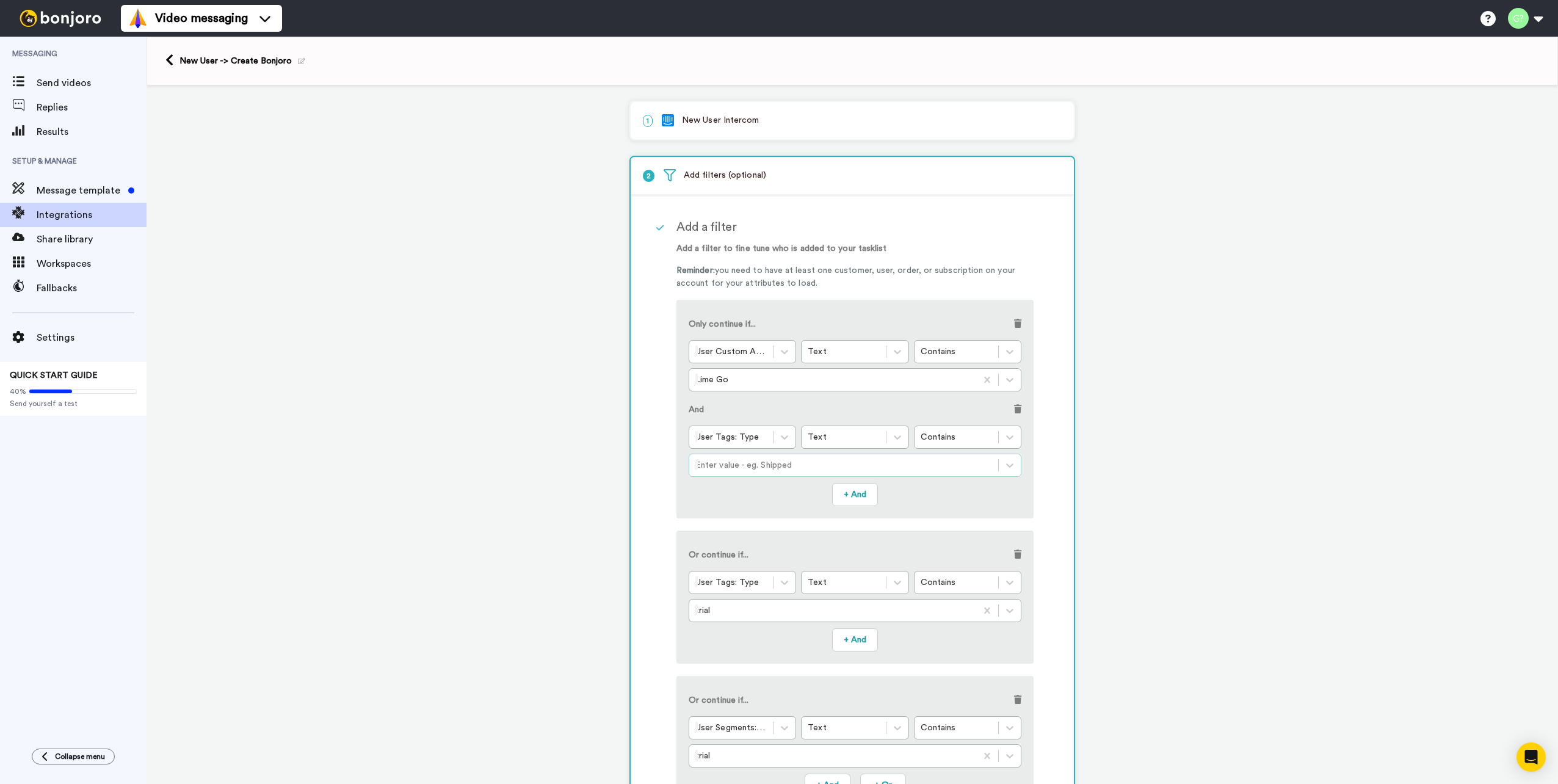
click at [839, 469] on div at bounding box center [844, 465] width 297 height 14
click at [805, 536] on div "Or continue if... User Tags: Type Text Contains trial + And" at bounding box center [855, 597] width 358 height 133
click at [1014, 552] on span at bounding box center [1018, 554] width 7 height 9
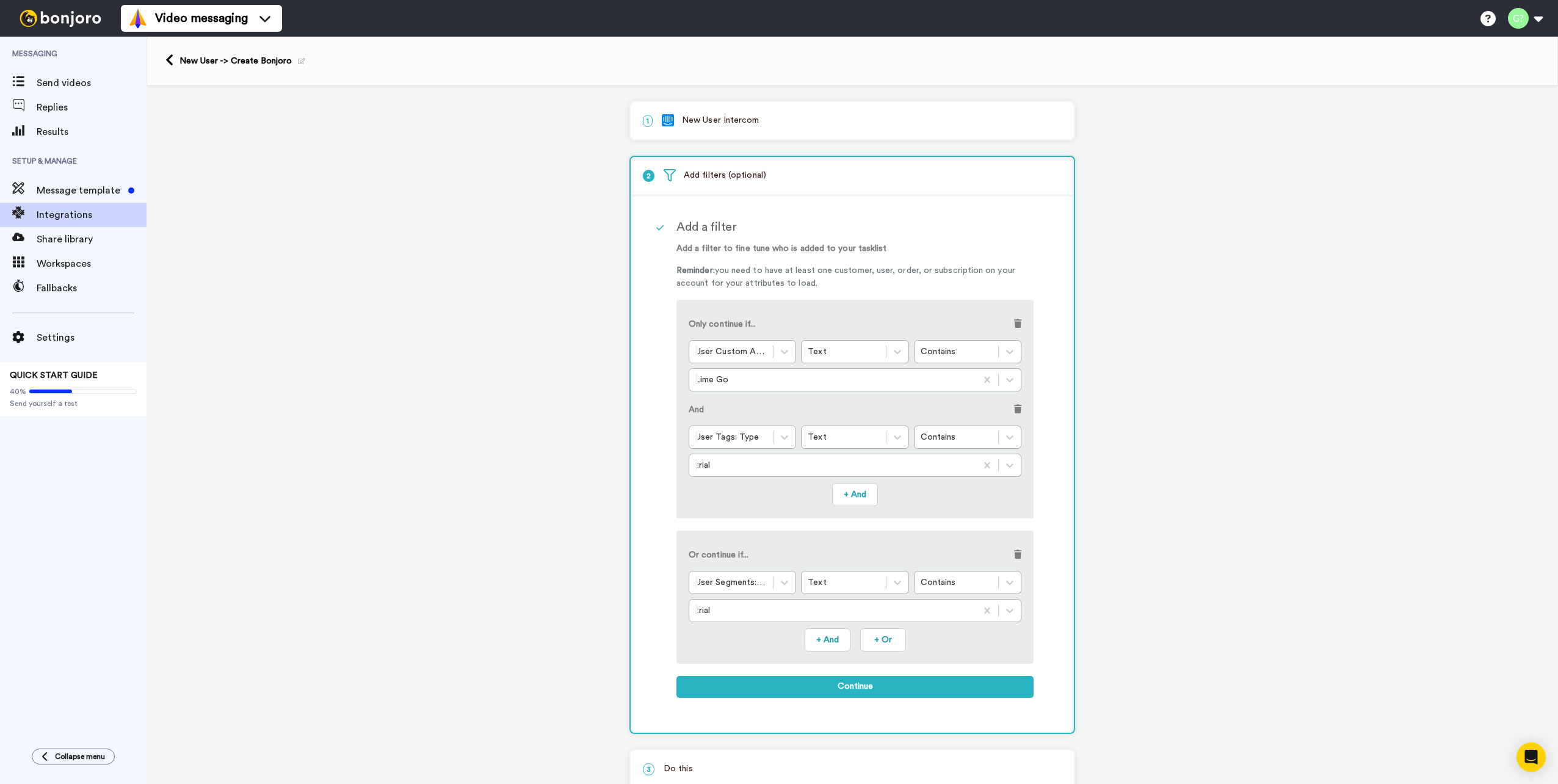
click at [1014, 554] on span at bounding box center [1018, 554] width 7 height 9
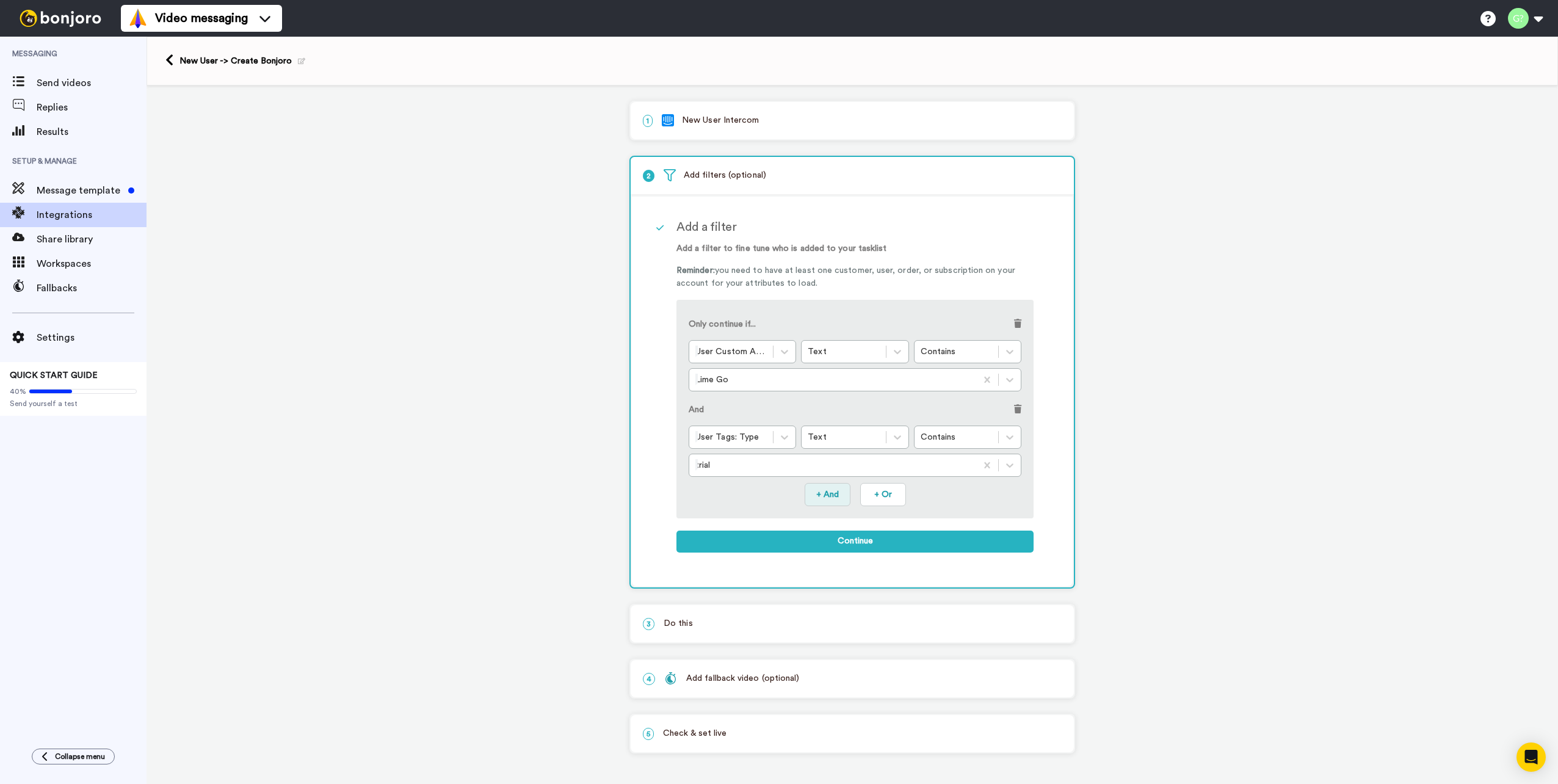
click at [842, 494] on button "+ And" at bounding box center [827, 495] width 46 height 23
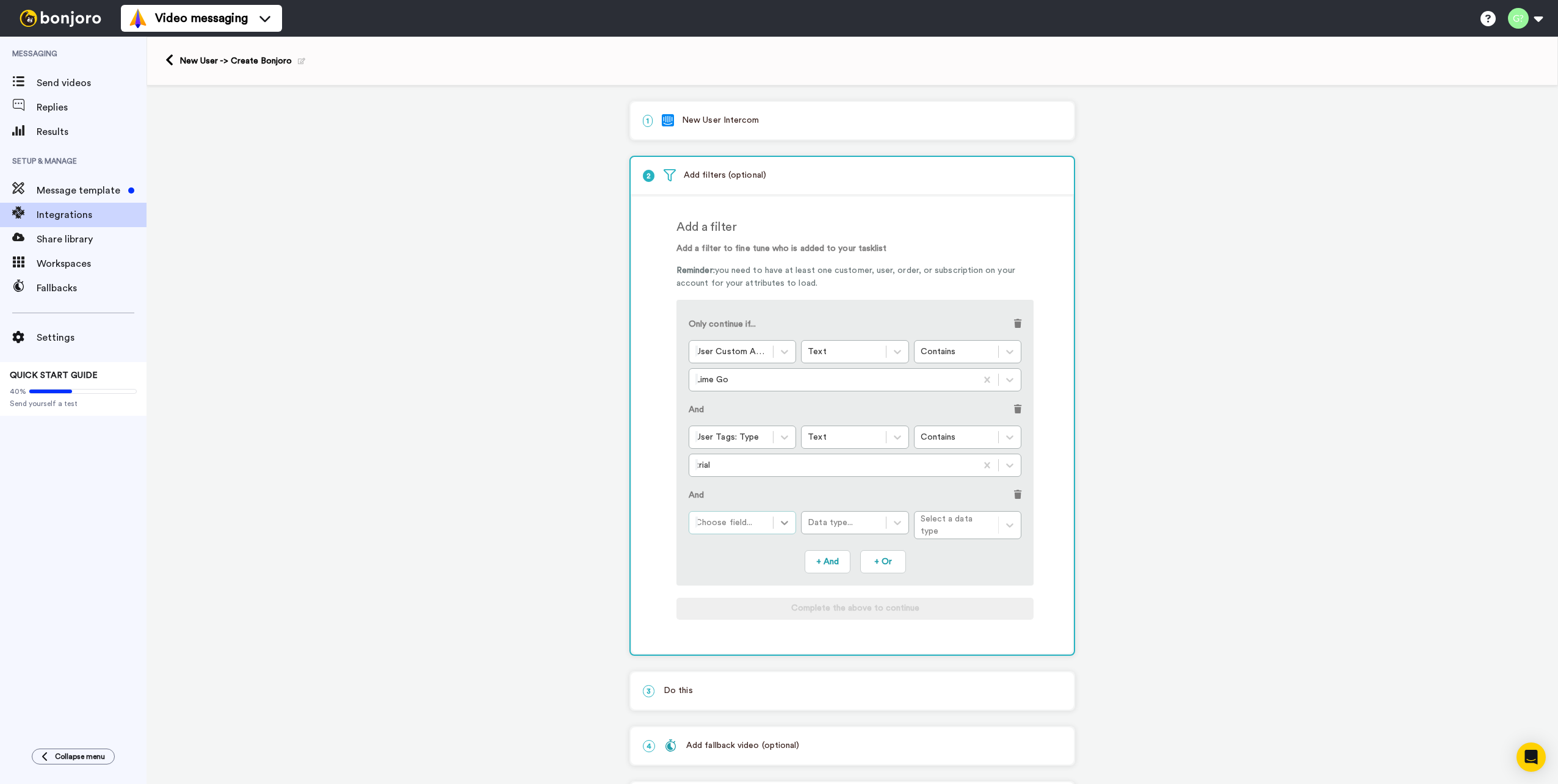
click at [774, 523] on div at bounding box center [784, 522] width 22 height 22
click at [746, 550] on div "User Segments: Type" at bounding box center [855, 557] width 333 height 22
click at [867, 518] on div "Data type..." at bounding box center [843, 522] width 72 height 12
click at [836, 552] on div "Text" at bounding box center [854, 557] width 108 height 22
click at [970, 523] on div "Condition..." at bounding box center [956, 522] width 72 height 12
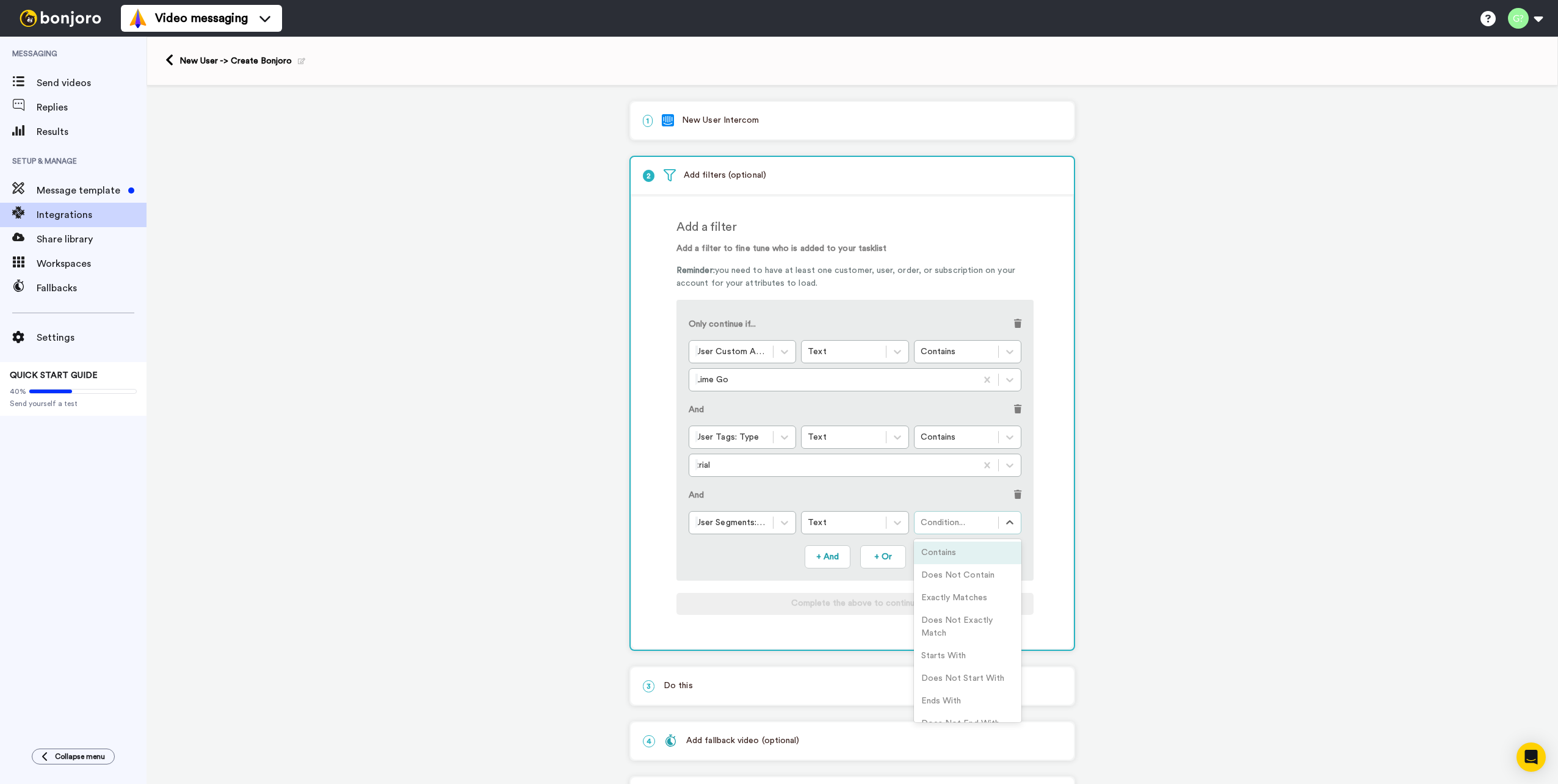
click at [964, 551] on div "Contains" at bounding box center [968, 552] width 108 height 22
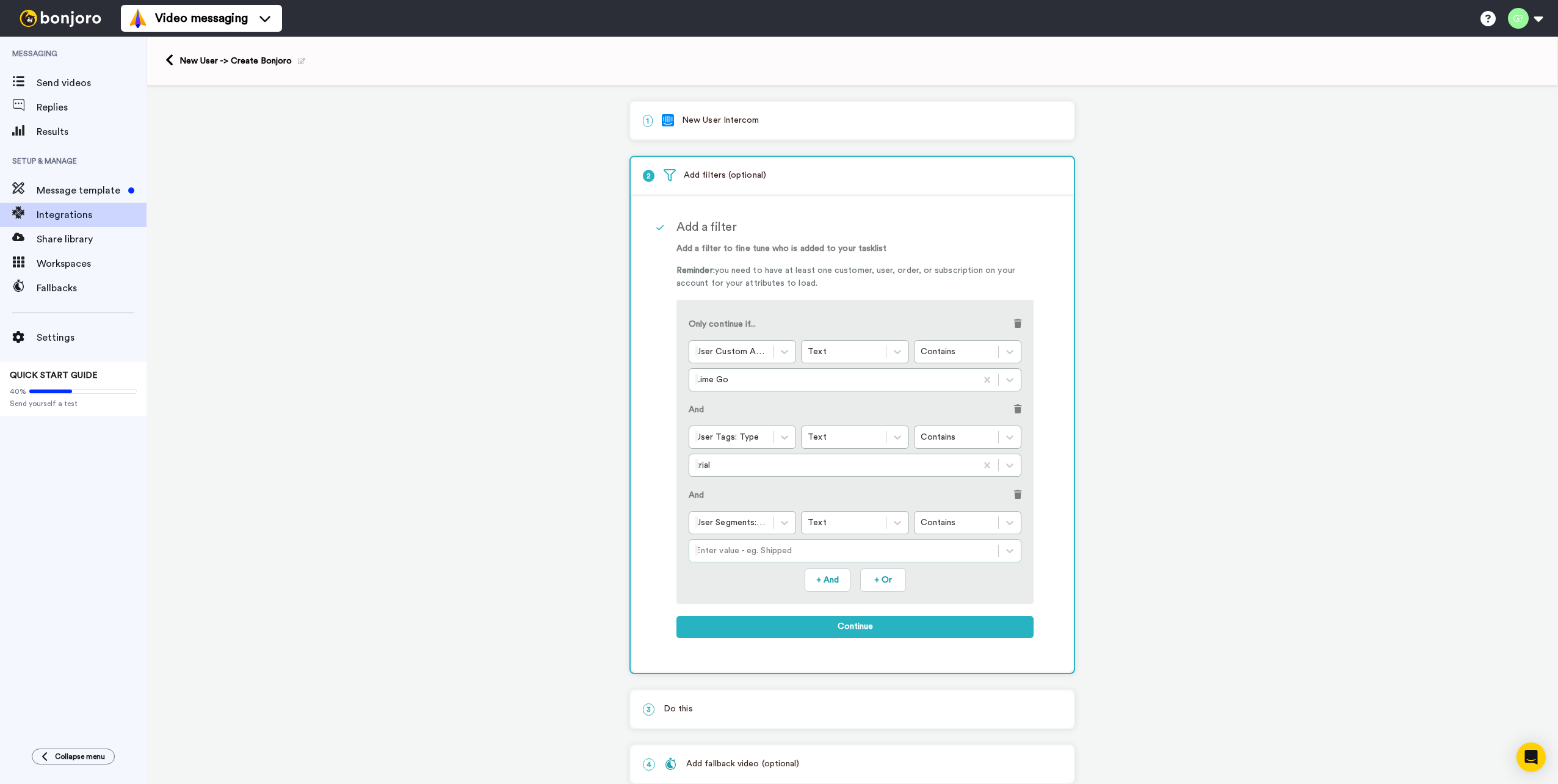
click at [821, 552] on div at bounding box center [844, 550] width 297 height 14
click at [689, 488] on div "And" at bounding box center [855, 497] width 333 height 28
click at [689, 495] on p "And" at bounding box center [696, 495] width 15 height 13
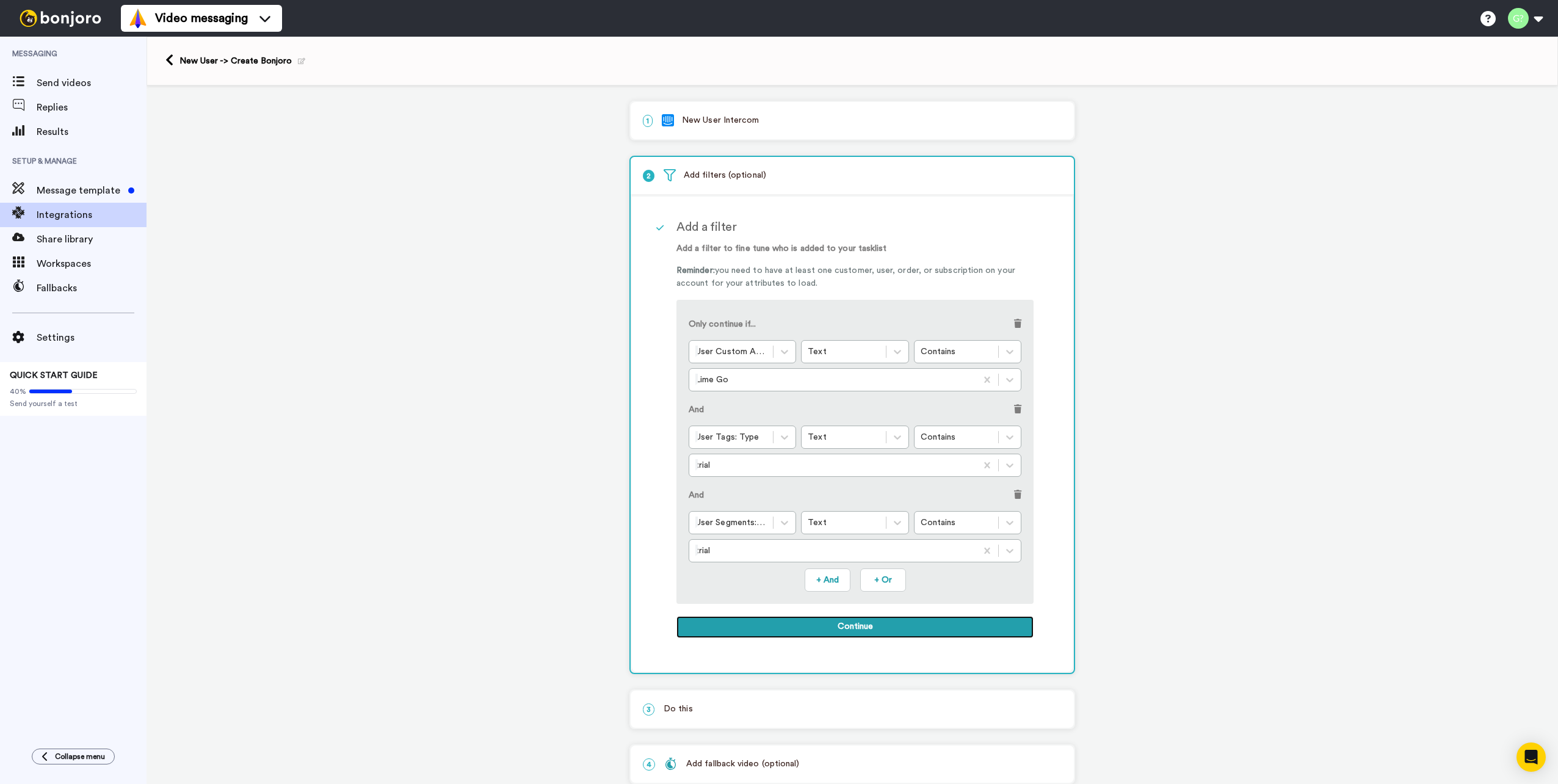
click at [849, 629] on button "Continue" at bounding box center [855, 627] width 358 height 22
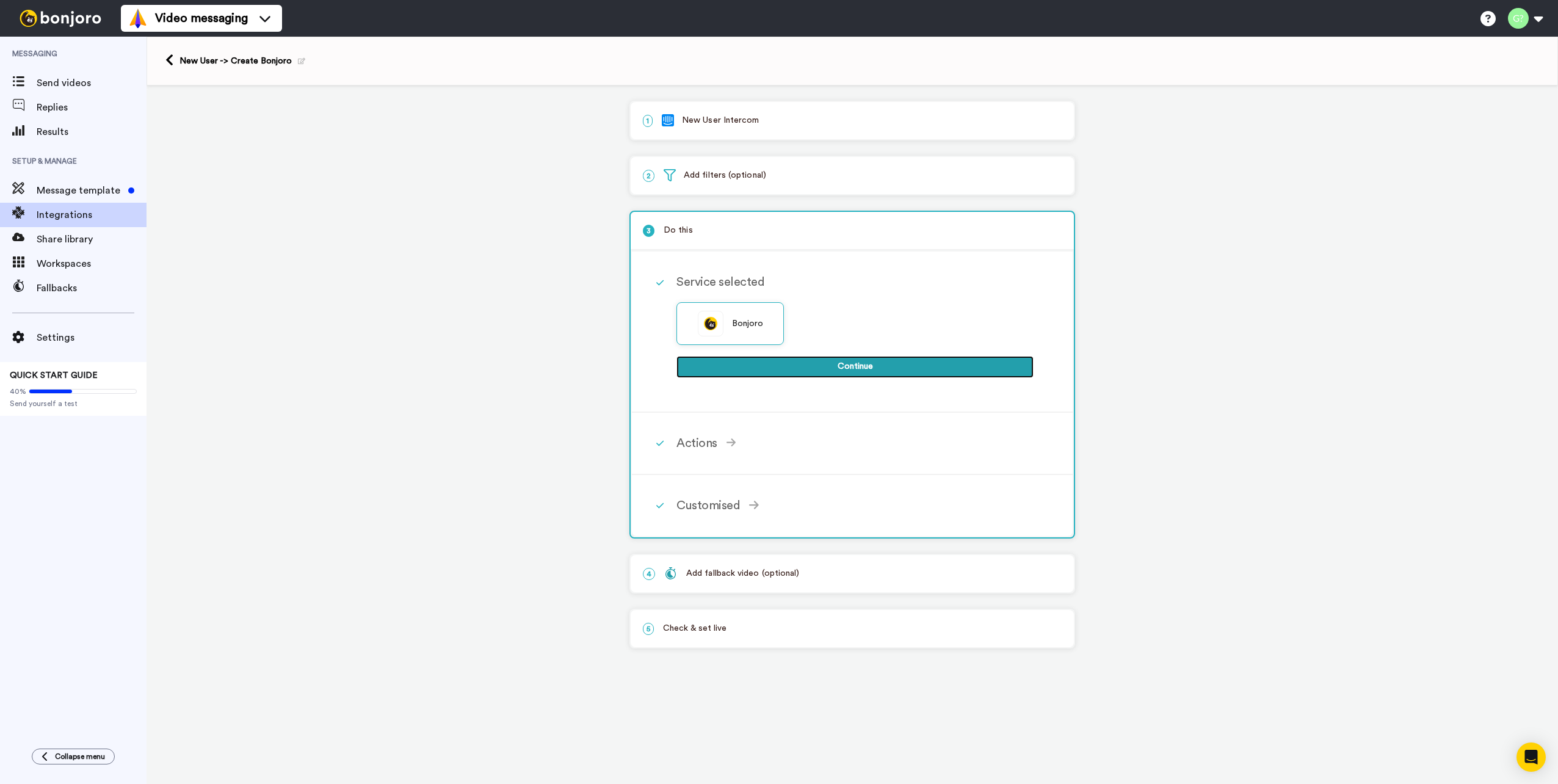
click at [859, 374] on button "Continue" at bounding box center [855, 367] width 358 height 22
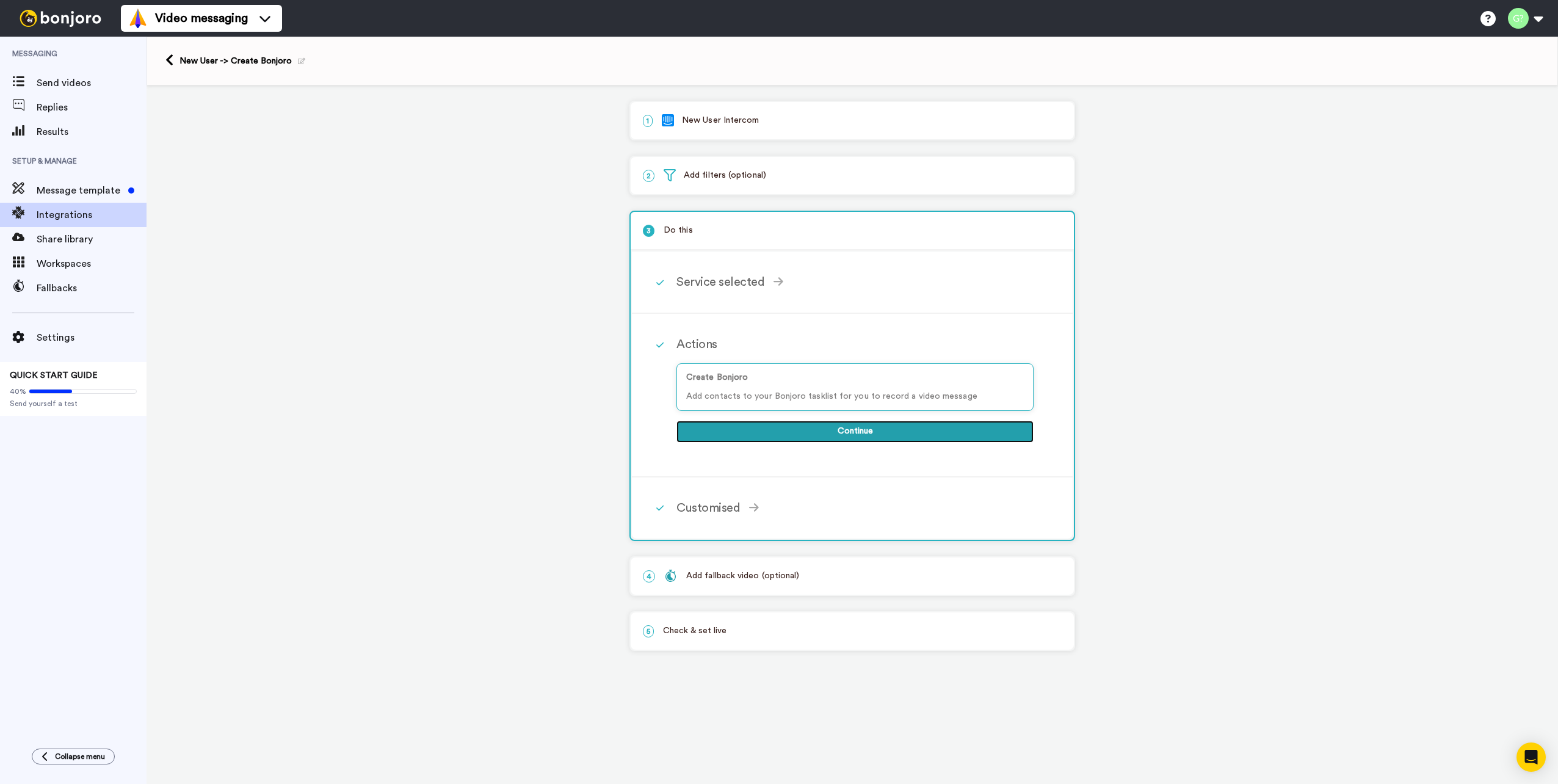
click at [858, 432] on button "Continue" at bounding box center [855, 431] width 358 height 22
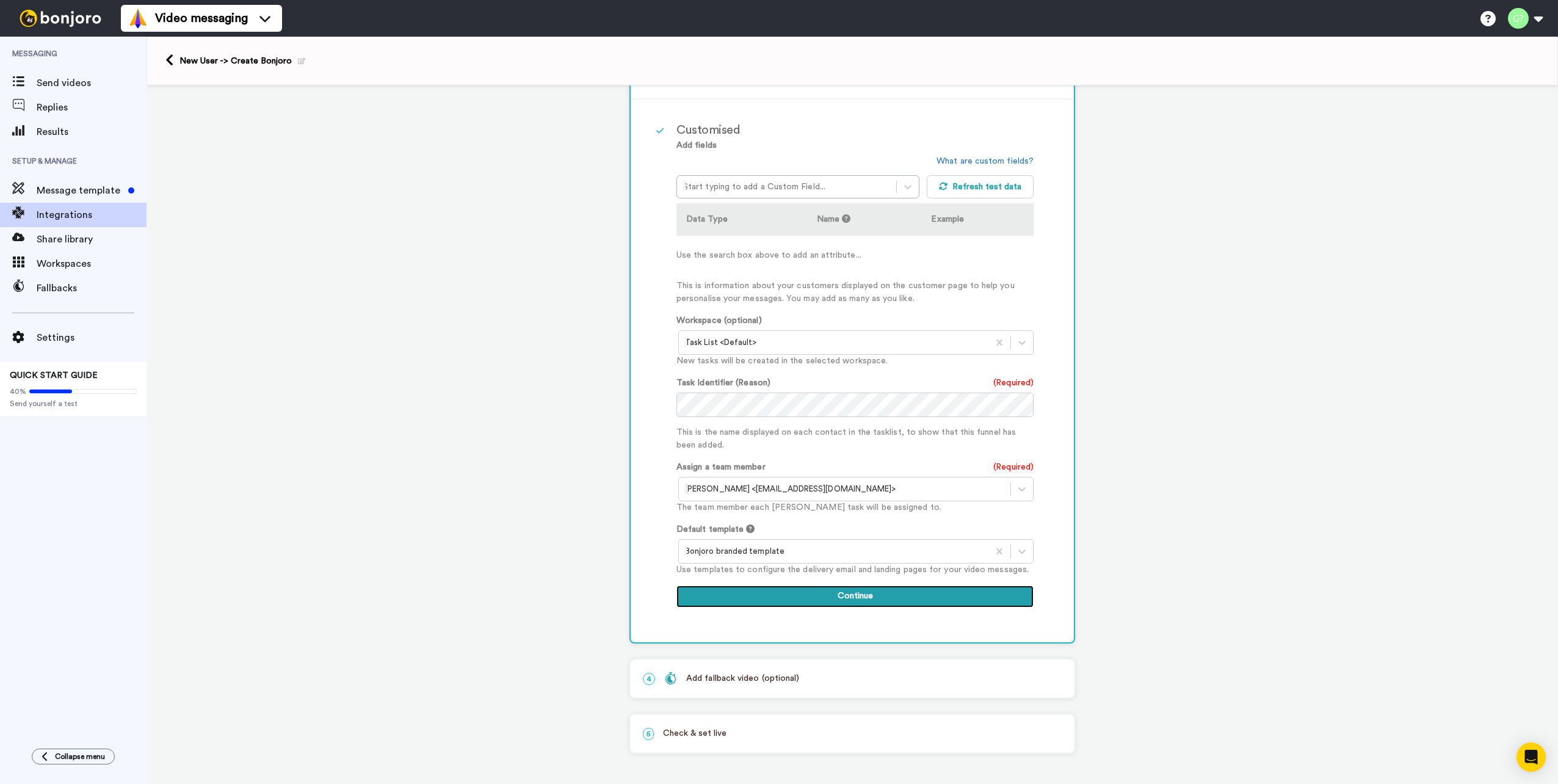
click at [861, 602] on button "Continue" at bounding box center [855, 596] width 358 height 22
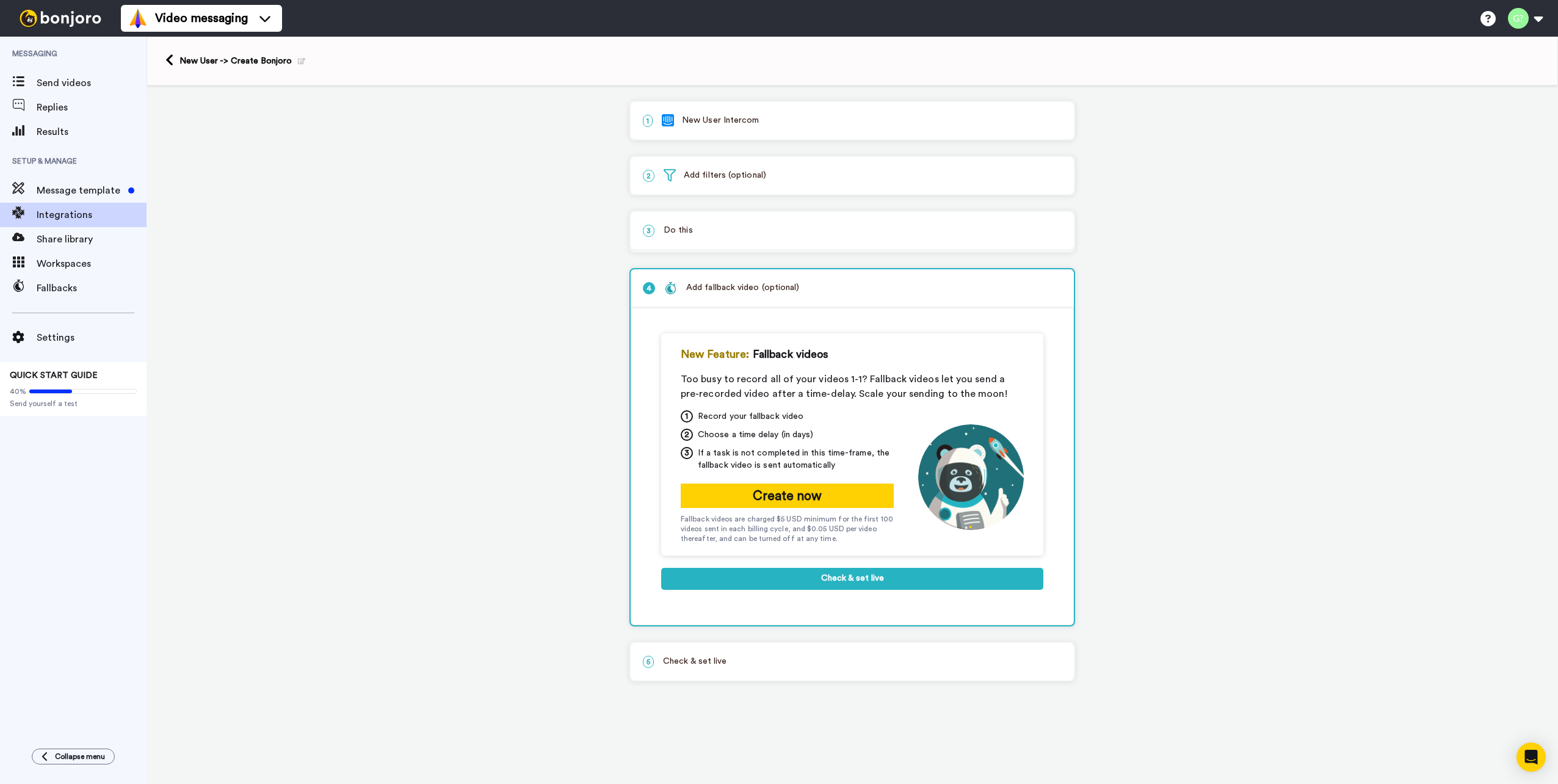
scroll to position [0, 0]
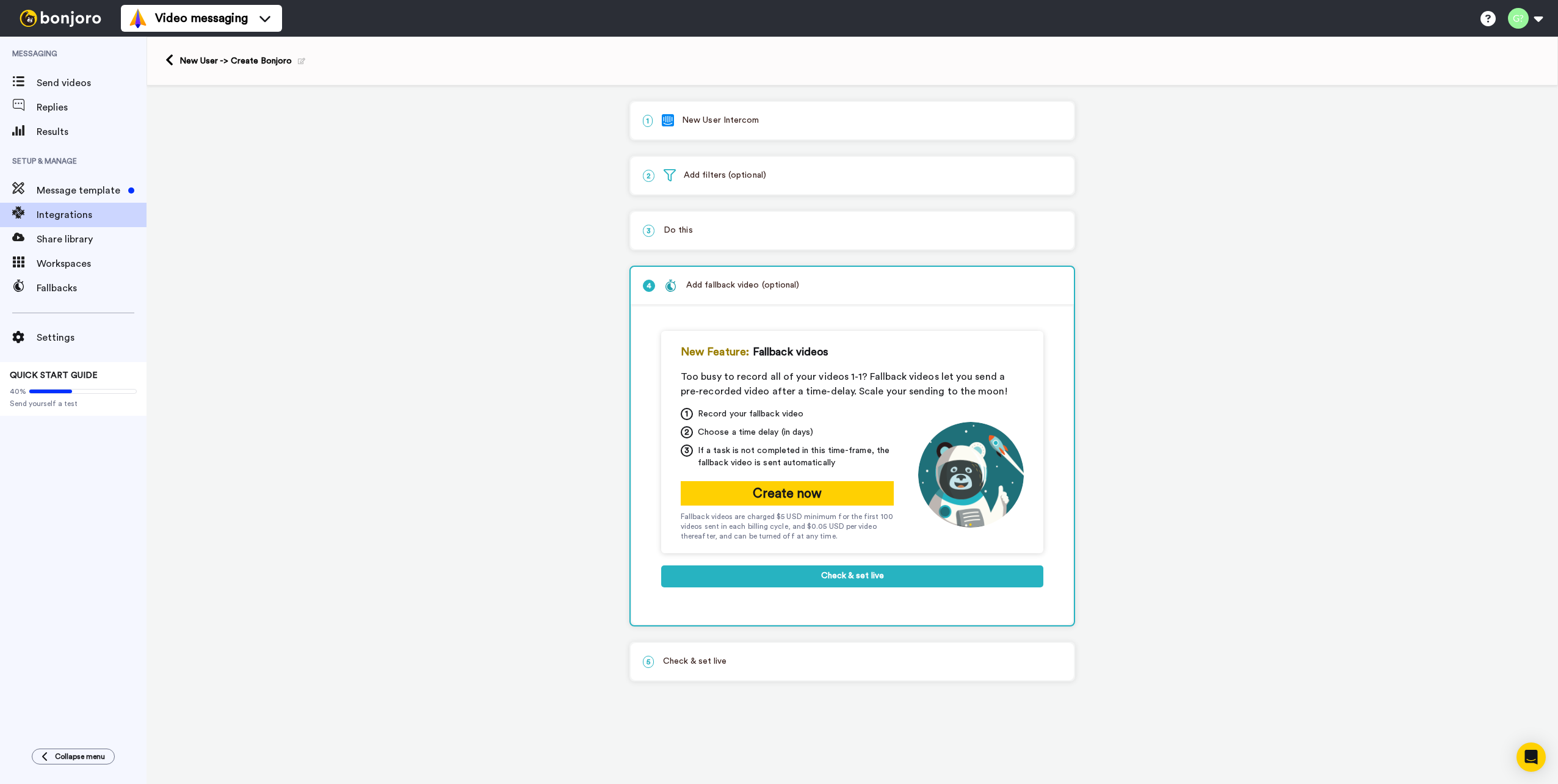
click at [740, 240] on div "3 Do this" at bounding box center [852, 230] width 443 height 38
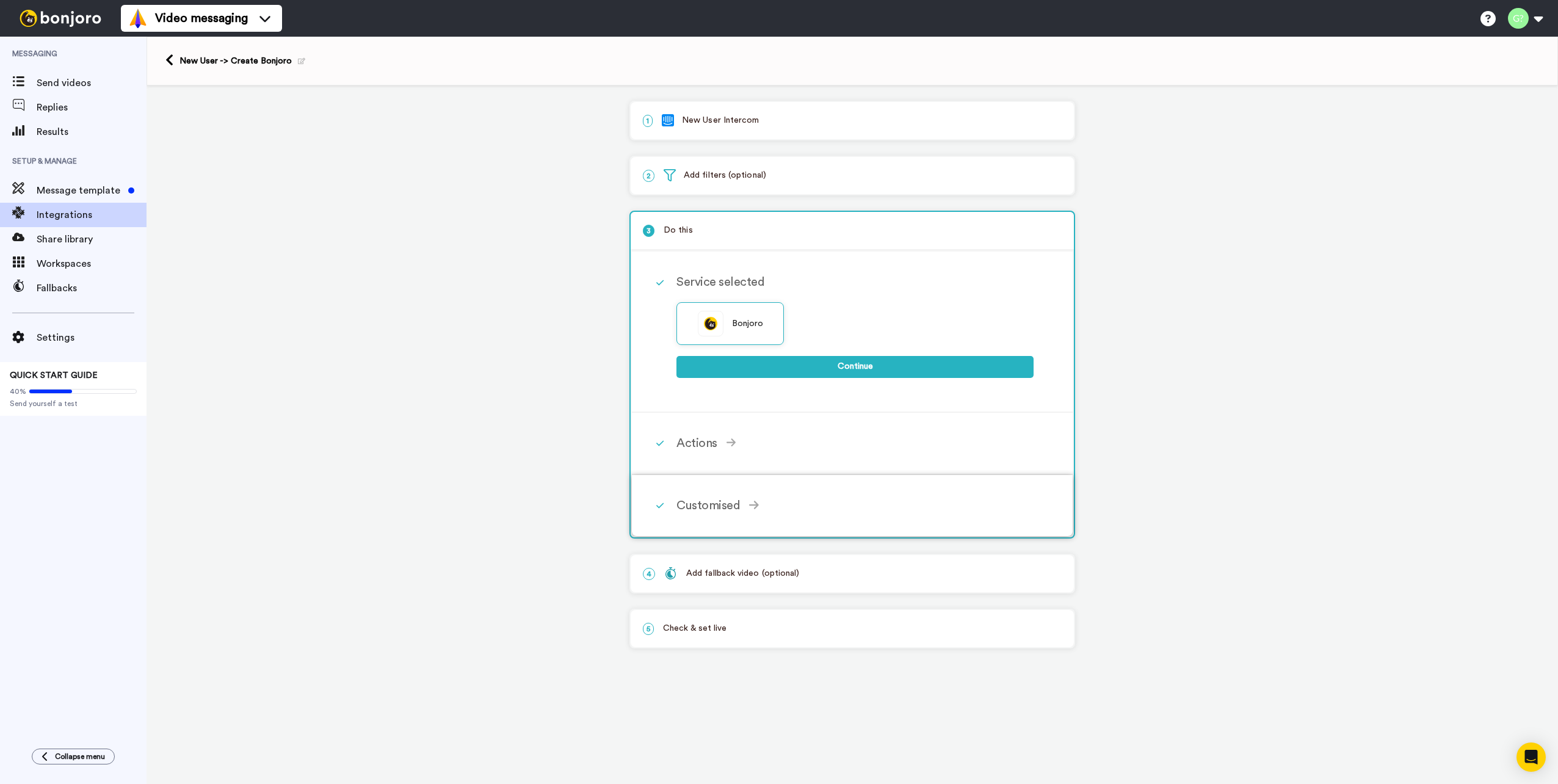
click at [796, 500] on div "Customised" at bounding box center [855, 505] width 358 height 18
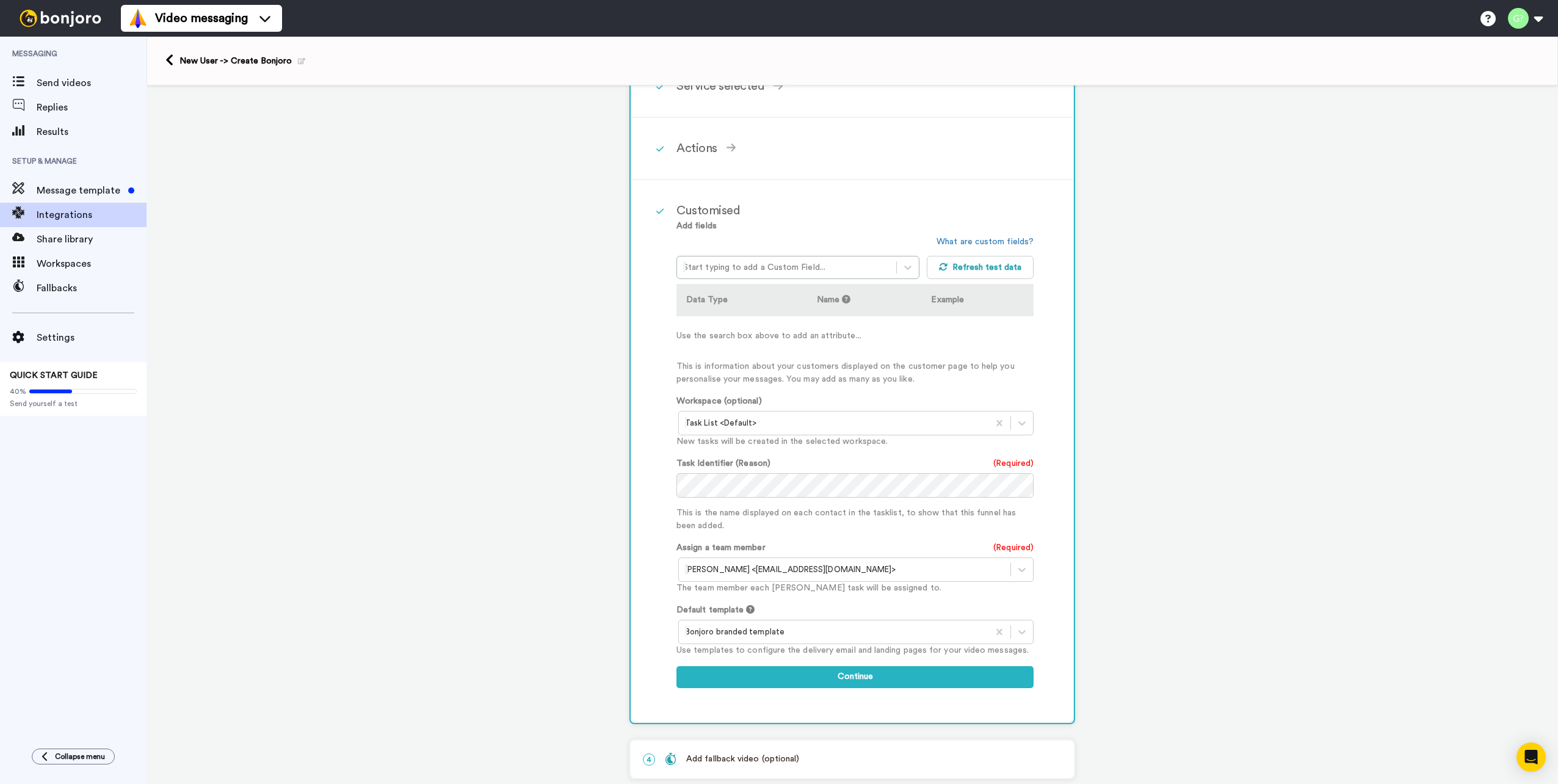
scroll to position [276, 0]
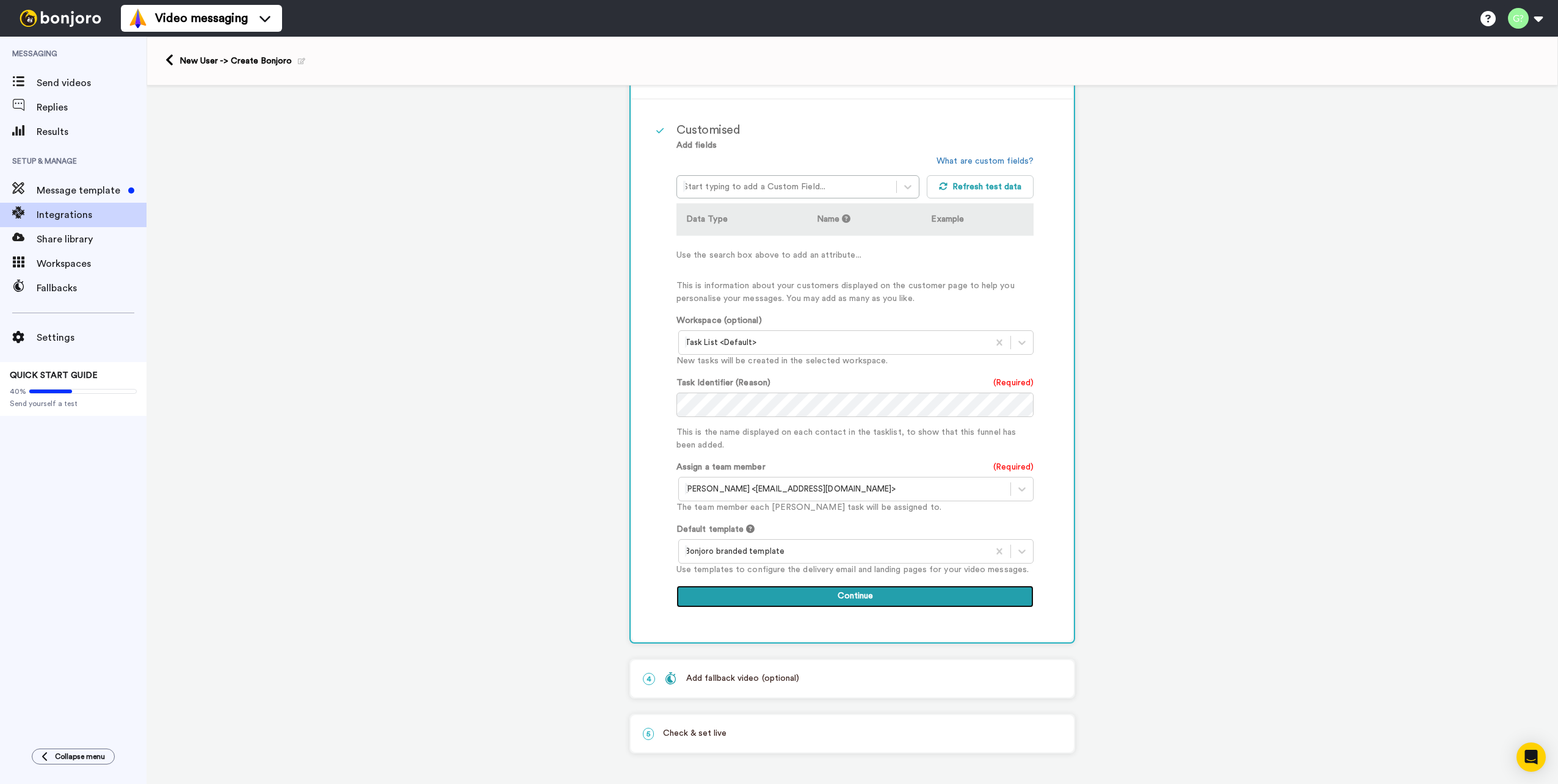
click at [883, 596] on button "Continue" at bounding box center [855, 596] width 358 height 22
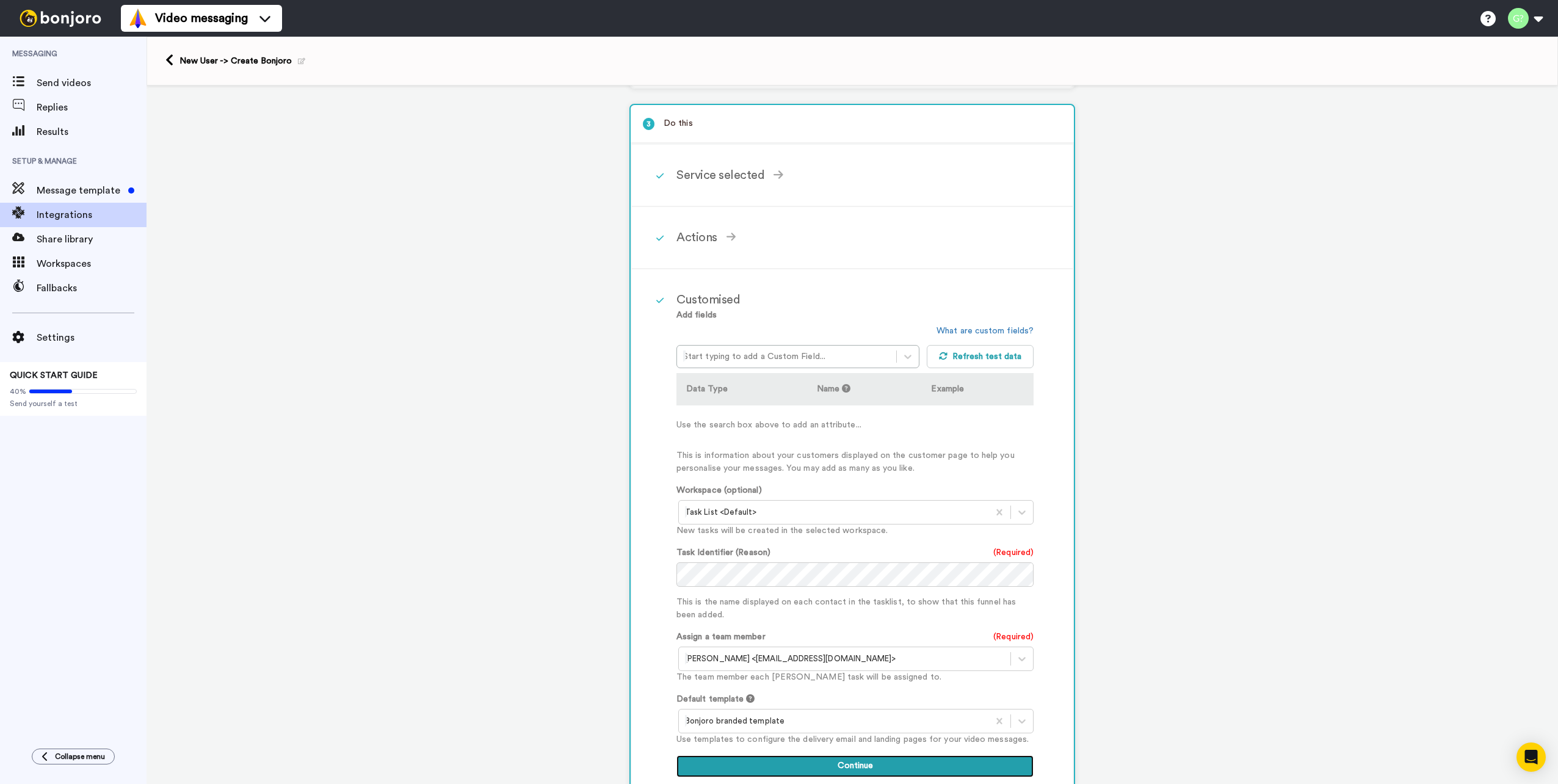
scroll to position [0, 0]
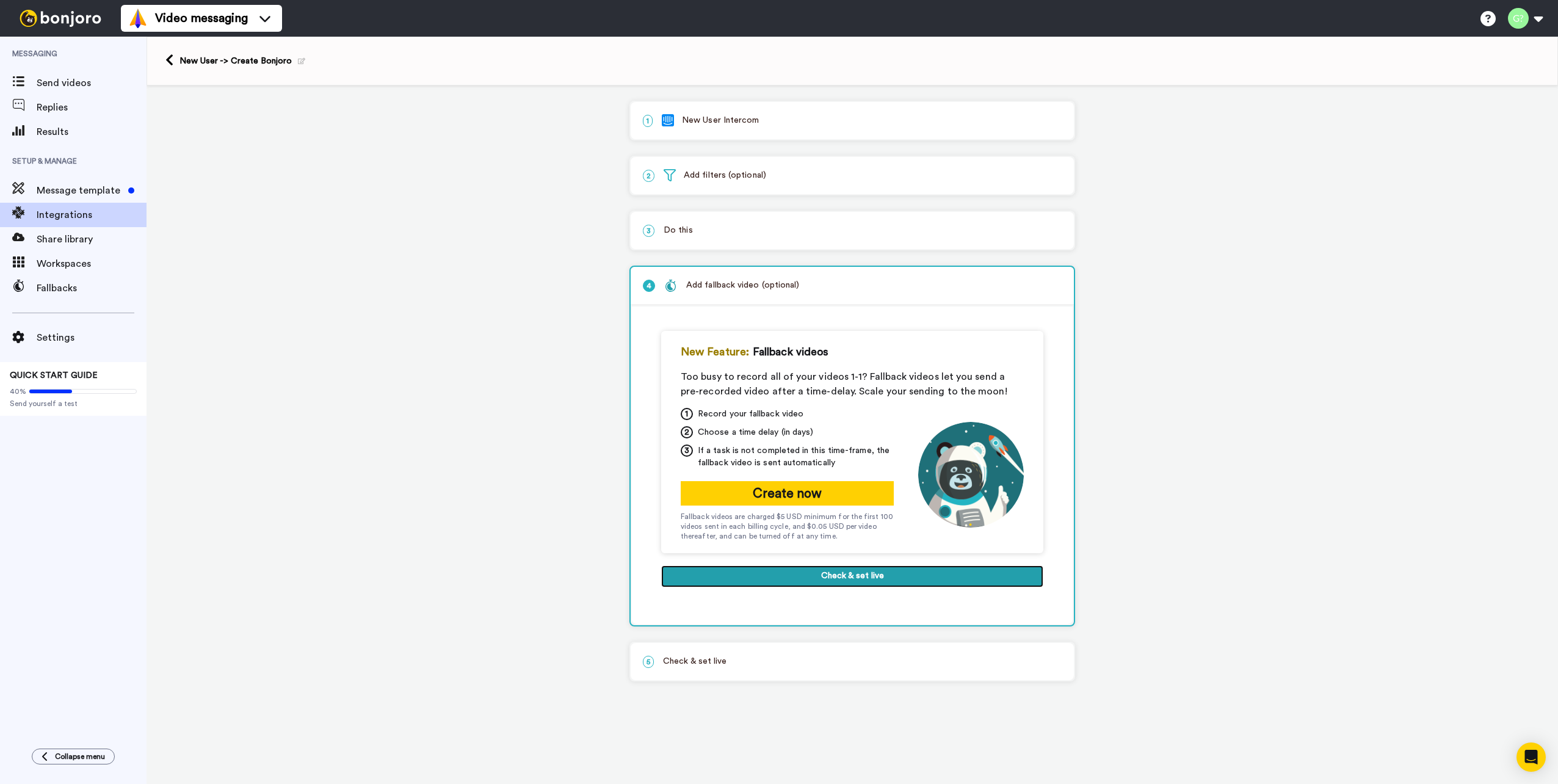
click at [849, 577] on button "Check & set live" at bounding box center [852, 576] width 382 height 22
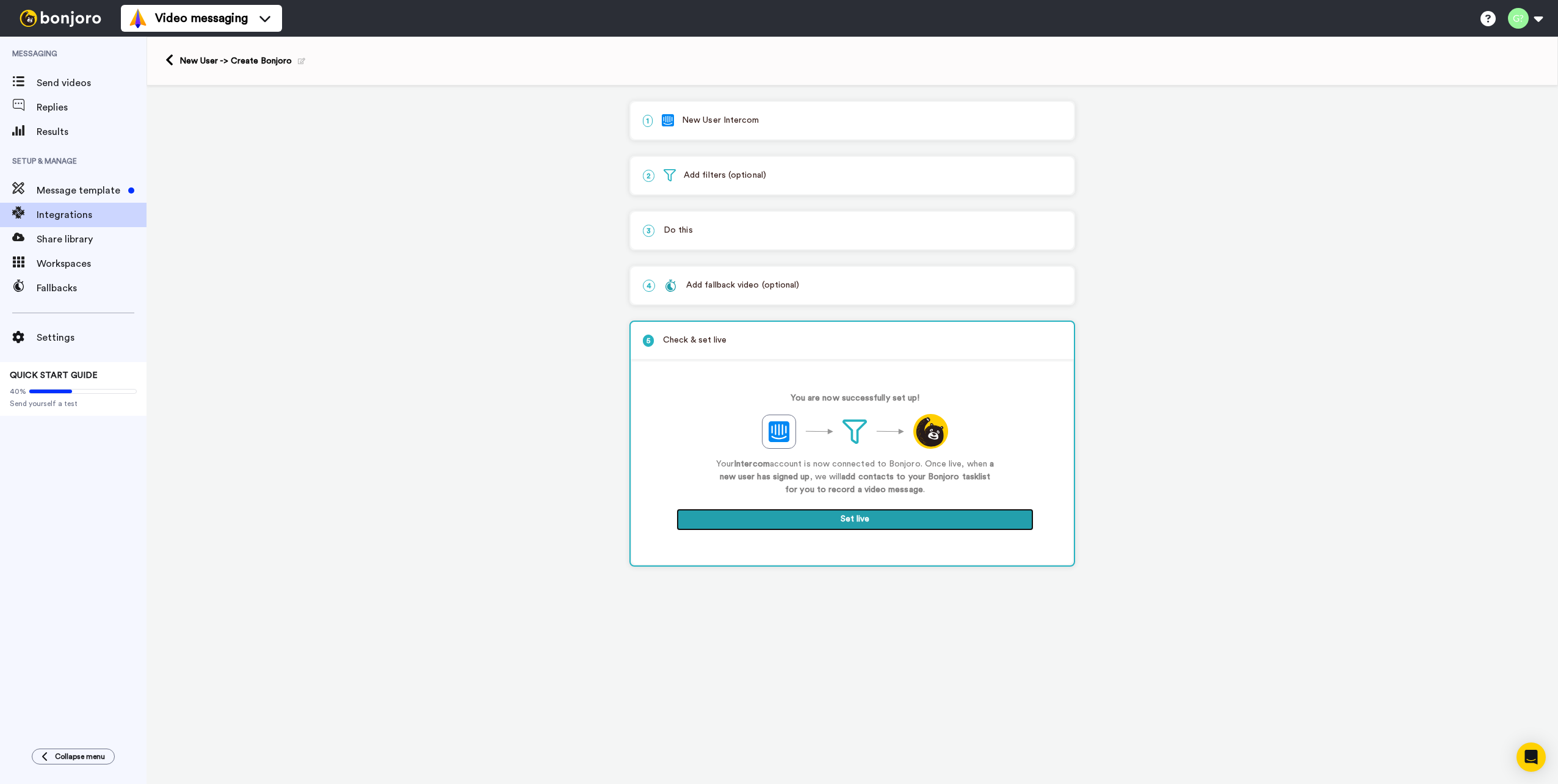
click at [863, 522] on button "Set live" at bounding box center [855, 519] width 358 height 22
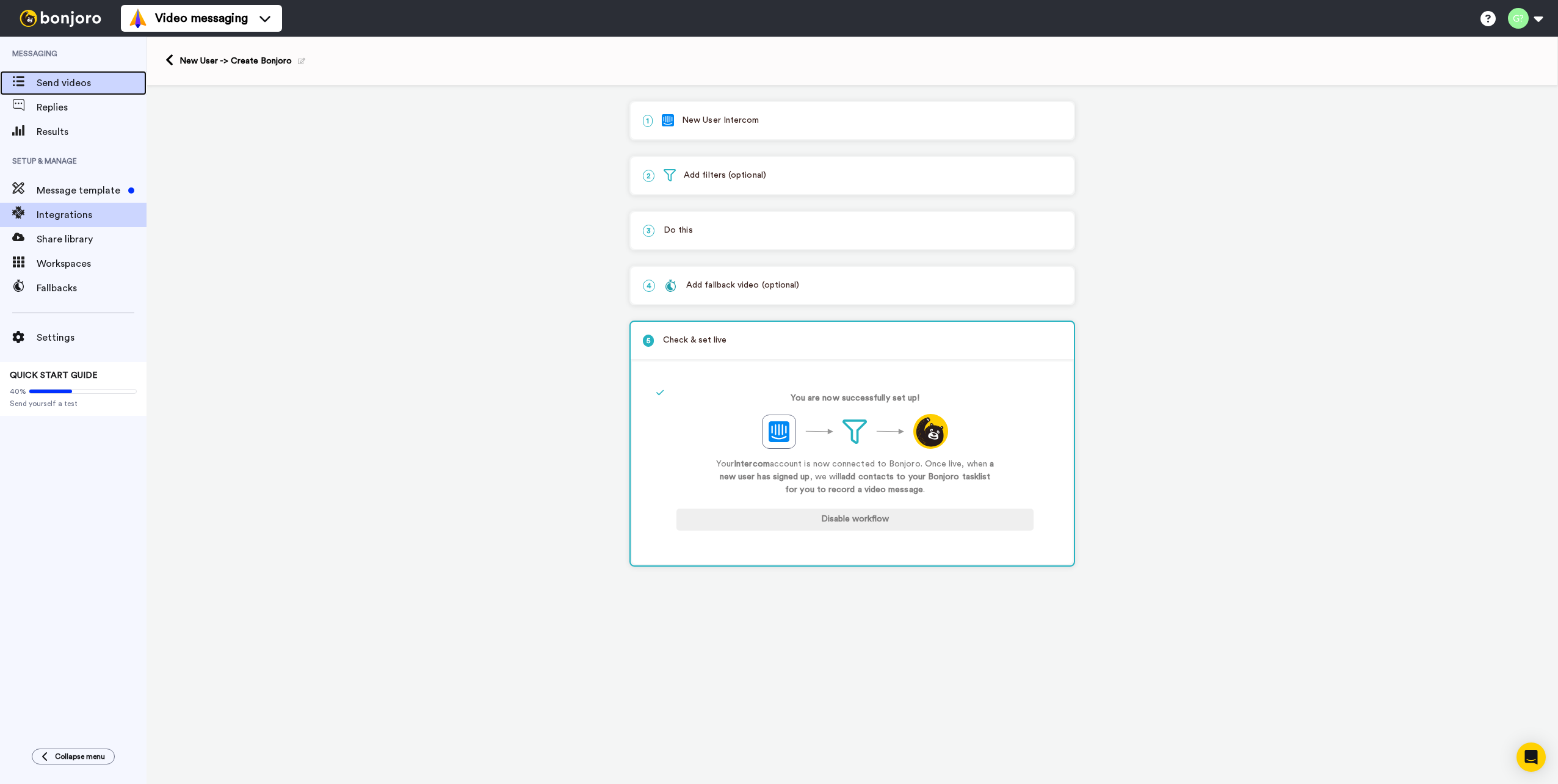
click at [73, 87] on span "Send videos" at bounding box center [92, 83] width 110 height 14
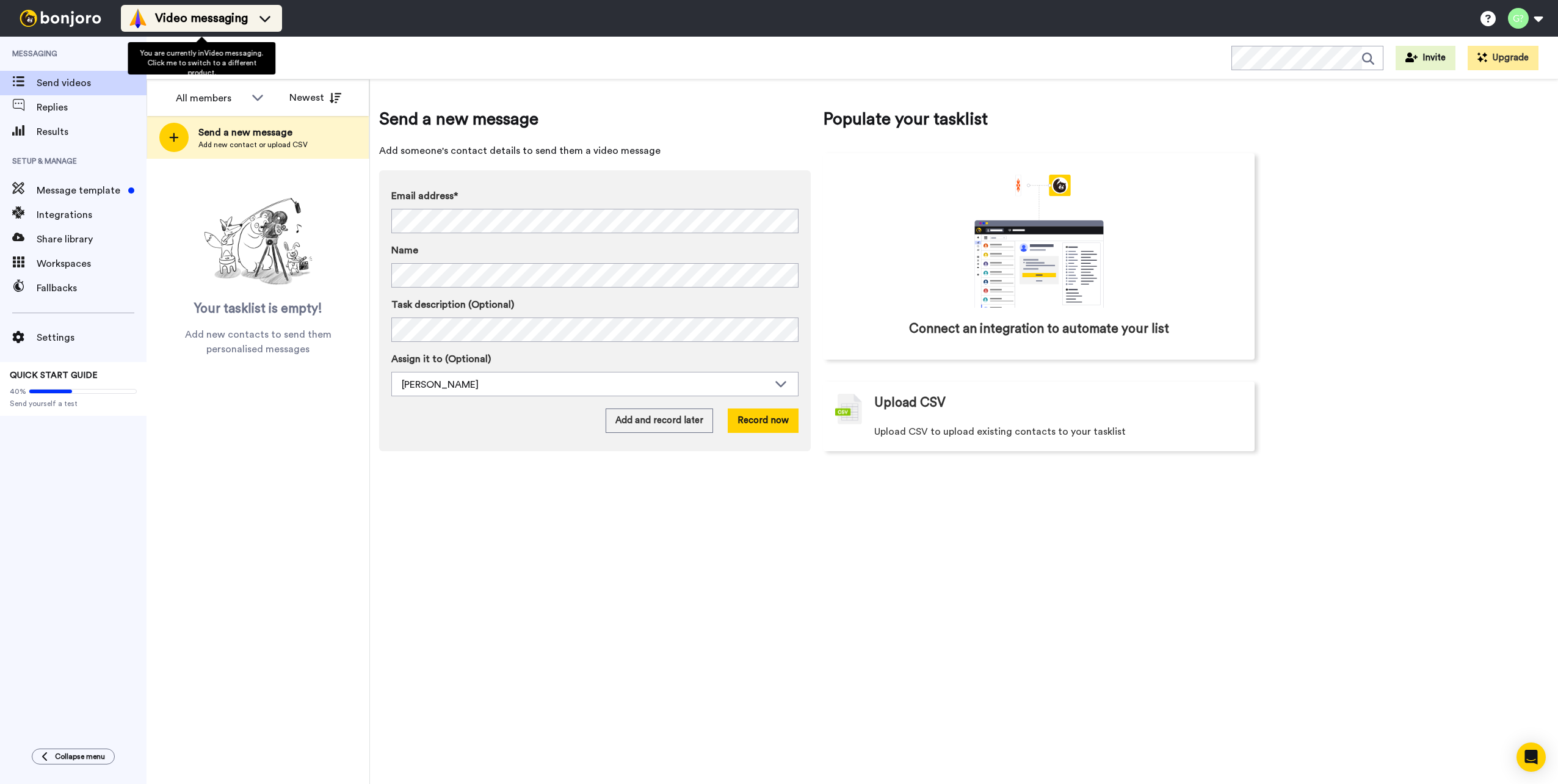
click at [272, 12] on icon at bounding box center [264, 18] width 20 height 12
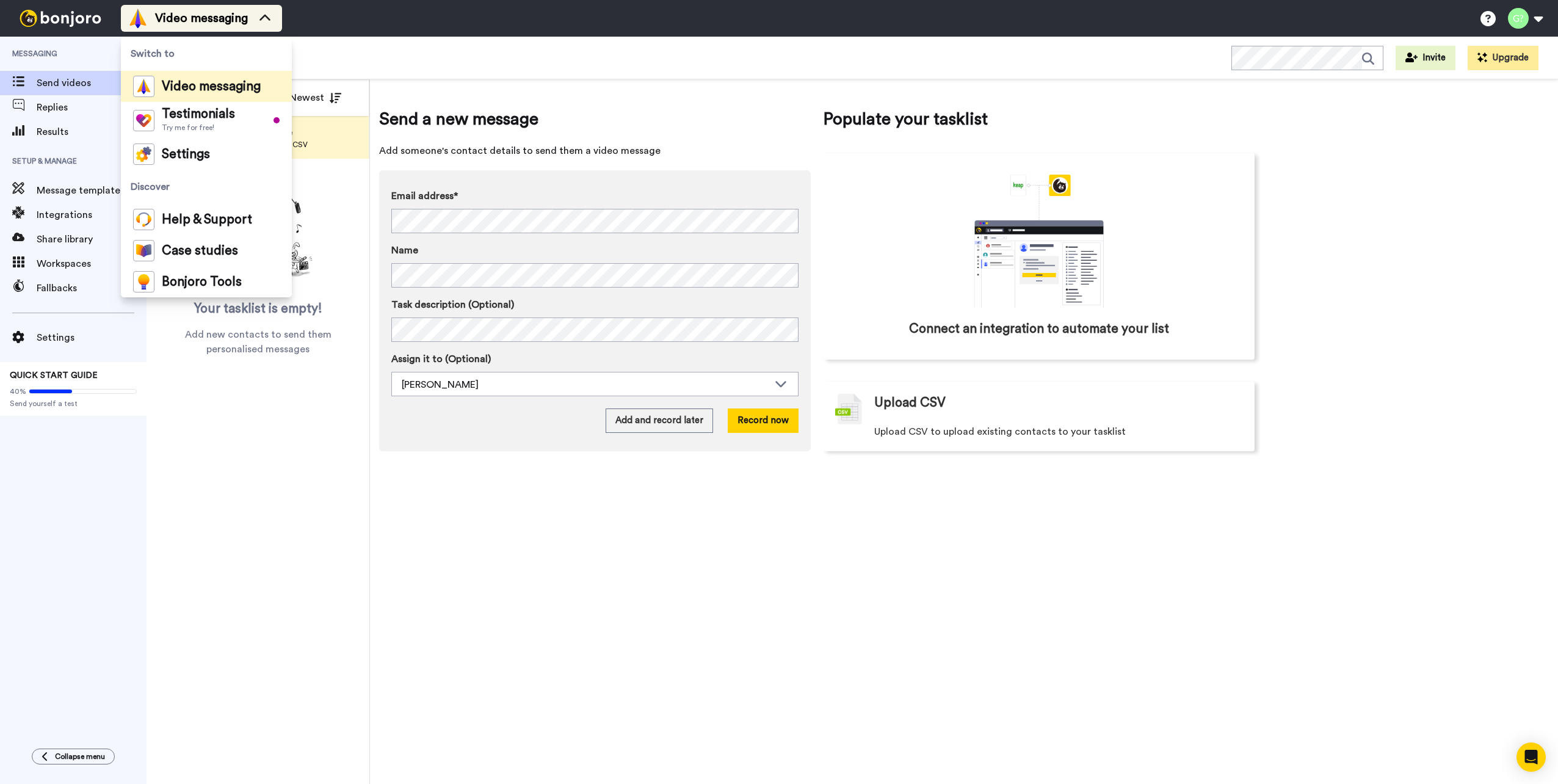
click at [267, 12] on icon at bounding box center [264, 18] width 20 height 12
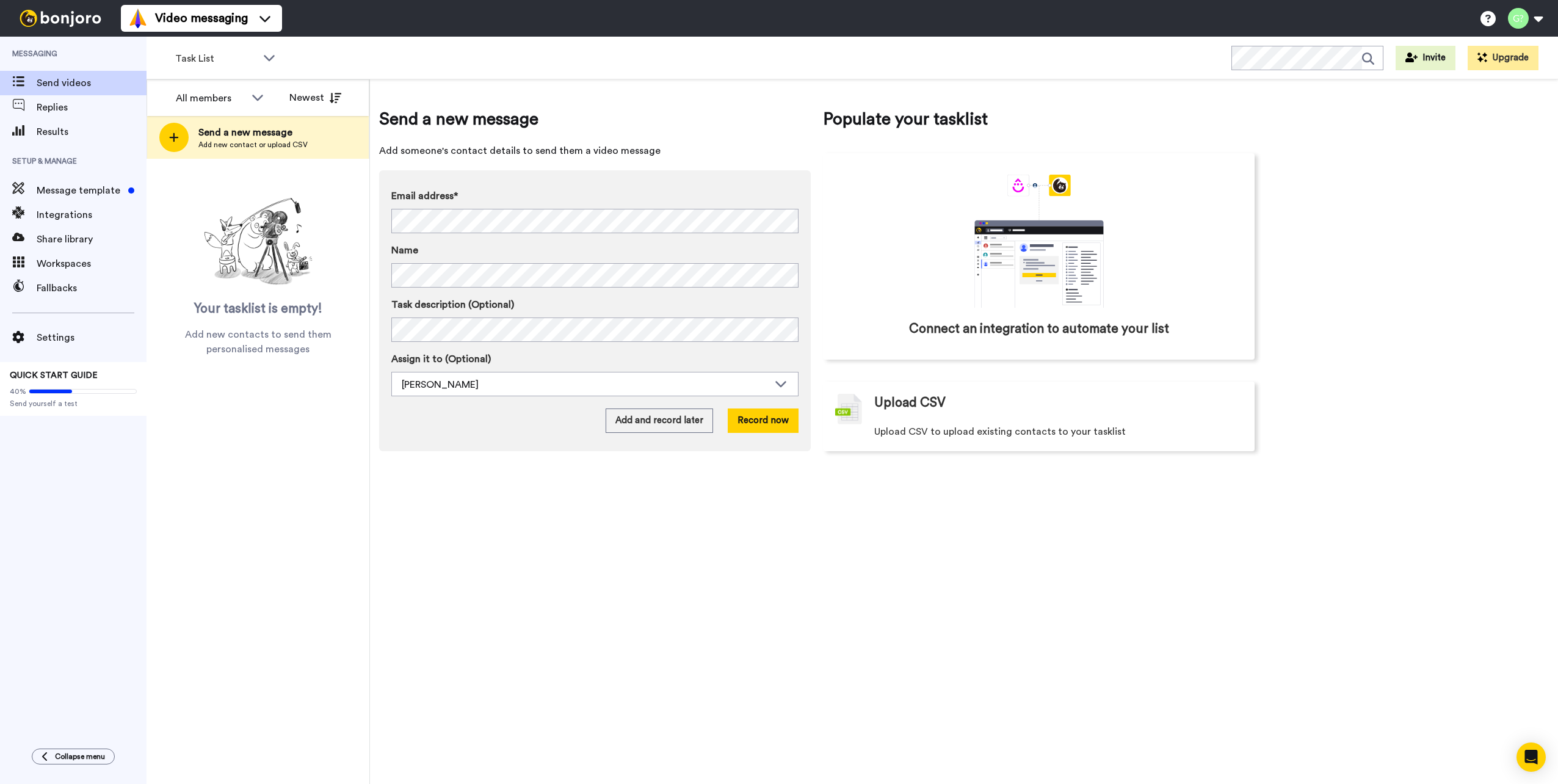
click at [672, 508] on div "Send a new message Add someone's contact details to send them a video message E…" at bounding box center [964, 432] width 1188 height 705
click at [729, 526] on div "Send a new message Add someone's contact details to send them a video message E…" at bounding box center [964, 432] width 1188 height 705
click at [728, 526] on div "Send a new message Add someone's contact details to send them a video message E…" at bounding box center [964, 432] width 1188 height 705
click at [727, 527] on div "Send a new message Add someone's contact details to send them a video message E…" at bounding box center [964, 432] width 1188 height 705
